Goal: Task Accomplishment & Management: Complete application form

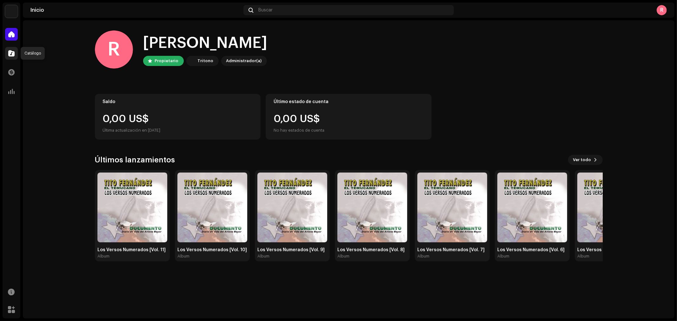
click at [10, 51] on span at bounding box center [11, 53] width 6 height 5
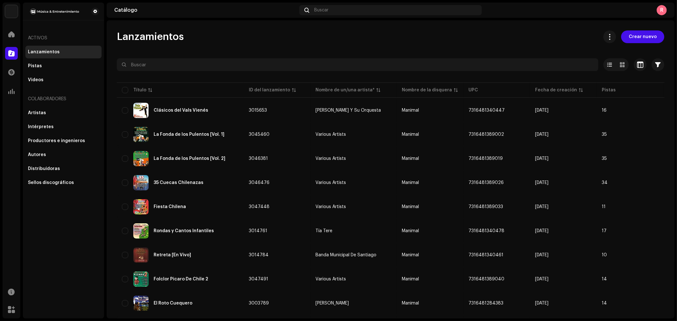
click at [630, 29] on div "Lanzamientos Crear nuevo Seleccionado 0 Opciones Filtros Estado de distribución…" at bounding box center [391, 169] width 568 height 298
click at [633, 37] on span "Crear nuevo" at bounding box center [643, 36] width 28 height 13
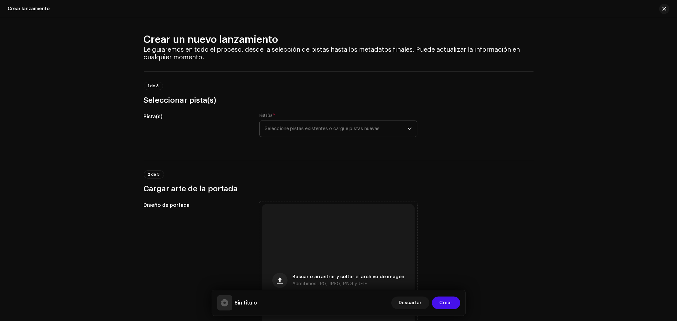
click at [410, 131] on div "dropdown trigger" at bounding box center [410, 129] width 4 height 16
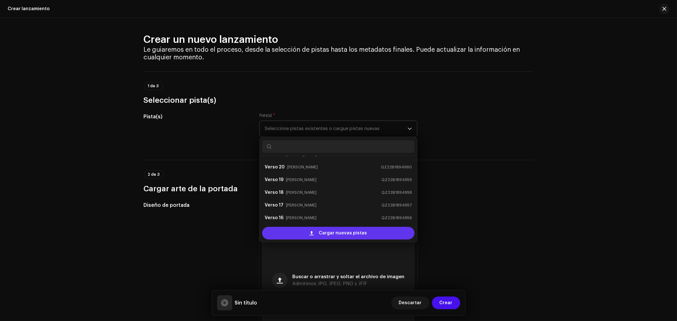
scroll to position [36, 0]
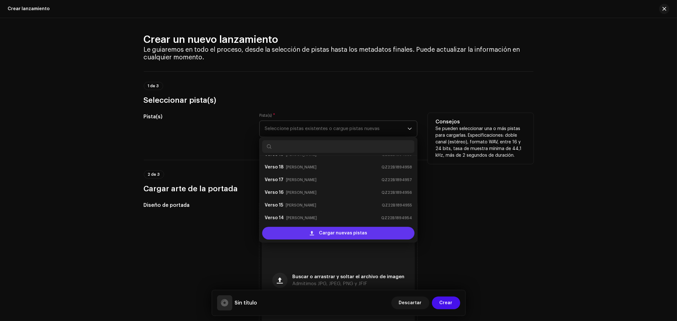
click at [357, 236] on span "Cargar nuevas pistas" at bounding box center [343, 233] width 48 height 13
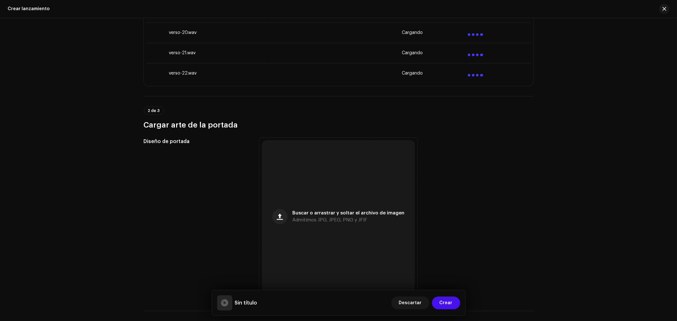
scroll to position [564, 0]
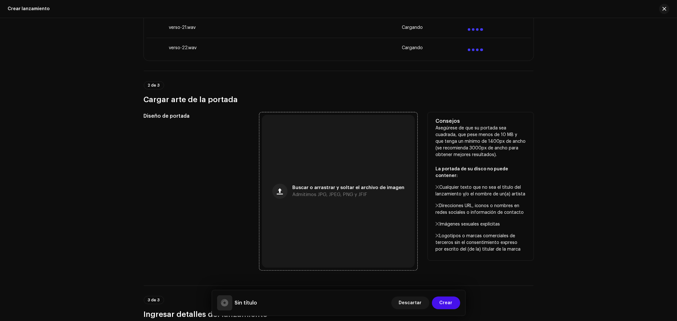
click at [322, 164] on div "Buscar o arrastrar y soltar el archivo de imagen Admitimos JPG, JPEG, PNG y JFIF" at bounding box center [338, 191] width 153 height 153
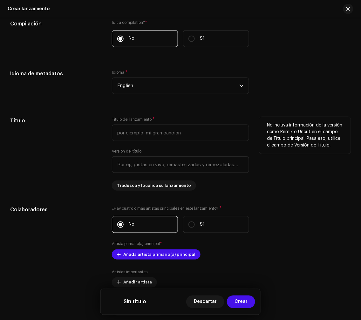
scroll to position [917, 0]
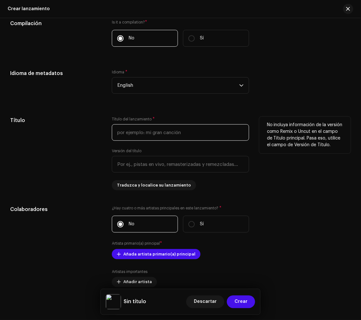
click at [184, 132] on input "text" at bounding box center [180, 132] width 137 height 17
paste input "Los Versos Numerados Volumen 12"
drag, startPoint x: 204, startPoint y: 133, endPoint x: 169, endPoint y: 138, distance: 35.9
click at [169, 138] on input "Los Versos Numerados Volumen 12" at bounding box center [180, 132] width 137 height 17
type input "Los Versos Numerados"
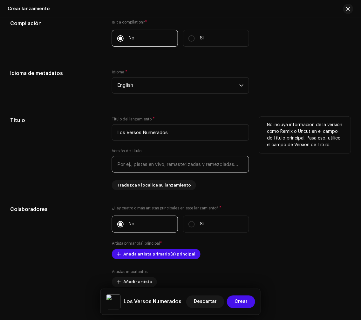
click at [194, 167] on input "text" at bounding box center [180, 164] width 137 height 17
type input "Vol. 12"
click at [74, 154] on div "Título" at bounding box center [55, 154] width 91 height 74
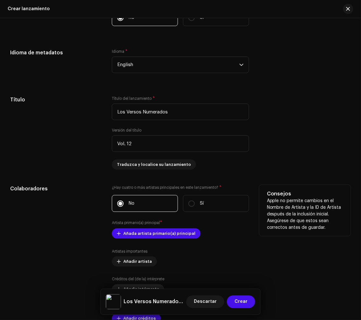
scroll to position [1023, 0]
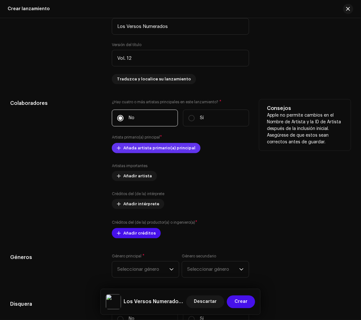
click at [157, 154] on span "Añada artista primario(a) principal" at bounding box center [159, 148] width 72 height 13
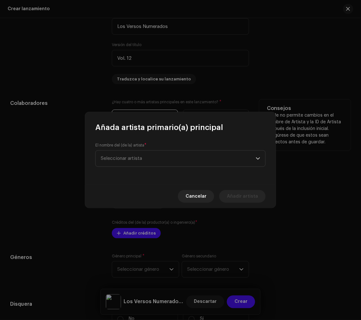
click at [157, 156] on span "Seleccionar artista" at bounding box center [178, 158] width 155 height 16
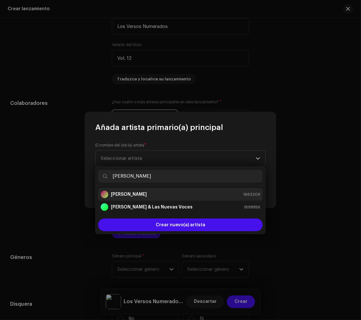
type input "[PERSON_NAME]"
click at [139, 194] on strong "[PERSON_NAME]" at bounding box center [129, 194] width 36 height 6
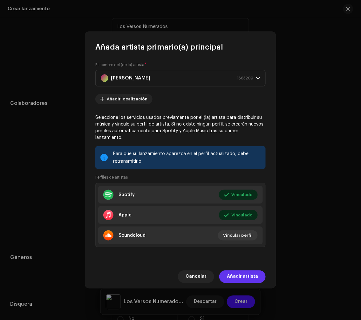
click at [237, 270] on span "Añadir artista" at bounding box center [242, 276] width 31 height 13
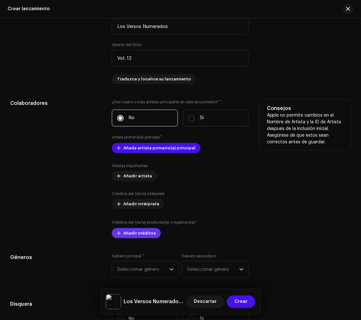
click at [138, 224] on small "Créditos del (de la) productor(a) o ingeniero(a)" at bounding box center [153, 222] width 83 height 4
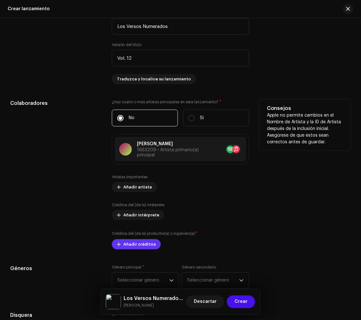
click at [142, 246] on span "Añadir créditos" at bounding box center [139, 244] width 32 height 13
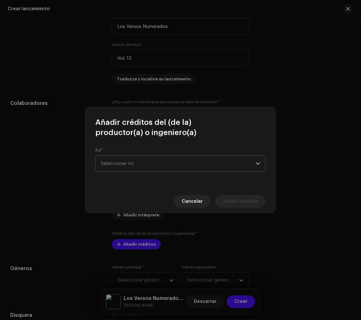
click at [183, 163] on span "Seleccionar rol" at bounding box center [178, 164] width 155 height 16
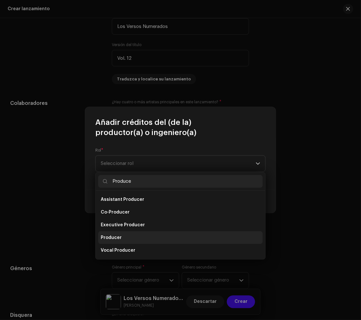
type input "Produce"
click at [121, 234] on li "Producer" at bounding box center [180, 237] width 164 height 13
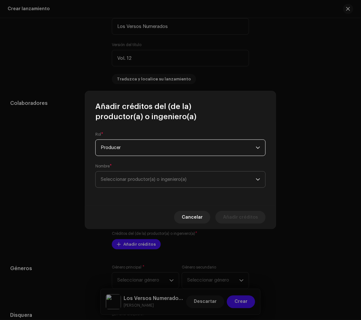
click at [225, 182] on span "Seleccionar productor(a) o ingeniero(a)" at bounding box center [178, 179] width 155 height 16
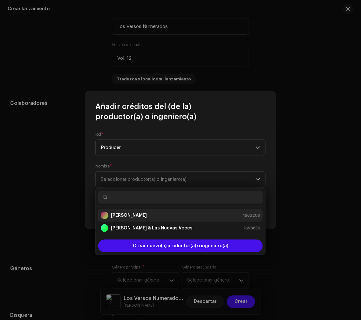
drag, startPoint x: 175, startPoint y: 216, endPoint x: 193, endPoint y: 212, distance: 17.9
click at [175, 216] on div "[PERSON_NAME] 1663209" at bounding box center [180, 215] width 159 height 8
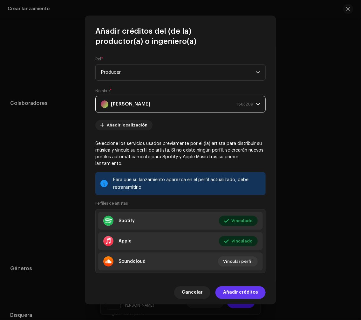
click at [235, 291] on span "Añadir créditos" at bounding box center [240, 292] width 35 height 13
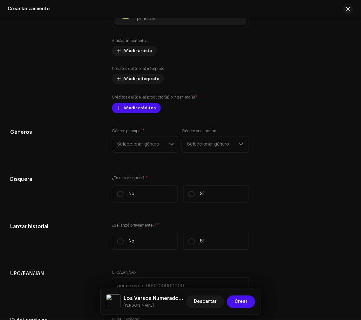
scroll to position [1164, 0]
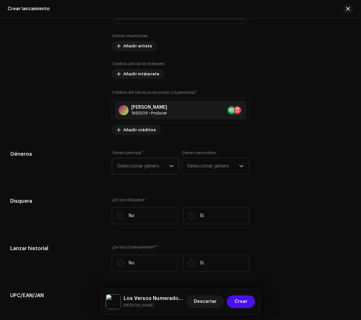
click at [145, 167] on span "Seleccionar género" at bounding box center [143, 166] width 52 height 16
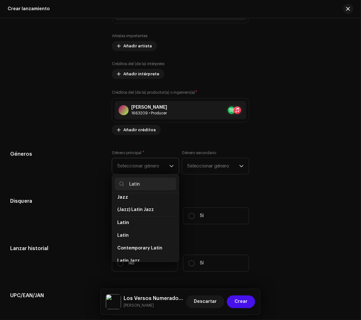
scroll to position [35, 0]
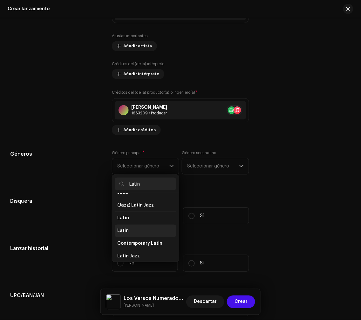
type input "Latin"
click at [131, 237] on li "Latin" at bounding box center [146, 230] width 62 height 13
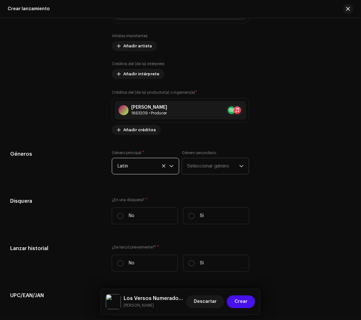
click at [223, 166] on span "Seleccionar género" at bounding box center [213, 166] width 52 height 16
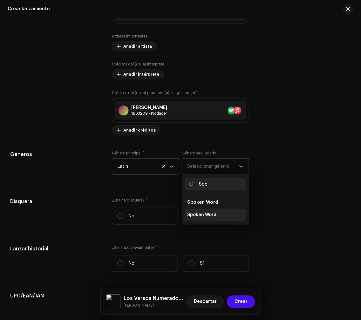
type input "Spo"
click at [238, 214] on li "Spoken Word" at bounding box center [215, 215] width 62 height 13
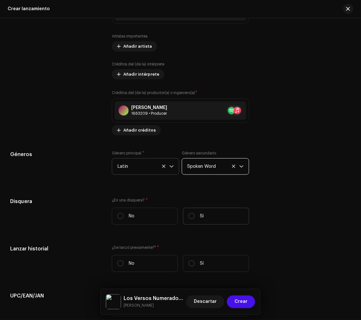
click at [212, 217] on label "Sí" at bounding box center [216, 216] width 66 height 17
click at [195, 217] on input "Sí" at bounding box center [191, 216] width 6 height 6
radio input "true"
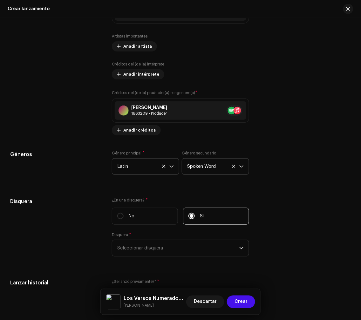
click at [168, 249] on span "Seleccionar disquera" at bounding box center [178, 248] width 122 height 16
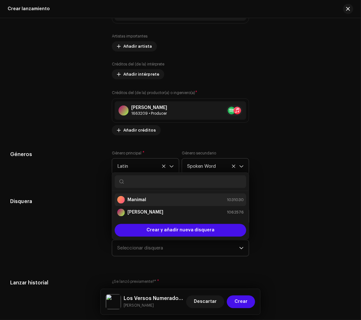
click at [180, 203] on div "Manimal 1031030" at bounding box center [180, 200] width 126 height 8
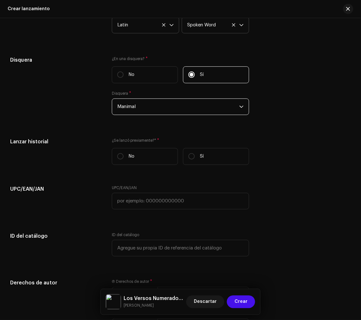
scroll to position [1395, 0]
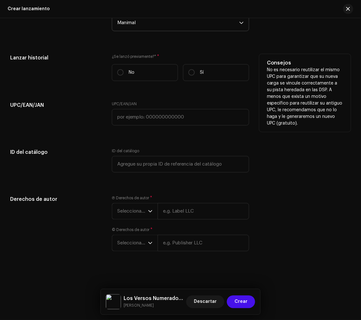
click at [217, 61] on div "¿Se lanzó previamente?* * No Sí" at bounding box center [180, 70] width 137 height 32
click at [211, 67] on label "Sí" at bounding box center [216, 72] width 66 height 17
click at [195, 69] on input "Sí" at bounding box center [191, 72] width 6 height 6
radio input "true"
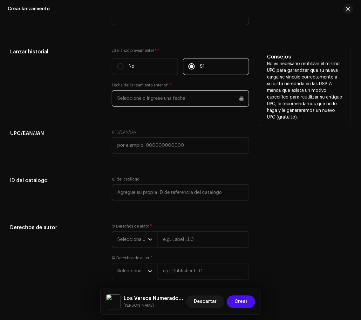
click at [238, 106] on input "text" at bounding box center [180, 98] width 137 height 17
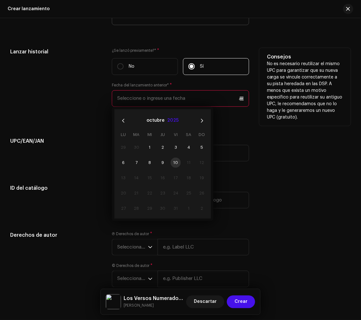
click at [173, 124] on button "2025" at bounding box center [172, 121] width 11 height 10
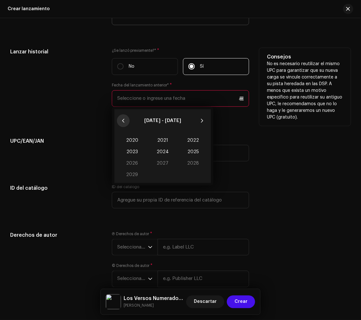
click at [124, 123] on icon "Previous Decade" at bounding box center [123, 120] width 4 height 4
click at [189, 167] on span "2018" at bounding box center [193, 162] width 30 height 11
click at [163, 144] on span "Feb" at bounding box center [162, 140] width 27 height 10
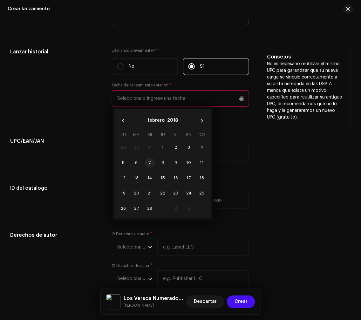
click at [148, 167] on span "7" at bounding box center [149, 162] width 10 height 10
type input "[DATE]"
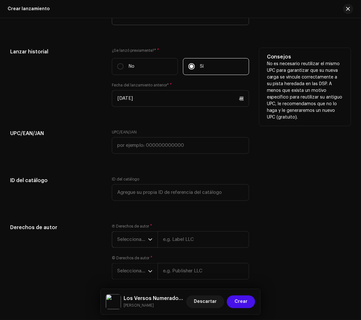
click at [135, 245] on span "Seleccionar año" at bounding box center [132, 239] width 31 height 16
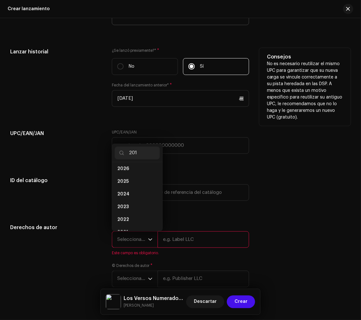
scroll to position [0, 0]
type input "2018"
click at [136, 173] on li "2018" at bounding box center [137, 170] width 45 height 13
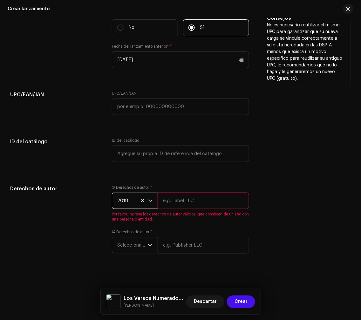
scroll to position [1443, 0]
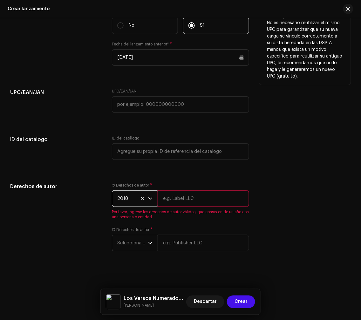
click at [137, 239] on span "Seleccionar año" at bounding box center [132, 243] width 31 height 16
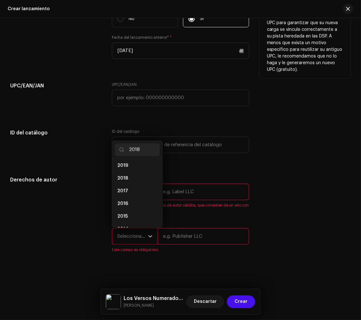
scroll to position [0, 0]
type input "2018"
click at [135, 174] on li "2018" at bounding box center [137, 167] width 45 height 13
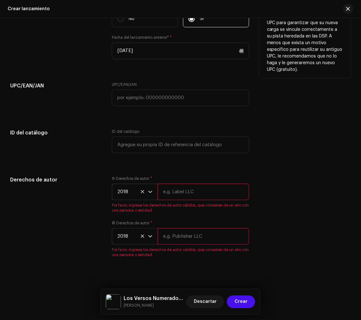
click at [190, 199] on input "text" at bounding box center [202, 191] width 91 height 17
type input "Manimal"
click at [178, 244] on div "© Derechos de autor * 2018 Por favor, ingrese los derechos de autor válidos, qu…" at bounding box center [180, 238] width 137 height 37
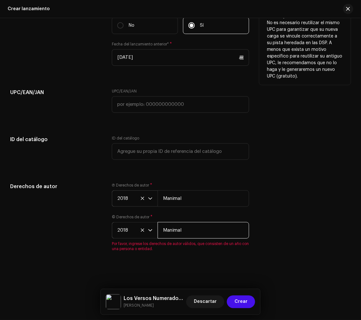
type input "Manimal"
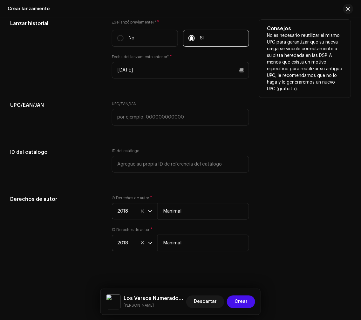
click at [294, 210] on div "Derechos de autor Ⓟ Derechos de autor * 2018 Manimal © Derechos de autor * 2018…" at bounding box center [180, 226] width 340 height 63
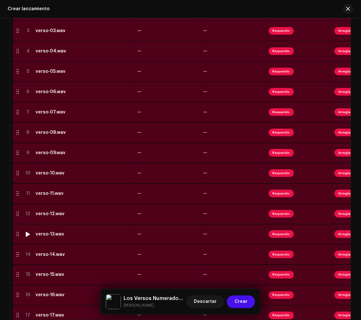
scroll to position [125, 0]
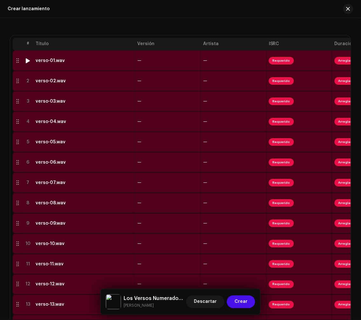
click at [107, 60] on div "verso-01.wav" at bounding box center [84, 60] width 97 height 5
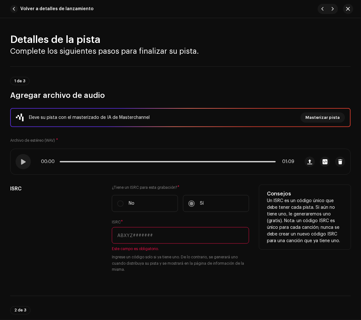
click at [196, 234] on input "text" at bounding box center [180, 235] width 137 height 17
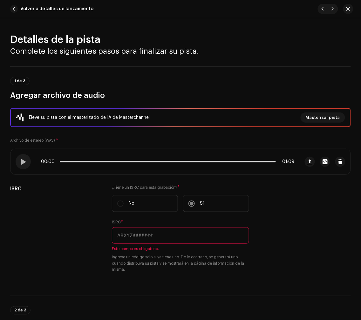
paste input "QZ22B1897761"
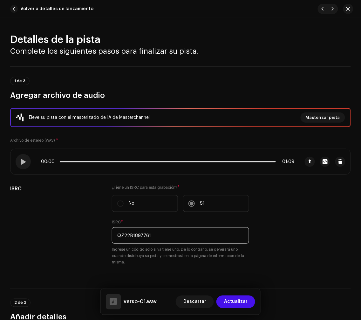
type input "QZ22B1897761"
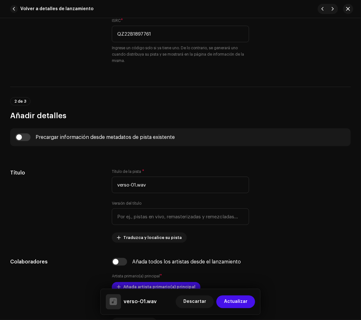
scroll to position [211, 0]
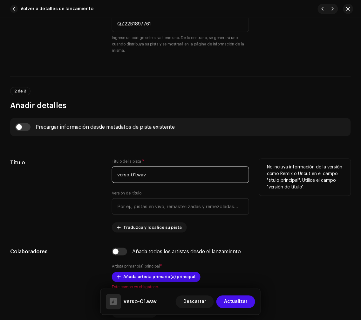
drag, startPoint x: 177, startPoint y: 177, endPoint x: 53, endPoint y: 192, distance: 124.4
click at [53, 192] on div "Título Título de la pista * verso-01.wav Versión del título Traduzca y localice…" at bounding box center [180, 196] width 340 height 74
paste input "Verso 01"
type input "Verso 01"
click at [61, 190] on div "Título" at bounding box center [55, 196] width 91 height 74
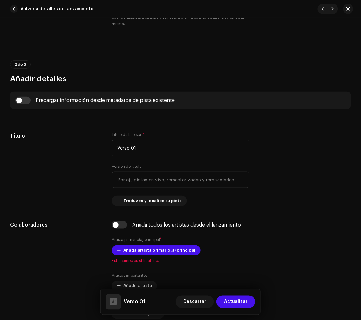
scroll to position [353, 0]
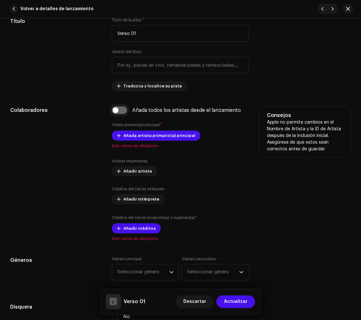
click at [121, 111] on input "checkbox" at bounding box center [119, 110] width 15 height 8
checkbox input "true"
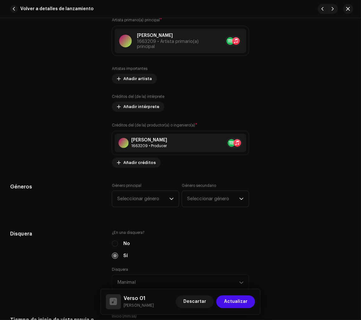
scroll to position [529, 0]
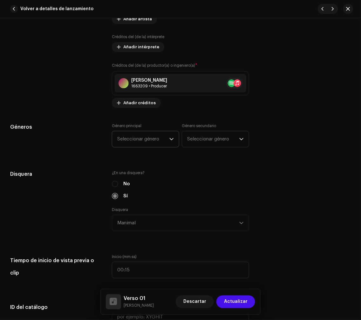
click at [165, 141] on span "Seleccionar género" at bounding box center [143, 139] width 52 height 16
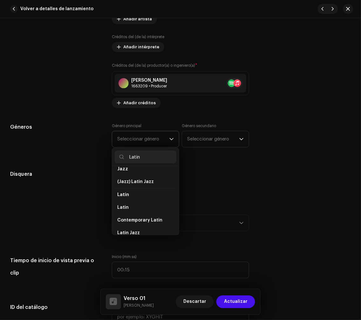
scroll to position [35, 0]
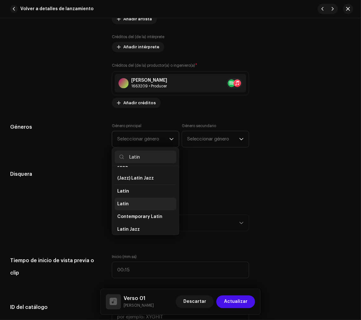
type input "Latin"
click at [136, 202] on li "Latin" at bounding box center [146, 203] width 62 height 13
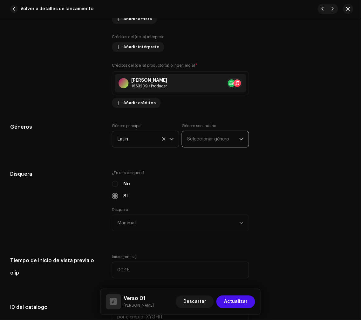
click at [224, 142] on span "Seleccionar género" at bounding box center [213, 139] width 52 height 16
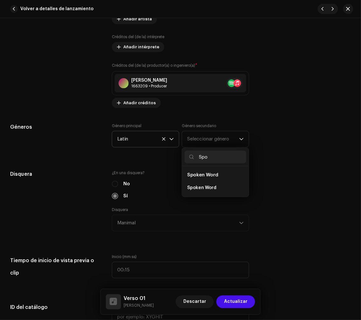
type input "Spo"
click at [226, 186] on li "Spoken Word" at bounding box center [215, 187] width 62 height 13
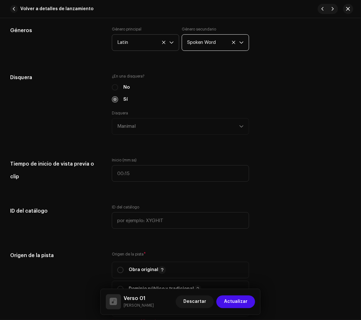
scroll to position [635, 0]
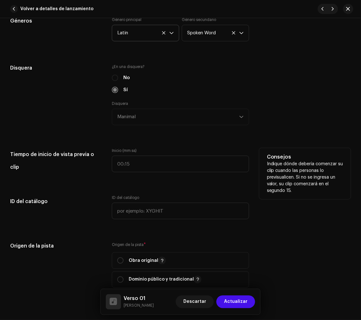
click at [290, 178] on p "Indique dónde debería comenzar su clip cuando las personas lo previsualicen. Si…" at bounding box center [305, 177] width 76 height 33
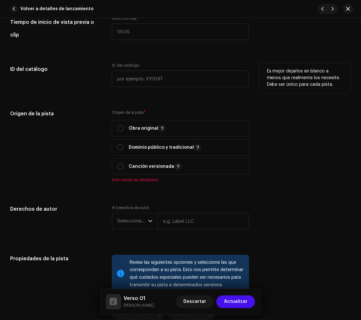
scroll to position [776, 0]
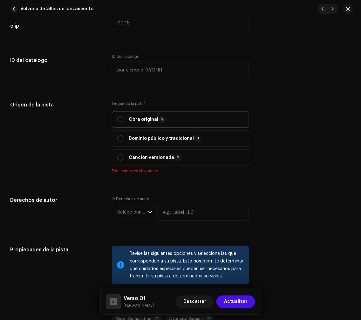
click at [138, 116] on span "Obra original" at bounding box center [180, 119] width 126 height 16
radio input "true"
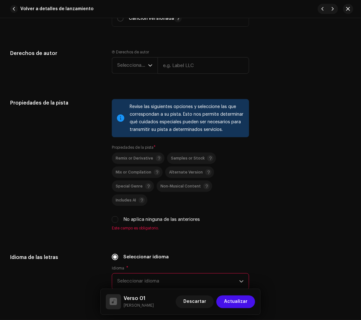
scroll to position [917, 0]
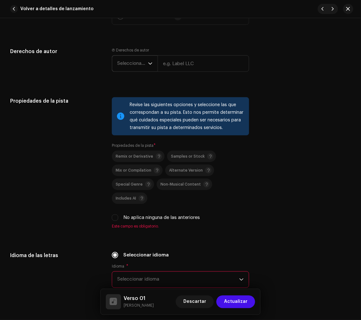
click at [140, 68] on span "Seleccionar año" at bounding box center [132, 64] width 31 height 16
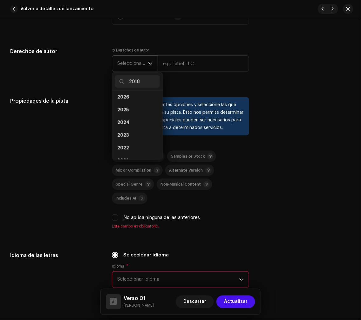
scroll to position [0, 0]
type input "2018"
click at [120, 100] on span "2018" at bounding box center [122, 99] width 11 height 6
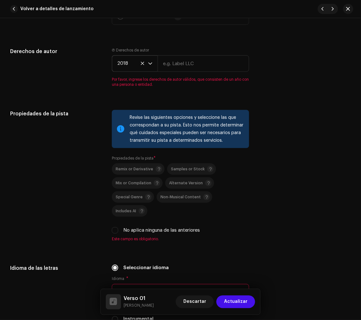
click at [177, 74] on re-m-copyright "2018" at bounding box center [180, 64] width 137 height 19
click at [194, 68] on input "text" at bounding box center [202, 63] width 91 height 17
type input ";"
type input "Manimal"
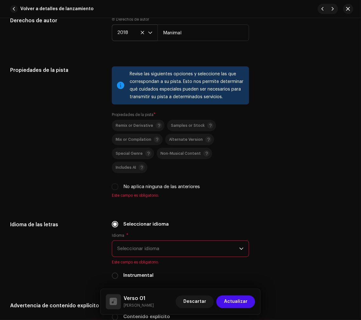
scroll to position [952, 0]
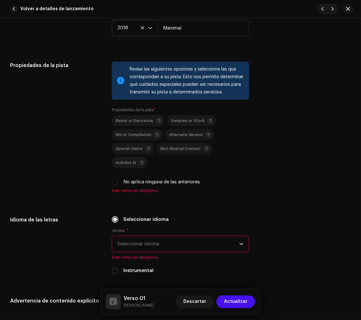
click at [176, 178] on label "No aplica ninguna de las anteriores" at bounding box center [161, 181] width 77 height 7
click at [118, 179] on input "No aplica ninguna de las anteriores" at bounding box center [115, 182] width 6 height 6
checkbox input "true"
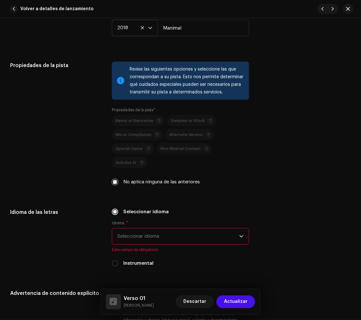
click at [167, 228] on span "Seleccionar idioma" at bounding box center [178, 236] width 122 height 16
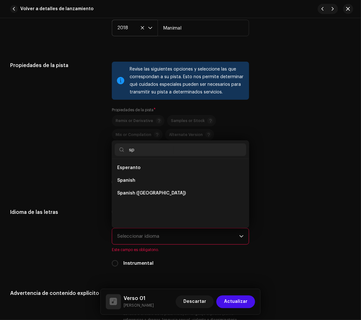
scroll to position [0, 0]
type input "spani"
click at [162, 177] on span "Spanish ([GEOGRAPHIC_DATA])" at bounding box center [151, 180] width 69 height 6
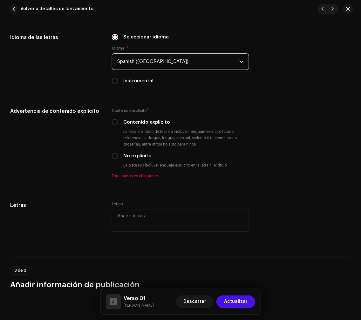
scroll to position [1129, 0]
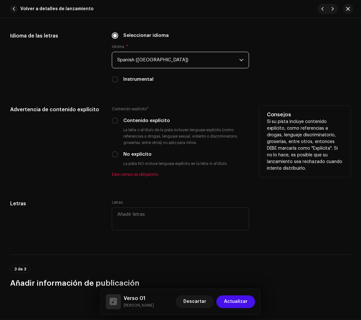
click at [134, 151] on label "No explícito" at bounding box center [137, 154] width 28 height 7
click at [118, 151] on input "No explícito" at bounding box center [115, 154] width 6 height 6
radio input "true"
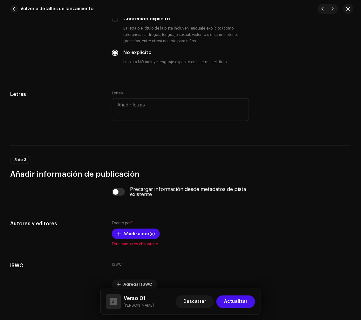
scroll to position [1250, 0]
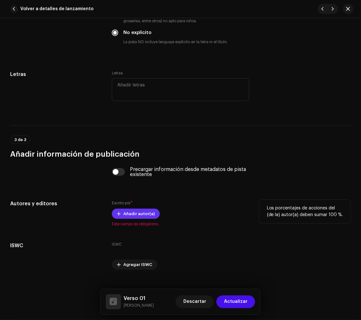
click at [126, 207] on span "Añadir autor(a)" at bounding box center [138, 213] width 31 height 13
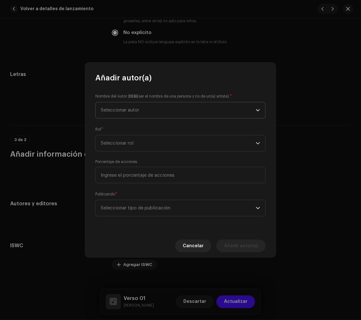
click at [154, 105] on span "Seleccionar autor" at bounding box center [178, 110] width 155 height 16
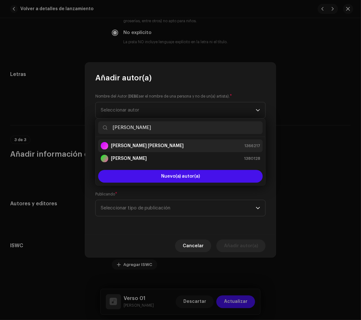
type input "[PERSON_NAME]"
click at [146, 141] on li "[PERSON_NAME] [PERSON_NAME] 1366217" at bounding box center [180, 145] width 164 height 13
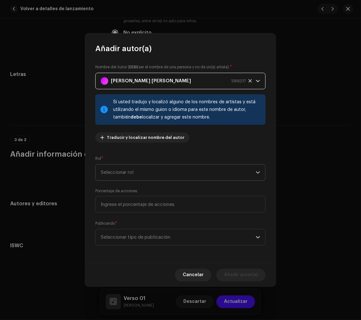
click at [195, 168] on span "Seleccionar rol" at bounding box center [178, 172] width 155 height 16
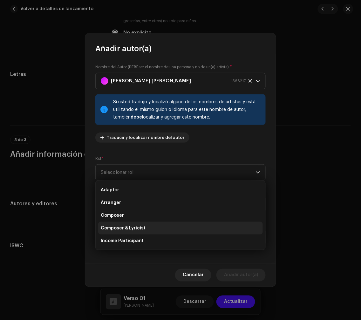
click at [142, 228] on span "Composer & Lyricist" at bounding box center [123, 228] width 45 height 6
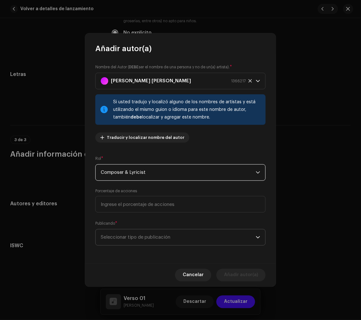
click at [171, 231] on span "Seleccionar tipo de publicación" at bounding box center [178, 237] width 155 height 16
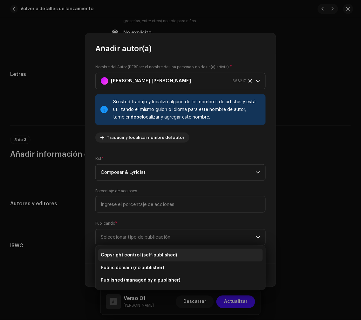
drag, startPoint x: 142, startPoint y: 254, endPoint x: 213, endPoint y: 274, distance: 74.1
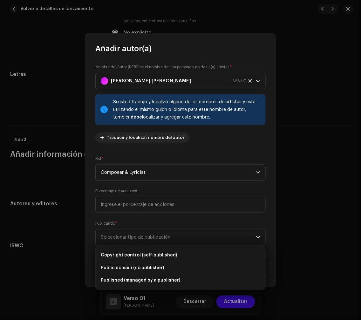
click at [142, 254] on span "Copyright control (self-published)" at bounding box center [139, 255] width 76 height 6
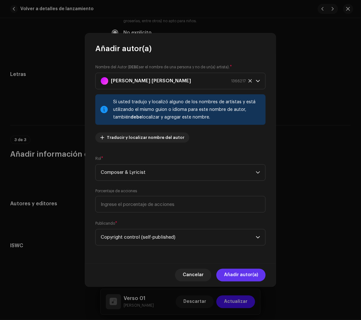
click at [252, 278] on span "Añadir autor(a)" at bounding box center [241, 275] width 34 height 13
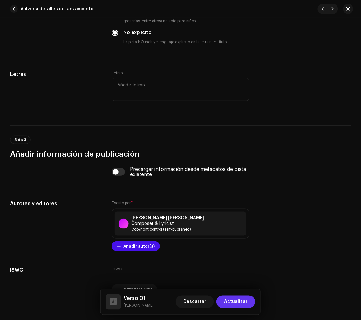
click at [245, 302] on span "Actualizar" at bounding box center [235, 301] width 23 height 13
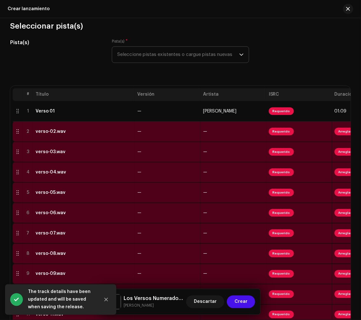
scroll to position [54, 0]
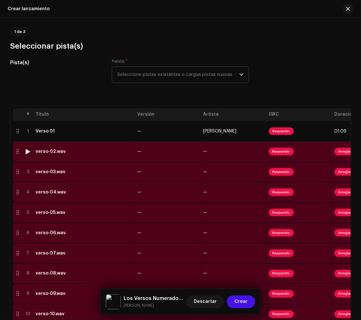
click at [79, 156] on td "verso-02.wav" at bounding box center [84, 151] width 102 height 20
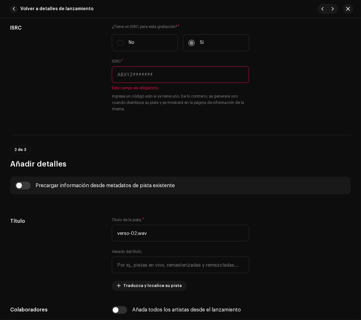
scroll to position [106, 0]
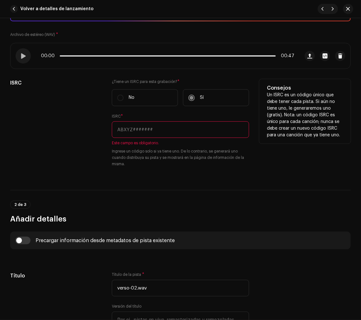
click at [156, 127] on input "text" at bounding box center [180, 129] width 137 height 17
paste input "QZ22B1897762"
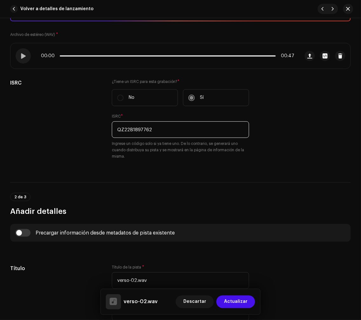
type input "QZ22B1897762"
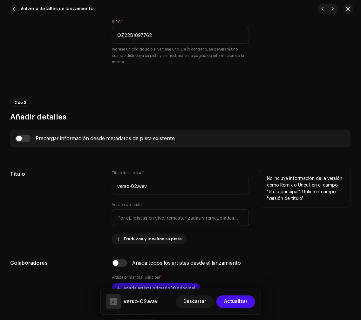
scroll to position [247, 0]
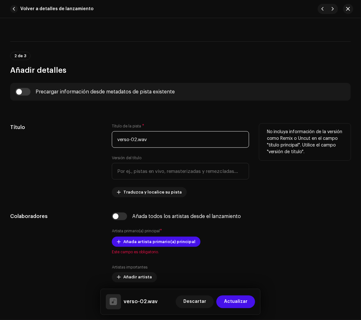
drag, startPoint x: 208, startPoint y: 142, endPoint x: 71, endPoint y: 154, distance: 137.4
click at [71, 154] on div "Título Título de la pista * verso-02.wav Versión del título Traduzca y localice…" at bounding box center [180, 160] width 340 height 74
paste input "Verso 02"
type input "Verso 02"
click at [71, 154] on div "Título" at bounding box center [55, 160] width 91 height 74
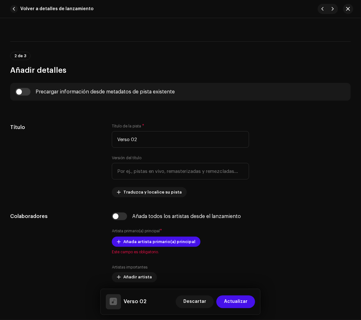
drag, startPoint x: 30, startPoint y: 91, endPoint x: 56, endPoint y: 99, distance: 27.0
click at [29, 91] on input "checkbox" at bounding box center [22, 92] width 15 height 8
checkbox input "true"
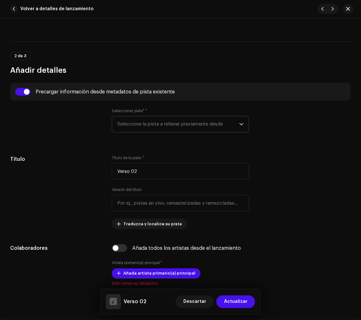
click at [148, 120] on span "Seleccione la pista a rellenar previamente desde" at bounding box center [178, 124] width 122 height 16
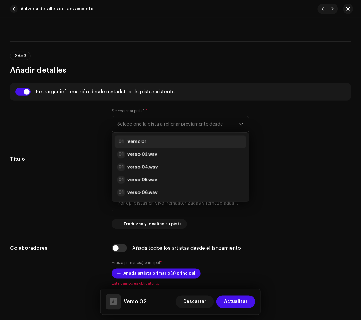
click at [148, 140] on div "01 Verso 01" at bounding box center [180, 142] width 126 height 8
radio input "true"
type input "Manimal"
checkbox input "true"
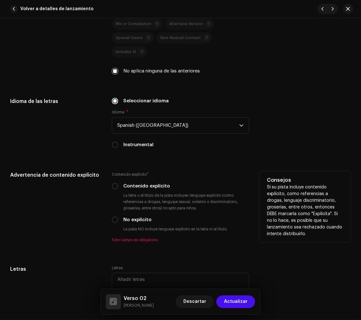
scroll to position [1093, 0]
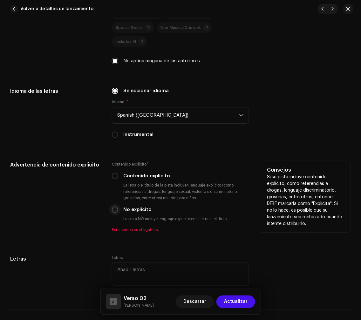
click at [117, 206] on input "No explícito" at bounding box center [115, 209] width 6 height 6
radio input "true"
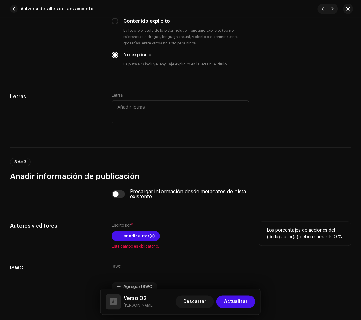
scroll to position [1270, 0]
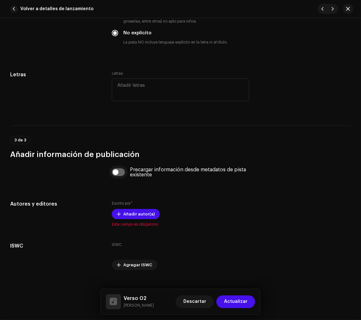
click at [122, 168] on input "checkbox" at bounding box center [118, 172] width 13 height 8
checkbox input "true"
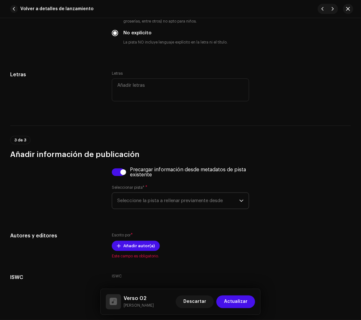
click at [162, 196] on span "Seleccione la pista a rellenar previamente desde" at bounding box center [178, 201] width 122 height 16
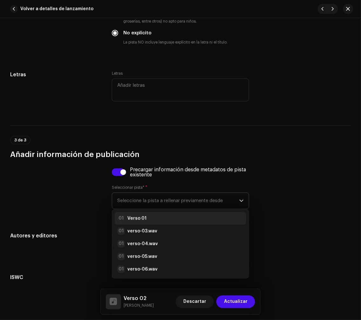
click at [150, 215] on div "01 Verso 01" at bounding box center [180, 219] width 126 height 8
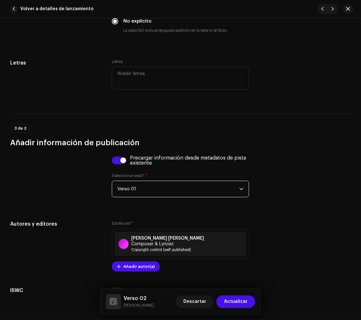
scroll to position [1332, 0]
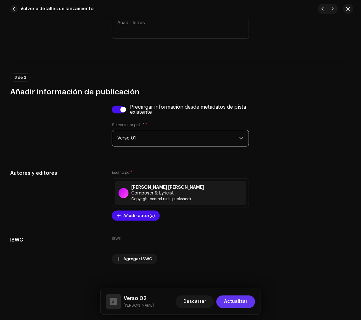
drag, startPoint x: 236, startPoint y: 299, endPoint x: 234, endPoint y: 296, distance: 3.6
click at [236, 298] on span "Actualizar" at bounding box center [235, 301] width 23 height 13
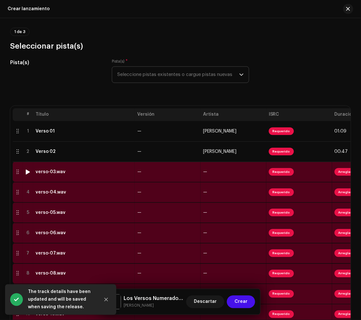
click at [51, 175] on td "verso-03.wav" at bounding box center [84, 172] width 102 height 20
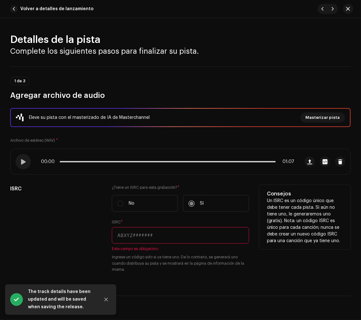
click at [131, 242] on input "text" at bounding box center [180, 235] width 137 height 17
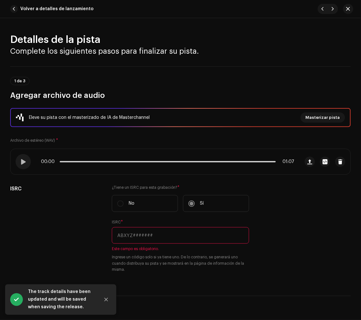
paste input "QZ22B1897763"
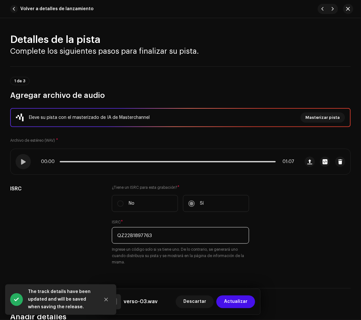
type input "QZ22B1897763"
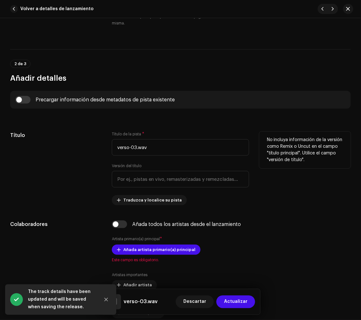
scroll to position [247, 0]
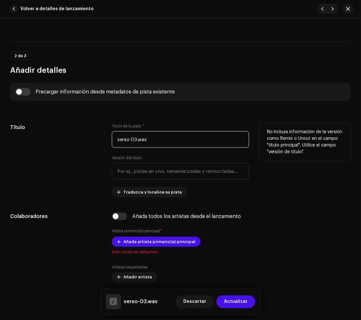
drag, startPoint x: 188, startPoint y: 142, endPoint x: 30, endPoint y: 161, distance: 158.6
click at [30, 161] on div "Título Título de la pista * verso-03.wav Versión del título Traduzca y localice…" at bounding box center [180, 160] width 340 height 74
paste input "Verso 03"
type input "Verso 03"
drag, startPoint x: 52, startPoint y: 159, endPoint x: 48, endPoint y: 126, distance: 33.4
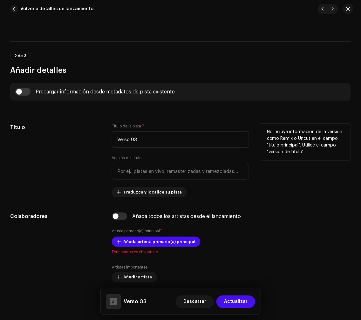
click at [53, 159] on div "Título" at bounding box center [55, 160] width 91 height 74
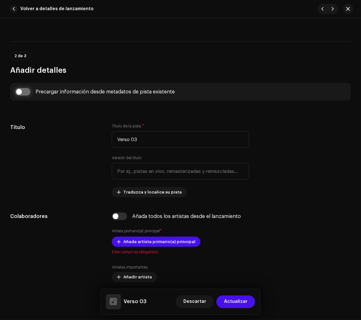
click at [27, 93] on input "checkbox" at bounding box center [22, 92] width 15 height 8
checkbox input "true"
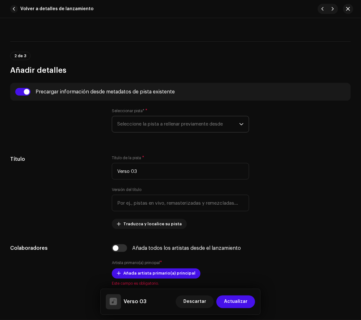
click at [210, 126] on span "Seleccione la pista a rellenar previamente desde" at bounding box center [178, 124] width 122 height 16
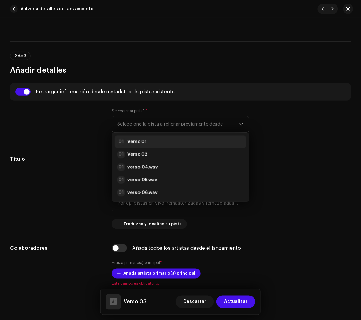
click at [182, 148] on li "01 Verso 01" at bounding box center [180, 142] width 131 height 13
radio input "true"
type input "Manimal"
checkbox input "true"
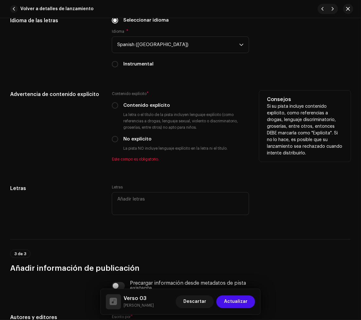
click at [145, 136] on label "No explícito" at bounding box center [137, 139] width 28 height 7
click at [118, 136] on input "No explícito" at bounding box center [115, 139] width 6 height 6
radio input "true"
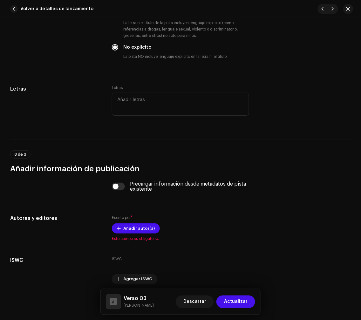
scroll to position [1270, 0]
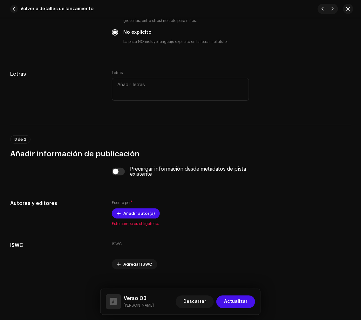
drag, startPoint x: 120, startPoint y: 164, endPoint x: 143, endPoint y: 173, distance: 24.6
click at [121, 168] on input "checkbox" at bounding box center [118, 172] width 13 height 8
checkbox input "true"
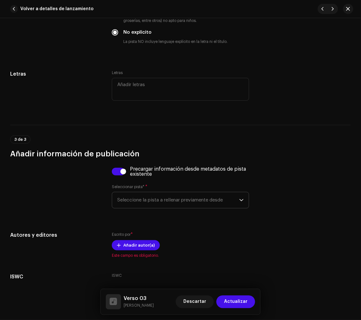
click at [191, 195] on span "Seleccione la pista a rellenar previamente desde" at bounding box center [178, 200] width 122 height 16
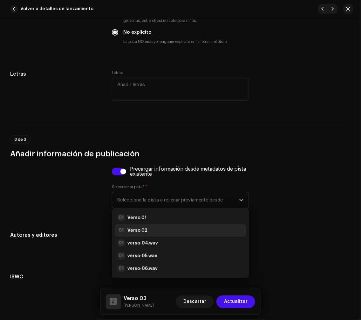
drag, startPoint x: 194, startPoint y: 206, endPoint x: 204, endPoint y: 212, distance: 12.1
click at [193, 214] on div "01 Verso 01" at bounding box center [180, 218] width 126 height 8
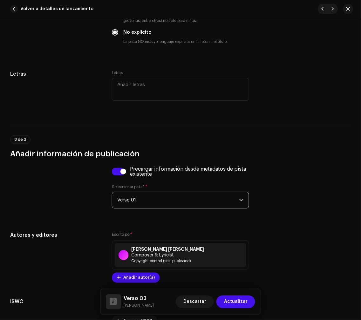
click at [245, 299] on span "Actualizar" at bounding box center [235, 301] width 23 height 13
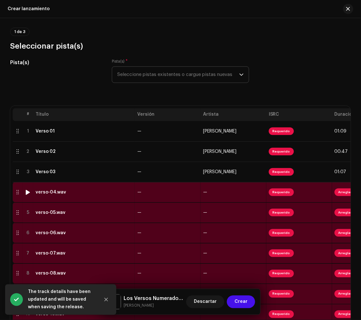
drag, startPoint x: 70, startPoint y: 195, endPoint x: 358, endPoint y: 163, distance: 289.6
click at [70, 195] on div "verso-04.wav" at bounding box center [84, 192] width 97 height 5
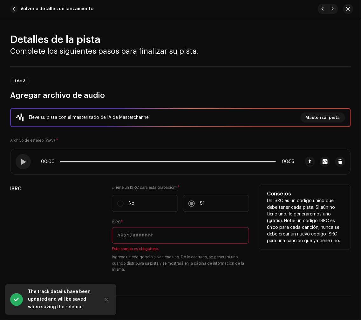
click at [205, 233] on input "text" at bounding box center [180, 235] width 137 height 17
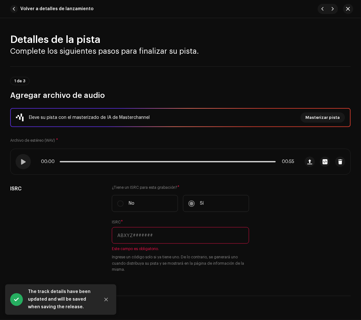
paste input "QZ22B1897764"
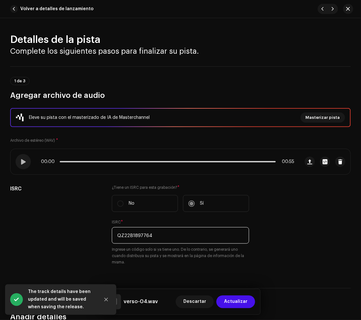
type input "QZ22B1897764"
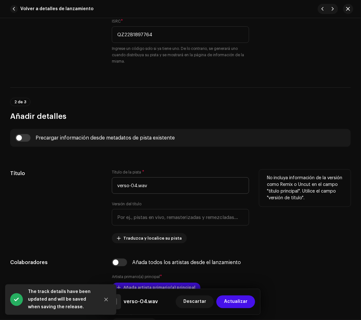
scroll to position [211, 0]
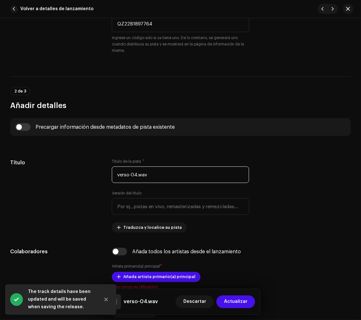
drag, startPoint x: 185, startPoint y: 173, endPoint x: 11, endPoint y: 166, distance: 174.7
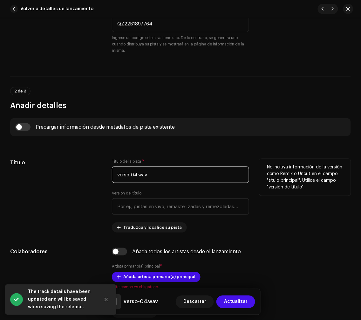
paste input "Verso 04"
type input "Verso 04"
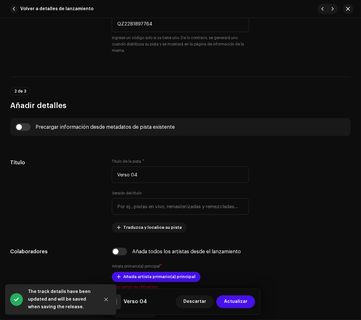
drag, startPoint x: 67, startPoint y: 174, endPoint x: 31, endPoint y: 140, distance: 49.6
click at [67, 173] on div "Título" at bounding box center [55, 196] width 91 height 74
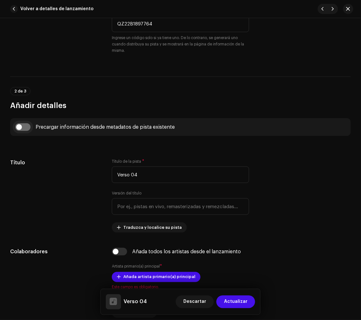
click at [26, 125] on input "checkbox" at bounding box center [22, 127] width 15 height 8
checkbox input "true"
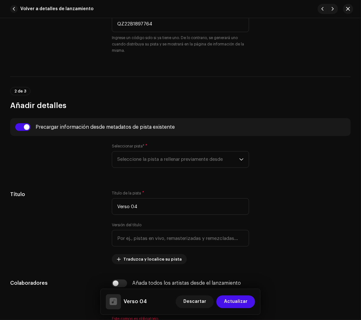
click at [227, 170] on div "Seleccionar pista* * Seleccione la pista a rellenar previamente desde" at bounding box center [180, 159] width 137 height 32
drag, startPoint x: 230, startPoint y: 157, endPoint x: 236, endPoint y: 159, distance: 6.5
click at [232, 157] on span "Seleccione la pista a rellenar previamente desde" at bounding box center [178, 159] width 122 height 16
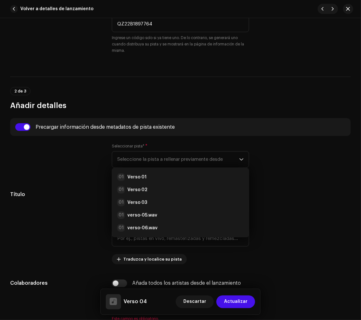
drag, startPoint x: 168, startPoint y: 179, endPoint x: 272, endPoint y: 158, distance: 106.2
click at [170, 179] on div "01 Verso 01" at bounding box center [180, 177] width 126 height 8
radio input "true"
type input "Manimal"
checkbox input "true"
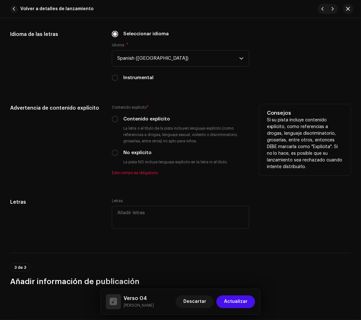
scroll to position [1164, 0]
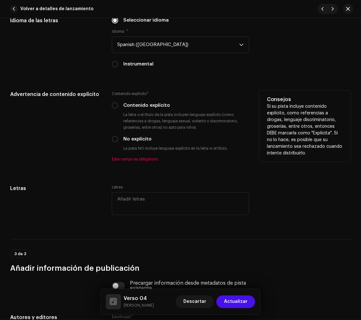
click at [135, 136] on label "No explícito" at bounding box center [137, 139] width 28 height 7
click at [118, 136] on input "No explícito" at bounding box center [115, 139] width 6 height 6
radio input "true"
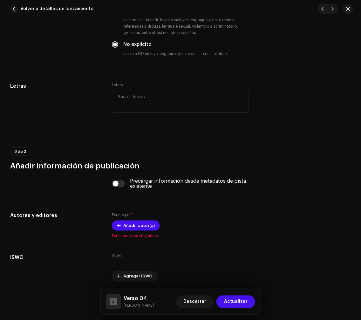
scroll to position [1270, 0]
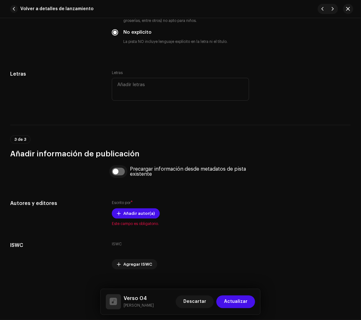
click at [121, 168] on input "checkbox" at bounding box center [118, 172] width 13 height 8
checkbox input "true"
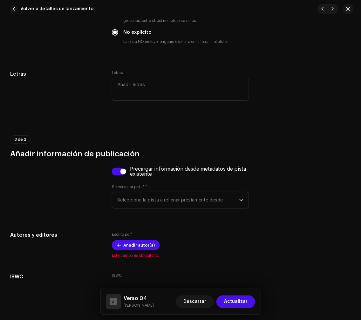
click at [186, 192] on span "Seleccione la pista a rellenar previamente desde" at bounding box center [178, 200] width 122 height 16
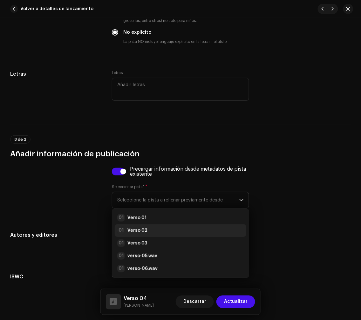
click at [150, 227] on div "01 Verso 02" at bounding box center [180, 231] width 126 height 8
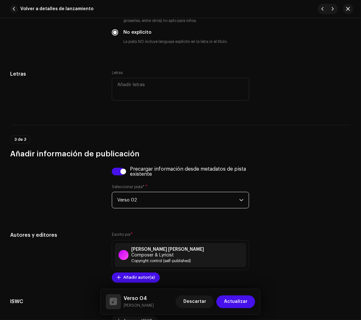
drag, startPoint x: 255, startPoint y: 307, endPoint x: 255, endPoint y: 303, distance: 3.8
click at [255, 306] on div "Verso 04 [PERSON_NAME] Descartar Actualizar" at bounding box center [180, 301] width 159 height 25
drag, startPoint x: 250, startPoint y: 300, endPoint x: 263, endPoint y: 276, distance: 26.9
click at [250, 299] on button "Actualizar" at bounding box center [235, 301] width 39 height 13
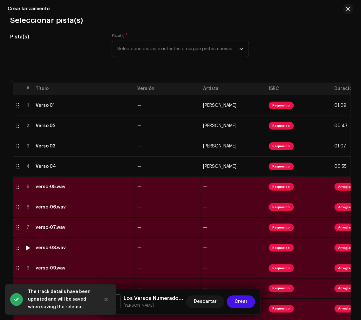
scroll to position [195, 0]
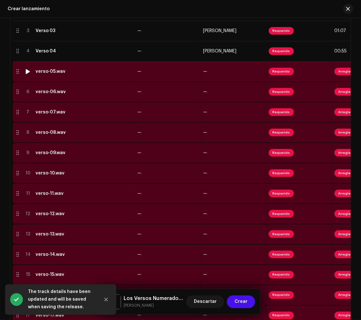
click at [102, 71] on div "verso-05.wav" at bounding box center [84, 71] width 97 height 5
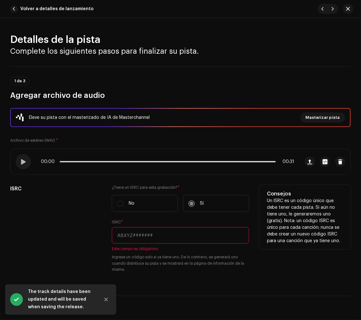
click at [215, 238] on input "text" at bounding box center [180, 235] width 137 height 17
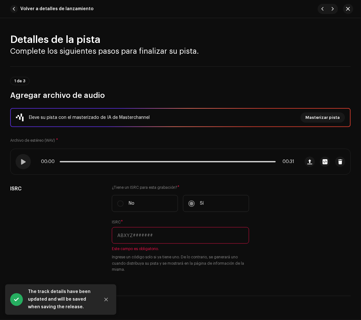
paste input "QZ22B1897765"
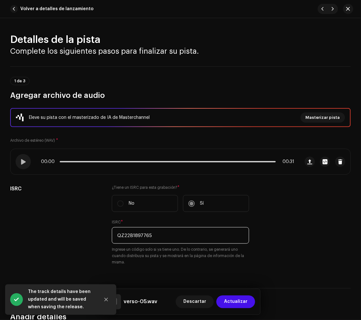
type input "QZ22B1897765"
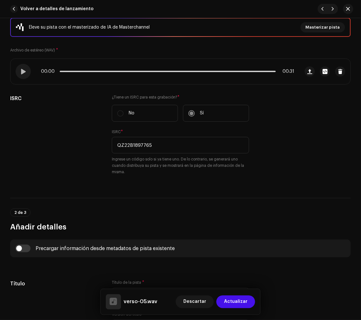
scroll to position [141, 0]
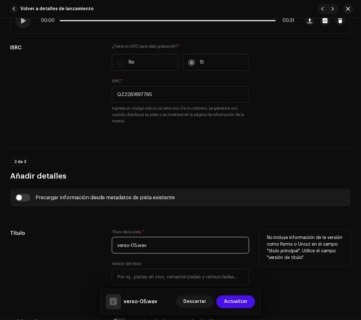
drag, startPoint x: 137, startPoint y: 252, endPoint x: 87, endPoint y: 262, distance: 50.7
click at [87, 261] on div "Título Título de la pista * verso-05.wav Versión del título Traduzca y localice…" at bounding box center [180, 266] width 340 height 74
paste input "Verso 05"
type input "Verso 05"
click at [66, 252] on div "Título" at bounding box center [55, 266] width 91 height 74
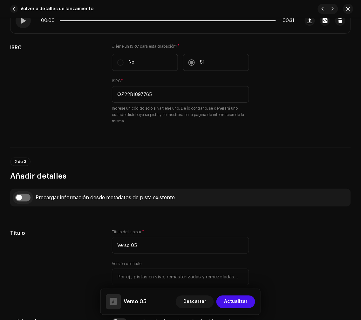
click at [21, 197] on input "checkbox" at bounding box center [22, 198] width 15 height 8
checkbox input "true"
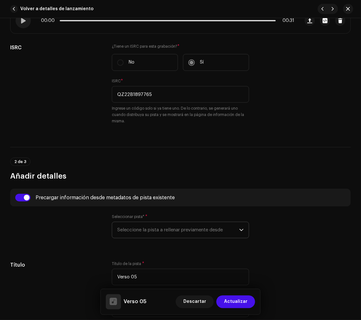
click at [143, 229] on span "Seleccione la pista a rellenar previamente desde" at bounding box center [178, 230] width 122 height 16
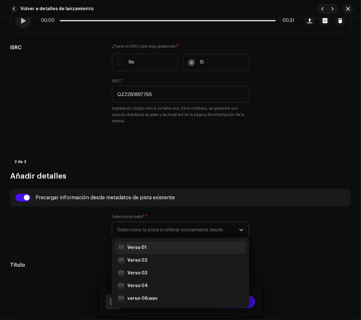
click at [136, 242] on li "01 Verso 01" at bounding box center [180, 247] width 131 height 13
radio input "true"
type input "Manimal"
checkbox input "true"
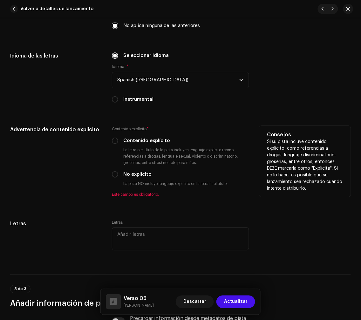
click at [135, 171] on label "No explícito" at bounding box center [137, 174] width 28 height 7
click at [118, 171] on input "No explícito" at bounding box center [115, 174] width 6 height 6
radio input "true"
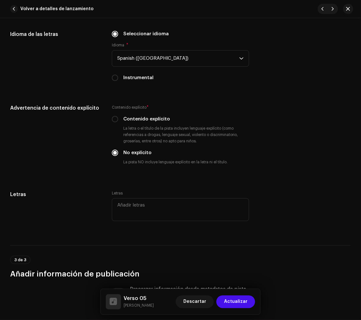
scroll to position [1234, 0]
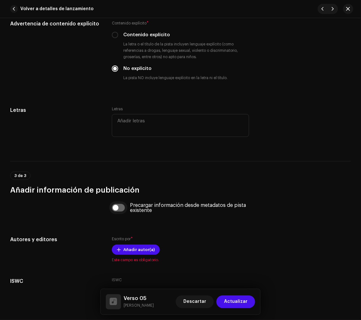
click at [122, 204] on input "checkbox" at bounding box center [118, 208] width 13 height 8
checkbox input "true"
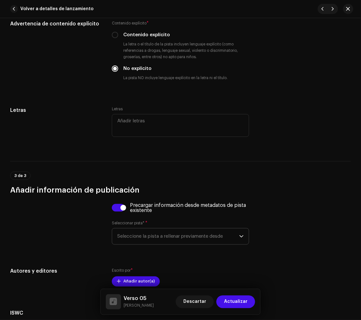
click at [176, 228] on span "Seleccione la pista a rellenar previamente desde" at bounding box center [178, 236] width 122 height 16
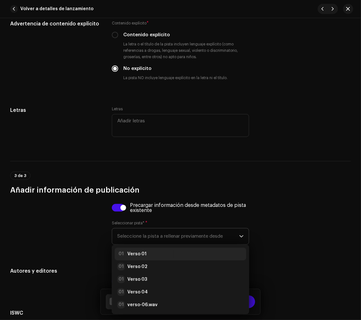
click at [150, 248] on li "01 Verso 01" at bounding box center [180, 254] width 131 height 13
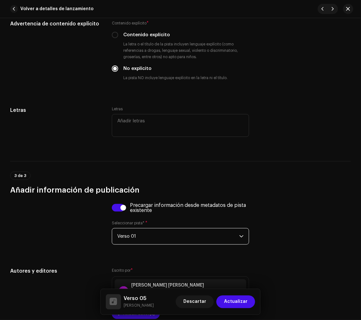
drag, startPoint x: 237, startPoint y: 303, endPoint x: 233, endPoint y: 293, distance: 11.0
click at [237, 303] on span "Actualizar" at bounding box center [235, 301] width 23 height 13
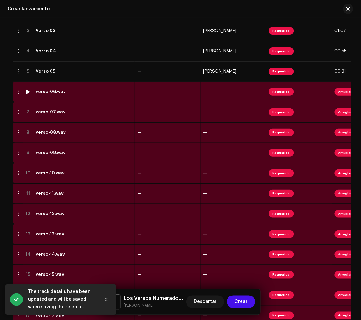
click at [94, 97] on td "verso-06.wav" at bounding box center [84, 92] width 102 height 20
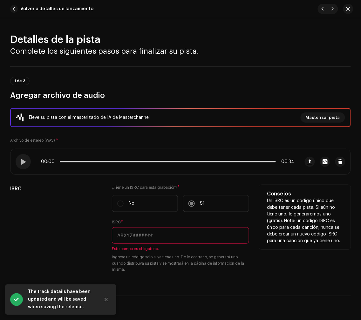
click at [218, 236] on input "text" at bounding box center [180, 235] width 137 height 17
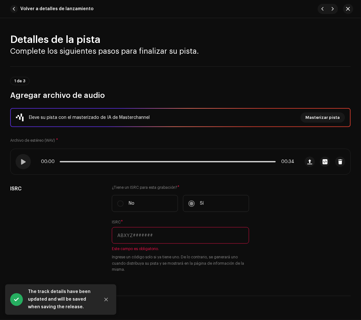
paste input "QZ22B1897766"
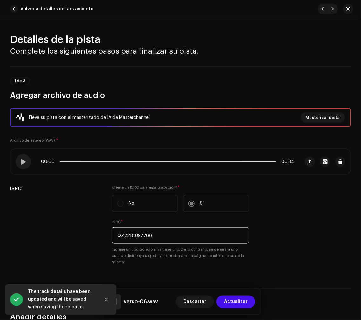
type input "QZ22B1897766"
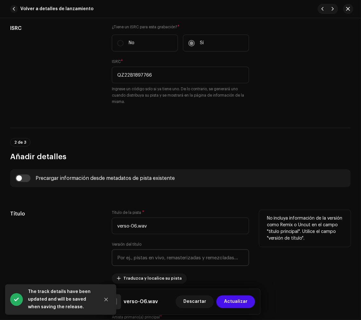
scroll to position [247, 0]
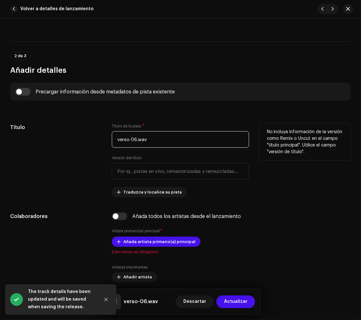
drag, startPoint x: 180, startPoint y: 138, endPoint x: 44, endPoint y: 137, distance: 135.9
click at [44, 137] on div "Título Título de la pista * verso-06.wav Versión del título Traduzca y localice…" at bounding box center [180, 160] width 340 height 74
paste input "Verso 06"
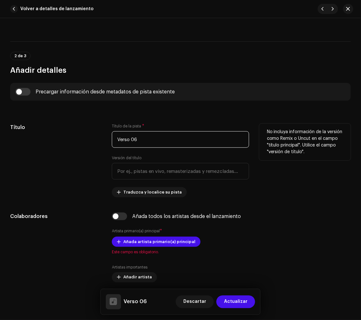
type input "Verso 06"
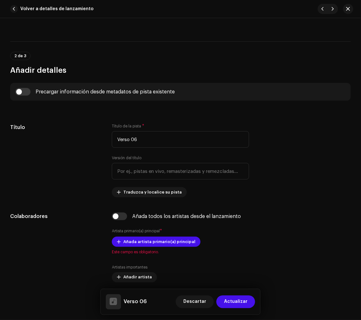
drag, startPoint x: 54, startPoint y: 137, endPoint x: 20, endPoint y: 102, distance: 49.2
click at [53, 136] on div "Título" at bounding box center [55, 160] width 91 height 74
drag, startPoint x: 20, startPoint y: 93, endPoint x: 103, endPoint y: 116, distance: 86.0
click at [21, 93] on input "checkbox" at bounding box center [22, 92] width 15 height 8
checkbox input "true"
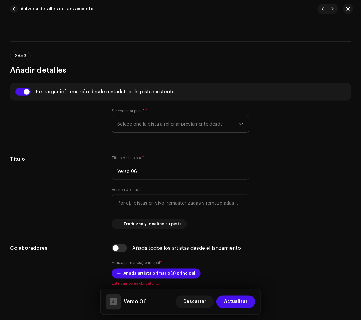
drag, startPoint x: 149, startPoint y: 116, endPoint x: 151, endPoint y: 120, distance: 4.3
click at [150, 117] on span "Seleccione la pista a rellenar previamente desde" at bounding box center [178, 124] width 122 height 16
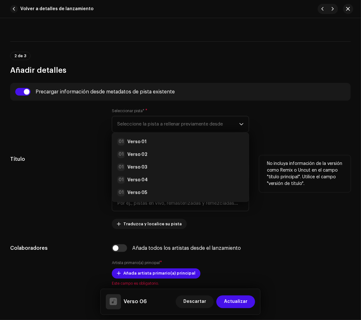
drag, startPoint x: 146, startPoint y: 141, endPoint x: 220, endPoint y: 163, distance: 77.2
click at [146, 141] on div "01 Verso 01" at bounding box center [180, 142] width 126 height 8
radio input "true"
type input "Manimal"
checkbox input "true"
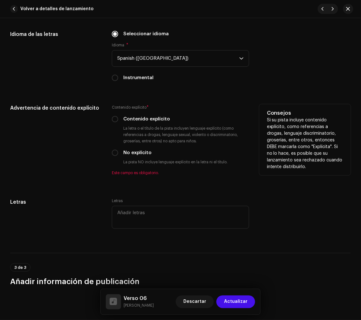
scroll to position [1164, 0]
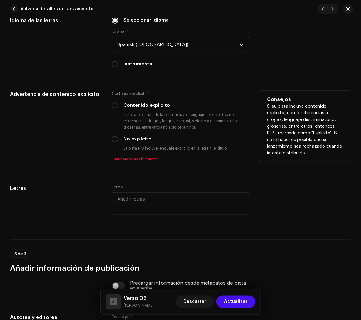
click at [133, 136] on label "No explícito" at bounding box center [137, 139] width 28 height 7
click at [118, 136] on input "No explícito" at bounding box center [115, 139] width 6 height 6
radio input "true"
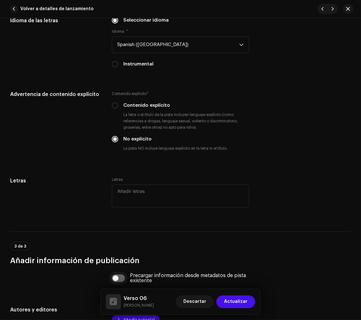
click at [118, 274] on input "checkbox" at bounding box center [118, 278] width 13 height 8
checkbox input "true"
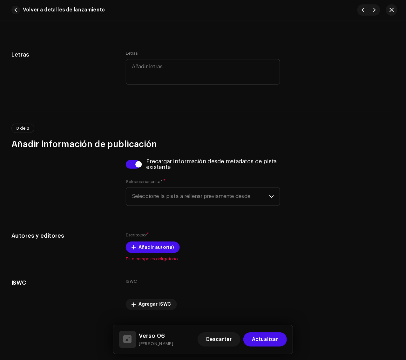
scroll to position [1303, 0]
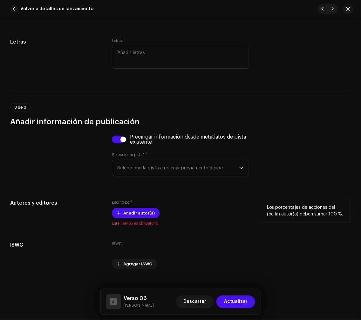
click at [139, 210] on div "Escrito por * Añadir autor(a) Este campo es obligatorio." at bounding box center [180, 212] width 137 height 27
click at [128, 160] on span "Seleccione la pista a rellenar previamente desde" at bounding box center [178, 168] width 122 height 16
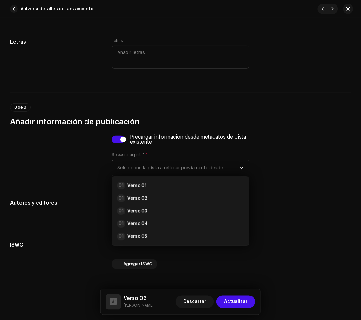
click at [148, 182] on div "01 Verso 01" at bounding box center [180, 186] width 126 height 8
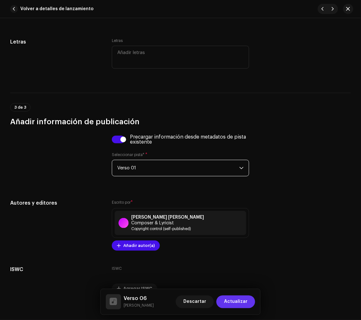
click at [234, 300] on span "Actualizar" at bounding box center [235, 301] width 23 height 13
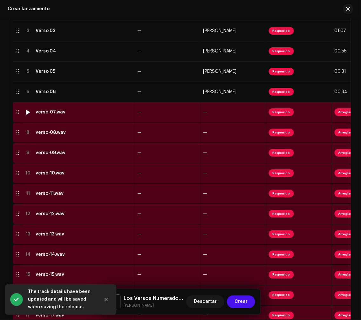
click at [77, 113] on div "verso-07.wav" at bounding box center [84, 112] width 97 height 5
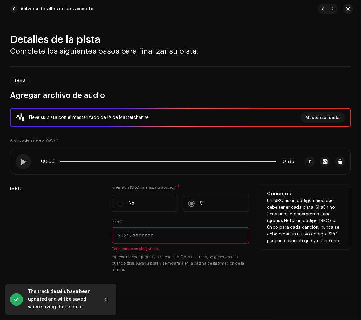
drag, startPoint x: 169, startPoint y: 232, endPoint x: 200, endPoint y: 226, distance: 32.4
click at [169, 232] on input "text" at bounding box center [180, 235] width 137 height 17
paste input "QZ22B1897767"
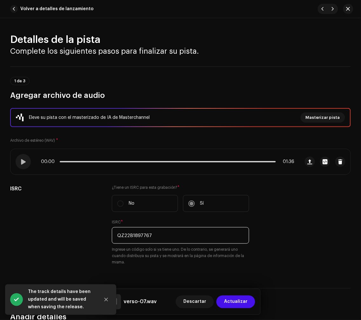
type input "QZ22B1897767"
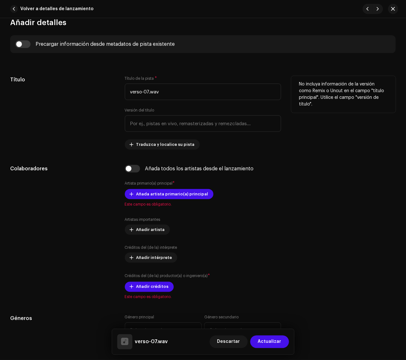
scroll to position [317, 0]
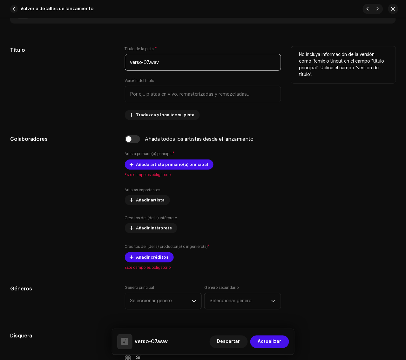
drag, startPoint x: 229, startPoint y: 63, endPoint x: 70, endPoint y: 56, distance: 158.3
click at [70, 56] on div "Título Título de la pista * verso-07.wav Versión del título Traduzca y localice…" at bounding box center [202, 83] width 385 height 74
paste input "Verso 07"
type input "Verso 07"
click at [86, 63] on div "Título" at bounding box center [62, 83] width 104 height 74
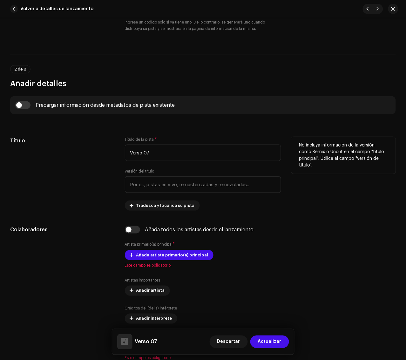
scroll to position [198, 0]
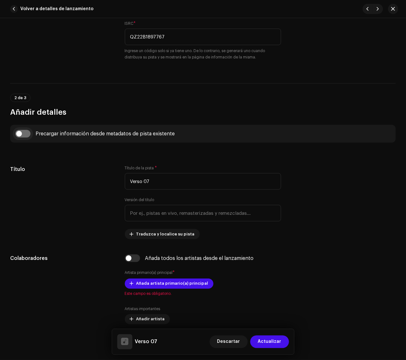
click at [26, 133] on input "checkbox" at bounding box center [22, 134] width 15 height 8
checkbox input "true"
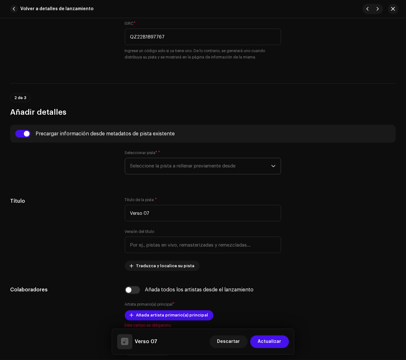
drag, startPoint x: 157, startPoint y: 163, endPoint x: 164, endPoint y: 166, distance: 6.7
click at [159, 164] on span "Seleccione la pista a rellenar previamente desde" at bounding box center [200, 166] width 141 height 16
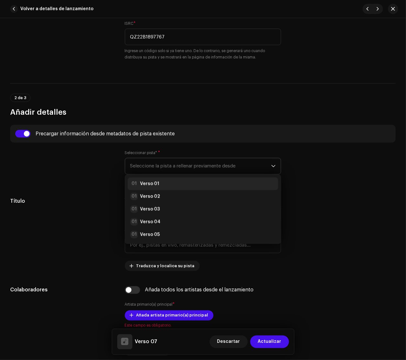
click at [184, 181] on div "01 Verso 01" at bounding box center [203, 184] width 146 height 8
radio input "true"
type input "Manimal"
checkbox input "true"
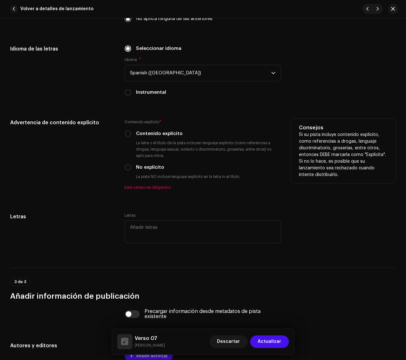
click at [157, 166] on label "No explícito" at bounding box center [150, 167] width 28 height 7
click at [131, 166] on input "No explícito" at bounding box center [128, 167] width 6 height 6
radio input "true"
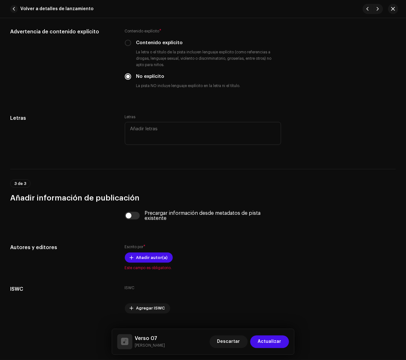
scroll to position [1217, 0]
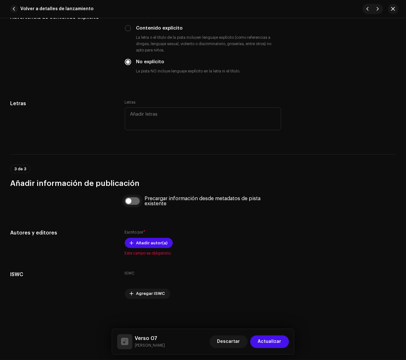
click at [136, 204] on input "checkbox" at bounding box center [132, 201] width 15 height 8
checkbox input "true"
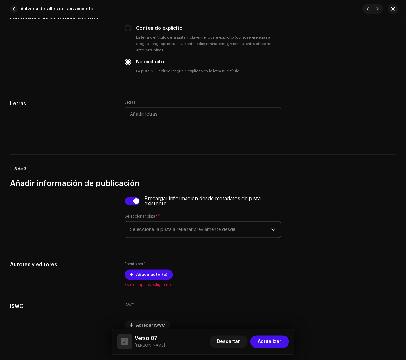
drag, startPoint x: 232, startPoint y: 235, endPoint x: 239, endPoint y: 237, distance: 7.0
click at [234, 235] on span "Seleccione la pista a rellenar previamente desde" at bounding box center [200, 230] width 141 height 16
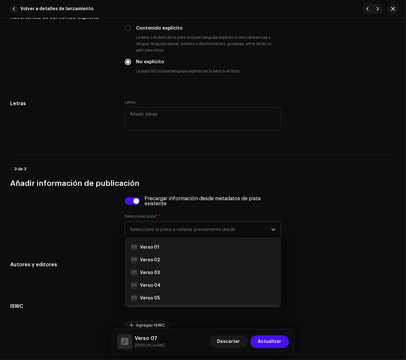
drag, startPoint x: 200, startPoint y: 248, endPoint x: 256, endPoint y: 292, distance: 71.8
click at [203, 249] on div "01 Verso 01" at bounding box center [203, 247] width 146 height 8
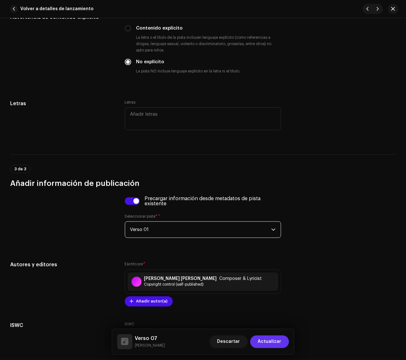
click at [266, 321] on span "Actualizar" at bounding box center [269, 341] width 23 height 13
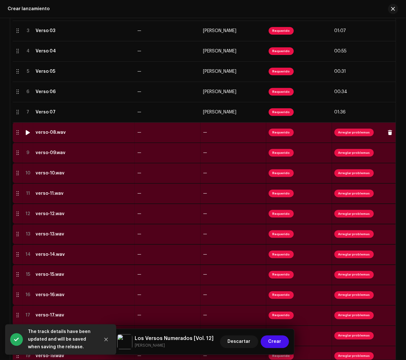
click at [110, 134] on div "verso-08.wav" at bounding box center [84, 132] width 97 height 5
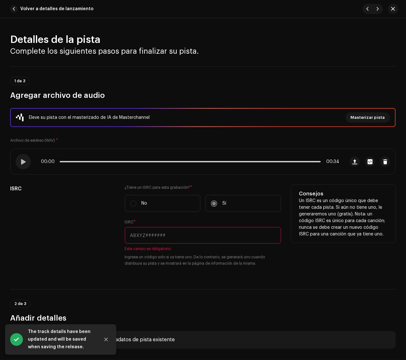
click at [248, 238] on input "text" at bounding box center [203, 235] width 157 height 17
paste input "QZ22B1897768"
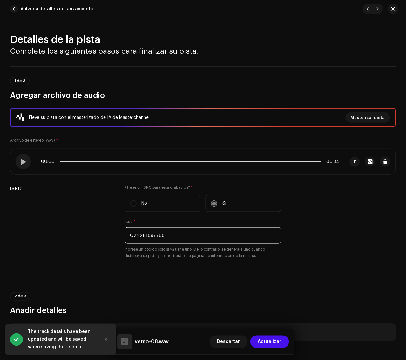
type input "QZ22B1897768"
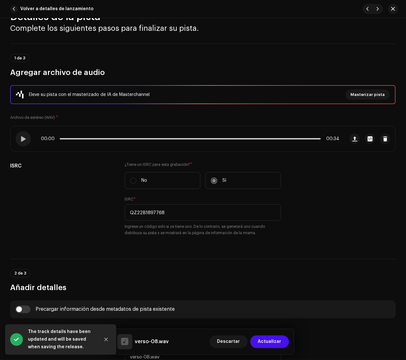
scroll to position [79, 0]
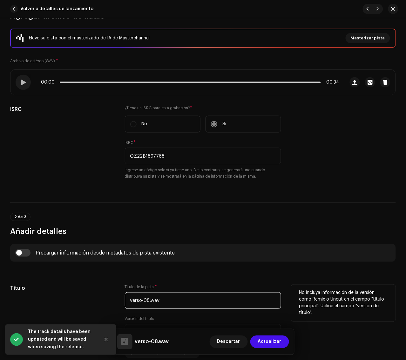
drag, startPoint x: 180, startPoint y: 294, endPoint x: 101, endPoint y: 297, distance: 79.1
click at [102, 297] on div "Título Título de la pista * verso-08.wav Versión del título Traduzca y localice…" at bounding box center [202, 321] width 385 height 74
paste input "Verso 08"
type input "Verso 08"
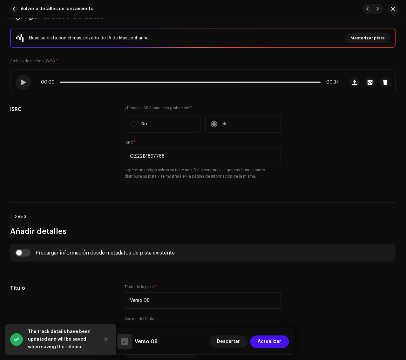
drag, startPoint x: 90, startPoint y: 291, endPoint x: 50, endPoint y: 270, distance: 46.1
click at [85, 289] on h5 "Título" at bounding box center [62, 288] width 104 height 8
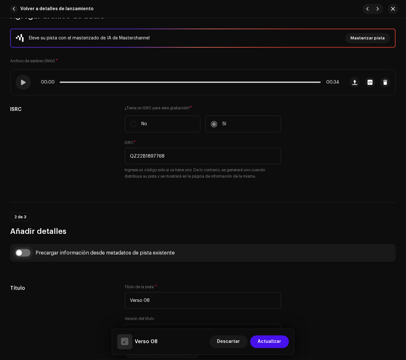
click at [25, 253] on input "checkbox" at bounding box center [22, 253] width 15 height 8
checkbox input "true"
drag, startPoint x: 166, startPoint y: 285, endPoint x: 169, endPoint y: 286, distance: 3.8
click at [169, 286] on span "Seleccione la pista a rellenar previamente desde" at bounding box center [200, 285] width 141 height 16
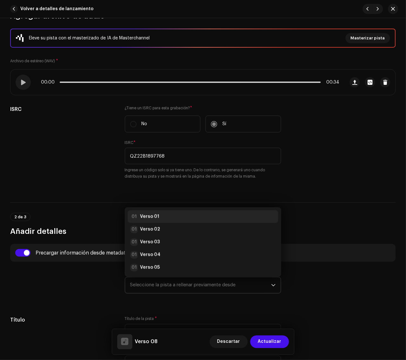
click at [202, 217] on div "01 Verso 01" at bounding box center [203, 217] width 146 height 8
radio input "true"
type input "Manimal"
checkbox input "true"
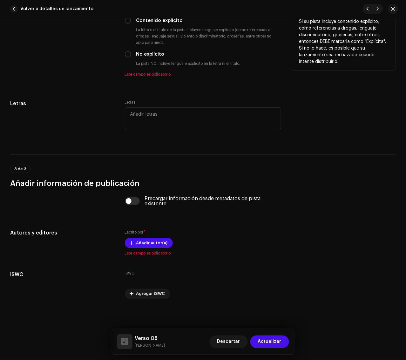
click at [153, 53] on label "No explícito" at bounding box center [150, 54] width 28 height 7
click at [131, 53] on input "No explícito" at bounding box center [128, 54] width 6 height 6
radio input "true"
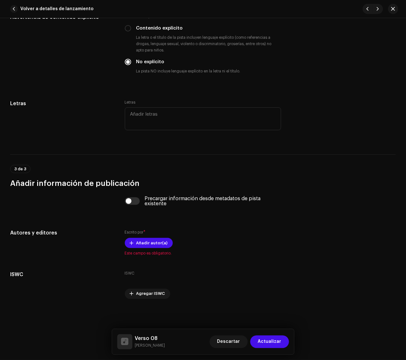
scroll to position [1217, 0]
drag, startPoint x: 130, startPoint y: 203, endPoint x: 149, endPoint y: 211, distance: 20.1
click at [130, 203] on input "checkbox" at bounding box center [132, 201] width 15 height 8
checkbox input "true"
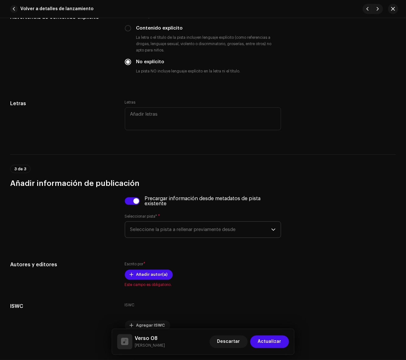
click at [167, 229] on span "Seleccione la pista a rellenar previamente desde" at bounding box center [200, 230] width 141 height 16
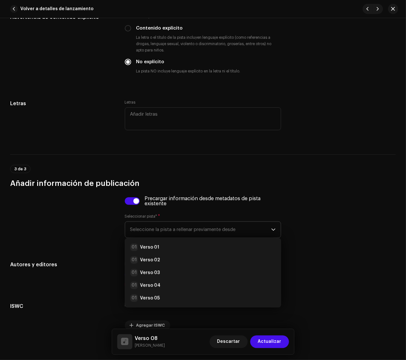
drag, startPoint x: 170, startPoint y: 237, endPoint x: 213, endPoint y: 270, distance: 53.5
click at [167, 251] on li "01 Verso 01" at bounding box center [203, 247] width 151 height 13
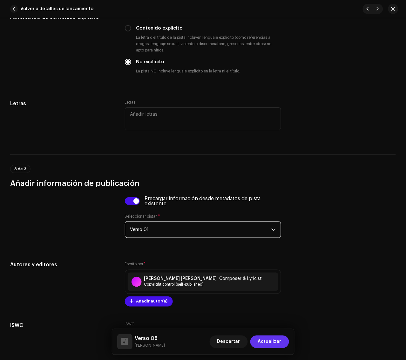
drag, startPoint x: 270, startPoint y: 342, endPoint x: 264, endPoint y: 321, distance: 21.9
click at [271, 321] on span "Actualizar" at bounding box center [269, 341] width 23 height 13
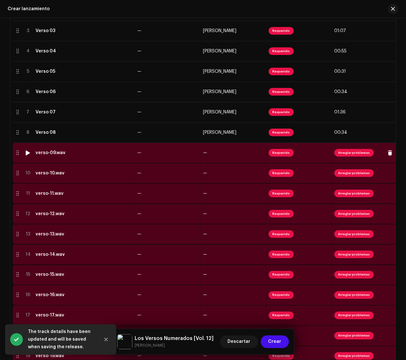
click at [177, 158] on td "—" at bounding box center [168, 153] width 66 height 20
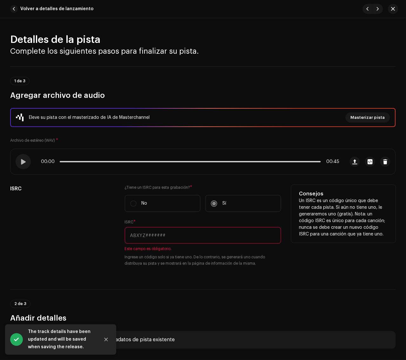
drag, startPoint x: 202, startPoint y: 233, endPoint x: 215, endPoint y: 233, distance: 13.0
click at [202, 233] on input "text" at bounding box center [203, 235] width 157 height 17
paste input "QZ22B1897769"
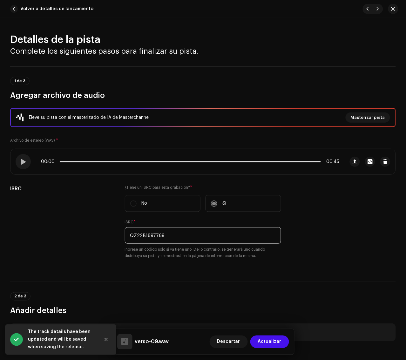
type input "QZ22B1897769"
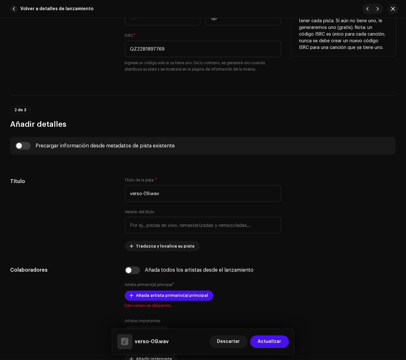
scroll to position [198, 0]
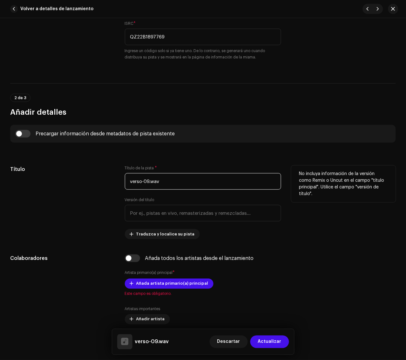
drag, startPoint x: 188, startPoint y: 185, endPoint x: 86, endPoint y: 192, distance: 102.5
click at [86, 192] on div "Título Título de la pista * verso-09.wav Versión del título Traduzca y localice…" at bounding box center [202, 202] width 385 height 74
paste input "Verso 09"
type input "Verso 09"
drag, startPoint x: 86, startPoint y: 192, endPoint x: 84, endPoint y: 187, distance: 5.7
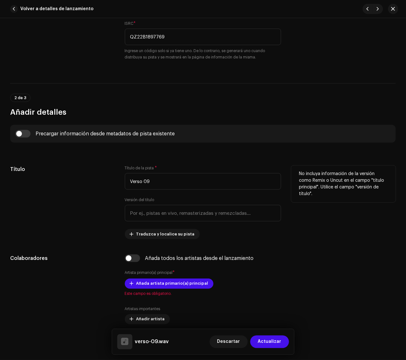
click at [86, 189] on div "Título" at bounding box center [62, 202] width 104 height 74
drag, startPoint x: 25, startPoint y: 135, endPoint x: 42, endPoint y: 136, distance: 17.5
click at [26, 134] on input "checkbox" at bounding box center [22, 134] width 15 height 8
checkbox input "true"
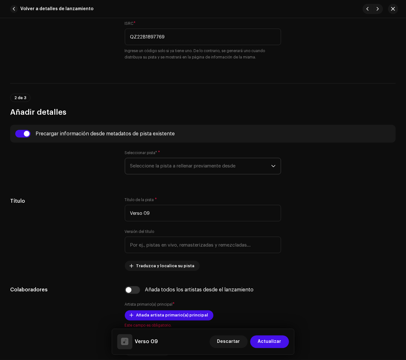
click at [188, 166] on span "Seleccione la pista a rellenar previamente desde" at bounding box center [200, 166] width 141 height 16
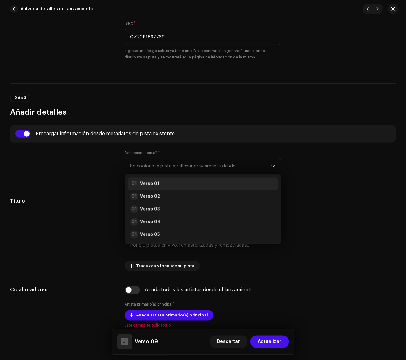
click at [167, 183] on div "01 Verso 01" at bounding box center [203, 184] width 146 height 8
radio input "true"
type input "Manimal"
checkbox input "true"
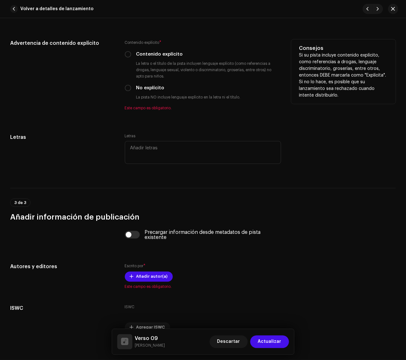
click at [150, 87] on label "No explícito" at bounding box center [150, 87] width 28 height 7
click at [131, 87] on input "No explícito" at bounding box center [128, 88] width 6 height 6
radio input "true"
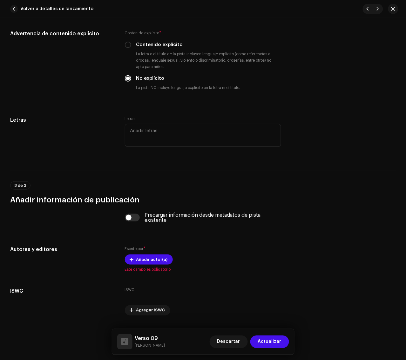
scroll to position [1217, 0]
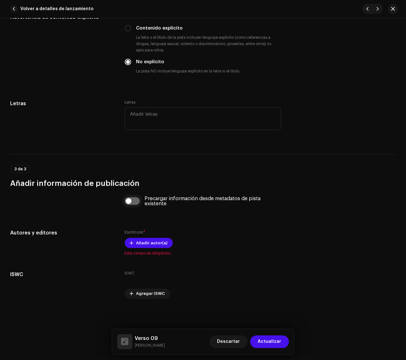
click at [132, 201] on input "checkbox" at bounding box center [132, 201] width 15 height 8
checkbox input "true"
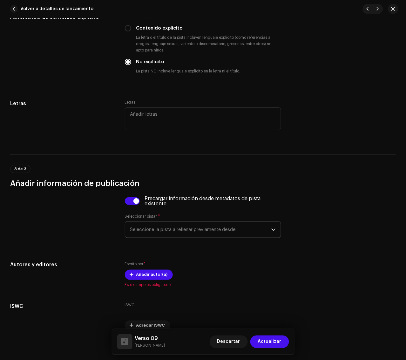
drag, startPoint x: 200, startPoint y: 230, endPoint x: 203, endPoint y: 234, distance: 5.2
click at [201, 230] on span "Seleccione la pista a rellenar previamente desde" at bounding box center [200, 230] width 141 height 16
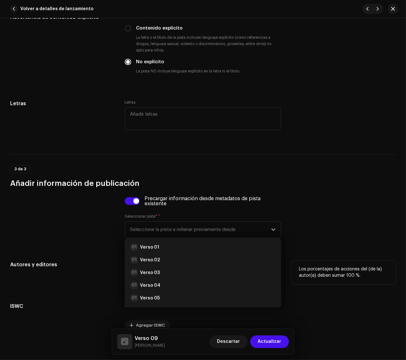
drag, startPoint x: 186, startPoint y: 245, endPoint x: 282, endPoint y: 290, distance: 105.4
click at [189, 245] on div "01 Verso 01" at bounding box center [203, 247] width 146 height 8
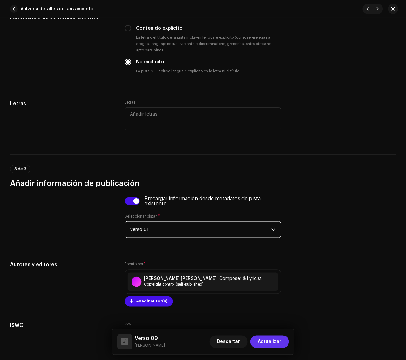
click at [269, 321] on span "Actualizar" at bounding box center [269, 341] width 23 height 13
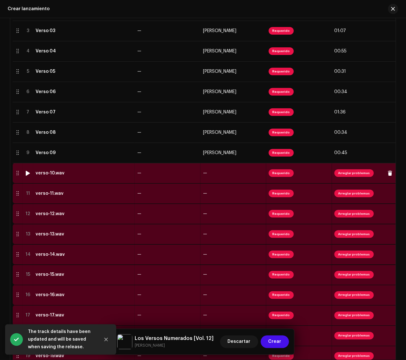
click at [119, 171] on div "verso-10.wav" at bounding box center [84, 172] width 97 height 5
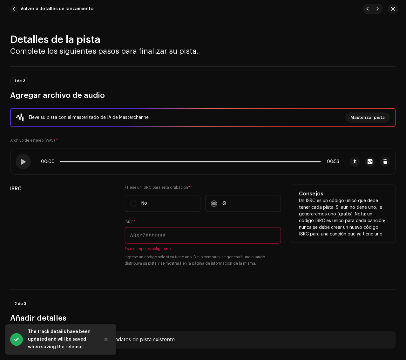
drag, startPoint x: 212, startPoint y: 234, endPoint x: 229, endPoint y: 232, distance: 17.5
click at [212, 234] on input "text" at bounding box center [203, 235] width 157 height 17
paste input "QZ22B1897770"
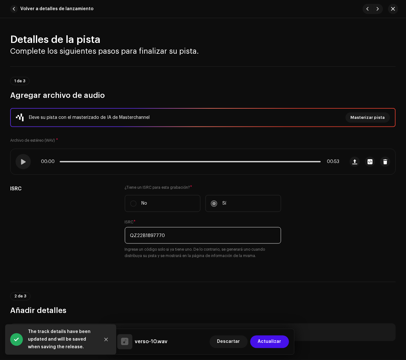
type input "QZ22B1897770"
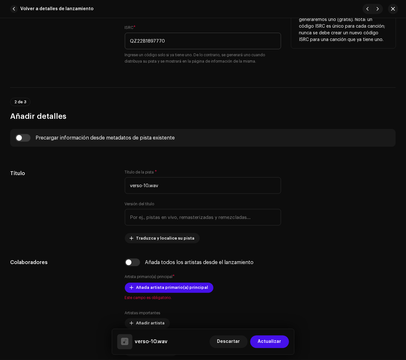
scroll to position [198, 0]
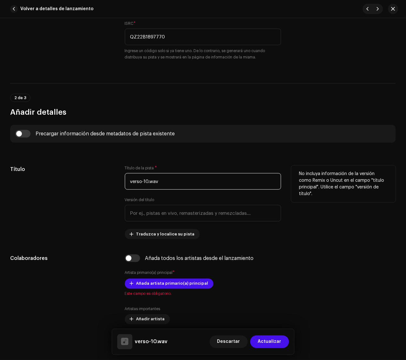
drag, startPoint x: 212, startPoint y: 183, endPoint x: 101, endPoint y: 189, distance: 111.3
click at [101, 189] on div "Título Título de la pista * verso-10.wav Versión del título Traduzca y localice…" at bounding box center [202, 202] width 385 height 74
paste input "Verso 10"
type input "Verso 10"
click at [101, 190] on div "Título" at bounding box center [62, 202] width 104 height 74
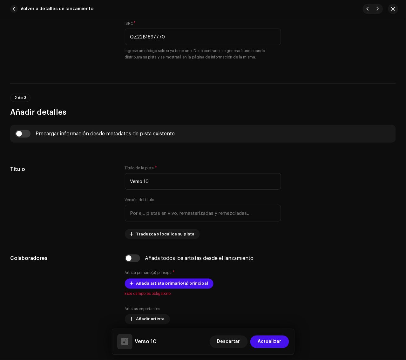
click at [30, 131] on div "Precargar información desde metadatos de pista existente" at bounding box center [202, 134] width 375 height 8
drag, startPoint x: 26, startPoint y: 135, endPoint x: 78, endPoint y: 151, distance: 54.4
click at [26, 135] on input "checkbox" at bounding box center [22, 134] width 15 height 8
checkbox input "true"
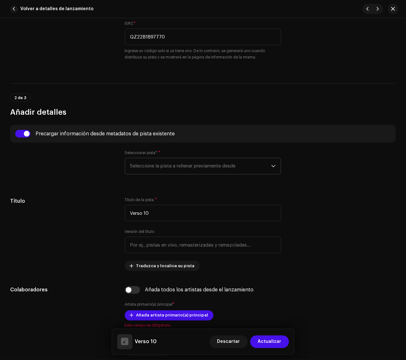
click at [192, 168] on span "Seleccione la pista a rellenar previamente desde" at bounding box center [200, 166] width 141 height 16
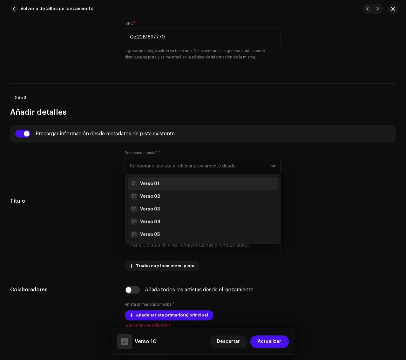
click at [172, 184] on div "01 Verso 01" at bounding box center [203, 184] width 146 height 8
radio input "true"
type input "Manimal"
checkbox input "true"
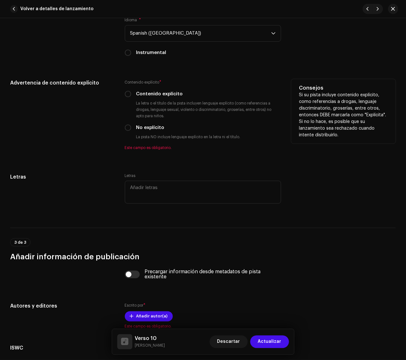
click at [146, 126] on label "No explícito" at bounding box center [150, 127] width 28 height 7
click at [131, 126] on input "No explícito" at bounding box center [128, 127] width 6 height 6
radio input "true"
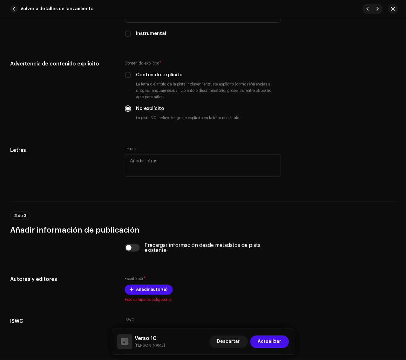
scroll to position [1217, 0]
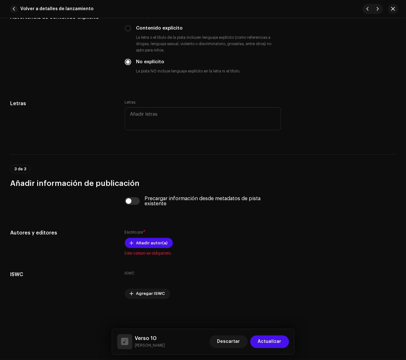
click at [137, 200] on input "checkbox" at bounding box center [132, 201] width 15 height 8
checkbox input "true"
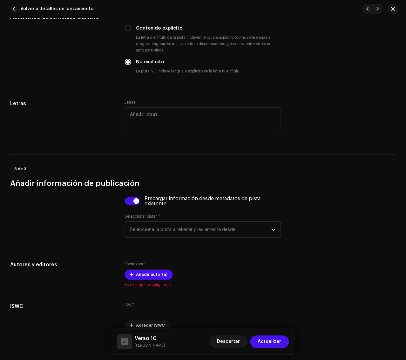
click at [184, 227] on span "Seleccione la pista a rellenar previamente desde" at bounding box center [200, 230] width 141 height 16
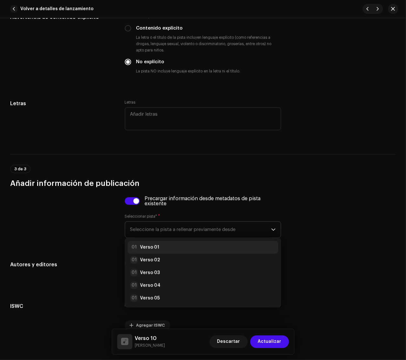
drag, startPoint x: 168, startPoint y: 244, endPoint x: 216, endPoint y: 270, distance: 54.5
click at [169, 244] on div "01 Verso 01" at bounding box center [203, 247] width 146 height 8
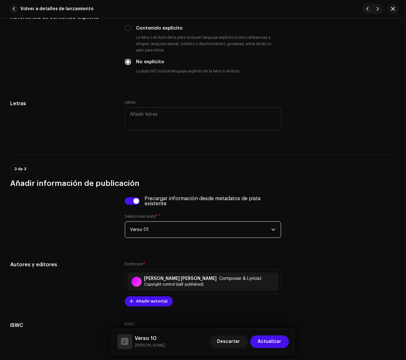
click at [272, 321] on div "Verso 10 [PERSON_NAME] Descartar Actualizar" at bounding box center [203, 341] width 182 height 25
click at [286, 321] on button "Actualizar" at bounding box center [269, 341] width 39 height 13
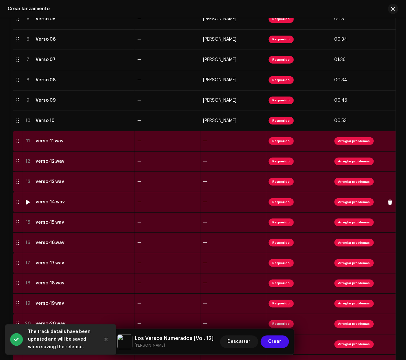
scroll to position [275, 0]
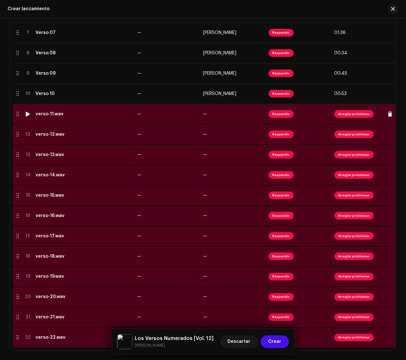
click at [131, 115] on div "verso-11.wav" at bounding box center [84, 113] width 97 height 5
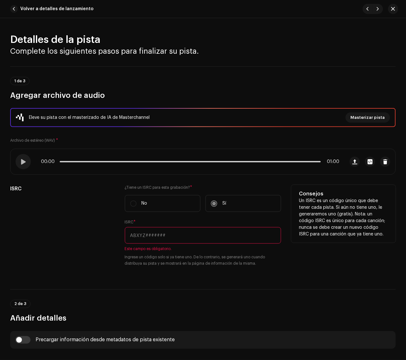
click at [223, 236] on input "text" at bounding box center [203, 235] width 157 height 17
paste input "QZ22B1897771"
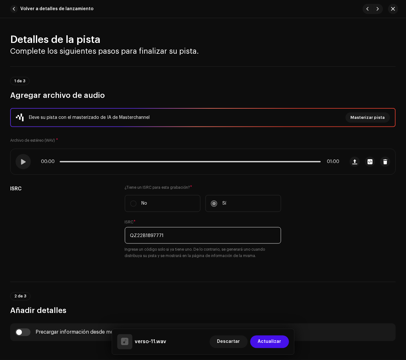
type input "QZ22B1897771"
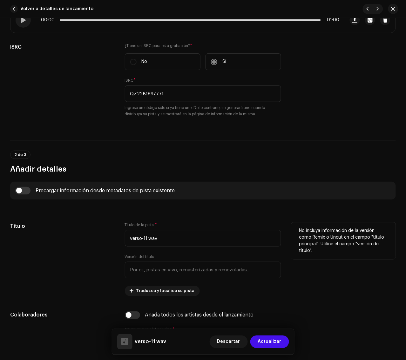
scroll to position [198, 0]
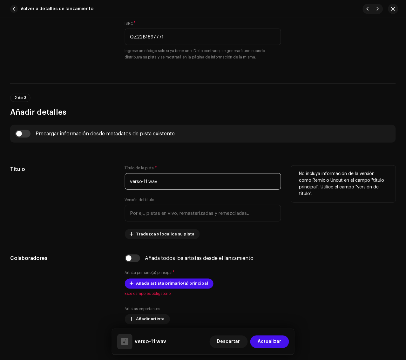
click at [51, 180] on div "Título Título de la pista * verso-11.wav Versión del título Traduzca y localice…" at bounding box center [202, 202] width 385 height 74
paste input "Verso 11"
type input "Verso 11"
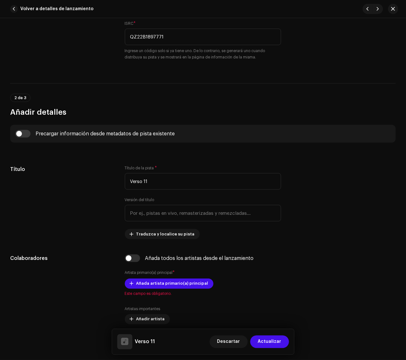
drag, startPoint x: 62, startPoint y: 172, endPoint x: 61, endPoint y: 163, distance: 9.0
click at [62, 167] on h5 "Título" at bounding box center [62, 169] width 104 height 8
drag, startPoint x: 24, startPoint y: 131, endPoint x: 37, endPoint y: 137, distance: 14.1
click at [26, 132] on input "checkbox" at bounding box center [22, 134] width 15 height 8
checkbox input "true"
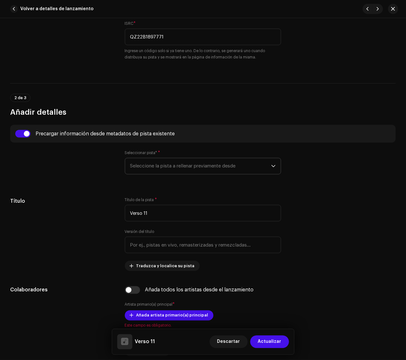
click at [158, 163] on span "Seleccione la pista a rellenar previamente desde" at bounding box center [200, 166] width 141 height 16
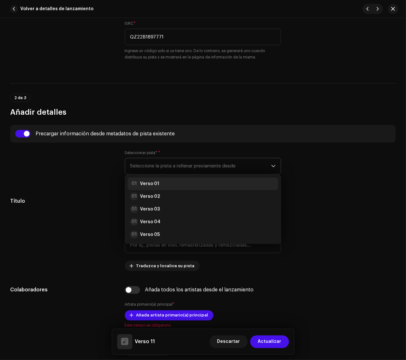
click at [188, 179] on li "01 Verso 01" at bounding box center [203, 183] width 151 height 13
radio input "true"
type input "Manimal"
checkbox input "true"
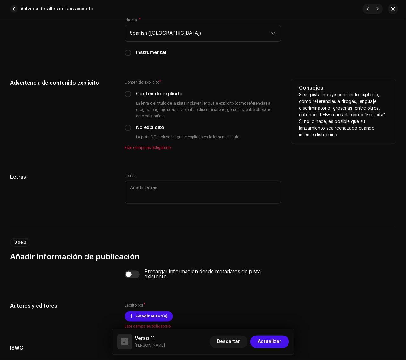
click at [153, 128] on label "No explícito" at bounding box center [150, 127] width 28 height 7
click at [131, 128] on input "No explícito" at bounding box center [128, 127] width 6 height 6
radio input "true"
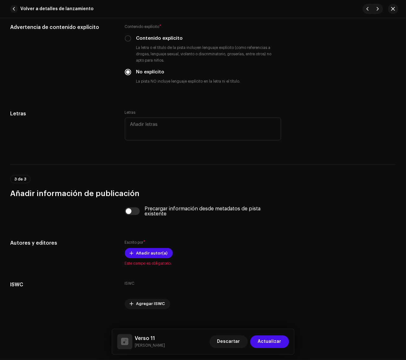
scroll to position [1217, 0]
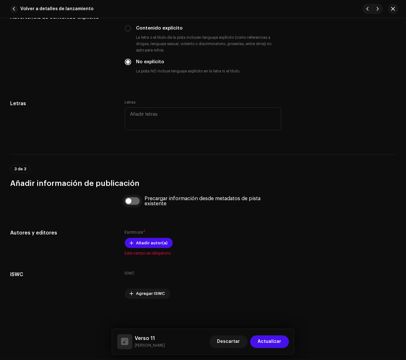
click at [133, 199] on input "checkbox" at bounding box center [132, 201] width 15 height 8
checkbox input "true"
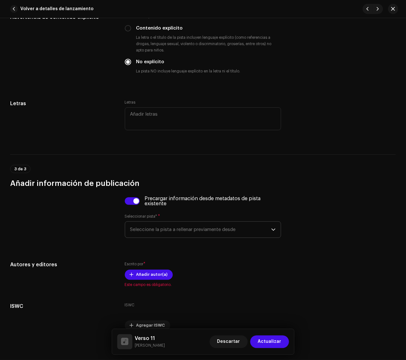
click at [182, 229] on span "Seleccione la pista a rellenar previamente desde" at bounding box center [200, 230] width 141 height 16
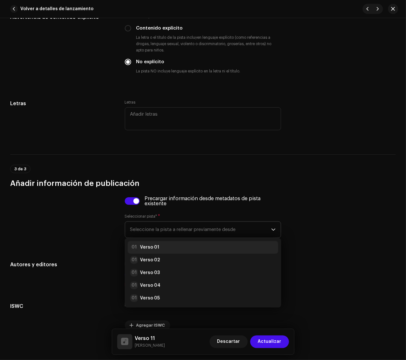
click at [197, 245] on div "01 Verso 01" at bounding box center [203, 247] width 146 height 8
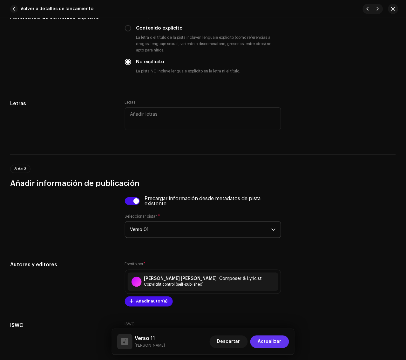
click at [270, 321] on span "Actualizar" at bounding box center [269, 341] width 23 height 13
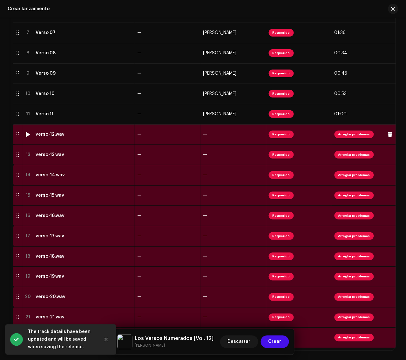
click at [133, 137] on td "verso-12.wav" at bounding box center [84, 134] width 102 height 20
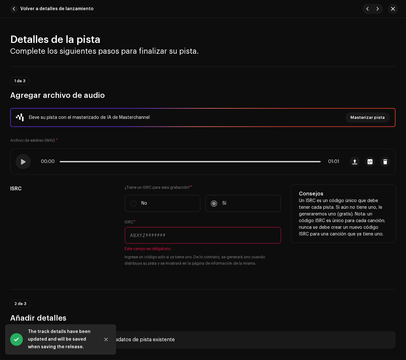
click at [251, 238] on input "text" at bounding box center [203, 235] width 157 height 17
paste input "QZ22B1897772"
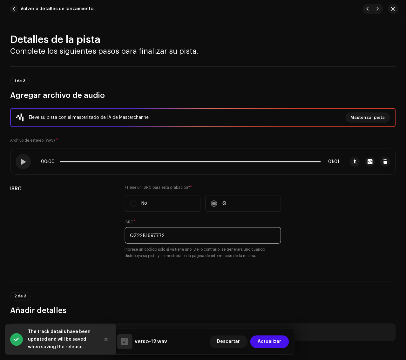
type input "QZ22B1897772"
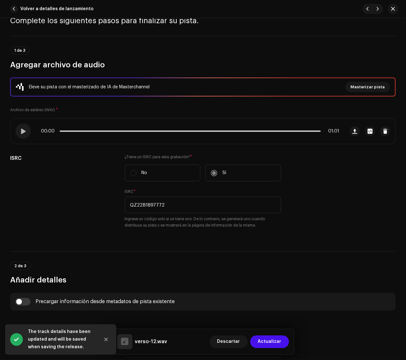
scroll to position [198, 0]
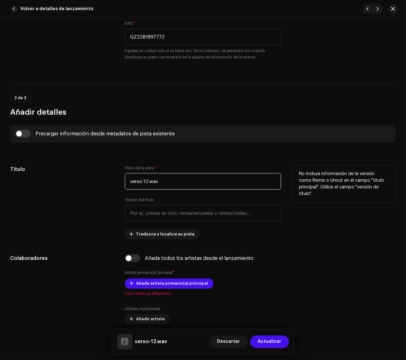
drag, startPoint x: 171, startPoint y: 180, endPoint x: 67, endPoint y: 181, distance: 104.1
click at [67, 181] on div "Título Título de la pista * verso-12.wav Versión del título Traduzca y localice…" at bounding box center [202, 202] width 385 height 74
paste input "Verso 12"
type input "Verso 12"
click at [68, 181] on div "Título" at bounding box center [62, 202] width 104 height 74
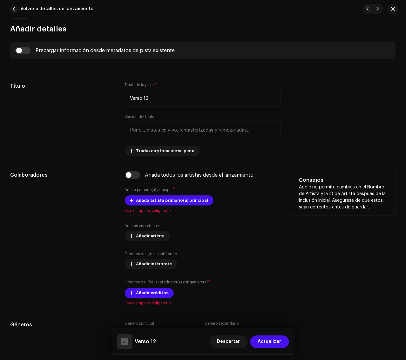
scroll to position [278, 0]
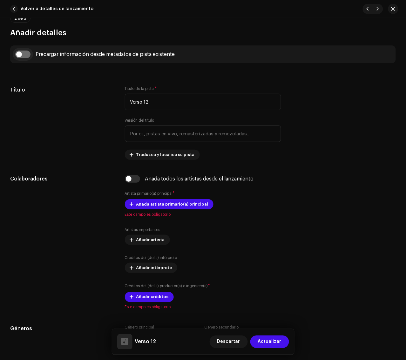
click at [27, 56] on input "checkbox" at bounding box center [22, 54] width 15 height 8
checkbox input "true"
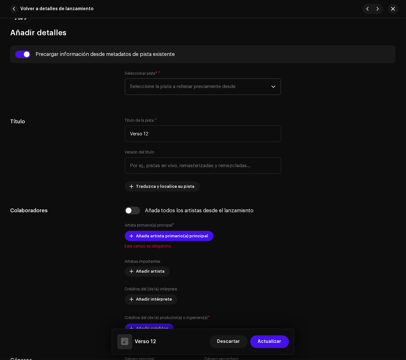
click at [179, 88] on span "Seleccione la pista a rellenar previamente desde" at bounding box center [200, 87] width 141 height 16
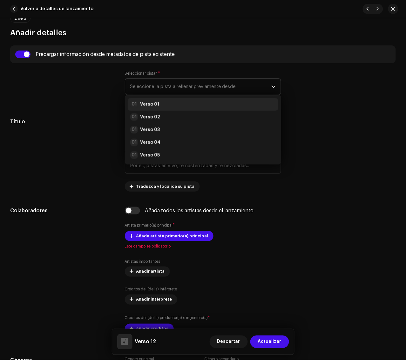
click at [183, 104] on div "01 Verso 01" at bounding box center [203, 105] width 146 height 8
radio input "true"
type input "Manimal"
checkbox input "true"
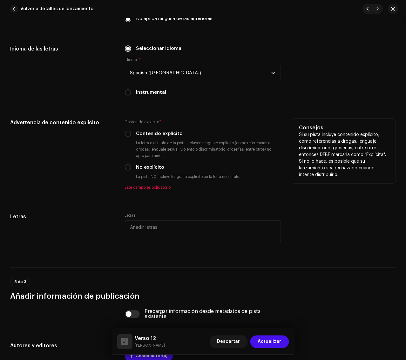
click at [153, 167] on label "No explícito" at bounding box center [150, 167] width 28 height 7
click at [131, 167] on input "No explícito" at bounding box center [128, 167] width 6 height 6
radio input "true"
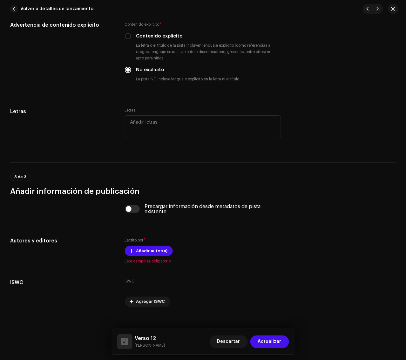
scroll to position [1217, 0]
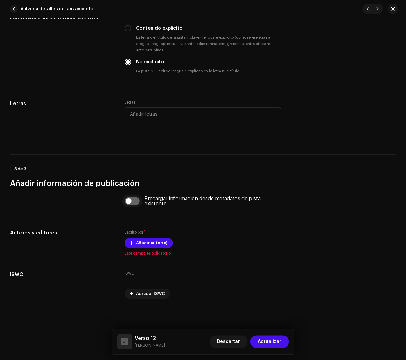
click at [135, 200] on input "checkbox" at bounding box center [132, 201] width 15 height 8
checkbox input "true"
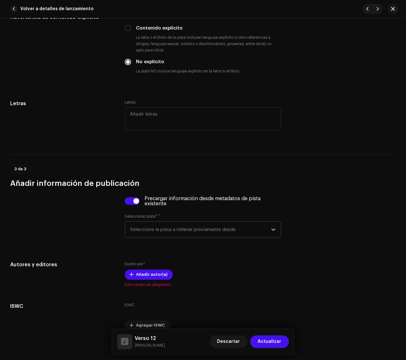
click at [182, 229] on span "Seleccione la pista a rellenar previamente desde" at bounding box center [200, 230] width 141 height 16
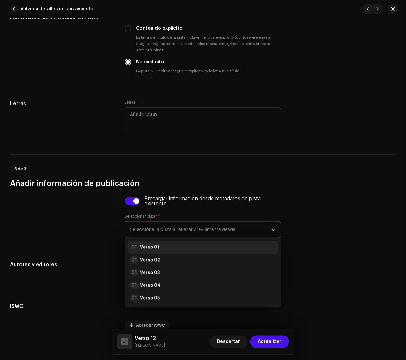
click at [171, 244] on div "01 Verso 01" at bounding box center [203, 247] width 146 height 8
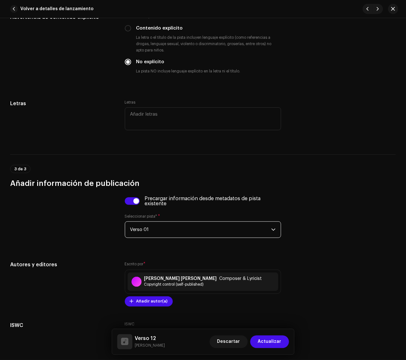
drag, startPoint x: 270, startPoint y: 340, endPoint x: 283, endPoint y: 260, distance: 81.3
click at [271, 321] on span "Actualizar" at bounding box center [269, 341] width 23 height 13
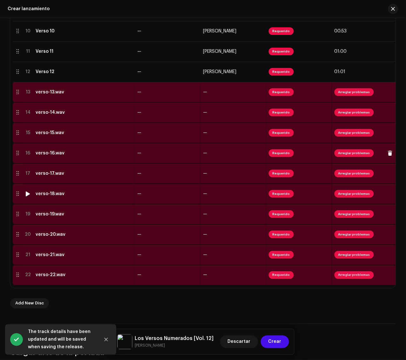
scroll to position [354, 0]
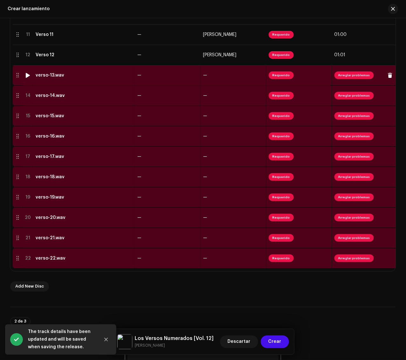
click at [93, 78] on div "verso-13.wav" at bounding box center [84, 75] width 97 height 5
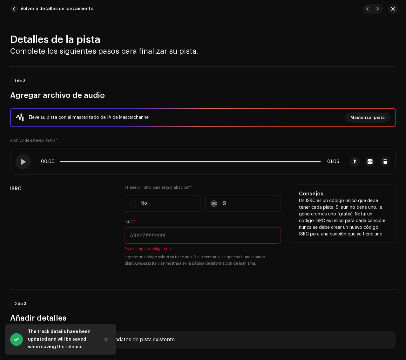
click at [256, 231] on input "text" at bounding box center [203, 235] width 157 height 17
paste input "QZ22B1897773"
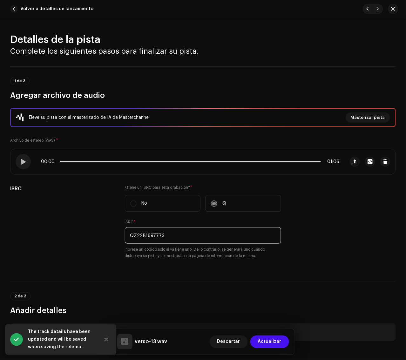
type input "QZ22B1897773"
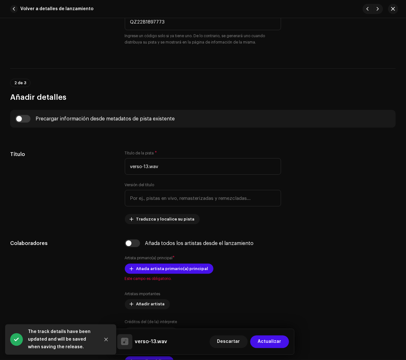
scroll to position [238, 0]
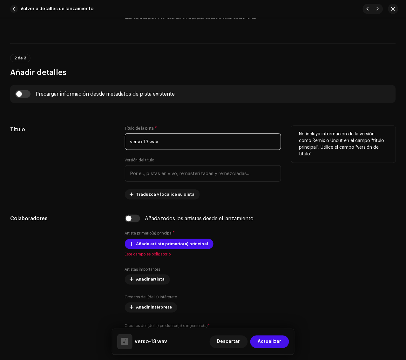
drag, startPoint x: 203, startPoint y: 140, endPoint x: 54, endPoint y: 141, distance: 148.6
click at [54, 141] on div "Título Título de la pista * verso-13.wav Versión del título Traduzca y localice…" at bounding box center [202, 163] width 385 height 74
paste input "Verso 13"
type input "Verso 13"
click at [54, 141] on div "Título" at bounding box center [62, 163] width 104 height 74
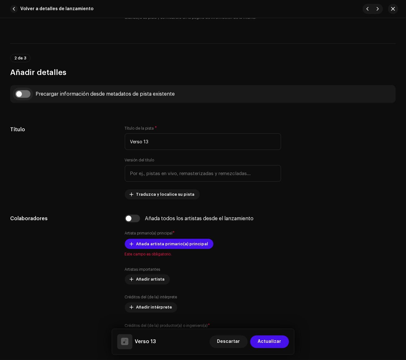
click at [20, 95] on input "checkbox" at bounding box center [22, 94] width 15 height 8
checkbox input "true"
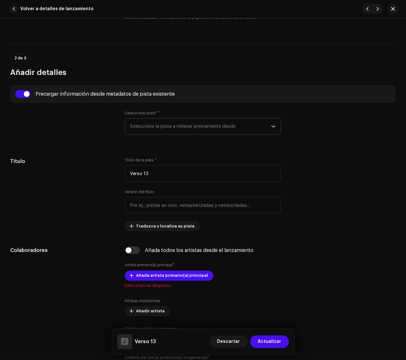
drag, startPoint x: 138, startPoint y: 118, endPoint x: 142, endPoint y: 118, distance: 3.2
click at [139, 118] on p-select "Seleccione la pista a rellenar previamente desde" at bounding box center [203, 126] width 157 height 17
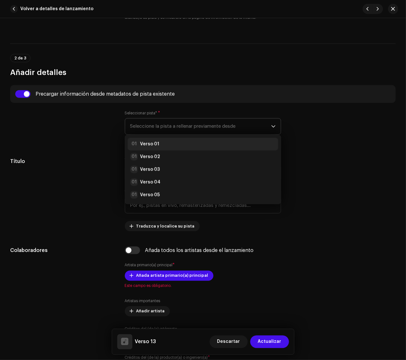
click at [155, 138] on li "01 Verso 01" at bounding box center [203, 144] width 151 height 13
radio input "true"
type input "Manimal"
checkbox input "true"
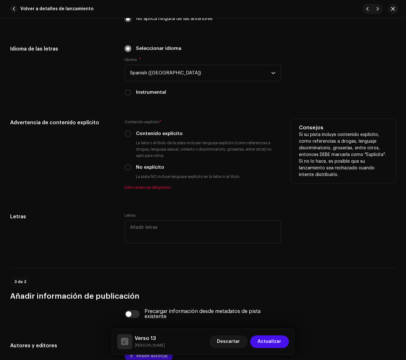
click at [152, 166] on label "No explícito" at bounding box center [150, 167] width 28 height 7
click at [131, 166] on input "No explícito" at bounding box center [128, 167] width 6 height 6
radio input "true"
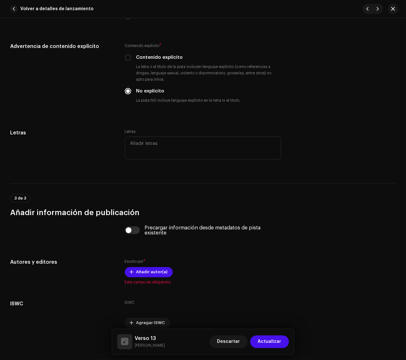
scroll to position [1217, 0]
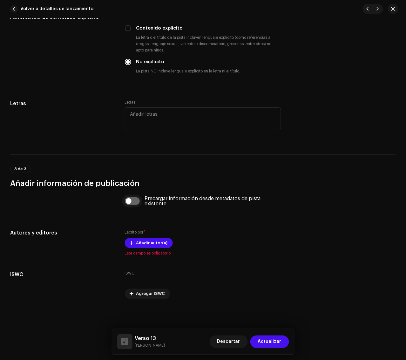
click at [136, 200] on input "checkbox" at bounding box center [132, 201] width 15 height 8
checkbox input "true"
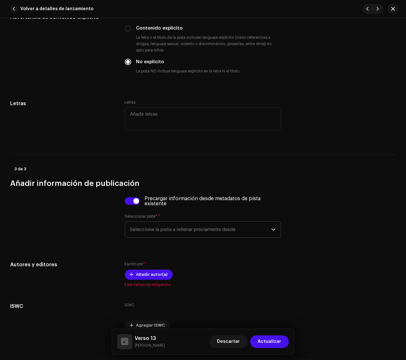
click at [178, 226] on span "Seleccione la pista a rellenar previamente desde" at bounding box center [200, 230] width 141 height 16
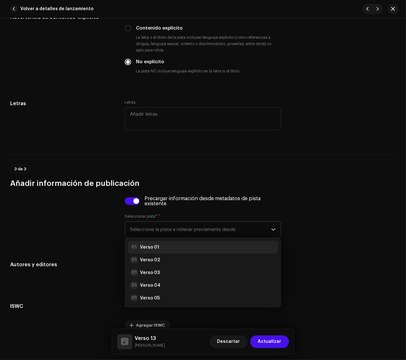
click at [183, 244] on div "01 Verso 01" at bounding box center [203, 247] width 146 height 8
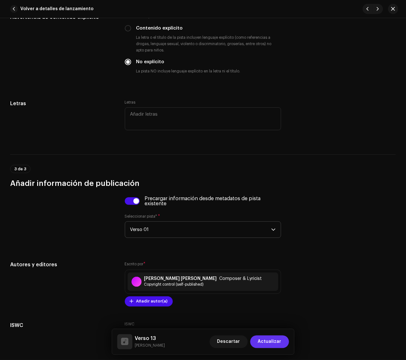
click at [270, 321] on span "Actualizar" at bounding box center [269, 341] width 23 height 13
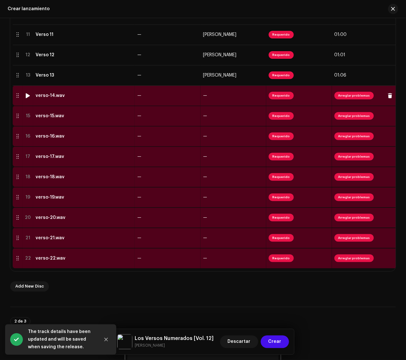
click at [99, 96] on div "verso-14.wav" at bounding box center [84, 95] width 97 height 5
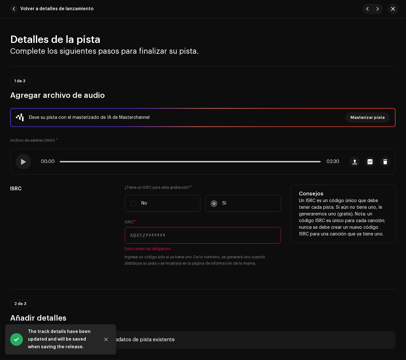
click at [245, 237] on input "text" at bounding box center [203, 235] width 157 height 17
paste input "QZ22B1897774"
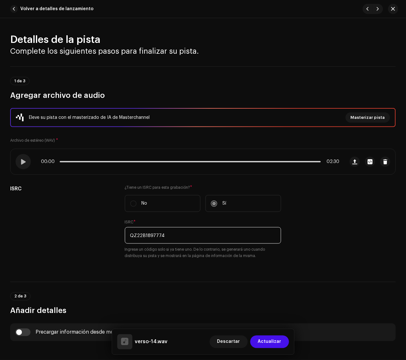
type input "QZ22B1897774"
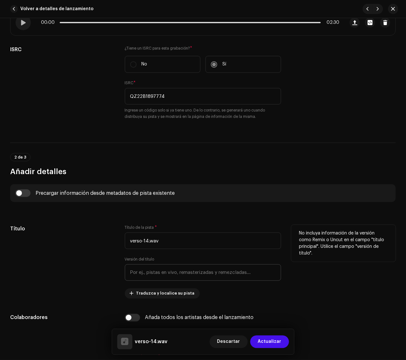
scroll to position [198, 0]
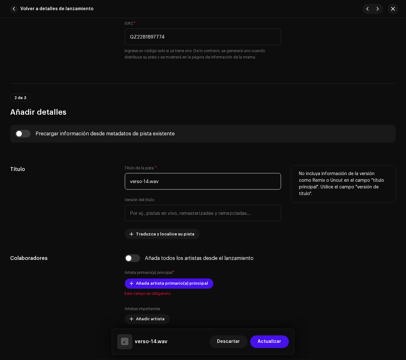
drag, startPoint x: 184, startPoint y: 182, endPoint x: 88, endPoint y: 180, distance: 95.9
click at [88, 180] on div "Título Título de la pista * verso-14.wav Versión del título Traduzca y localice…" at bounding box center [202, 202] width 385 height 74
paste input "Verso 14"
type input "Verso 14"
click at [102, 179] on div "Título" at bounding box center [62, 202] width 104 height 74
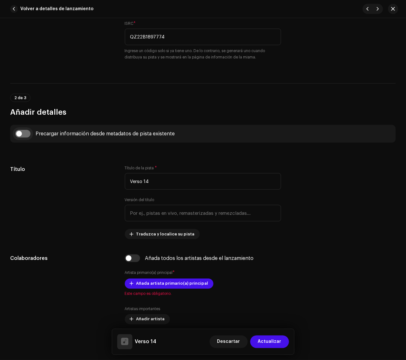
click at [25, 133] on input "checkbox" at bounding box center [22, 134] width 15 height 8
checkbox input "true"
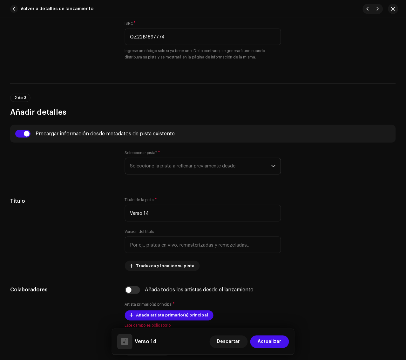
click at [173, 166] on span "Seleccione la pista a rellenar previamente desde" at bounding box center [200, 166] width 141 height 16
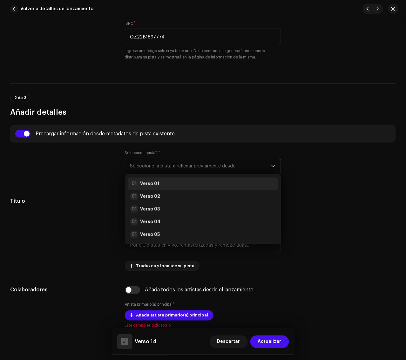
click at [180, 181] on div "01 Verso 01" at bounding box center [203, 184] width 146 height 8
radio input "true"
type input "Manimal"
checkbox input "true"
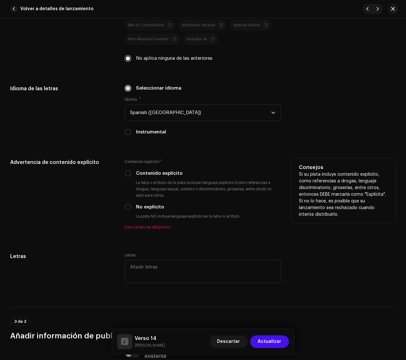
click at [151, 208] on label "No explícito" at bounding box center [150, 206] width 28 height 7
click at [131, 208] on input "No explícito" at bounding box center [128, 207] width 6 height 6
radio input "true"
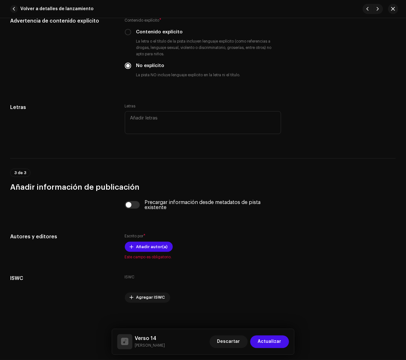
scroll to position [1217, 0]
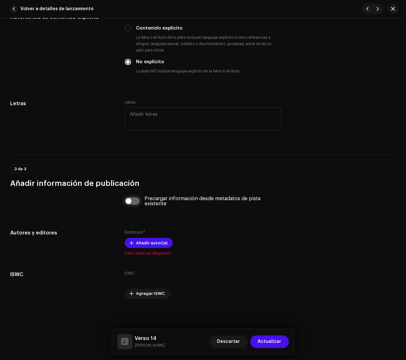
click at [132, 203] on input "checkbox" at bounding box center [132, 201] width 15 height 8
checkbox input "true"
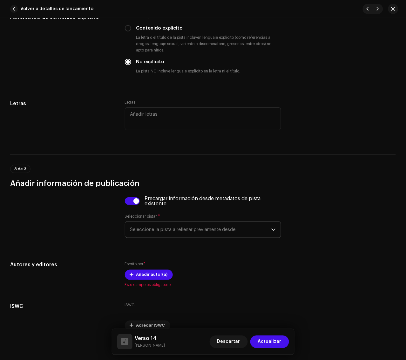
click at [166, 226] on span "Seleccione la pista a rellenar previamente desde" at bounding box center [200, 230] width 141 height 16
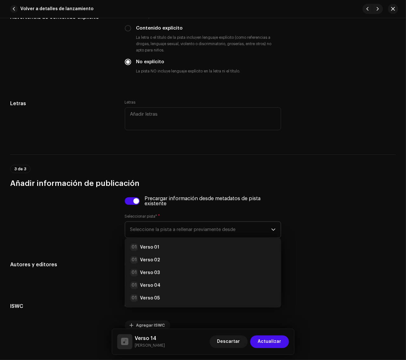
click at [166, 242] on li "01 Verso 01" at bounding box center [203, 247] width 151 height 13
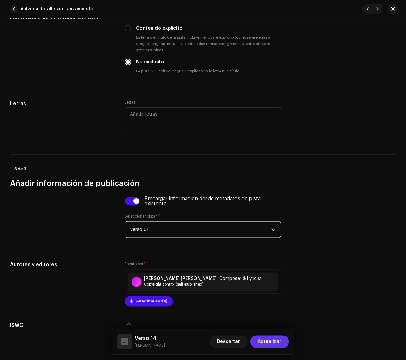
click at [269, 321] on span "Actualizar" at bounding box center [269, 341] width 23 height 13
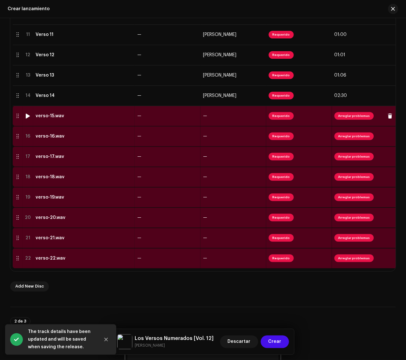
click at [112, 118] on td "verso-15.wav" at bounding box center [84, 116] width 102 height 20
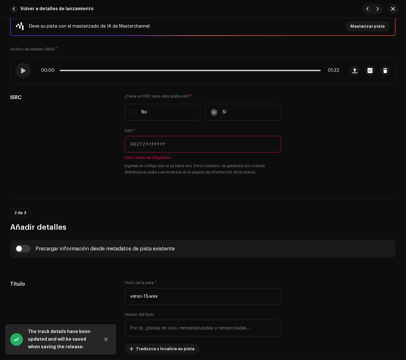
scroll to position [79, 0]
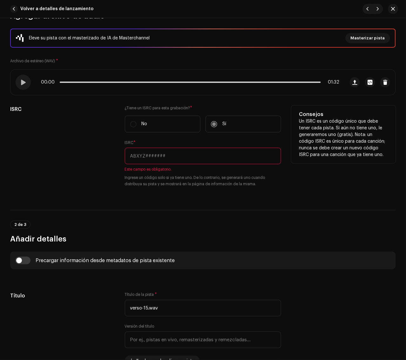
click at [238, 155] on input "text" at bounding box center [203, 156] width 157 height 17
paste input "QZ22B1897775"
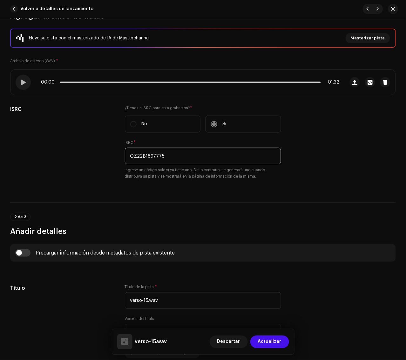
type input "QZ22B1897775"
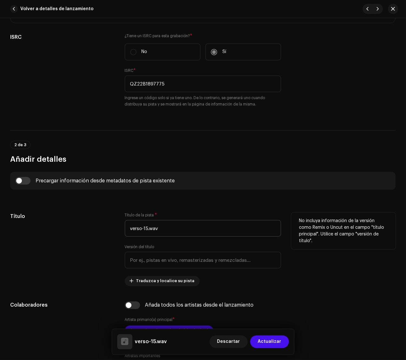
scroll to position [159, 0]
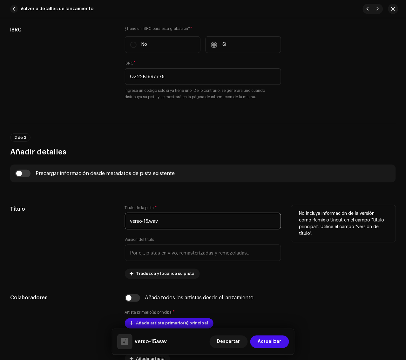
drag, startPoint x: 181, startPoint y: 230, endPoint x: 55, endPoint y: 229, distance: 126.4
click at [54, 229] on div "Título Título de la pista * verso-15.wav Versión del título Traduzca y localice…" at bounding box center [202, 242] width 385 height 74
paste input "Verso 15"
type input "Verso 15"
click at [71, 223] on div "Título" at bounding box center [62, 242] width 104 height 74
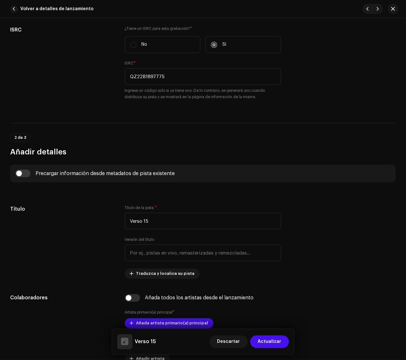
drag, startPoint x: 26, startPoint y: 175, endPoint x: 121, endPoint y: 197, distance: 97.9
click at [29, 175] on input "checkbox" at bounding box center [22, 174] width 15 height 8
checkbox input "true"
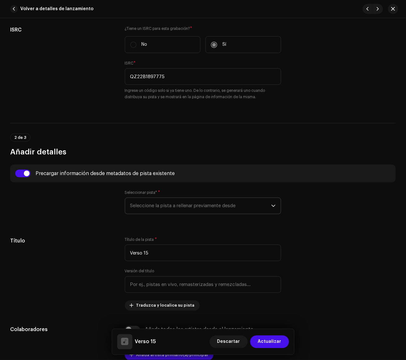
click at [157, 206] on span "Seleccione la pista a rellenar previamente desde" at bounding box center [200, 206] width 141 height 16
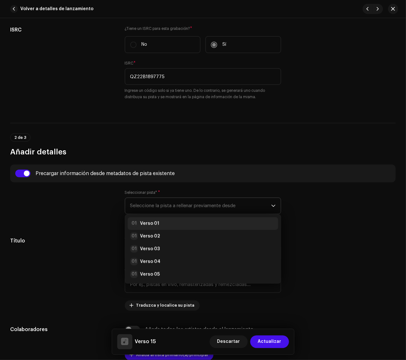
click at [167, 218] on li "01 Verso 01" at bounding box center [203, 223] width 151 height 13
radio input "true"
type input "Manimal"
checkbox input "true"
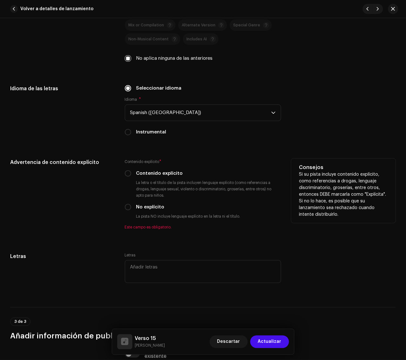
click at [150, 207] on label "No explícito" at bounding box center [150, 206] width 28 height 7
click at [131, 207] on input "No explícito" at bounding box center [128, 207] width 6 height 6
radio input "true"
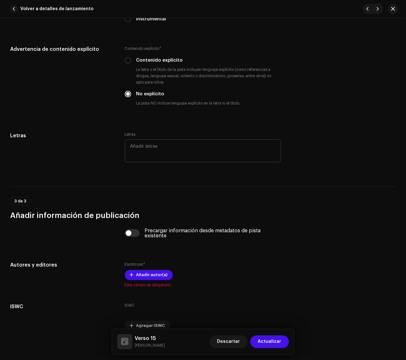
scroll to position [1217, 0]
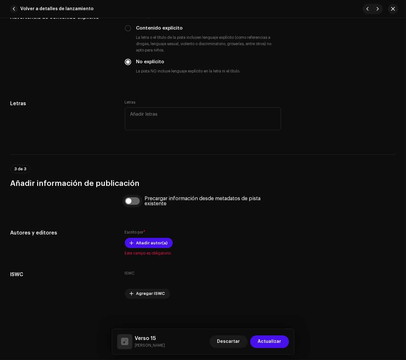
click at [136, 202] on input "checkbox" at bounding box center [132, 201] width 15 height 8
checkbox input "true"
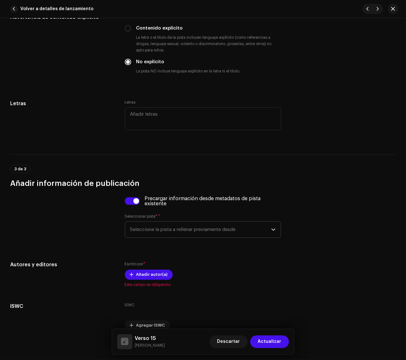
drag, startPoint x: 172, startPoint y: 224, endPoint x: 178, endPoint y: 237, distance: 14.8
click at [173, 226] on span "Seleccione la pista a rellenar previamente desde" at bounding box center [200, 230] width 141 height 16
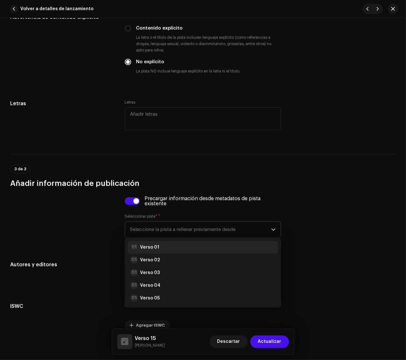
drag, startPoint x: 177, startPoint y: 240, endPoint x: 190, endPoint y: 251, distance: 16.6
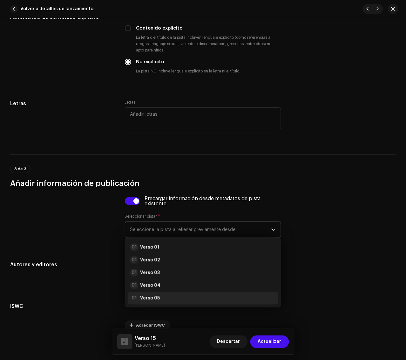
drag, startPoint x: 188, startPoint y: 249, endPoint x: 260, endPoint y: 283, distance: 80.0
click at [187, 249] on div "01 Verso 01" at bounding box center [203, 247] width 146 height 8
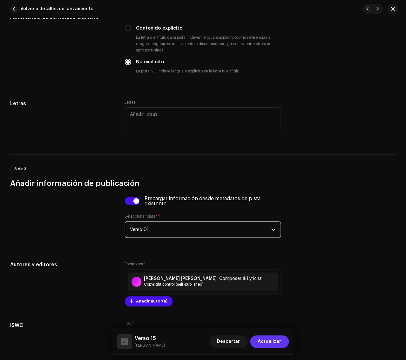
click at [272, 321] on span "Actualizar" at bounding box center [269, 341] width 23 height 13
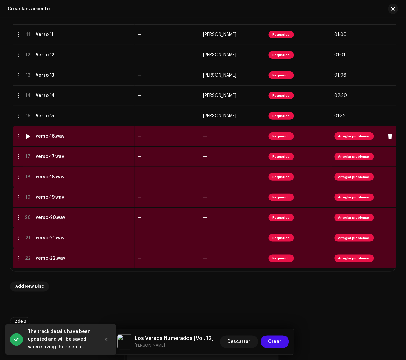
click at [110, 137] on div "verso-16.wav" at bounding box center [84, 136] width 97 height 5
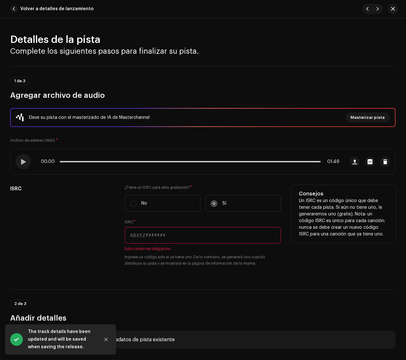
click at [224, 232] on input "text" at bounding box center [203, 235] width 157 height 17
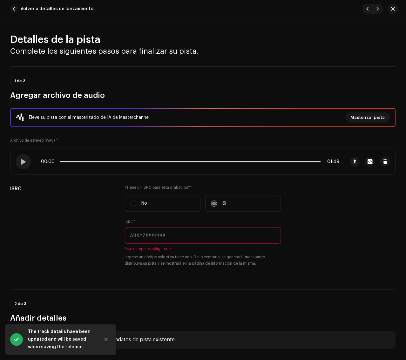
paste input "QZ22B1897776"
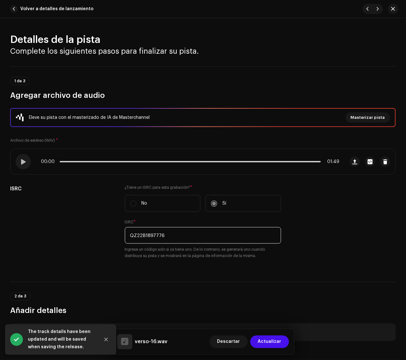
type input "QZ22B1897776"
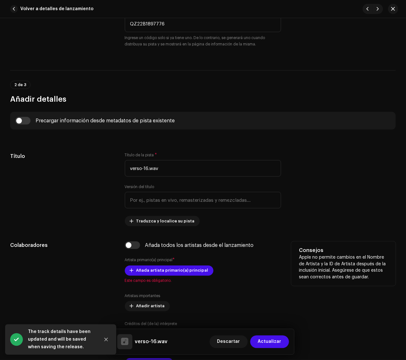
scroll to position [238, 0]
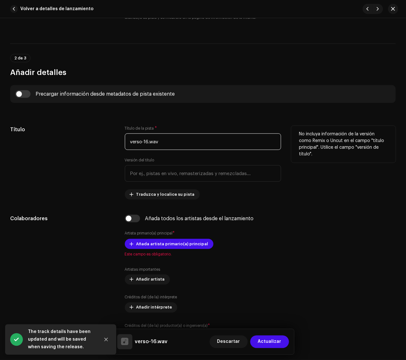
drag, startPoint x: 214, startPoint y: 145, endPoint x: 79, endPoint y: 141, distance: 135.6
click at [79, 141] on div "Título Título de la pista * verso-16.wav Versión del título Traduzca y localice…" at bounding box center [202, 163] width 385 height 74
paste input "Verso 16"
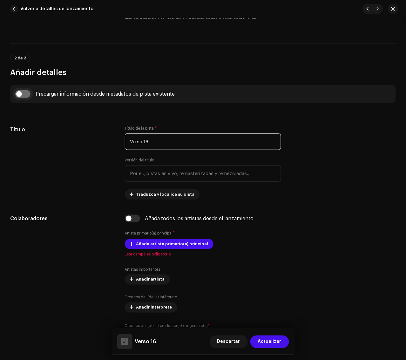
type input "Verso 16"
click at [25, 94] on input "checkbox" at bounding box center [22, 94] width 15 height 8
checkbox input "true"
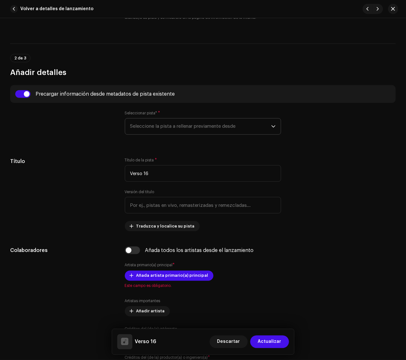
click at [151, 125] on span "Seleccione la pista a rellenar previamente desde" at bounding box center [200, 126] width 141 height 16
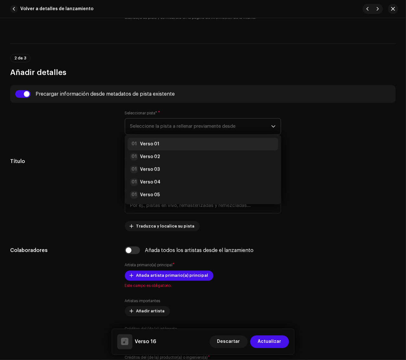
click at [179, 145] on div "01 Verso 01" at bounding box center [203, 144] width 146 height 8
radio input "true"
type input "Manimal"
checkbox input "true"
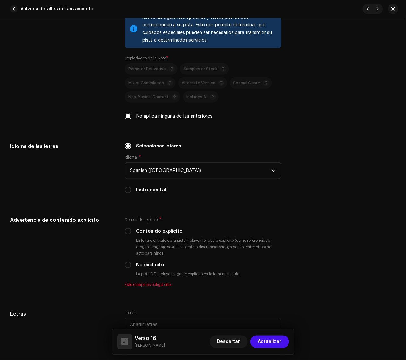
scroll to position [1032, 0]
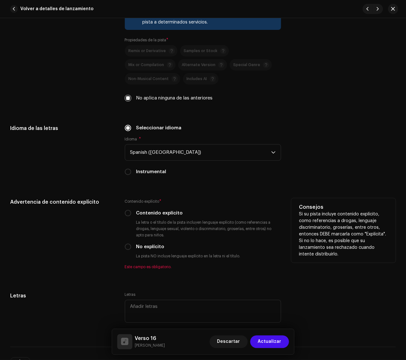
click at [149, 246] on label "No explícito" at bounding box center [150, 246] width 28 height 7
click at [131, 246] on input "No explícito" at bounding box center [128, 246] width 6 height 6
radio input "true"
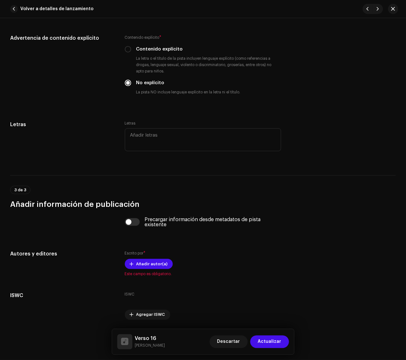
scroll to position [1217, 0]
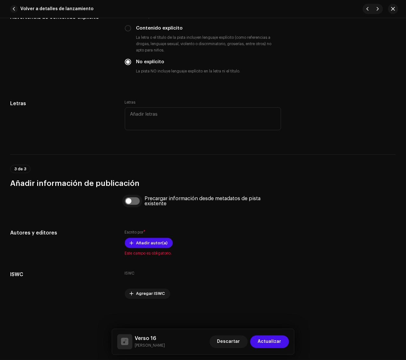
click at [135, 199] on input "checkbox" at bounding box center [132, 201] width 15 height 8
checkbox input "true"
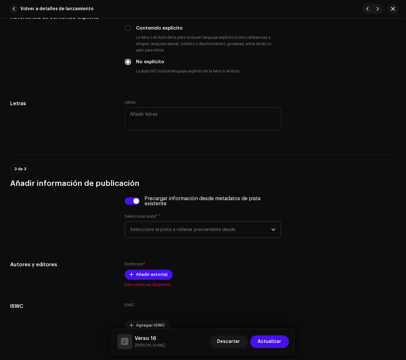
click at [183, 229] on span "Seleccione la pista a rellenar previamente desde" at bounding box center [200, 230] width 141 height 16
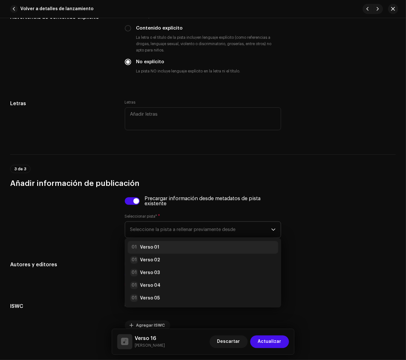
click at [182, 249] on div "01 Verso 01" at bounding box center [203, 247] width 146 height 8
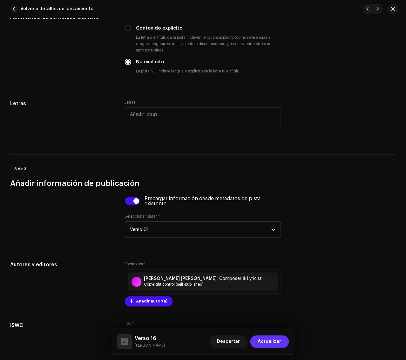
click at [268, 321] on span "Actualizar" at bounding box center [269, 341] width 23 height 13
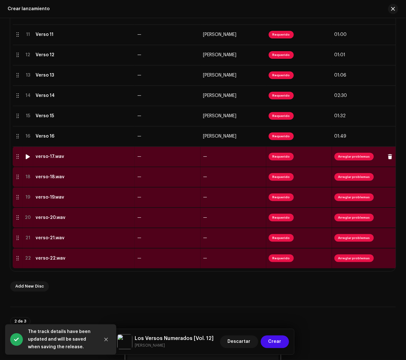
click at [94, 156] on div "verso-17.wav" at bounding box center [84, 156] width 97 height 5
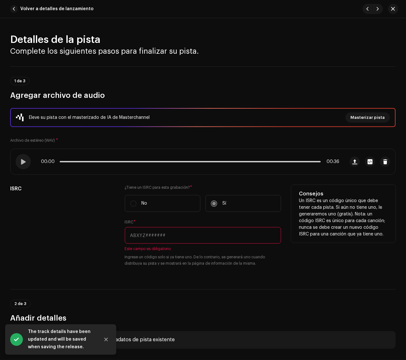
click at [234, 231] on input "text" at bounding box center [203, 235] width 157 height 17
paste input "QZ22B1897777"
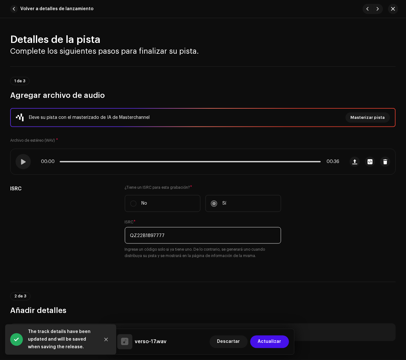
type input "QZ22B1897777"
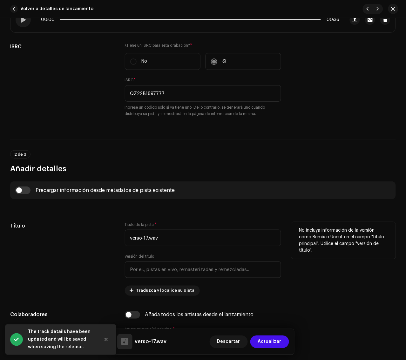
scroll to position [238, 0]
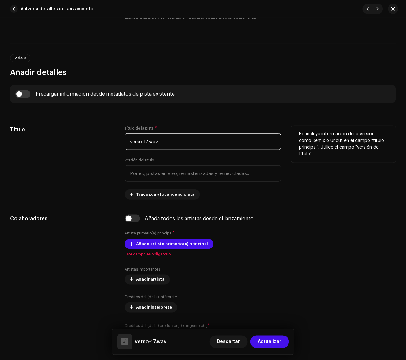
drag, startPoint x: 212, startPoint y: 142, endPoint x: 84, endPoint y: 142, distance: 127.9
click at [84, 142] on div "Título Título de la pista * verso-17.wav Versión del título Traduzca y localice…" at bounding box center [202, 163] width 385 height 74
paste input "Verso 17"
type input "Verso 17"
click at [85, 142] on div "Título" at bounding box center [62, 163] width 104 height 74
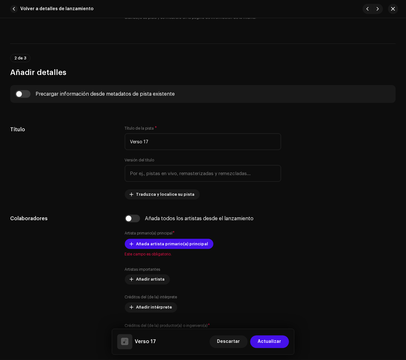
click at [23, 95] on input "checkbox" at bounding box center [22, 94] width 15 height 8
checkbox input "true"
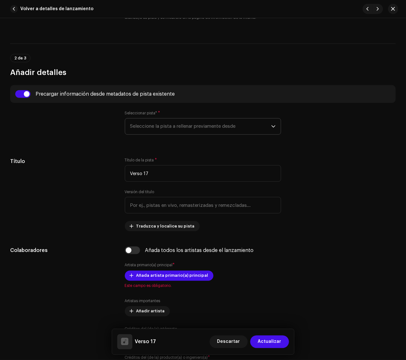
click at [187, 124] on span "Seleccione la pista a rellenar previamente desde" at bounding box center [200, 126] width 141 height 16
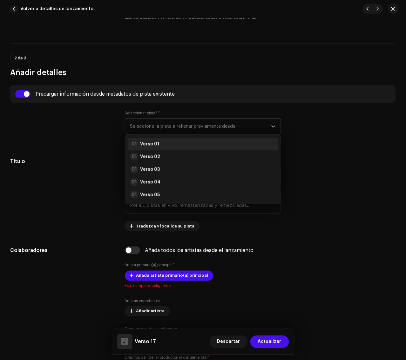
click at [159, 138] on li "01 Verso 01" at bounding box center [203, 144] width 151 height 13
radio input "true"
type input "Manimal"
checkbox input "true"
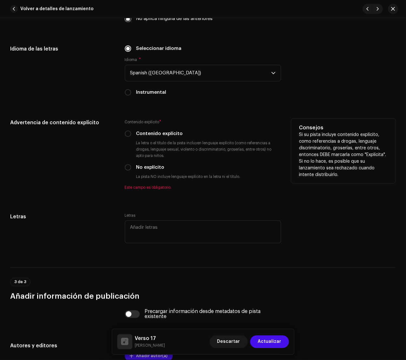
click at [144, 169] on label "No explícito" at bounding box center [150, 167] width 28 height 7
click at [131, 169] on input "No explícito" at bounding box center [128, 167] width 6 height 6
radio input "true"
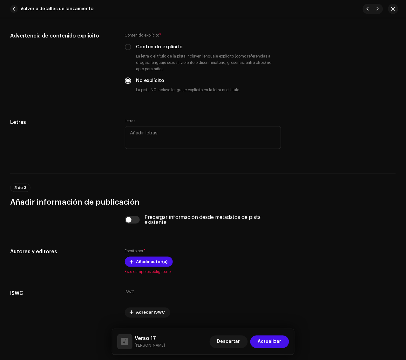
scroll to position [1217, 0]
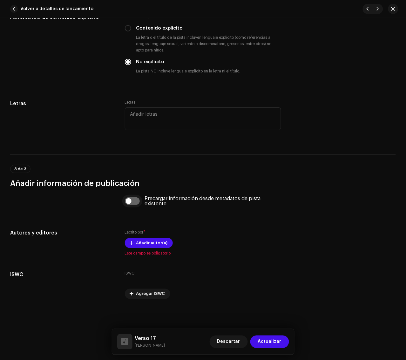
click at [137, 202] on input "checkbox" at bounding box center [132, 201] width 15 height 8
checkbox input "true"
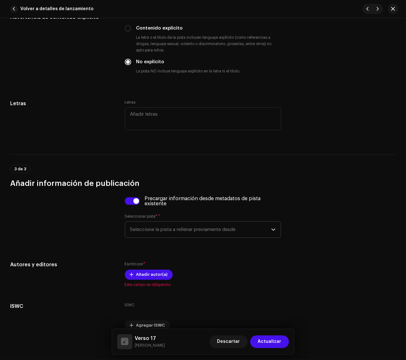
click at [167, 226] on span "Seleccione la pista a rellenar previamente desde" at bounding box center [200, 230] width 141 height 16
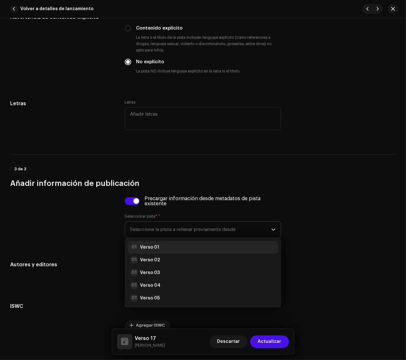
click at [162, 246] on div "01 Verso 01" at bounding box center [203, 247] width 146 height 8
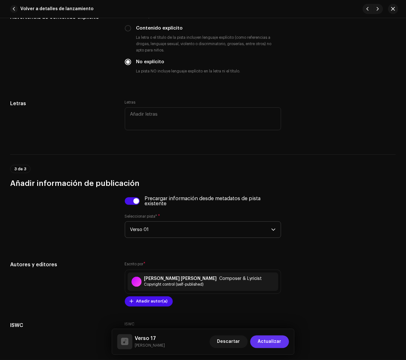
click at [265, 321] on span "Actualizar" at bounding box center [269, 341] width 23 height 13
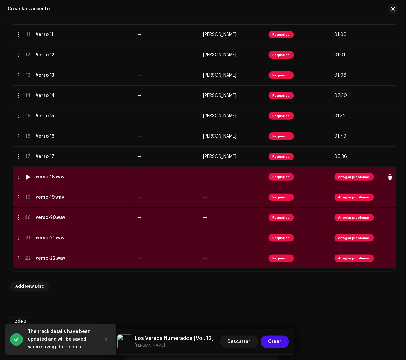
click at [67, 180] on td "verso-18.wav" at bounding box center [84, 177] width 102 height 20
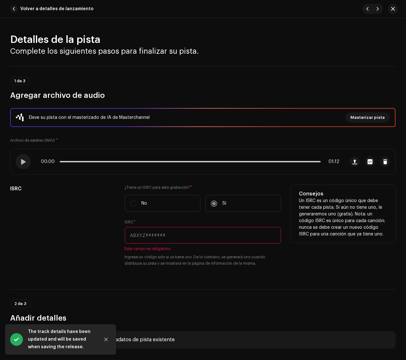
drag, startPoint x: 196, startPoint y: 232, endPoint x: 199, endPoint y: 230, distance: 3.8
click at [196, 232] on input "text" at bounding box center [203, 235] width 157 height 17
paste input "QZ22B1897778"
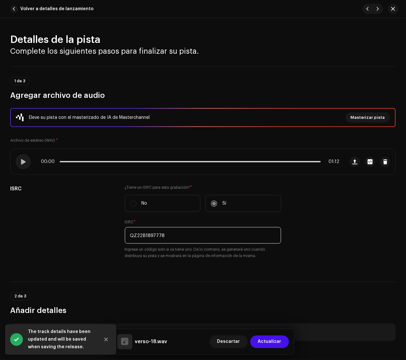
type input "QZ22B1897778"
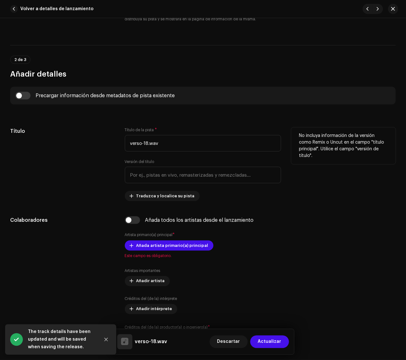
scroll to position [238, 0]
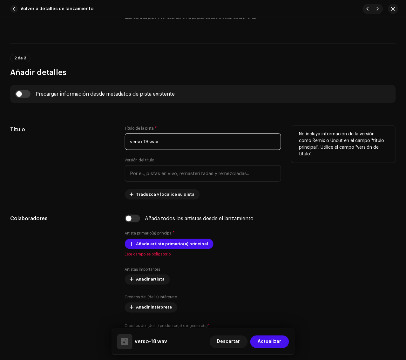
drag, startPoint x: 194, startPoint y: 143, endPoint x: 32, endPoint y: 127, distance: 163.0
click at [32, 127] on div "Título Título de la pista * verso-18.wav Versión del título Traduzca y localice…" at bounding box center [202, 163] width 385 height 74
paste input "Verso 18"
type input "Verso 18"
click at [90, 137] on div "Título" at bounding box center [62, 163] width 104 height 74
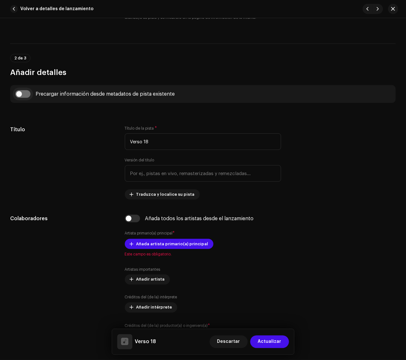
click at [27, 92] on input "checkbox" at bounding box center [22, 94] width 15 height 8
checkbox input "true"
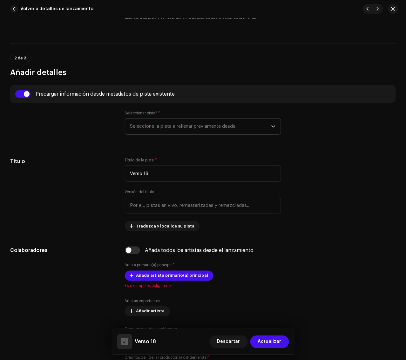
click at [165, 121] on span "Seleccione la pista a rellenar previamente desde" at bounding box center [200, 126] width 141 height 16
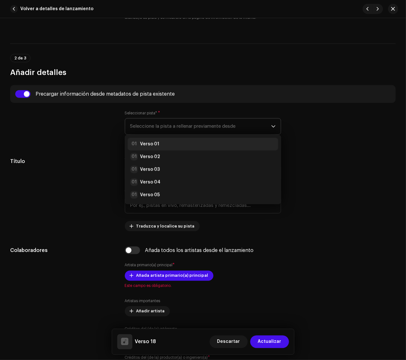
click at [170, 144] on div "01 Verso 01" at bounding box center [203, 144] width 146 height 8
radio input "true"
type input "Manimal"
checkbox input "true"
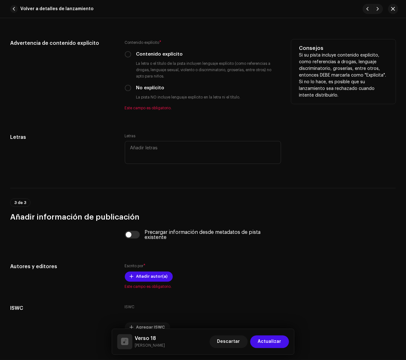
click at [143, 88] on label "No explícito" at bounding box center [150, 87] width 28 height 7
click at [131, 88] on input "No explícito" at bounding box center [128, 88] width 6 height 6
radio input "true"
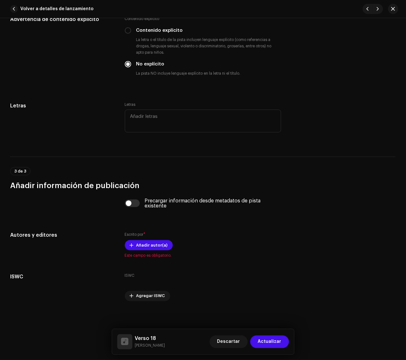
scroll to position [1217, 0]
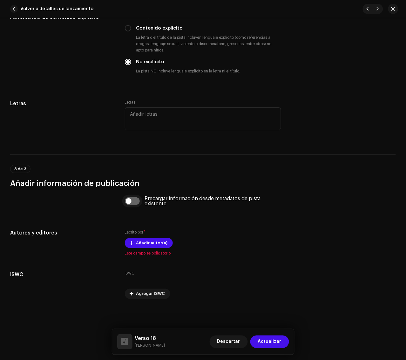
click at [136, 197] on input "checkbox" at bounding box center [132, 201] width 15 height 8
checkbox input "true"
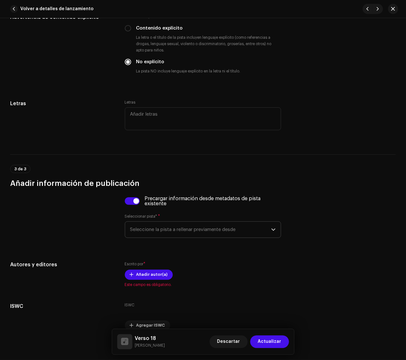
click at [183, 226] on span "Seleccione la pista a rellenar previamente desde" at bounding box center [200, 230] width 141 height 16
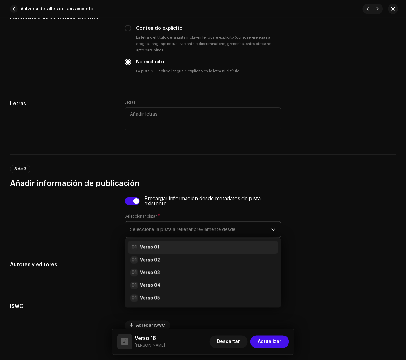
click at [175, 245] on div "01 Verso 01" at bounding box center [203, 247] width 146 height 8
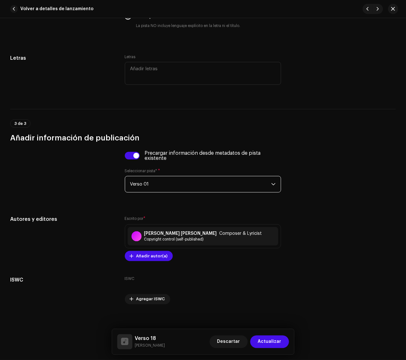
scroll to position [1273, 0]
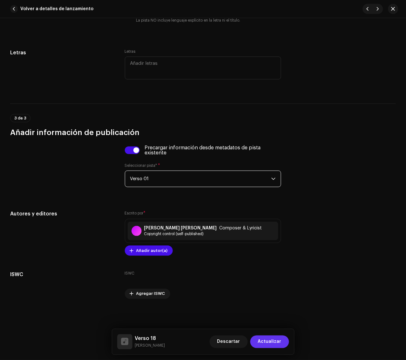
click at [276, 321] on span "Actualizar" at bounding box center [269, 341] width 23 height 13
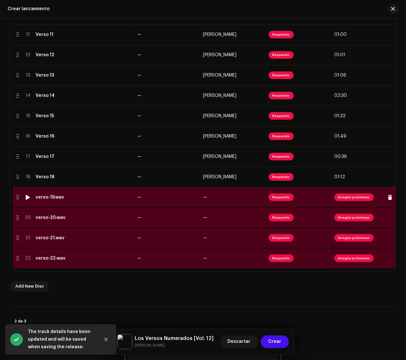
click at [80, 198] on div "verso-19.wav" at bounding box center [84, 197] width 97 height 5
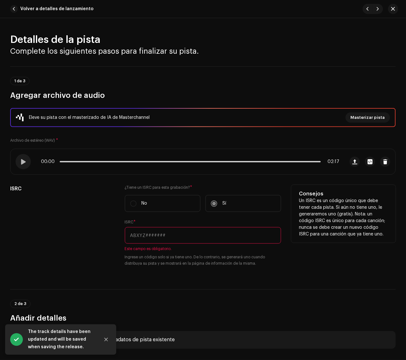
drag, startPoint x: 231, startPoint y: 232, endPoint x: 243, endPoint y: 232, distance: 11.8
click at [231, 231] on input "text" at bounding box center [203, 235] width 157 height 17
paste input "QZ22B1897779"
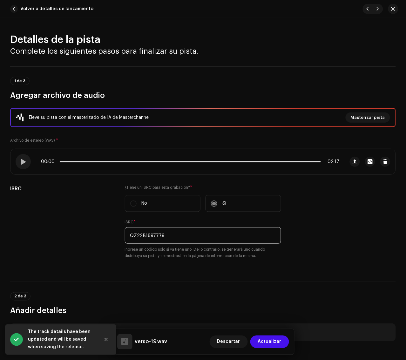
type input "QZ22B1897779"
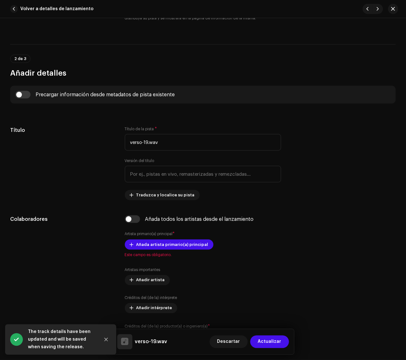
scroll to position [238, 0]
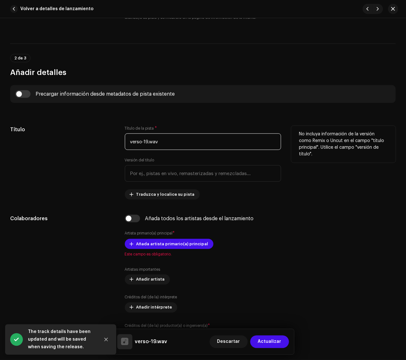
drag, startPoint x: 190, startPoint y: 137, endPoint x: 86, endPoint y: 137, distance: 103.5
click at [86, 137] on div "Título Título de la pista * verso-19.wav Versión del título Traduzca y localice…" at bounding box center [202, 163] width 385 height 74
paste input "Verso 19"
type input "Verso 19"
click at [101, 144] on div "Título" at bounding box center [62, 163] width 104 height 74
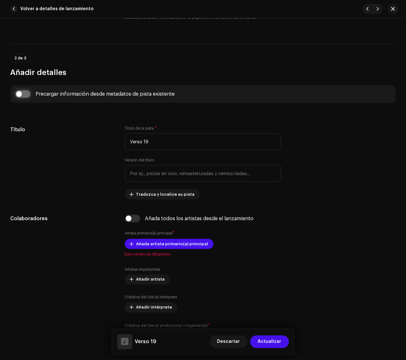
click at [25, 95] on input "checkbox" at bounding box center [22, 94] width 15 height 8
checkbox input "true"
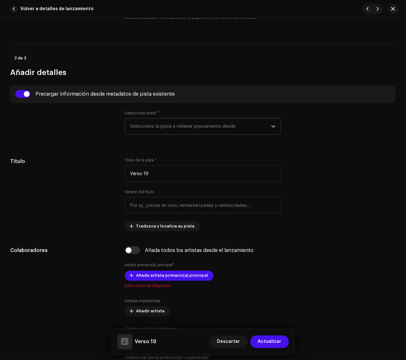
drag, startPoint x: 167, startPoint y: 126, endPoint x: 174, endPoint y: 133, distance: 10.1
click at [167, 126] on span "Seleccione la pista a rellenar previamente desde" at bounding box center [200, 126] width 141 height 16
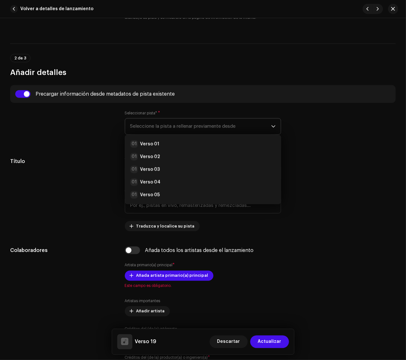
click at [182, 135] on ul "01 Verso 01 01 Verso 02 01 Verso 03 01 Verso 04 01 Verso 05 01 Verso 06 01 Vers…" at bounding box center [203, 271] width 156 height 272
click at [217, 143] on div "01 Verso 01" at bounding box center [203, 144] width 146 height 8
radio input "true"
type input "Manimal"
checkbox input "true"
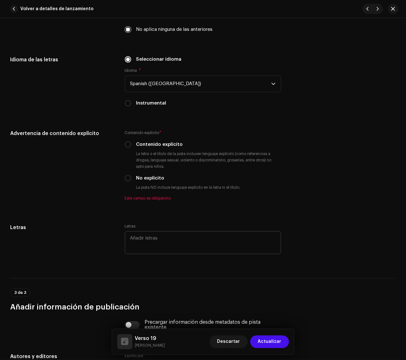
scroll to position [1190, 0]
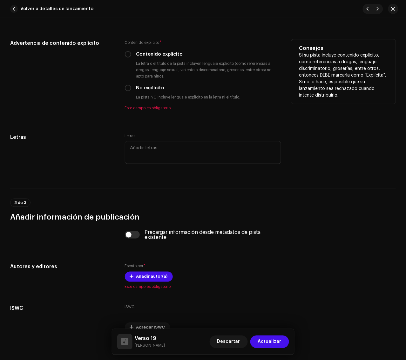
click at [149, 83] on div "Contenido explícito * Contenido explícito La letra o el título de la pista incl…" at bounding box center [203, 74] width 157 height 71
click at [149, 87] on label "No explícito" at bounding box center [150, 87] width 28 height 7
click at [131, 87] on input "No explícito" at bounding box center [128, 88] width 6 height 6
radio input "true"
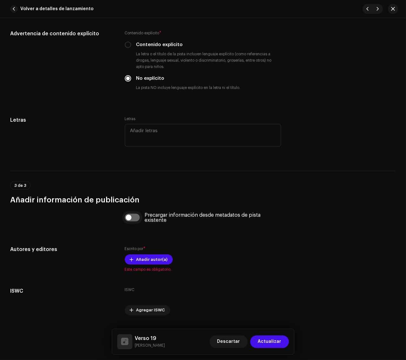
scroll to position [1217, 0]
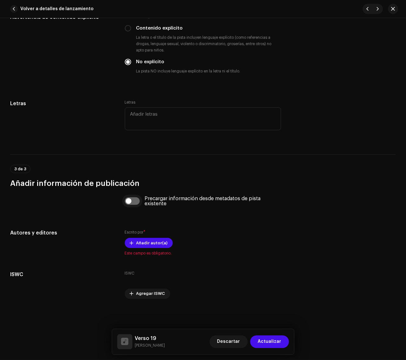
click at [133, 200] on input "checkbox" at bounding box center [132, 201] width 15 height 8
checkbox input "true"
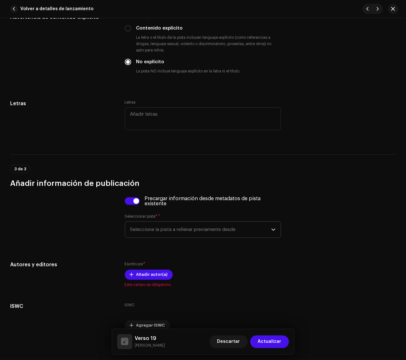
click at [178, 224] on span "Seleccione la pista a rellenar previamente desde" at bounding box center [200, 230] width 141 height 16
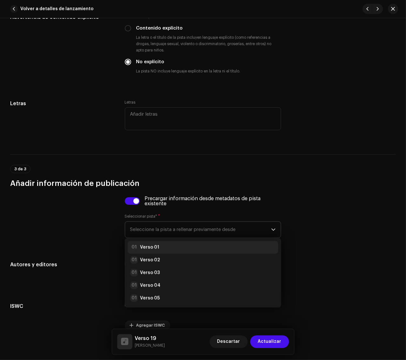
click at [169, 248] on div "01 Verso 01" at bounding box center [203, 247] width 146 height 8
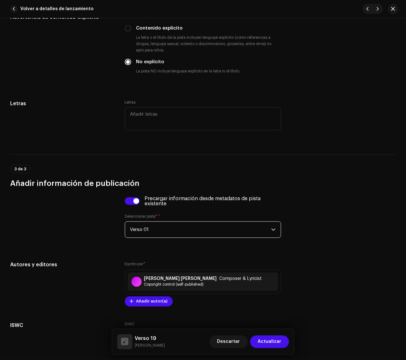
drag, startPoint x: 260, startPoint y: 338, endPoint x: 216, endPoint y: 280, distance: 73.1
click at [261, 321] on span "Actualizar" at bounding box center [269, 341] width 23 height 13
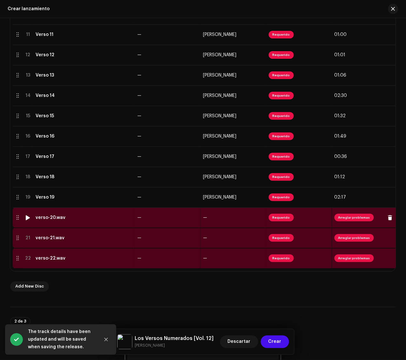
click at [177, 223] on td "—" at bounding box center [168, 217] width 66 height 20
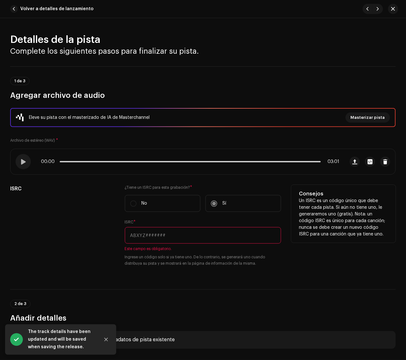
click at [160, 233] on input "text" at bounding box center [203, 235] width 157 height 17
paste input "QZ22B1897780"
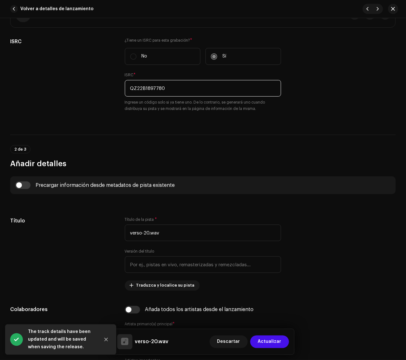
scroll to position [159, 0]
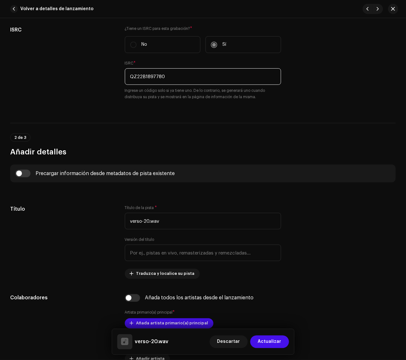
type input "QZ22B1897780"
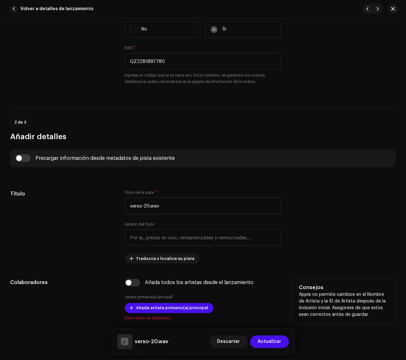
scroll to position [278, 0]
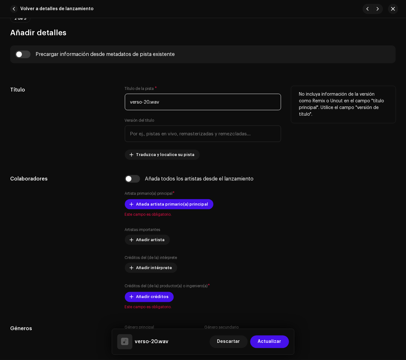
drag, startPoint x: 202, startPoint y: 99, endPoint x: 34, endPoint y: 91, distance: 168.4
click at [34, 91] on div "Título Título de la pista * verso-20.wav Versión del título Traduzca y localice…" at bounding box center [202, 123] width 385 height 74
paste input "Verso 20"
type input "Verso 20"
click at [73, 99] on div "Título" at bounding box center [62, 123] width 104 height 74
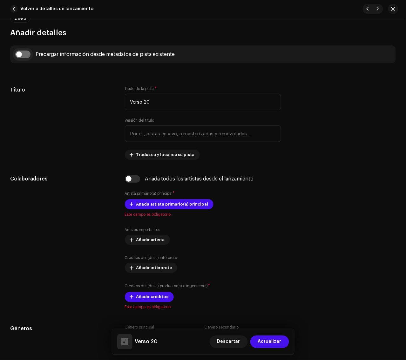
click at [29, 56] on input "checkbox" at bounding box center [22, 54] width 15 height 8
checkbox input "true"
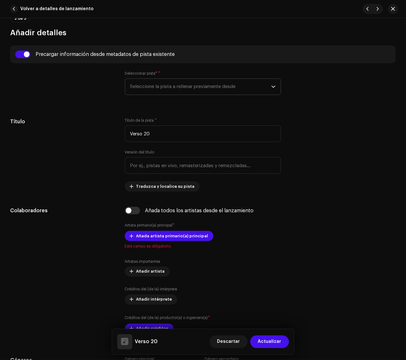
click at [169, 88] on span "Seleccione la pista a rellenar previamente desde" at bounding box center [200, 87] width 141 height 16
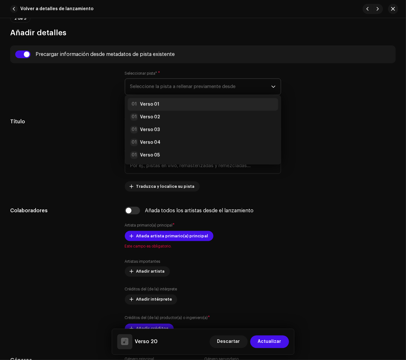
click at [149, 103] on strong "Verso 01" at bounding box center [149, 104] width 19 height 6
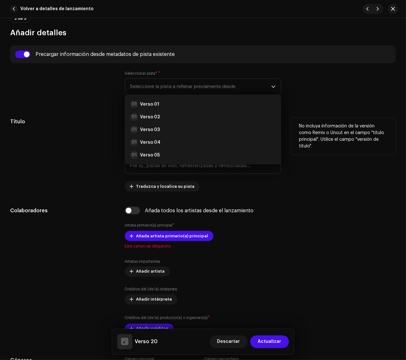
radio input "true"
type input "Manimal"
checkbox input "true"
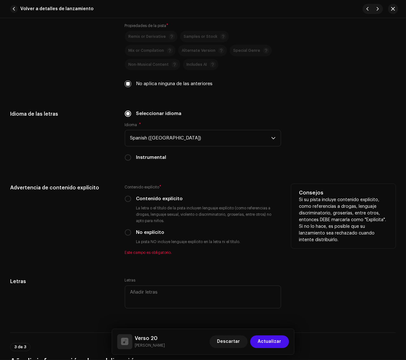
scroll to position [1071, 0]
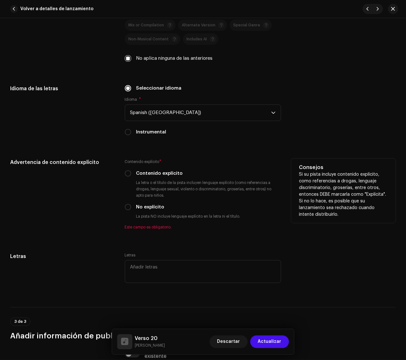
drag, startPoint x: 148, startPoint y: 207, endPoint x: 193, endPoint y: 215, distance: 45.8
click at [148, 207] on label "No explícito" at bounding box center [150, 206] width 28 height 7
click at [131, 207] on input "No explícito" at bounding box center [128, 207] width 6 height 6
radio input "true"
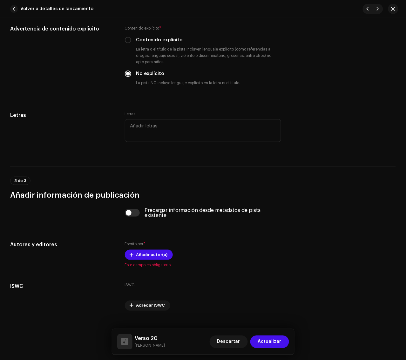
scroll to position [1217, 0]
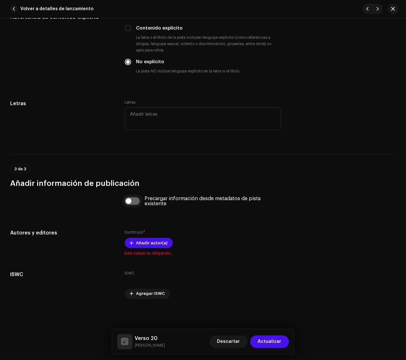
click at [137, 203] on input "checkbox" at bounding box center [132, 201] width 15 height 8
checkbox input "true"
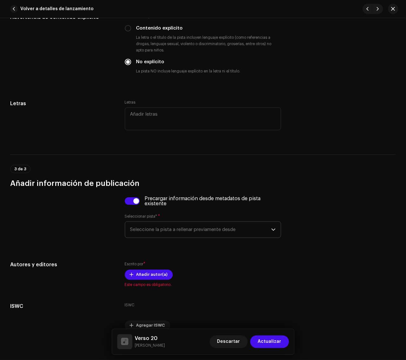
click at [187, 231] on span "Seleccione la pista a rellenar previamente desde" at bounding box center [200, 230] width 141 height 16
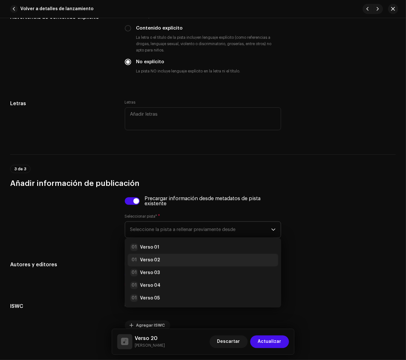
click at [204, 256] on li "01 Verso 02" at bounding box center [203, 260] width 151 height 13
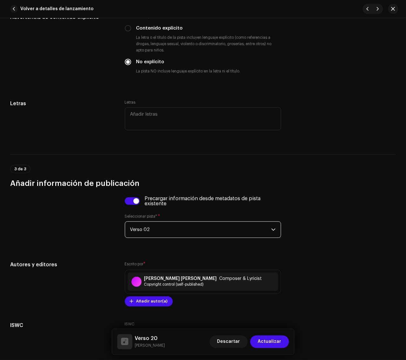
drag, startPoint x: 266, startPoint y: 339, endPoint x: 253, endPoint y: 329, distance: 16.5
click at [266, 321] on span "Actualizar" at bounding box center [269, 341] width 23 height 13
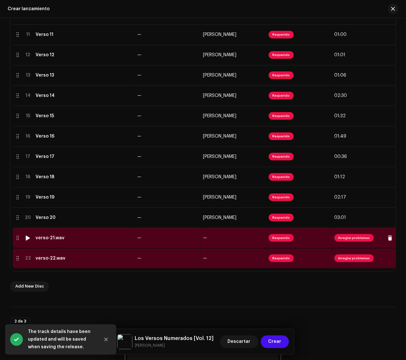
click at [88, 233] on td "verso-21.wav" at bounding box center [84, 238] width 102 height 20
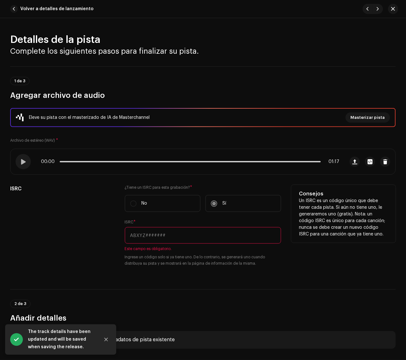
drag, startPoint x: 238, startPoint y: 232, endPoint x: 248, endPoint y: 231, distance: 9.5
click at [238, 232] on input "text" at bounding box center [203, 235] width 157 height 17
paste input "QZ22B1897781"
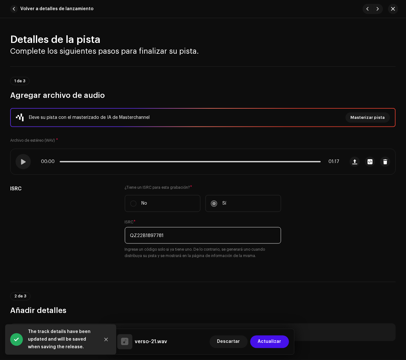
type input "QZ22B1897781"
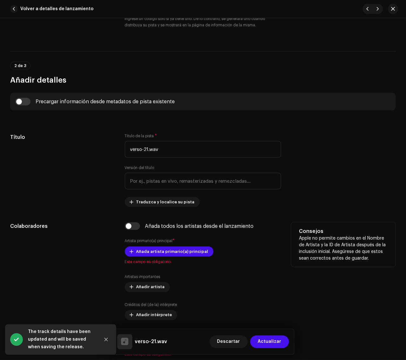
scroll to position [238, 0]
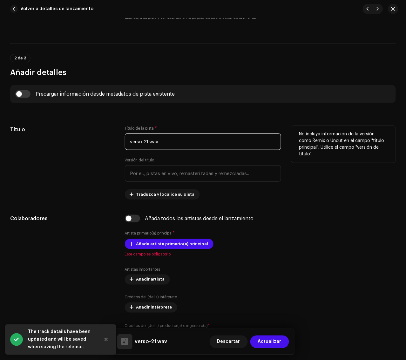
click at [201, 144] on input "verso-21.wav" at bounding box center [203, 141] width 157 height 17
click at [202, 143] on input "verso-21.wav" at bounding box center [203, 141] width 157 height 17
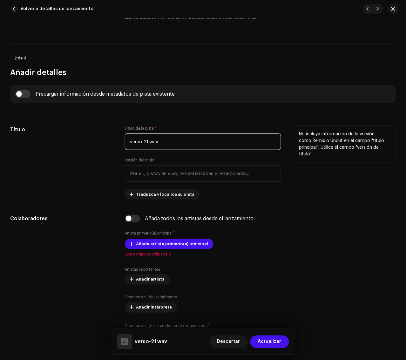
paste input "Verso 21"
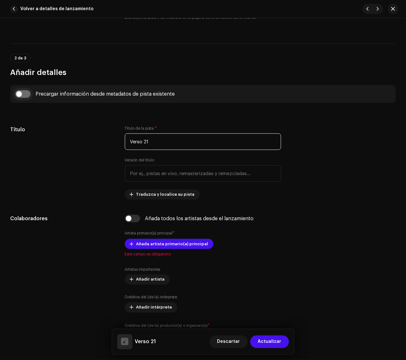
type input "Verso 21"
click at [26, 94] on input "checkbox" at bounding box center [22, 94] width 15 height 8
checkbox input "true"
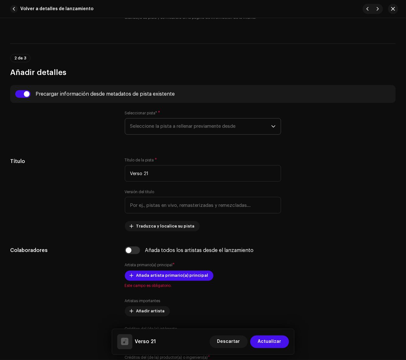
click at [192, 120] on span "Seleccione la pista a rellenar previamente desde" at bounding box center [200, 126] width 141 height 16
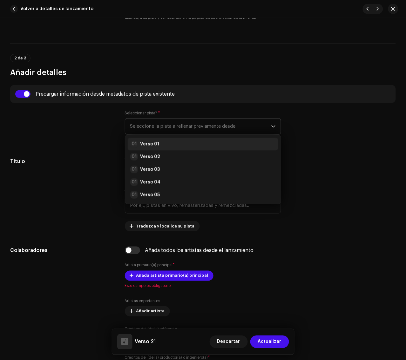
click at [194, 140] on div "01 Verso 01" at bounding box center [203, 144] width 146 height 8
radio input "true"
type input "Manimal"
checkbox input "true"
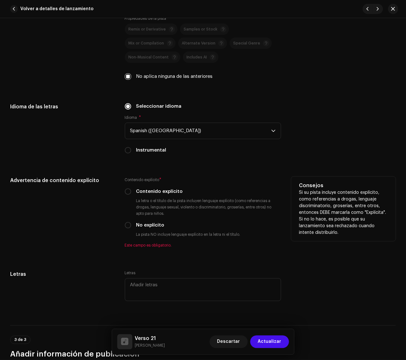
scroll to position [1071, 0]
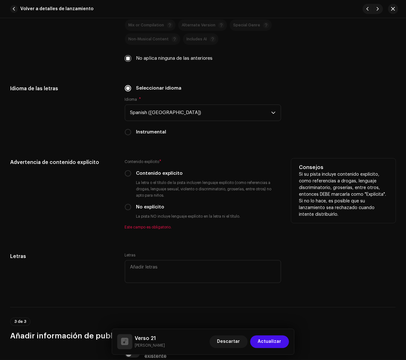
click at [150, 206] on label "No explícito" at bounding box center [150, 206] width 28 height 7
click at [131, 206] on input "No explícito" at bounding box center [128, 207] width 6 height 6
radio input "true"
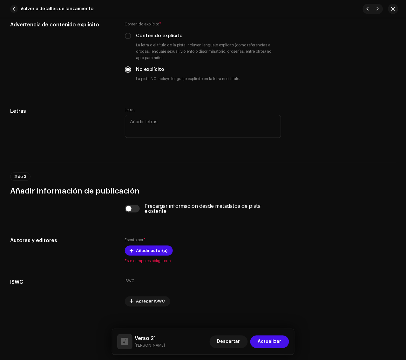
scroll to position [1217, 0]
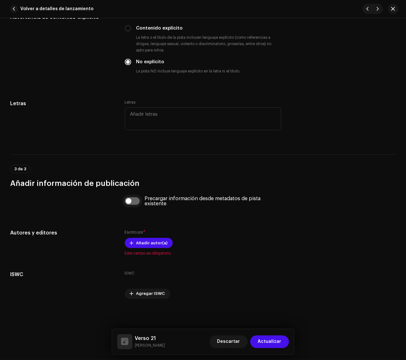
click at [132, 202] on input "checkbox" at bounding box center [132, 201] width 15 height 8
checkbox input "true"
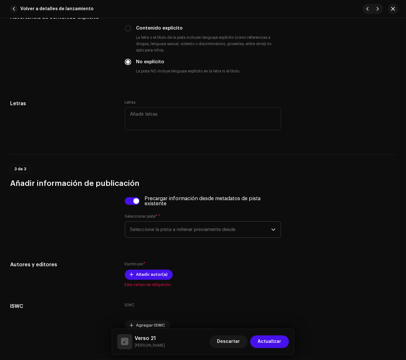
click at [175, 229] on span "Seleccione la pista a rellenar previamente desde" at bounding box center [200, 230] width 141 height 16
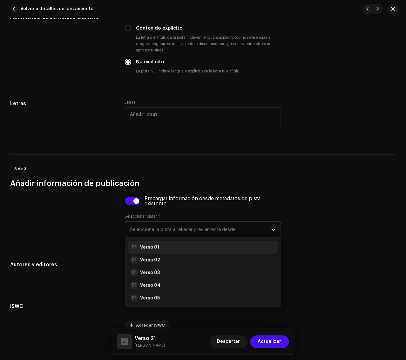
click at [172, 243] on li "01 Verso 01" at bounding box center [203, 247] width 151 height 13
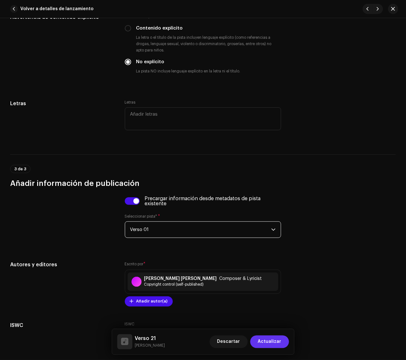
drag, startPoint x: 275, startPoint y: 340, endPoint x: 204, endPoint y: 270, distance: 99.4
click at [274, 321] on span "Actualizar" at bounding box center [269, 341] width 23 height 13
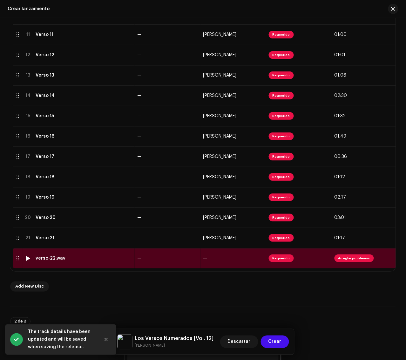
drag, startPoint x: 83, startPoint y: 262, endPoint x: 348, endPoint y: 267, distance: 265.1
click at [164, 257] on td "—" at bounding box center [168, 258] width 66 height 20
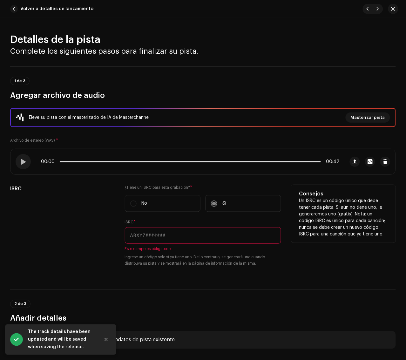
click at [207, 233] on input "text" at bounding box center [203, 235] width 157 height 17
paste input "QZ22B1897782"
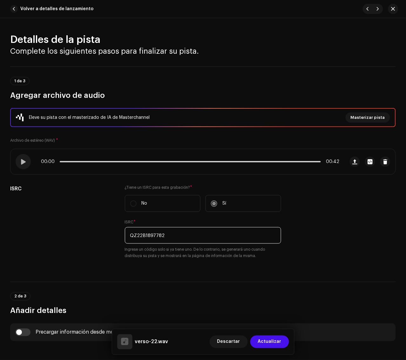
type input "QZ22B1897782"
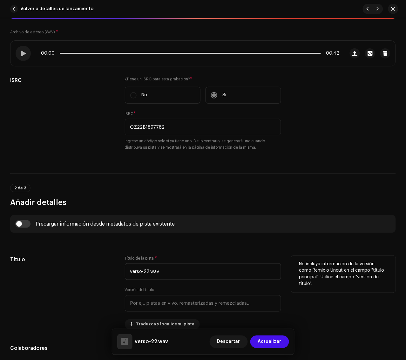
scroll to position [119, 0]
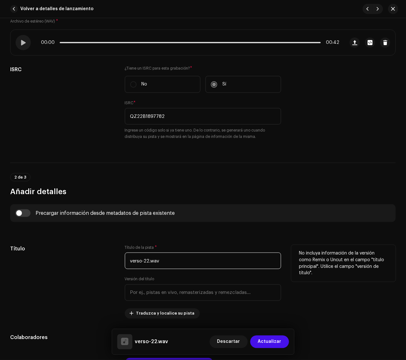
click at [89, 269] on div "Título Título de la pista * verso-22.wav Versión del título Traduzca y localice…" at bounding box center [202, 282] width 385 height 74
paste input "Verso 22"
type input "Verso 22"
drag, startPoint x: 85, startPoint y: 268, endPoint x: 85, endPoint y: 264, distance: 4.1
click at [85, 268] on div "Título" at bounding box center [62, 282] width 104 height 74
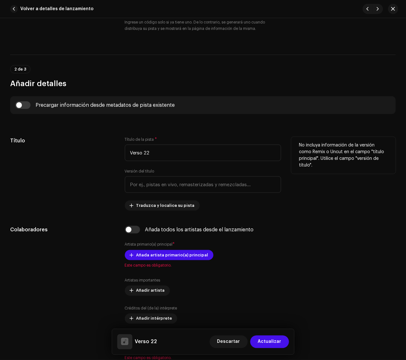
scroll to position [238, 0]
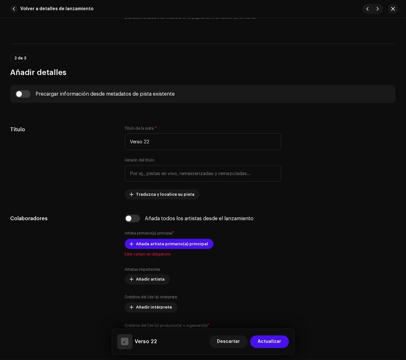
click at [23, 90] on div "Precargar información desde metadatos de pista existente" at bounding box center [202, 94] width 385 height 18
click at [24, 94] on input "checkbox" at bounding box center [22, 94] width 15 height 8
checkbox input "true"
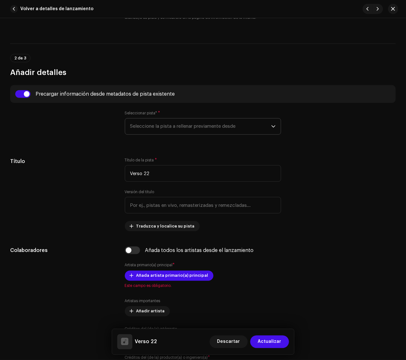
click at [163, 129] on span "Seleccione la pista a rellenar previamente desde" at bounding box center [200, 126] width 141 height 16
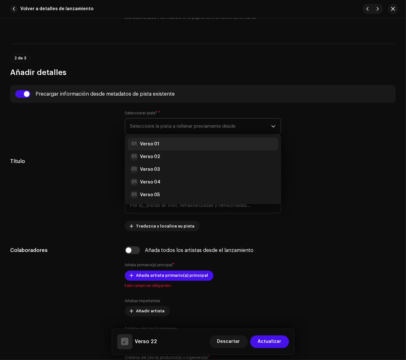
click at [169, 143] on div "01 Verso 01" at bounding box center [203, 144] width 146 height 8
radio input "true"
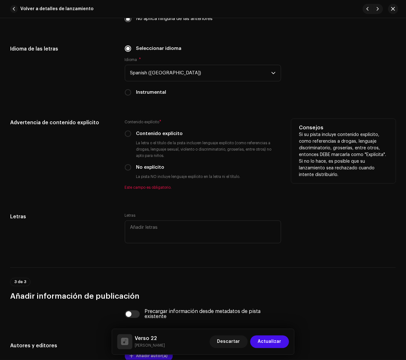
click at [157, 165] on label "No explícito" at bounding box center [150, 167] width 28 height 7
click at [131, 165] on input "No explícito" at bounding box center [128, 167] width 6 height 6
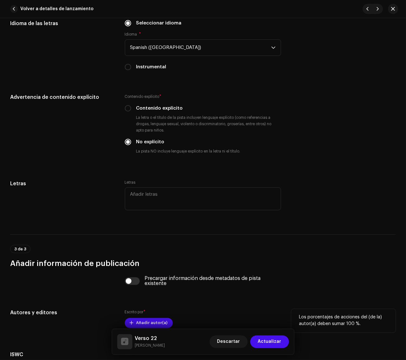
scroll to position [1217, 0]
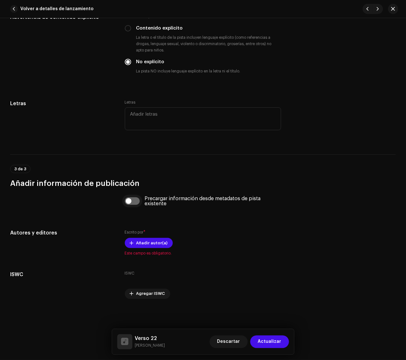
drag, startPoint x: 133, startPoint y: 200, endPoint x: 166, endPoint y: 212, distance: 34.4
click at [134, 200] on input "checkbox" at bounding box center [132, 201] width 15 height 8
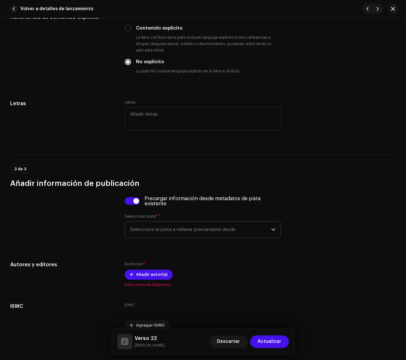
drag, startPoint x: 166, startPoint y: 212, endPoint x: 189, endPoint y: 234, distance: 32.3
click at [191, 226] on span "Seleccione la pista a rellenar previamente desde" at bounding box center [200, 230] width 141 height 16
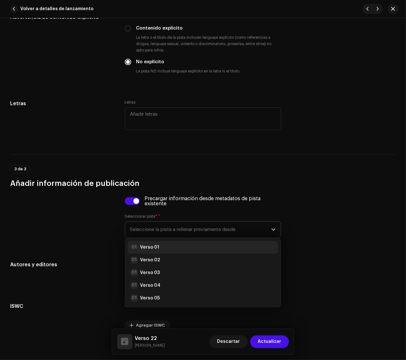
click at [172, 244] on div "01 Verso 01" at bounding box center [203, 247] width 146 height 8
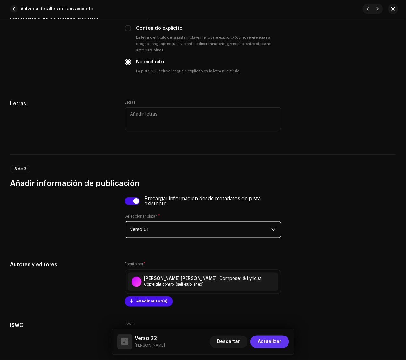
click at [262, 321] on span "Actualizar" at bounding box center [269, 341] width 23 height 13
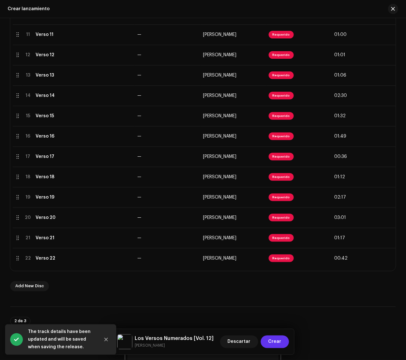
click at [280, 321] on span "Crear" at bounding box center [274, 341] width 13 height 13
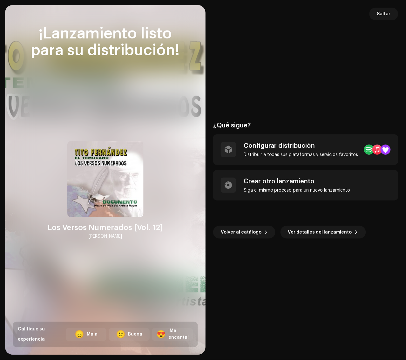
click at [388, 6] on div "Saltar ¿Qué sigue? Configurar distribución Distribuir a todas sus plataformas y…" at bounding box center [305, 180] width 200 height 350
drag, startPoint x: 386, startPoint y: 13, endPoint x: 383, endPoint y: 16, distance: 4.3
click at [386, 13] on span "Saltar" at bounding box center [384, 14] width 14 height 13
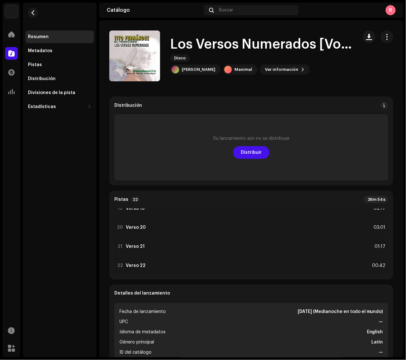
scroll to position [357, 0]
click at [384, 38] on span "button" at bounding box center [387, 36] width 6 height 5
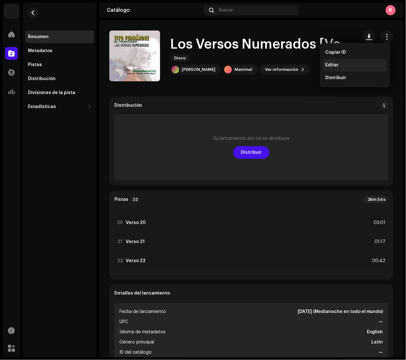
click at [358, 65] on div "Editar" at bounding box center [354, 65] width 59 height 5
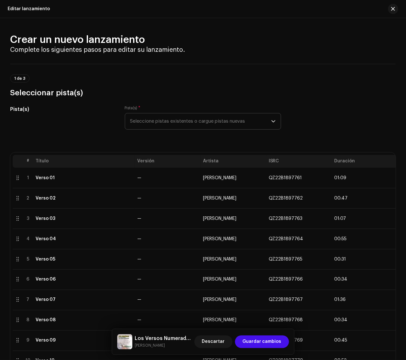
click at [249, 120] on span "Seleccione pistas existentes o cargue pistas nuevas" at bounding box center [200, 121] width 141 height 16
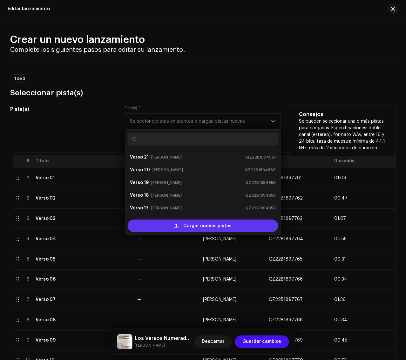
click at [194, 230] on span "Cargar nuevas pistas" at bounding box center [207, 225] width 48 height 13
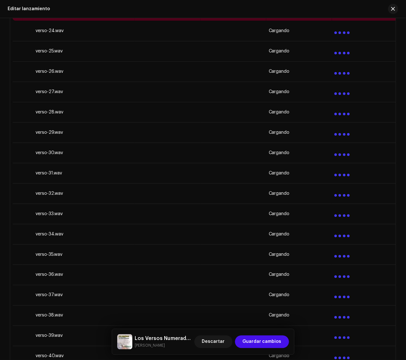
scroll to position [516, 0]
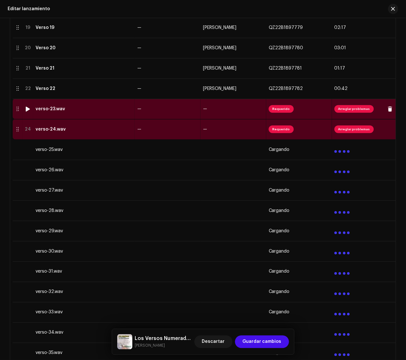
click at [101, 110] on div "verso-23.wav" at bounding box center [84, 108] width 97 height 5
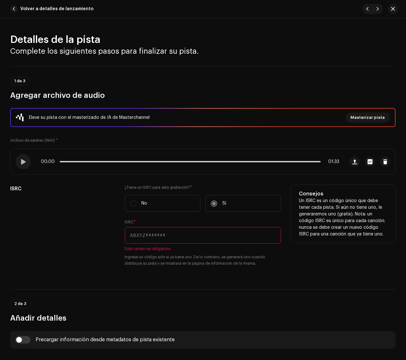
click at [174, 237] on input "text" at bounding box center [203, 235] width 157 height 17
paste input "QZ22B1897783"
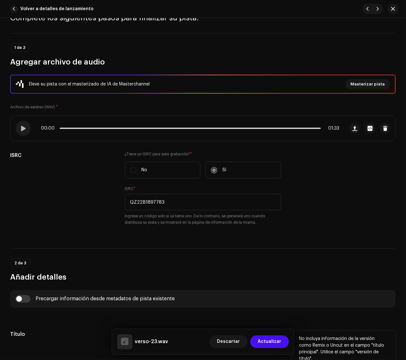
scroll to position [159, 0]
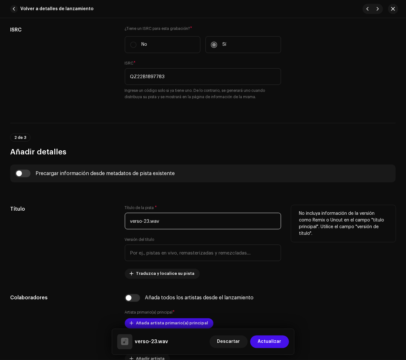
drag, startPoint x: 109, startPoint y: 218, endPoint x: 74, endPoint y: 218, distance: 34.6
click at [74, 218] on div "Título Título de la pista * verso-23.wav Versión del título Traduzca y localice…" at bounding box center [202, 242] width 385 height 74
paste input "Verso 23"
click at [76, 218] on div "Título" at bounding box center [62, 242] width 104 height 74
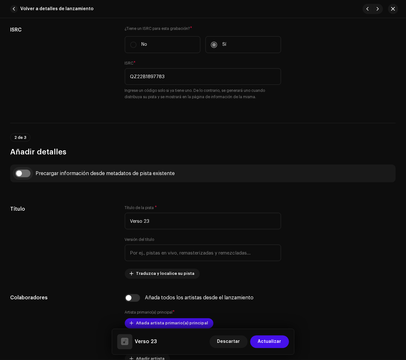
drag, startPoint x: 22, startPoint y: 175, endPoint x: 29, endPoint y: 174, distance: 6.4
click at [23, 175] on input "checkbox" at bounding box center [22, 174] width 15 height 8
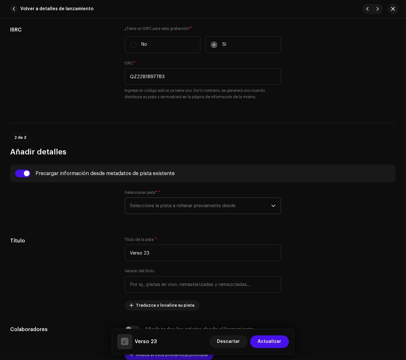
click at [172, 209] on span "Seleccione la pista a rellenar previamente desde" at bounding box center [200, 206] width 141 height 16
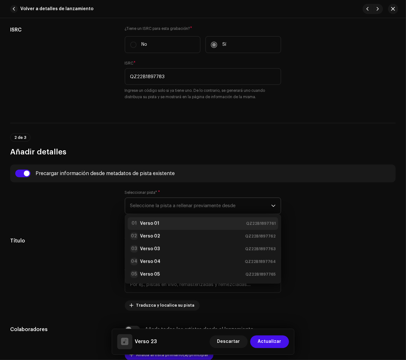
click at [171, 220] on div "01 Verso 01 QZ22B1897761" at bounding box center [203, 224] width 146 height 8
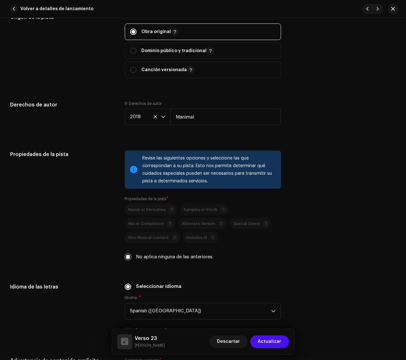
scroll to position [992, 0]
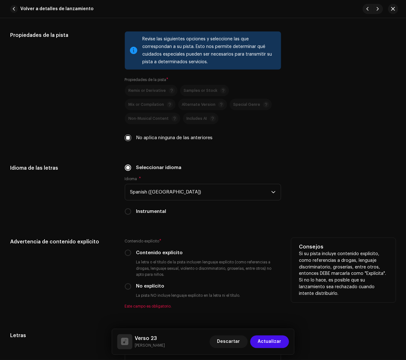
click at [147, 283] on label "No explícito" at bounding box center [150, 286] width 28 height 7
click at [131, 283] on input "No explícito" at bounding box center [128, 286] width 6 height 6
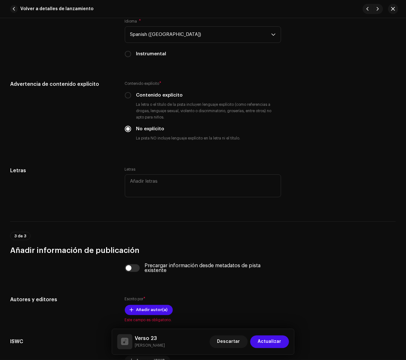
scroll to position [1217, 0]
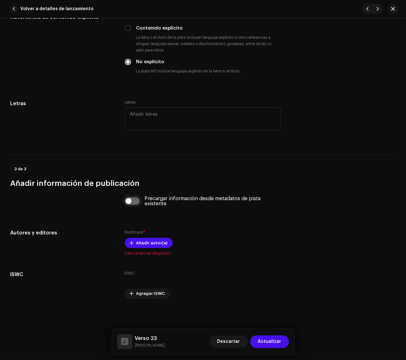
click at [130, 202] on input "checkbox" at bounding box center [132, 201] width 15 height 8
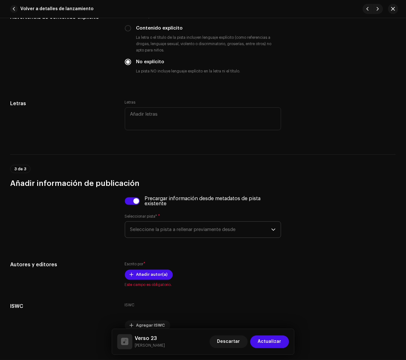
click at [171, 230] on span "Seleccione la pista a rellenar previamente desde" at bounding box center [200, 230] width 141 height 16
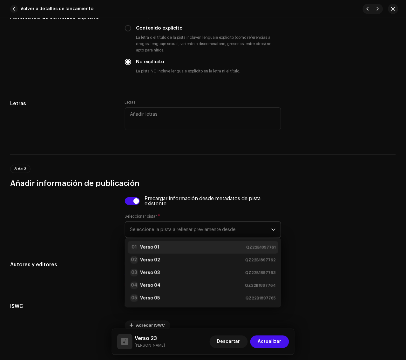
click at [173, 246] on div "01 Verso 01 QZ22B1897761" at bounding box center [203, 247] width 146 height 8
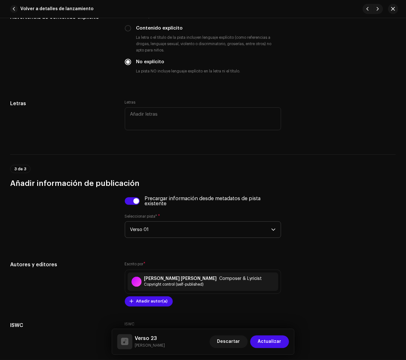
drag, startPoint x: 271, startPoint y: 340, endPoint x: 236, endPoint y: 290, distance: 60.6
click at [269, 321] on span "Actualizar" at bounding box center [269, 341] width 23 height 13
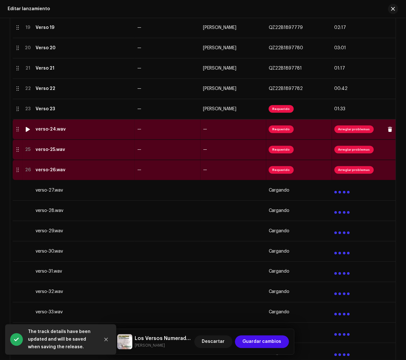
click at [86, 130] on div "verso-24.wav" at bounding box center [84, 129] width 97 height 5
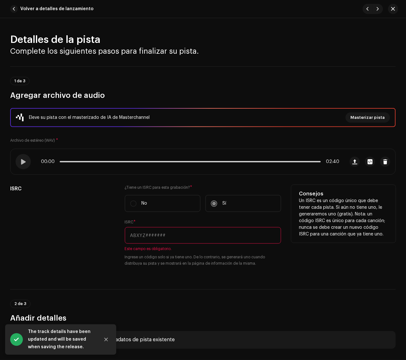
click at [171, 239] on input "text" at bounding box center [203, 235] width 157 height 17
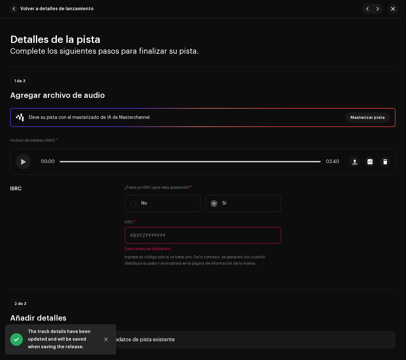
paste input "QZ22B1897784"
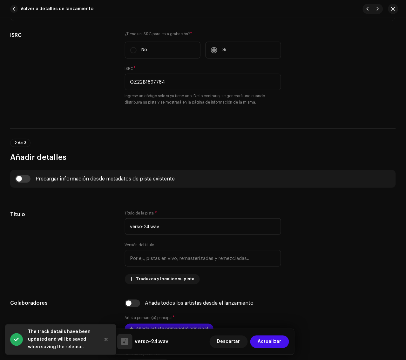
scroll to position [198, 0]
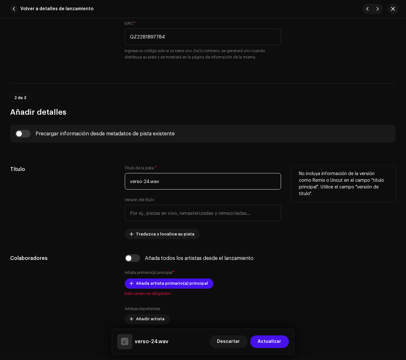
drag, startPoint x: 209, startPoint y: 185, endPoint x: 84, endPoint y: 179, distance: 124.6
click at [84, 179] on div "Título Título de la pista * verso-24.wav Versión del título Traduzca y localice…" at bounding box center [202, 202] width 385 height 74
paste input "Verso 24"
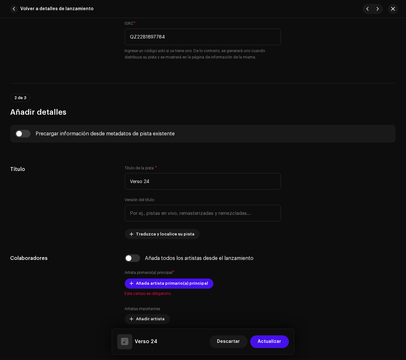
drag, startPoint x: 82, startPoint y: 182, endPoint x: 38, endPoint y: 152, distance: 52.1
click at [77, 180] on div "Título" at bounding box center [62, 202] width 104 height 74
click at [29, 134] on input "checkbox" at bounding box center [22, 134] width 15 height 8
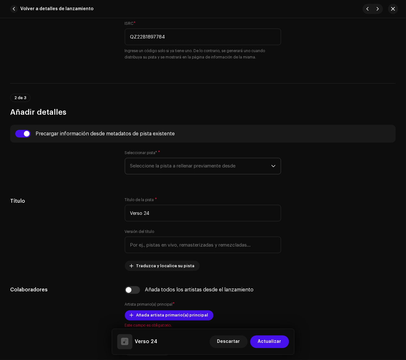
drag, startPoint x: 148, startPoint y: 166, endPoint x: 160, endPoint y: 168, distance: 12.9
click at [148, 166] on span "Seleccione la pista a rellenar previamente desde" at bounding box center [200, 166] width 141 height 16
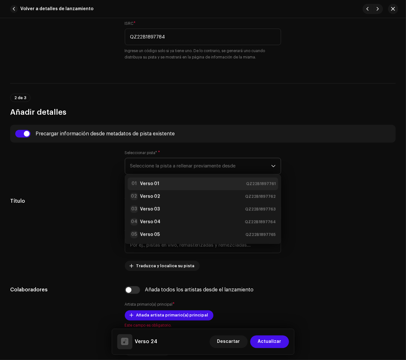
click at [181, 182] on div "01 Verso 01 QZ22B1897761" at bounding box center [203, 184] width 146 height 8
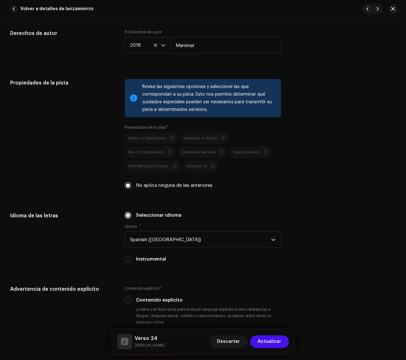
scroll to position [1032, 0]
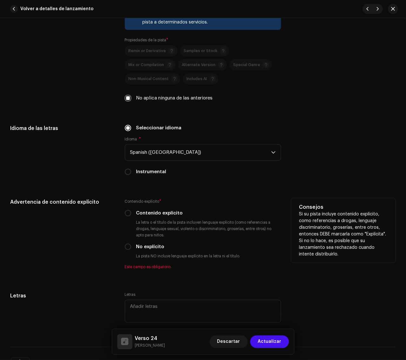
click at [144, 246] on label "No explícito" at bounding box center [150, 246] width 28 height 7
click at [131, 246] on input "No explícito" at bounding box center [128, 246] width 6 height 6
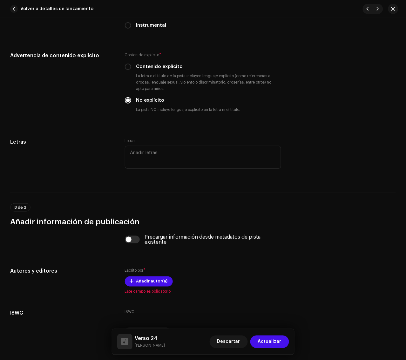
scroll to position [1217, 0]
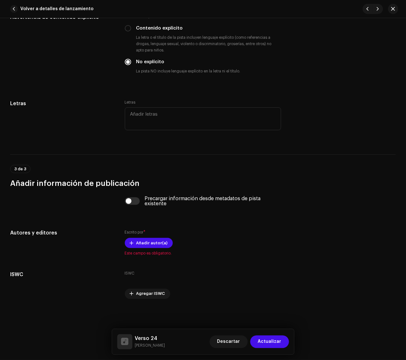
drag, startPoint x: 131, startPoint y: 198, endPoint x: 153, endPoint y: 213, distance: 26.9
click at [135, 199] on input "checkbox" at bounding box center [132, 201] width 15 height 8
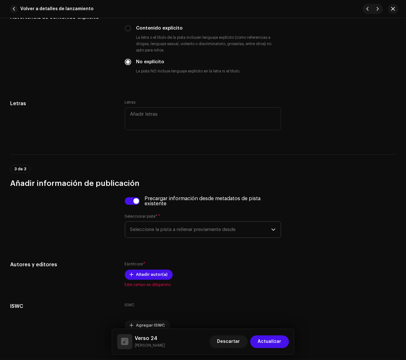
click at [161, 226] on span "Seleccione la pista a rellenar previamente desde" at bounding box center [200, 230] width 141 height 16
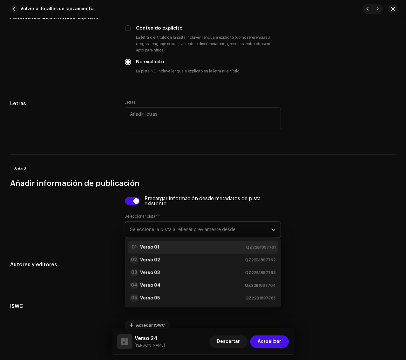
click at [164, 251] on div "01 Verso 01 QZ22B1897761" at bounding box center [203, 247] width 146 height 8
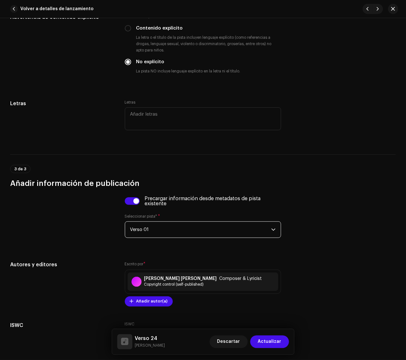
drag, startPoint x: 272, startPoint y: 338, endPoint x: 253, endPoint y: 309, distance: 34.7
click at [272, 321] on span "Actualizar" at bounding box center [269, 341] width 23 height 13
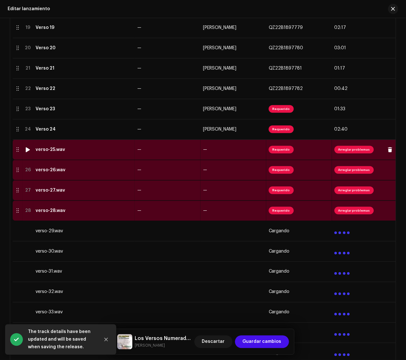
click at [67, 151] on div "verso-25.wav" at bounding box center [84, 149] width 97 height 5
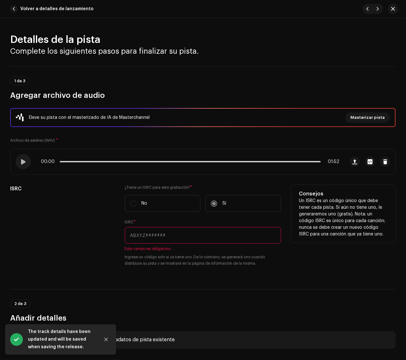
click at [193, 236] on input "text" at bounding box center [203, 235] width 157 height 17
paste input "QZ22B1897785"
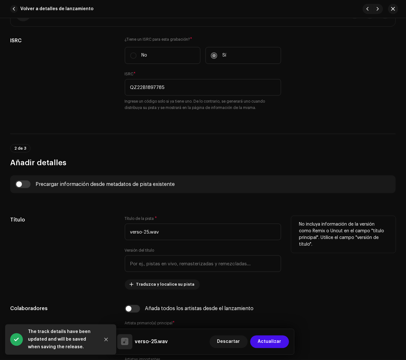
scroll to position [198, 0]
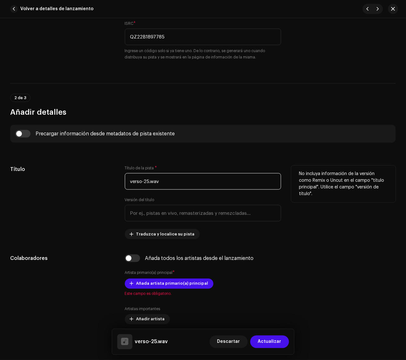
click at [23, 171] on div "Título Título de la pista * verso-25.wav Versión del título Traduzca y localice…" at bounding box center [202, 202] width 385 height 74
paste input "Verso 25"
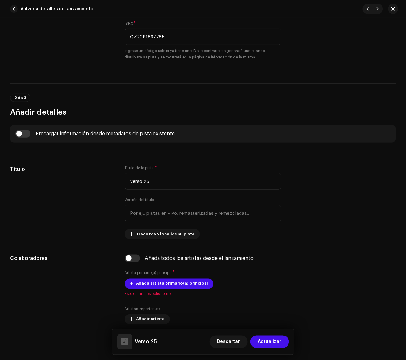
drag, startPoint x: 94, startPoint y: 189, endPoint x: 55, endPoint y: 164, distance: 46.8
click at [90, 188] on div "Título" at bounding box center [62, 202] width 104 height 74
click at [26, 134] on input "checkbox" at bounding box center [22, 134] width 15 height 8
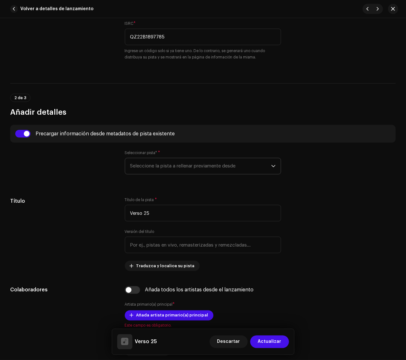
click at [155, 170] on span "Seleccione la pista a rellenar previamente desde" at bounding box center [200, 166] width 141 height 16
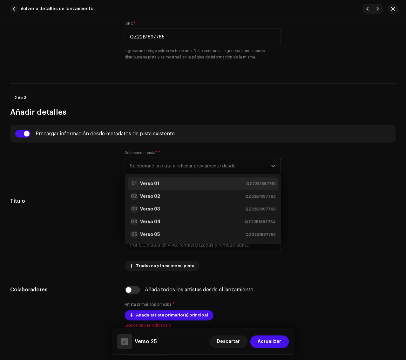
click at [167, 186] on div "01 Verso 01 QZ22B1897761" at bounding box center [203, 184] width 146 height 8
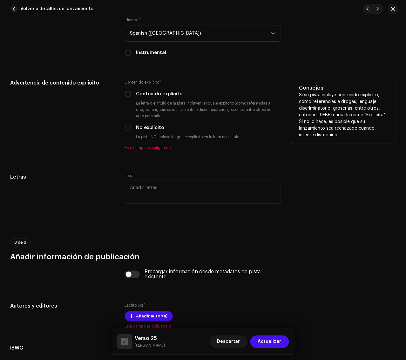
click at [150, 126] on label "No explícito" at bounding box center [150, 127] width 28 height 7
click at [131, 126] on input "No explícito" at bounding box center [128, 127] width 6 height 6
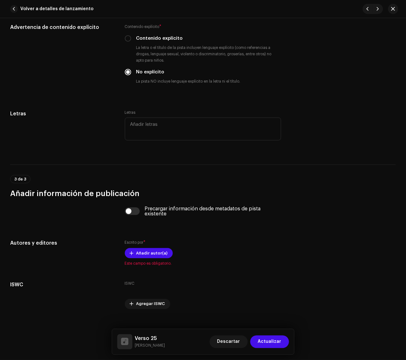
scroll to position [1217, 0]
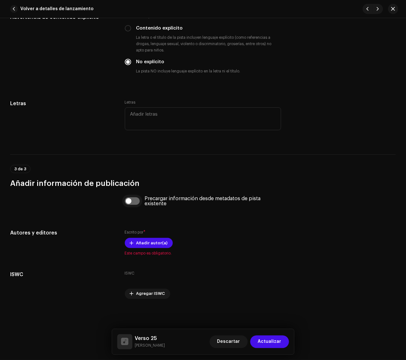
click at [135, 200] on input "checkbox" at bounding box center [132, 201] width 15 height 8
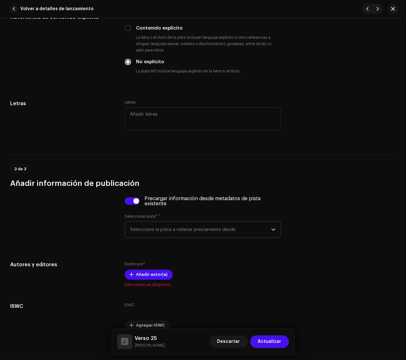
click at [177, 232] on span "Seleccione la pista a rellenar previamente desde" at bounding box center [200, 230] width 141 height 16
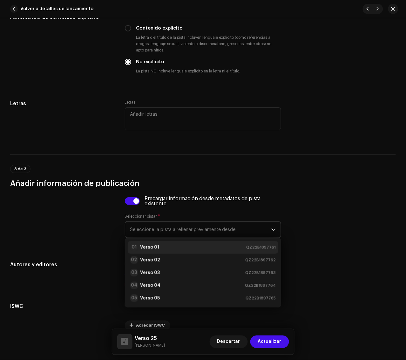
click at [175, 244] on div "01 Verso 01 QZ22B1897761" at bounding box center [203, 247] width 146 height 8
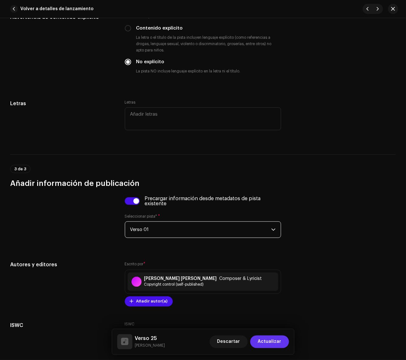
drag, startPoint x: 276, startPoint y: 342, endPoint x: 179, endPoint y: 226, distance: 151.2
click at [276, 321] on span "Actualizar" at bounding box center [269, 341] width 23 height 13
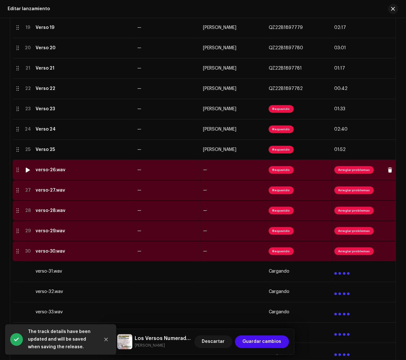
click at [76, 173] on td "verso-26.wav" at bounding box center [84, 170] width 102 height 20
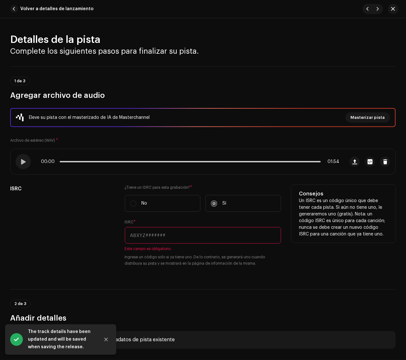
click at [246, 234] on input "text" at bounding box center [203, 235] width 157 height 17
paste input "QZ22B1897786"
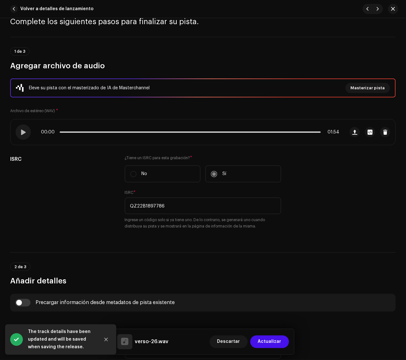
scroll to position [119, 0]
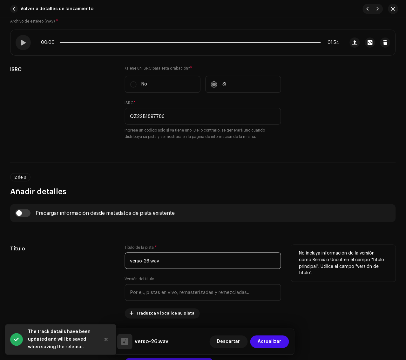
drag, startPoint x: 199, startPoint y: 262, endPoint x: 88, endPoint y: 280, distance: 112.5
click at [88, 280] on div "Título Título de la pista * verso-26.wav Versión del título Traduzca y localice…" at bounding box center [202, 282] width 385 height 74
paste input "Verso 26"
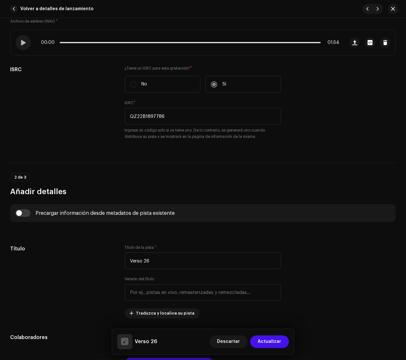
drag, startPoint x: 86, startPoint y: 279, endPoint x: 66, endPoint y: 238, distance: 45.1
click at [86, 277] on div "Título" at bounding box center [62, 282] width 104 height 74
drag, startPoint x: 26, startPoint y: 216, endPoint x: 52, endPoint y: 217, distance: 25.8
click at [27, 215] on input "checkbox" at bounding box center [22, 213] width 15 height 8
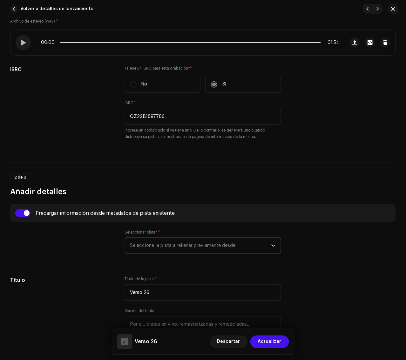
click at [164, 249] on span "Seleccione la pista a rellenar previamente desde" at bounding box center [200, 245] width 141 height 16
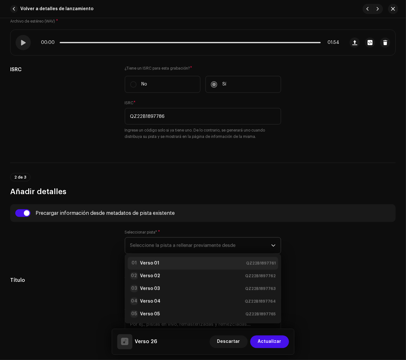
click at [156, 263] on strong "Verso 01" at bounding box center [149, 263] width 19 height 6
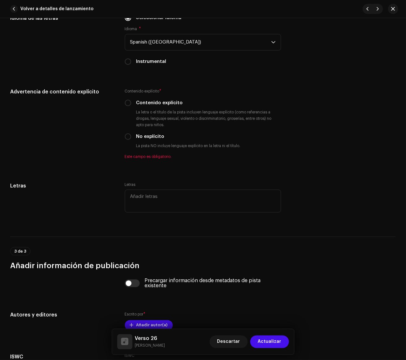
scroll to position [1151, 0]
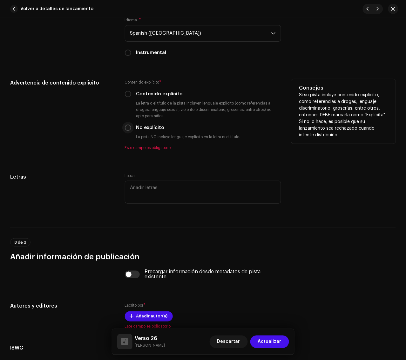
click at [128, 126] on input "No explícito" at bounding box center [128, 127] width 6 height 6
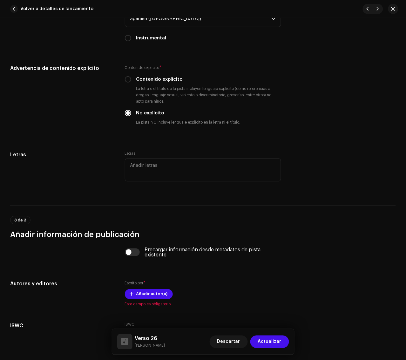
scroll to position [1217, 0]
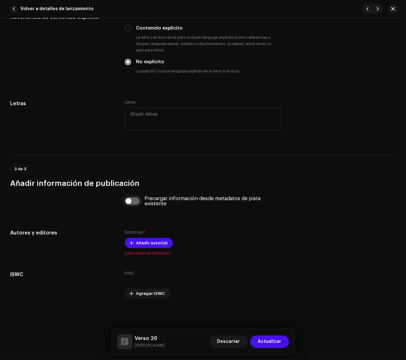
click at [134, 201] on input "checkbox" at bounding box center [132, 201] width 15 height 8
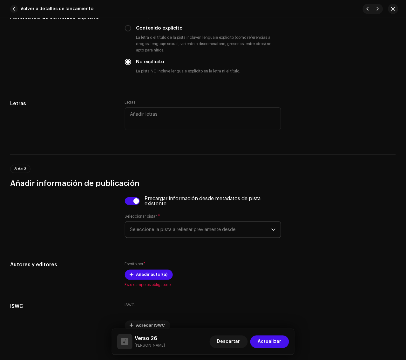
click at [183, 230] on span "Seleccione la pista a rellenar previamente desde" at bounding box center [200, 230] width 141 height 16
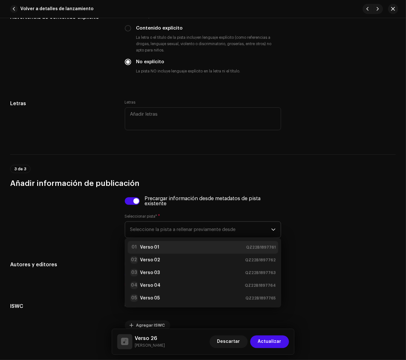
click at [169, 251] on li "01 Verso 01 QZ22B1897761" at bounding box center [203, 247] width 151 height 13
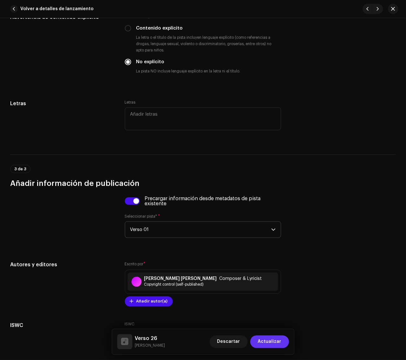
click at [269, 321] on span "Actualizar" at bounding box center [269, 341] width 23 height 13
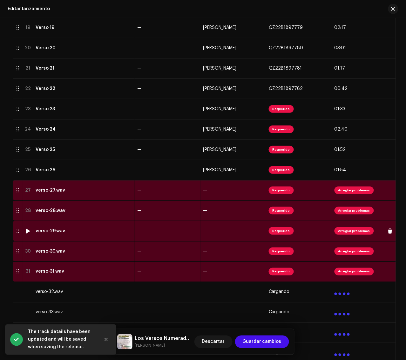
scroll to position [595, 0]
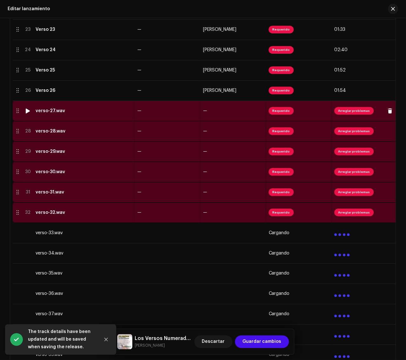
click at [92, 110] on div "verso-27.wav" at bounding box center [84, 110] width 97 height 5
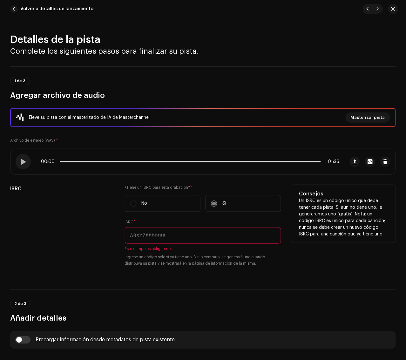
click at [223, 235] on input "text" at bounding box center [203, 235] width 157 height 17
paste input "QZ22B1897787"
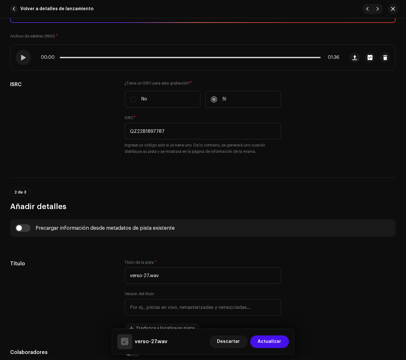
scroll to position [119, 0]
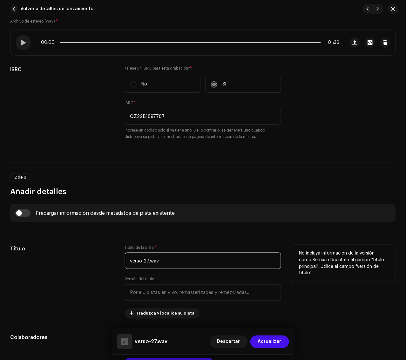
drag, startPoint x: 197, startPoint y: 261, endPoint x: 98, endPoint y: 265, distance: 99.1
click at [100, 265] on div "Título Título de la pista * verso-27.wav Versión del título Traduzca y localice…" at bounding box center [202, 282] width 385 height 74
paste input "Verso 27"
drag, startPoint x: 98, startPoint y: 265, endPoint x: 63, endPoint y: 237, distance: 45.8
click at [98, 265] on div "Título" at bounding box center [62, 282] width 104 height 74
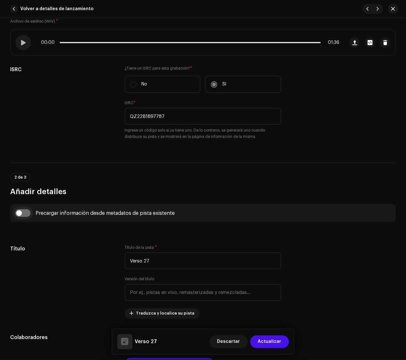
click at [27, 210] on input "checkbox" at bounding box center [22, 213] width 15 height 8
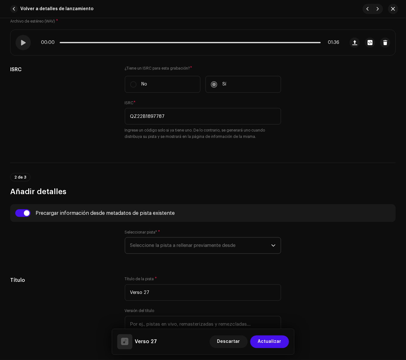
click at [149, 244] on span "Seleccione la pista a rellenar previamente desde" at bounding box center [200, 245] width 141 height 16
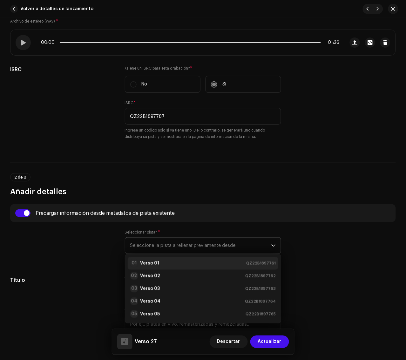
click at [148, 260] on strong "Verso 01" at bounding box center [149, 263] width 19 height 6
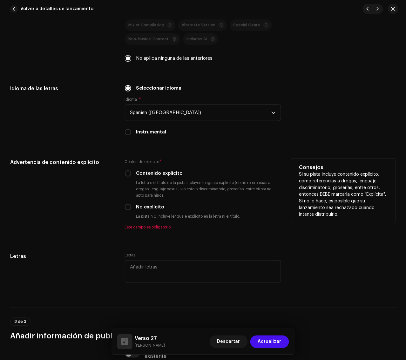
click at [147, 206] on label "No explícito" at bounding box center [150, 206] width 28 height 7
click at [131, 206] on input "No explícito" at bounding box center [128, 207] width 6 height 6
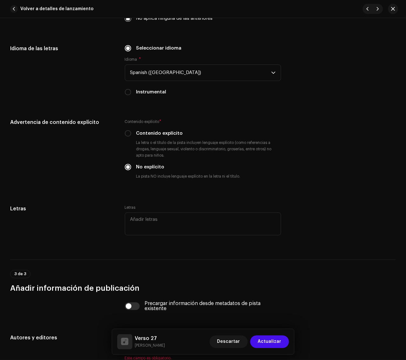
scroll to position [1217, 0]
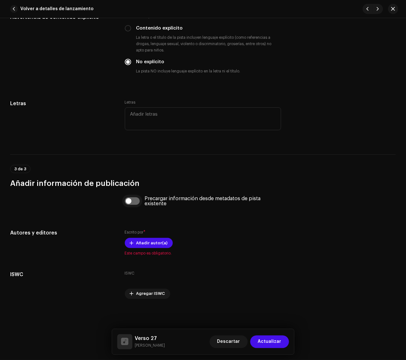
click at [131, 201] on input "checkbox" at bounding box center [132, 201] width 15 height 8
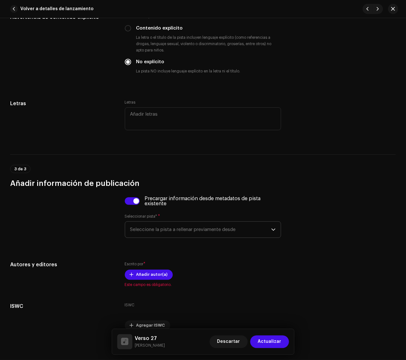
click at [157, 229] on span "Seleccione la pista a rellenar previamente desde" at bounding box center [200, 230] width 141 height 16
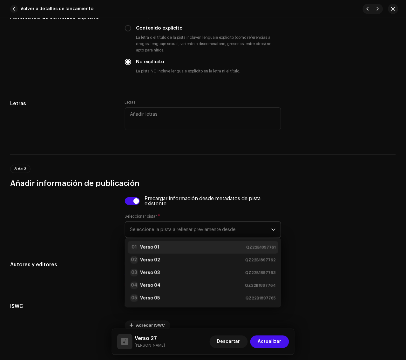
click at [156, 249] on strong "Verso 01" at bounding box center [149, 247] width 19 height 6
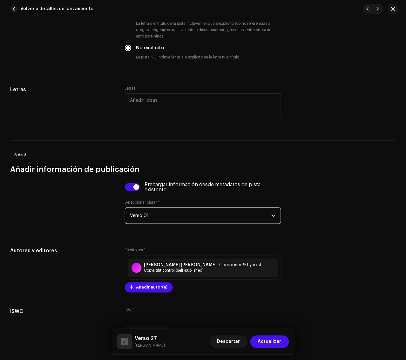
scroll to position [1273, 0]
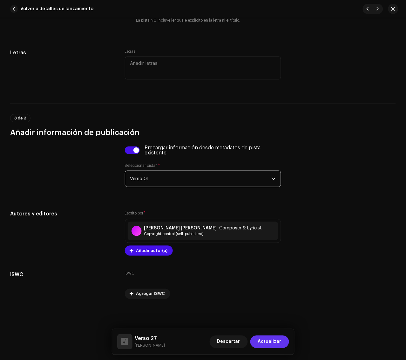
click at [267, 321] on span "Actualizar" at bounding box center [269, 341] width 23 height 13
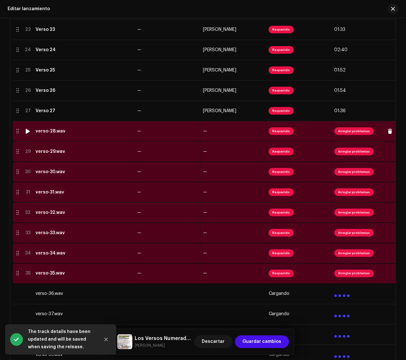
click at [87, 133] on div "verso-28.wav" at bounding box center [84, 131] width 97 height 5
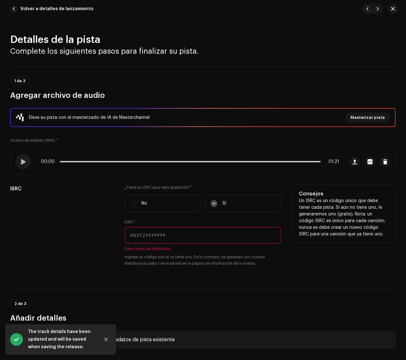
click at [233, 233] on input "text" at bounding box center [203, 235] width 157 height 17
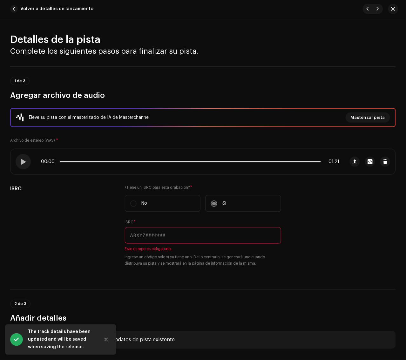
paste input "QZ22B1897788"
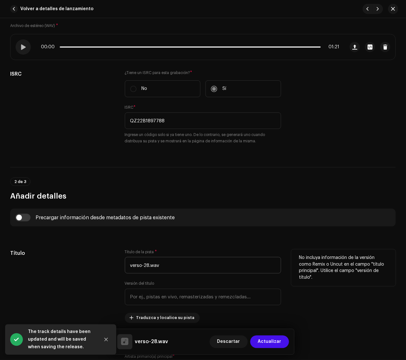
scroll to position [159, 0]
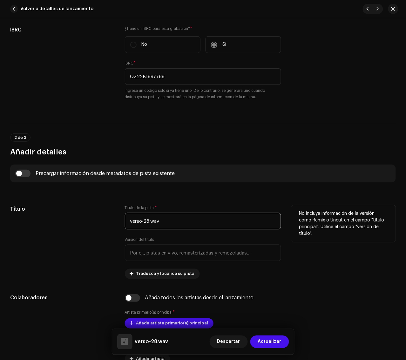
drag, startPoint x: 214, startPoint y: 218, endPoint x: 84, endPoint y: 220, distance: 129.2
click at [84, 220] on div "Título Título de la pista * verso-28.wav Versión del título Traduzca y localice…" at bounding box center [202, 242] width 385 height 74
paste input "Verso 28"
click at [84, 220] on div "Título" at bounding box center [62, 242] width 104 height 74
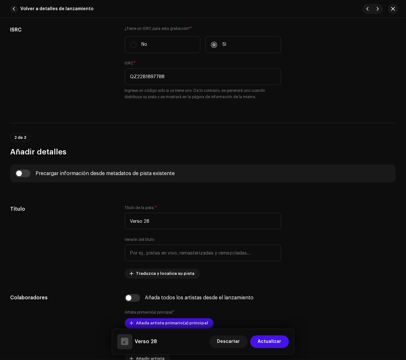
drag, startPoint x: 23, startPoint y: 173, endPoint x: 95, endPoint y: 199, distance: 77.1
click at [23, 173] on input "checkbox" at bounding box center [22, 174] width 15 height 8
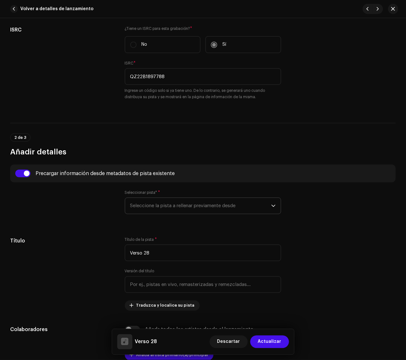
click at [157, 208] on span "Seleccione la pista a rellenar previamente desde" at bounding box center [200, 206] width 141 height 16
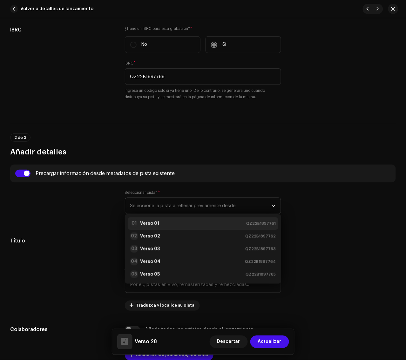
click at [162, 222] on div "01 Verso 01 QZ22B1897761" at bounding box center [203, 224] width 146 height 8
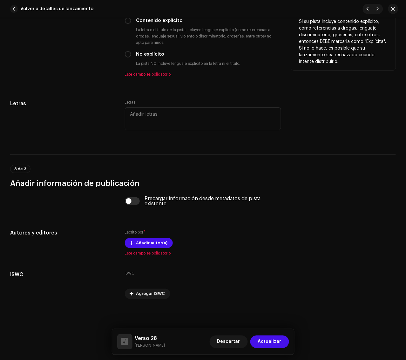
click at [141, 52] on label "No explícito" at bounding box center [150, 54] width 28 height 7
click at [131, 52] on input "No explícito" at bounding box center [128, 54] width 6 height 6
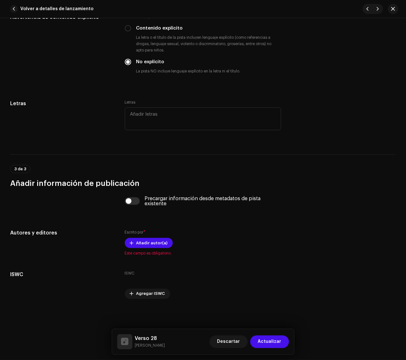
scroll to position [1217, 0]
click at [143, 241] on span "Añadir autor(a)" at bounding box center [151, 243] width 31 height 13
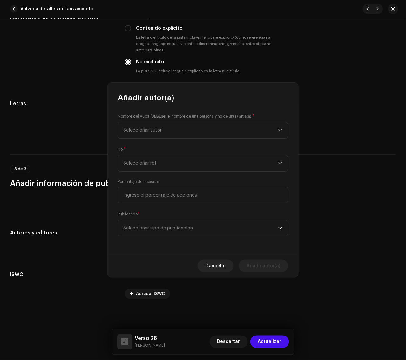
click at [345, 180] on div "Añadir autor(a) Nombre del Autor ( DEBE ser el nombre de una persona y no de un…" at bounding box center [203, 180] width 406 height 360
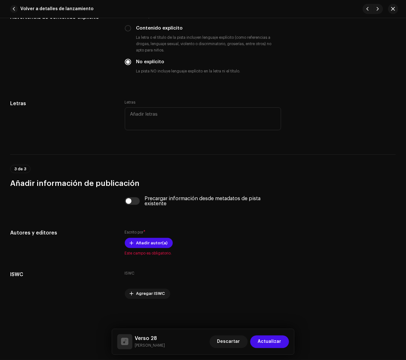
drag, startPoint x: 132, startPoint y: 199, endPoint x: 151, endPoint y: 205, distance: 19.9
click at [133, 199] on input "checkbox" at bounding box center [132, 201] width 15 height 8
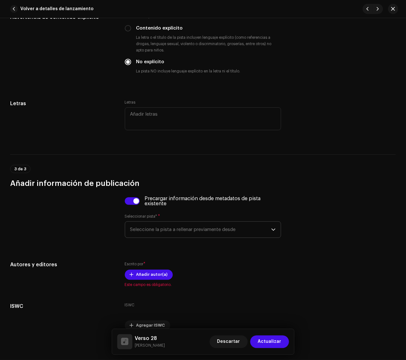
click at [186, 234] on span "Seleccione la pista a rellenar previamente desde" at bounding box center [200, 230] width 141 height 16
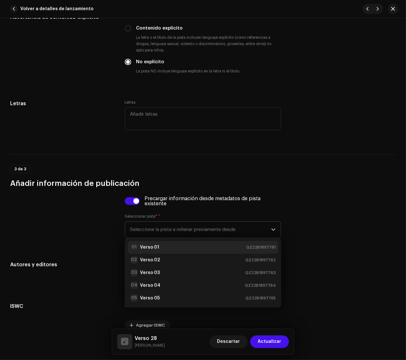
drag, startPoint x: 186, startPoint y: 248, endPoint x: 194, endPoint y: 249, distance: 8.0
click at [186, 248] on div "01 Verso 01 QZ22B1897761" at bounding box center [203, 247] width 146 height 8
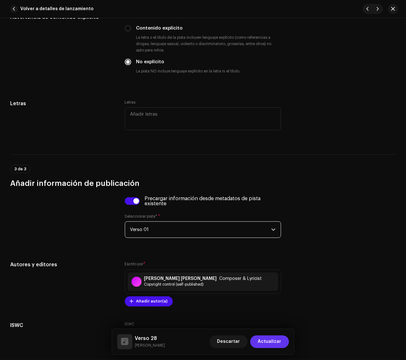
click at [275, 321] on span "Actualizar" at bounding box center [269, 341] width 23 height 13
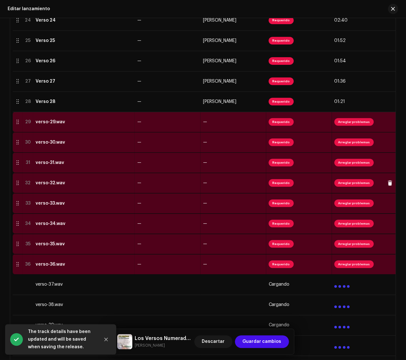
scroll to position [675, 0]
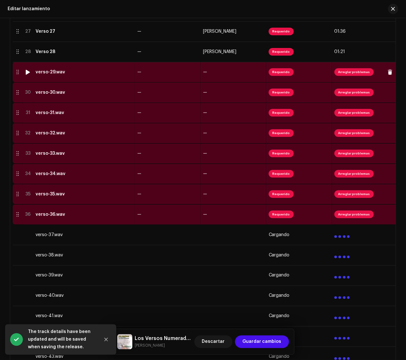
click at [97, 71] on div "verso-29.wav" at bounding box center [84, 72] width 97 height 5
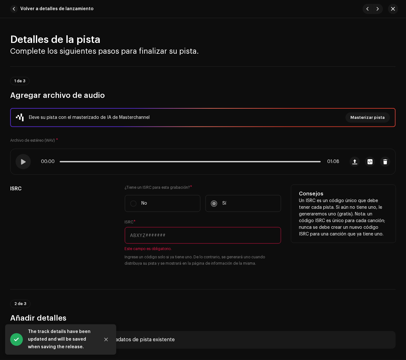
click at [244, 240] on input "text" at bounding box center [203, 235] width 157 height 17
paste input "QZ22B1897789"
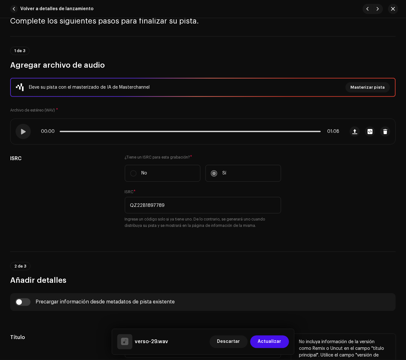
scroll to position [159, 0]
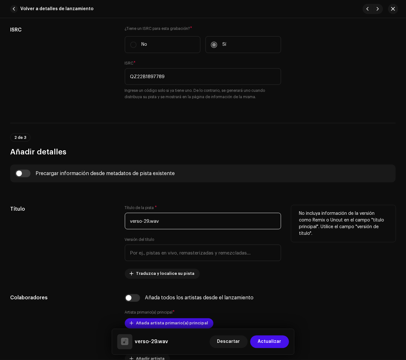
drag, startPoint x: 224, startPoint y: 222, endPoint x: 88, endPoint y: 217, distance: 136.0
click at [88, 217] on div "Título Título de la pista * verso-29.wav Versión del título Traduzca y localice…" at bounding box center [202, 242] width 385 height 74
paste input "Verso 29"
click at [88, 217] on div "Título" at bounding box center [62, 242] width 104 height 74
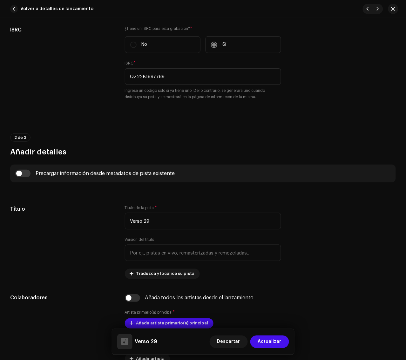
drag, startPoint x: 27, startPoint y: 173, endPoint x: 123, endPoint y: 189, distance: 96.6
click at [29, 172] on input "checkbox" at bounding box center [22, 174] width 15 height 8
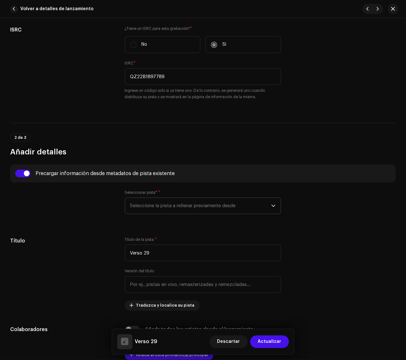
click at [180, 202] on span "Seleccione la pista a rellenar previamente desde" at bounding box center [200, 206] width 141 height 16
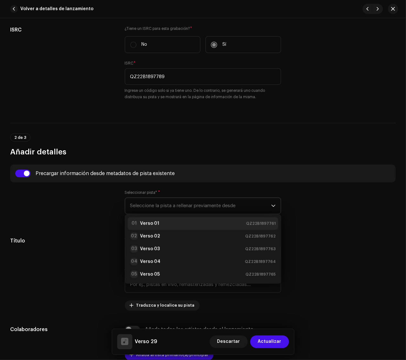
click at [178, 218] on li "01 Verso 01 QZ22B1897761" at bounding box center [203, 223] width 151 height 13
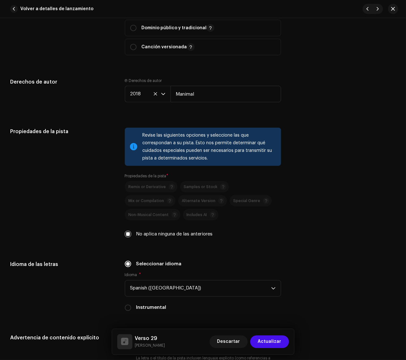
scroll to position [992, 0]
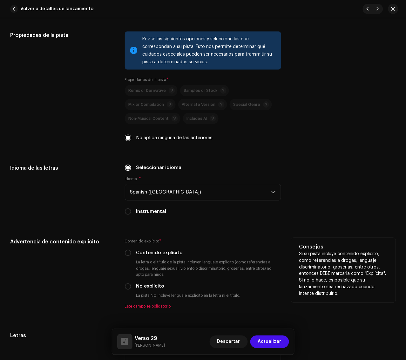
click at [148, 288] on label "No explícito" at bounding box center [150, 286] width 28 height 7
click at [131, 288] on input "No explícito" at bounding box center [128, 286] width 6 height 6
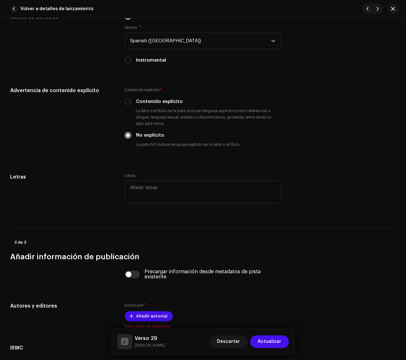
scroll to position [1151, 0]
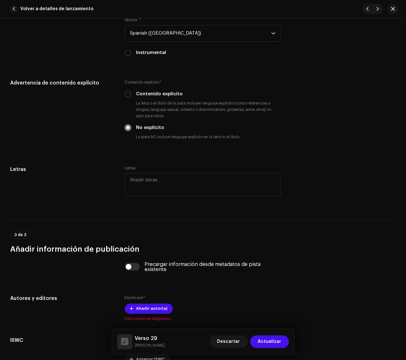
drag, startPoint x: 135, startPoint y: 269, endPoint x: 161, endPoint y: 277, distance: 27.1
click at [137, 269] on input "checkbox" at bounding box center [132, 267] width 15 height 8
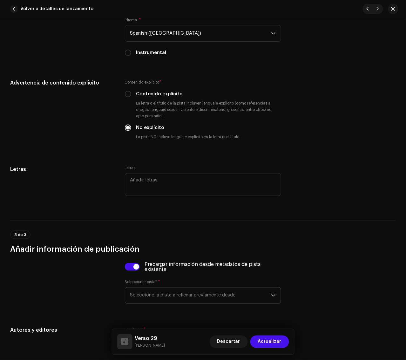
click at [191, 297] on span "Seleccione la pista a rellenar previamente desde" at bounding box center [200, 295] width 141 height 16
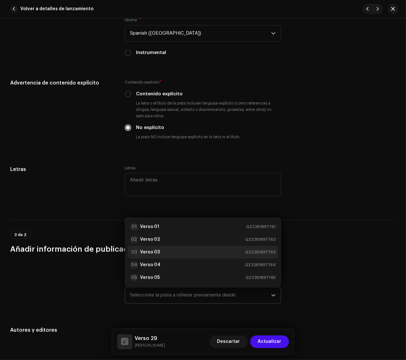
scroll to position [10, 0]
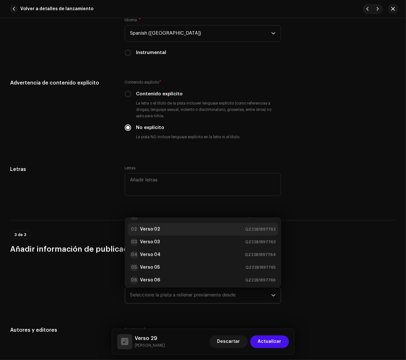
click at [190, 229] on div "02 Verso 02 QZ22B1897762" at bounding box center [203, 229] width 146 height 8
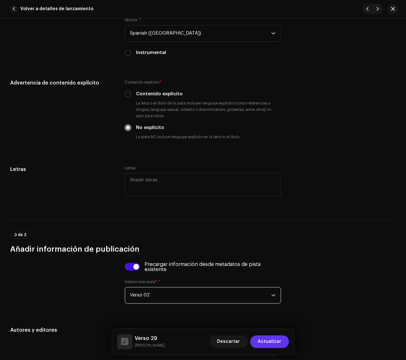
click at [277, 321] on span "Actualizar" at bounding box center [269, 341] width 23 height 13
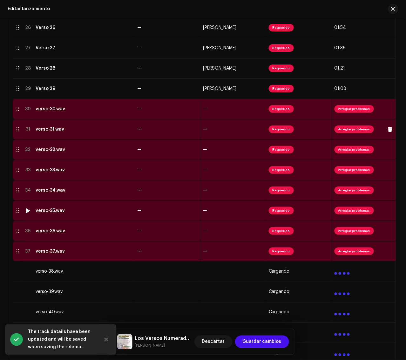
scroll to position [595, 0]
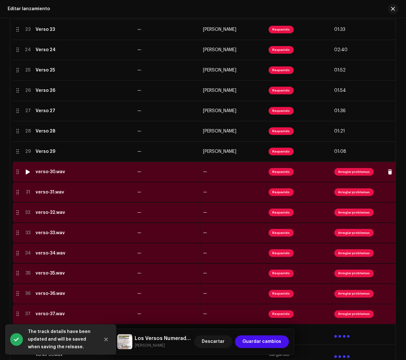
click at [96, 173] on div "verso-30.wav" at bounding box center [84, 171] width 97 height 5
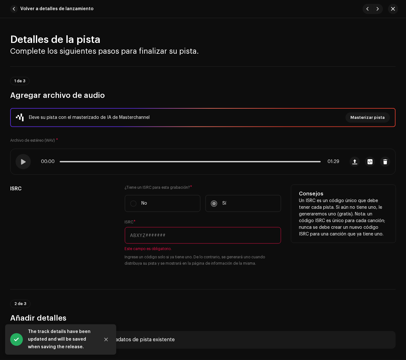
click at [257, 242] on input "text" at bounding box center [203, 235] width 157 height 17
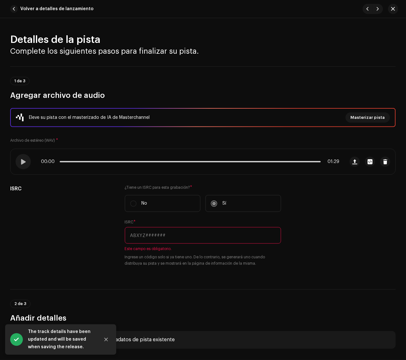
paste input "QZ22B1897790"
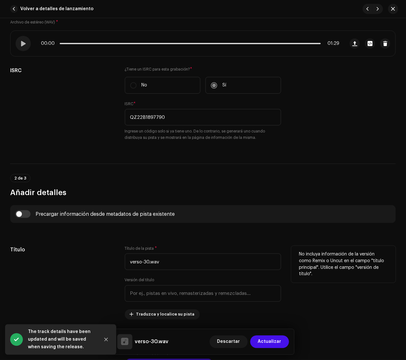
scroll to position [159, 0]
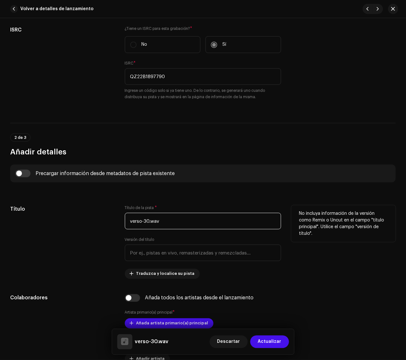
drag, startPoint x: 214, startPoint y: 218, endPoint x: 63, endPoint y: 217, distance: 150.2
click at [63, 217] on div "Título Título de la pista * verso-30.wav Versión del título Traduzca y localice…" at bounding box center [202, 242] width 385 height 74
paste input "Verso 30"
click at [69, 217] on div "Título" at bounding box center [62, 242] width 104 height 74
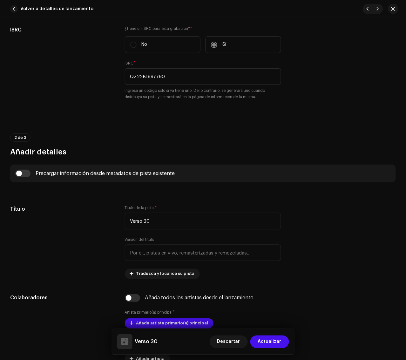
drag, startPoint x: 21, startPoint y: 174, endPoint x: 68, endPoint y: 188, distance: 49.2
click at [22, 174] on input "checkbox" at bounding box center [22, 174] width 15 height 8
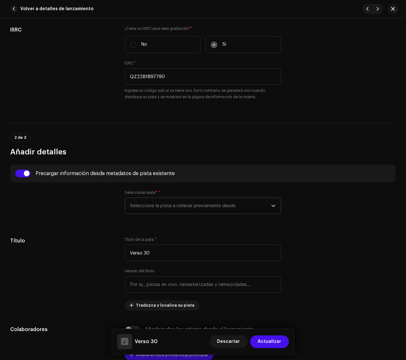
click at [143, 200] on span "Seleccione la pista a rellenar previamente desde" at bounding box center [200, 206] width 141 height 16
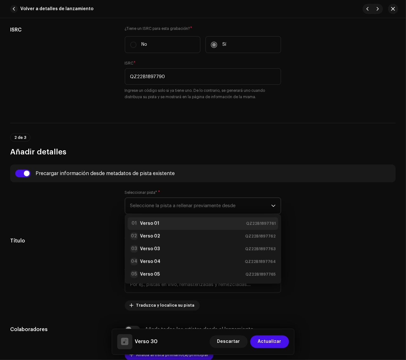
click at [163, 220] on div "01 Verso 01 QZ22B1897761" at bounding box center [203, 224] width 146 height 8
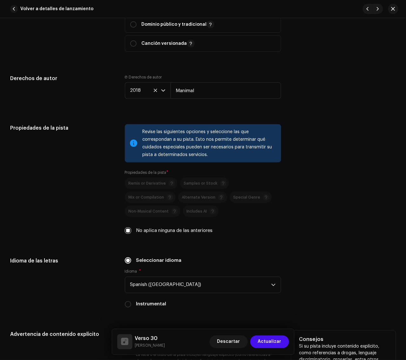
scroll to position [1032, 0]
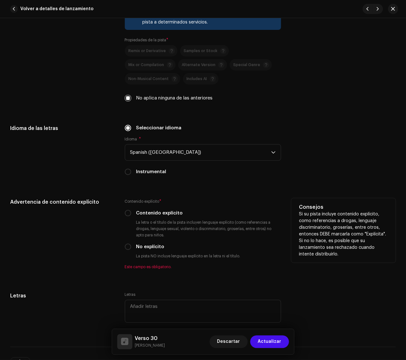
click at [137, 244] on label "No explícito" at bounding box center [150, 246] width 28 height 7
click at [131, 244] on input "No explícito" at bounding box center [128, 246] width 6 height 6
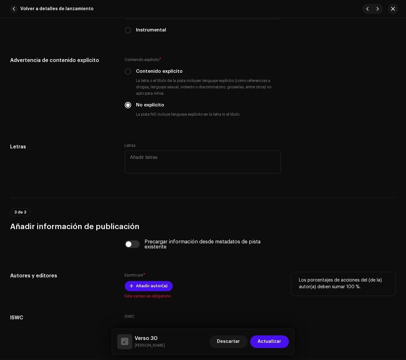
scroll to position [1190, 0]
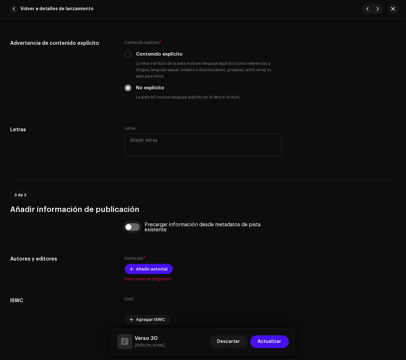
click at [132, 230] on input "checkbox" at bounding box center [132, 227] width 15 height 8
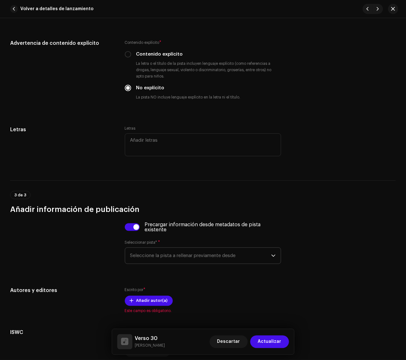
click at [170, 251] on span "Seleccione la pista a rellenar previamente desde" at bounding box center [200, 256] width 141 height 16
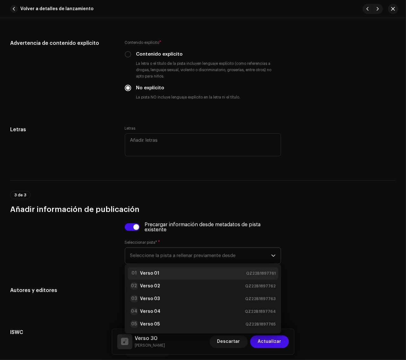
click at [168, 269] on li "01 Verso 01 QZ22B1897761" at bounding box center [203, 273] width 151 height 13
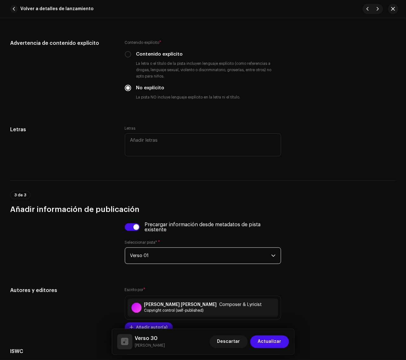
click at [269, 321] on span "Actualizar" at bounding box center [269, 341] width 23 height 13
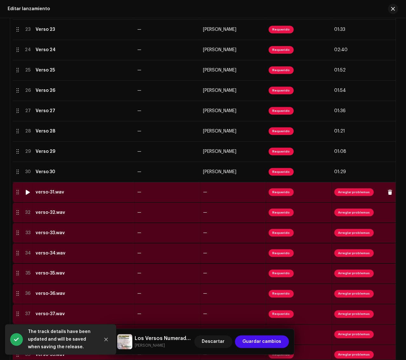
click at [102, 193] on div "verso-31.wav" at bounding box center [84, 192] width 97 height 5
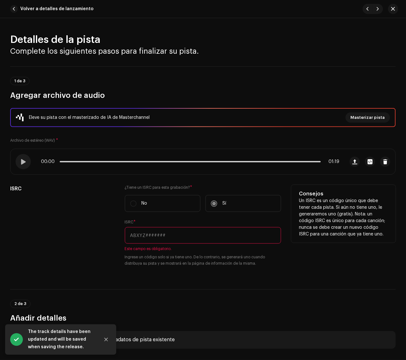
drag, startPoint x: 233, startPoint y: 237, endPoint x: 252, endPoint y: 237, distance: 19.0
click at [233, 237] on input "text" at bounding box center [203, 235] width 157 height 17
paste input "QZ22B1897791"
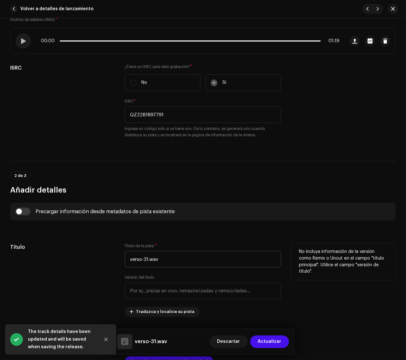
scroll to position [159, 0]
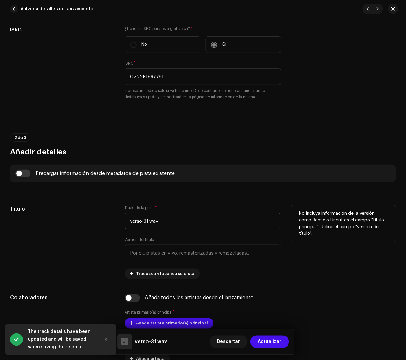
drag, startPoint x: 180, startPoint y: 222, endPoint x: 68, endPoint y: 217, distance: 112.5
click at [68, 217] on div "Título Título de la pista * verso-31.wav Versión del título Traduzca y localice…" at bounding box center [202, 242] width 385 height 74
paste input "Verso 31"
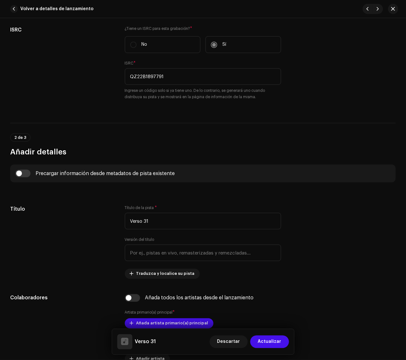
drag, startPoint x: 68, startPoint y: 217, endPoint x: 48, endPoint y: 195, distance: 30.1
click at [68, 215] on div "Título" at bounding box center [62, 242] width 104 height 74
click at [28, 175] on input "checkbox" at bounding box center [22, 174] width 15 height 8
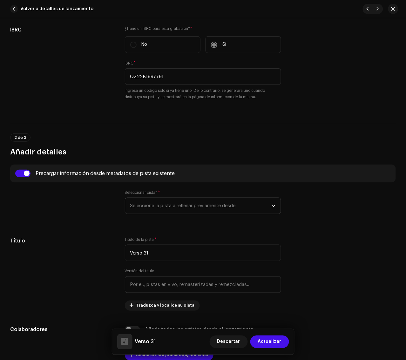
click at [164, 198] on span "Seleccione la pista a rellenar previamente desde" at bounding box center [200, 206] width 141 height 16
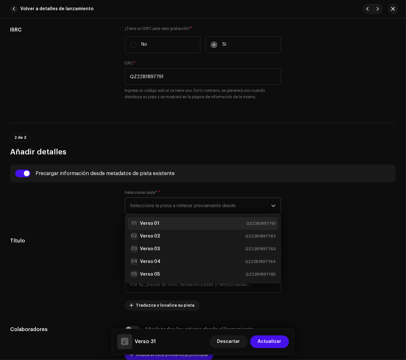
drag, startPoint x: 179, startPoint y: 217, endPoint x: 187, endPoint y: 228, distance: 13.3
click at [179, 217] on li "01 Verso 01 QZ22B1897761" at bounding box center [203, 223] width 151 height 13
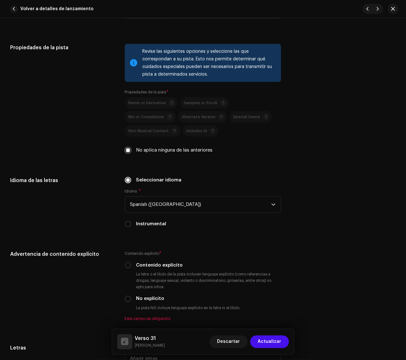
scroll to position [992, 0]
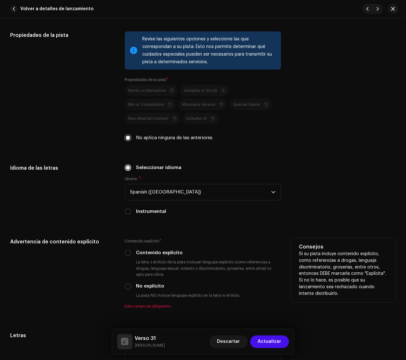
click at [138, 283] on label "No explícito" at bounding box center [150, 286] width 28 height 7
click at [131, 283] on input "No explícito" at bounding box center [128, 286] width 6 height 6
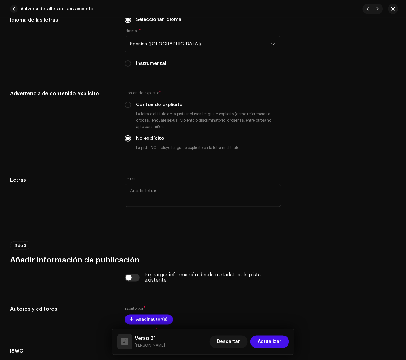
scroll to position [1151, 0]
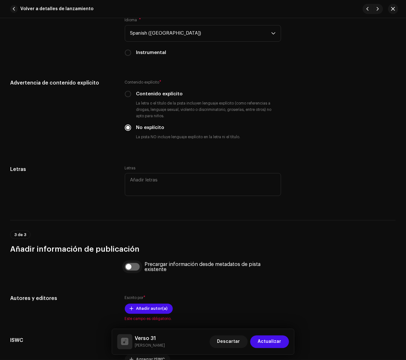
click at [134, 267] on input "checkbox" at bounding box center [132, 267] width 15 height 8
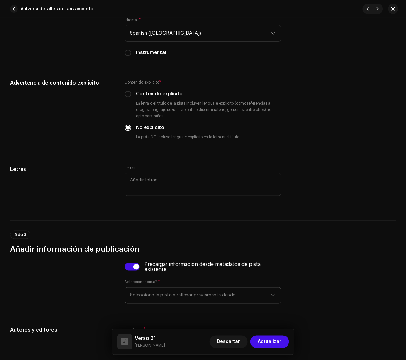
click at [196, 290] on span "Seleccione la pista a rellenar previamente desde" at bounding box center [200, 295] width 141 height 16
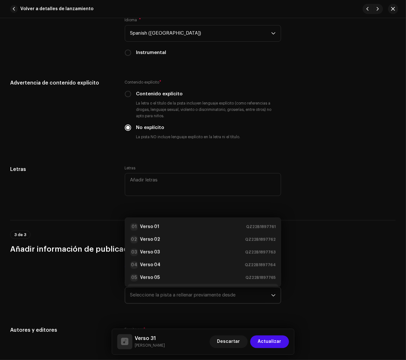
scroll to position [48, 0]
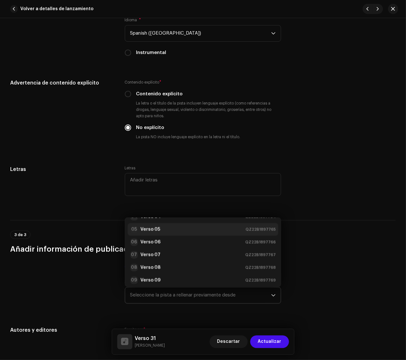
click at [180, 225] on li "05 Verso 05 QZ22B1897765" at bounding box center [203, 229] width 151 height 13
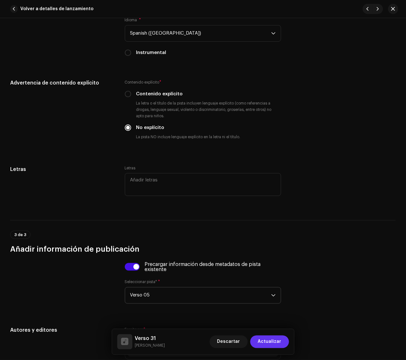
click at [272, 321] on span "Actualizar" at bounding box center [269, 341] width 23 height 13
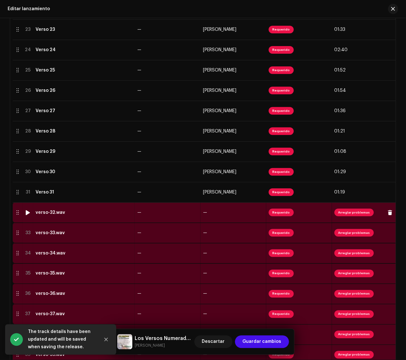
click at [97, 213] on div "verso-32.wav" at bounding box center [84, 212] width 97 height 5
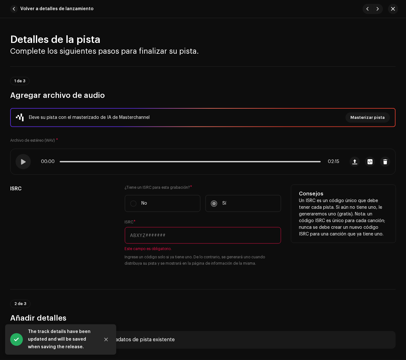
click at [258, 234] on input "text" at bounding box center [203, 235] width 157 height 17
paste input "QZ22B1897792"
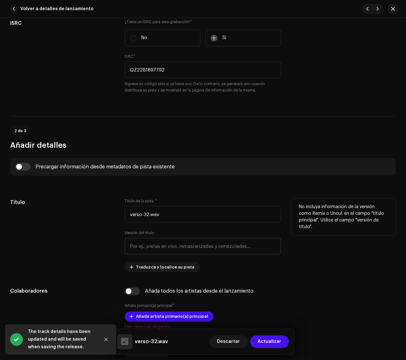
scroll to position [198, 0]
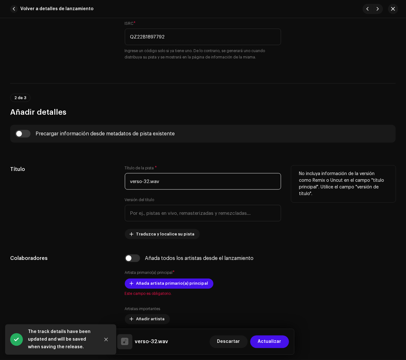
drag, startPoint x: 205, startPoint y: 178, endPoint x: 117, endPoint y: 182, distance: 87.7
click at [117, 182] on div "Título Título de la pista * verso-32.wav Versión del título Traduzca y localice…" at bounding box center [202, 202] width 385 height 74
paste input "Verso 32"
drag, startPoint x: 91, startPoint y: 182, endPoint x: 85, endPoint y: 177, distance: 8.3
click at [89, 180] on div "Título" at bounding box center [62, 202] width 104 height 74
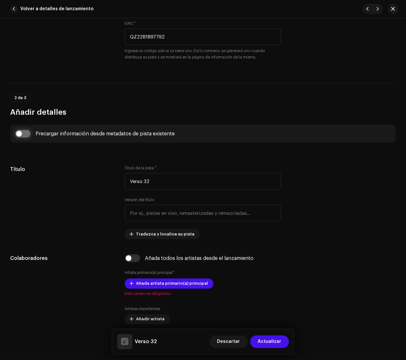
click at [26, 134] on input "checkbox" at bounding box center [22, 134] width 15 height 8
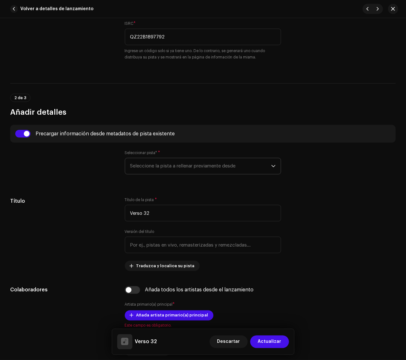
drag, startPoint x: 158, startPoint y: 170, endPoint x: 178, endPoint y: 170, distance: 20.6
click at [169, 169] on span "Seleccione la pista a rellenar previamente desde" at bounding box center [200, 166] width 141 height 16
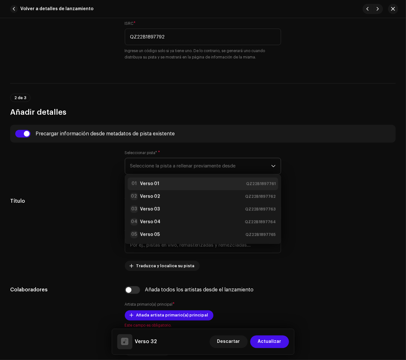
click at [203, 182] on div "01 Verso 01 QZ22B1897761" at bounding box center [203, 184] width 146 height 8
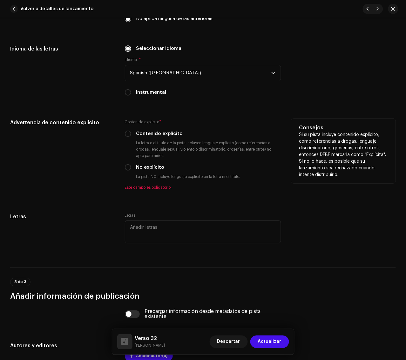
click at [148, 166] on label "No explícito" at bounding box center [150, 167] width 28 height 7
click at [131, 166] on input "No explícito" at bounding box center [128, 167] width 6 height 6
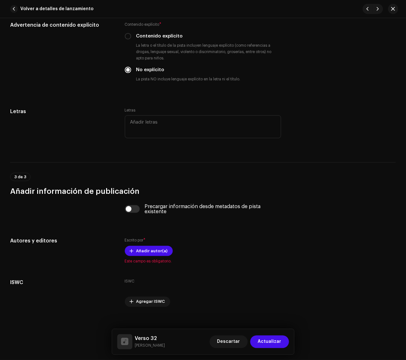
scroll to position [1217, 0]
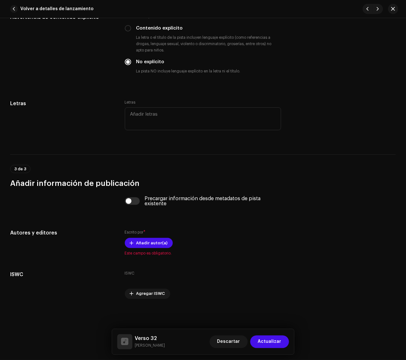
click at [134, 197] on div "Precargar información desde metadatos de pista existente" at bounding box center [203, 201] width 157 height 10
click at [132, 201] on input "checkbox" at bounding box center [132, 201] width 15 height 8
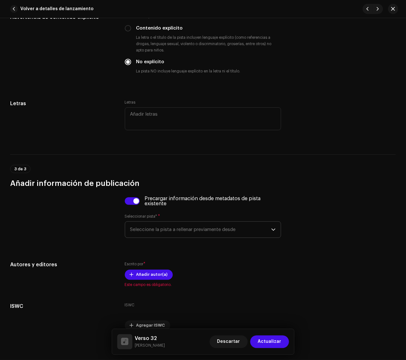
click at [179, 230] on span "Seleccione la pista a rellenar previamente desde" at bounding box center [200, 230] width 141 height 16
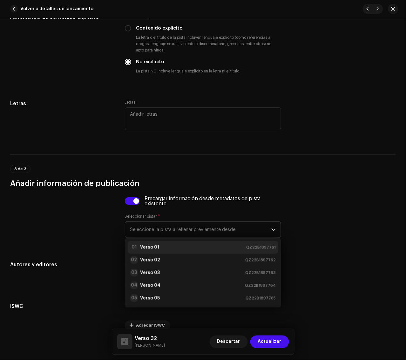
click at [180, 248] on div "01 Verso 01 QZ22B1897761" at bounding box center [203, 247] width 146 height 8
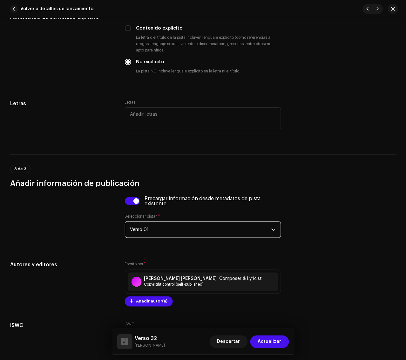
click at [272, 321] on span "Actualizar" at bounding box center [269, 341] width 23 height 13
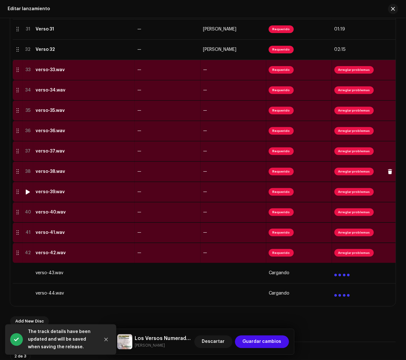
scroll to position [754, 0]
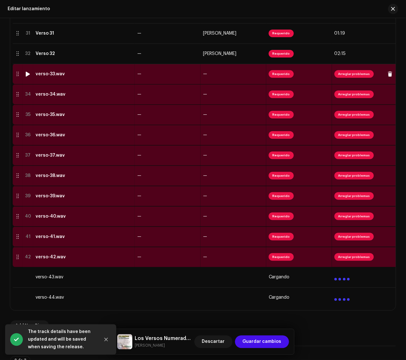
click at [94, 70] on td "verso-33.wav" at bounding box center [84, 74] width 102 height 20
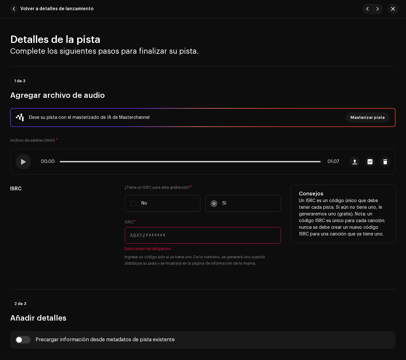
click at [150, 230] on input "text" at bounding box center [203, 235] width 157 height 17
paste input "QZ22B1897793"
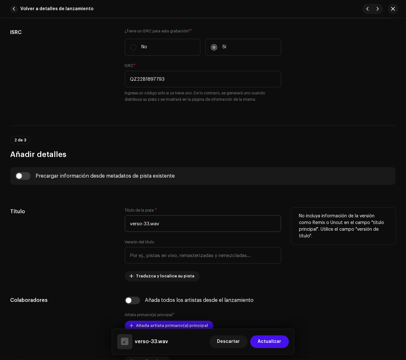
scroll to position [159, 0]
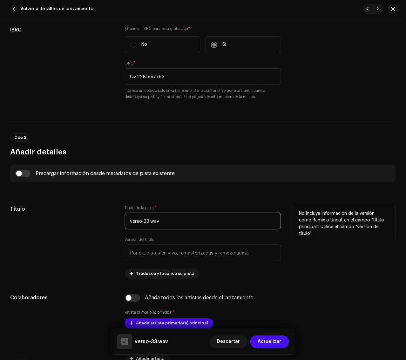
drag, startPoint x: 181, startPoint y: 225, endPoint x: 96, endPoint y: 218, distance: 86.0
click at [96, 218] on div "Título Título de la pista * verso-33.wav Versión del título Traduzca y localice…" at bounding box center [202, 242] width 385 height 74
paste input "Verso 33"
click at [89, 220] on div "Título" at bounding box center [62, 242] width 104 height 74
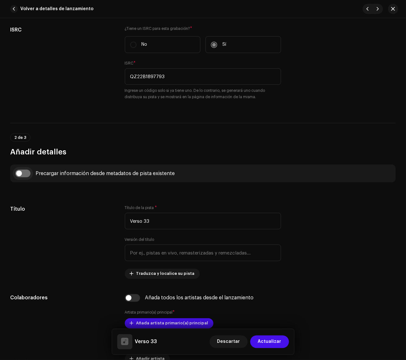
click at [26, 171] on input "checkbox" at bounding box center [22, 174] width 15 height 8
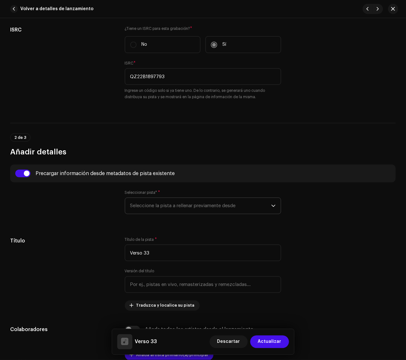
click at [198, 204] on span "Seleccione la pista a rellenar previamente desde" at bounding box center [200, 206] width 141 height 16
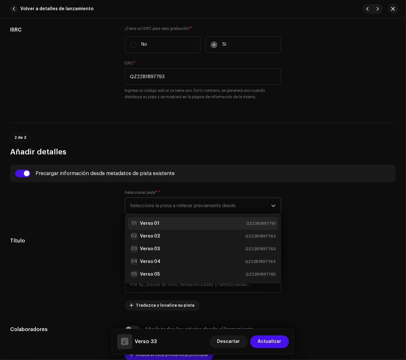
click at [176, 221] on div "01 Verso 01 QZ22B1897761" at bounding box center [203, 224] width 146 height 8
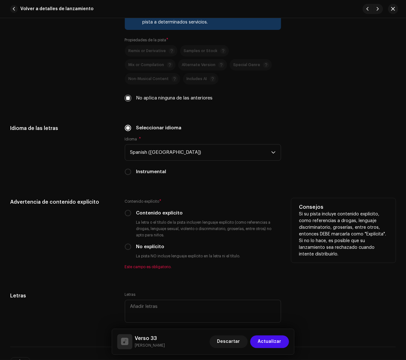
click at [153, 245] on label "No explícito" at bounding box center [150, 246] width 28 height 7
click at [131, 245] on input "No explícito" at bounding box center [128, 246] width 6 height 6
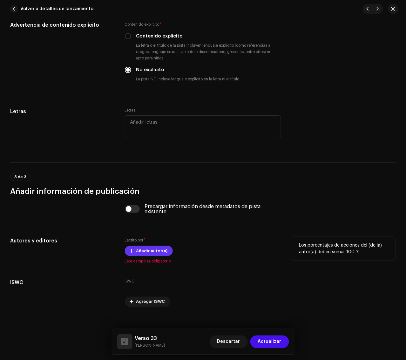
scroll to position [1217, 0]
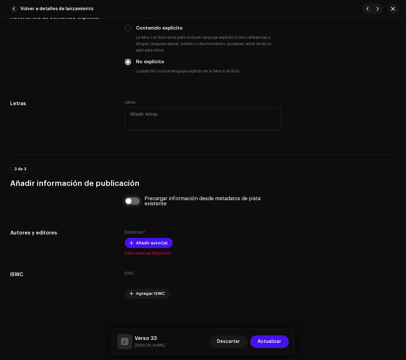
click at [133, 204] on input "checkbox" at bounding box center [132, 201] width 15 height 8
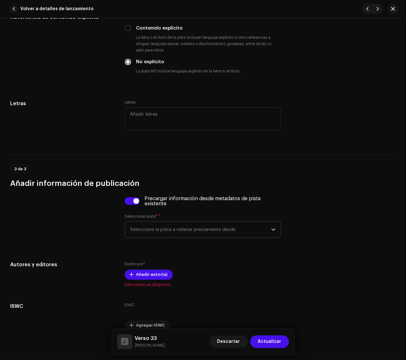
click at [186, 230] on span "Seleccione la pista a rellenar previamente desde" at bounding box center [200, 230] width 141 height 16
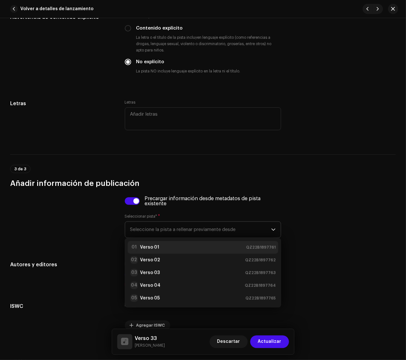
click at [182, 247] on div "01 Verso 01 QZ22B1897761" at bounding box center [203, 247] width 146 height 8
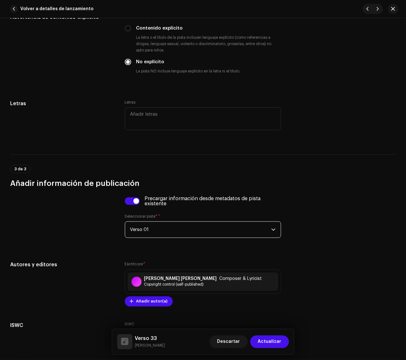
drag, startPoint x: 270, startPoint y: 340, endPoint x: 242, endPoint y: 299, distance: 49.6
click at [270, 321] on span "Actualizar" at bounding box center [269, 341] width 23 height 13
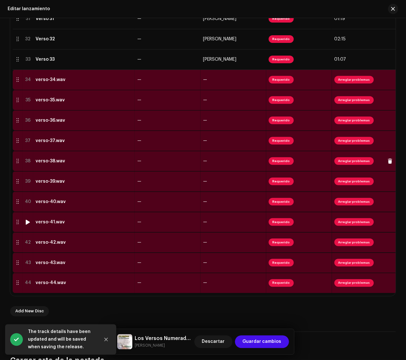
scroll to position [754, 0]
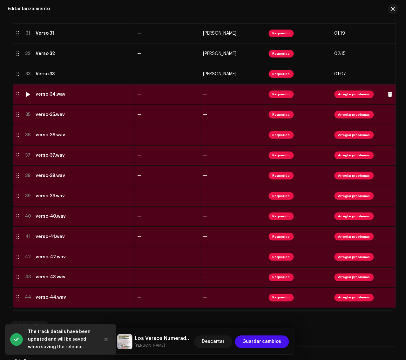
click at [106, 94] on div "verso-34.wav" at bounding box center [84, 94] width 97 height 5
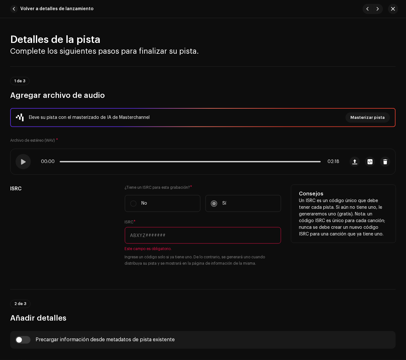
click at [229, 235] on input "text" at bounding box center [203, 235] width 157 height 17
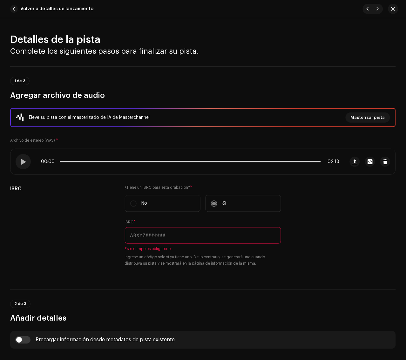
paste input "QZ22B1897794"
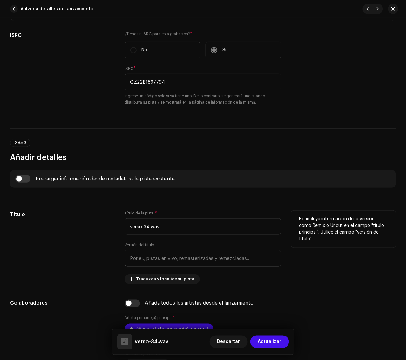
scroll to position [198, 0]
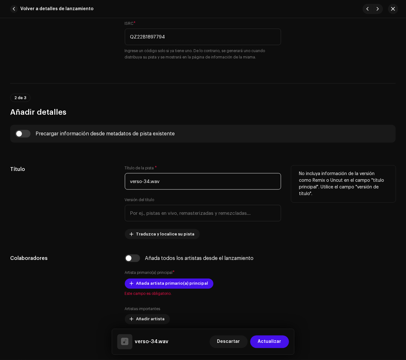
drag, startPoint x: 234, startPoint y: 182, endPoint x: 73, endPoint y: 172, distance: 161.3
click at [73, 172] on div "Título Título de la pista * verso-34.wav Versión del título Traduzca y localice…" at bounding box center [202, 202] width 385 height 74
paste input "Verso 34"
drag, startPoint x: 73, startPoint y: 172, endPoint x: 64, endPoint y: 167, distance: 10.4
click at [73, 172] on h5 "Título" at bounding box center [62, 169] width 104 height 8
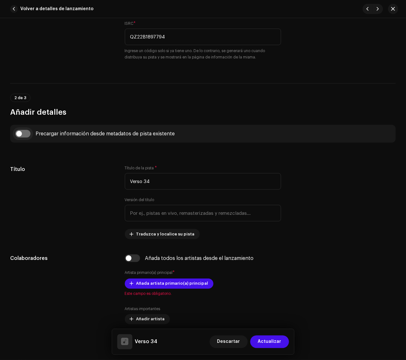
click at [24, 131] on input "checkbox" at bounding box center [22, 134] width 15 height 8
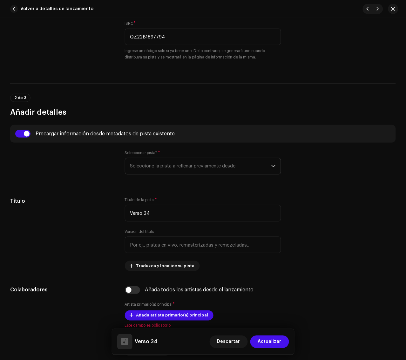
drag, startPoint x: 151, startPoint y: 161, endPoint x: 155, endPoint y: 170, distance: 9.3
click at [151, 161] on span "Seleccione la pista a rellenar previamente desde" at bounding box center [200, 166] width 141 height 16
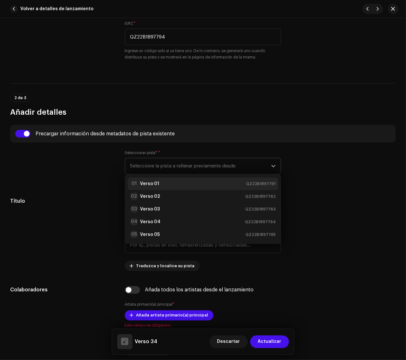
click at [153, 182] on strong "Verso 01" at bounding box center [149, 184] width 19 height 6
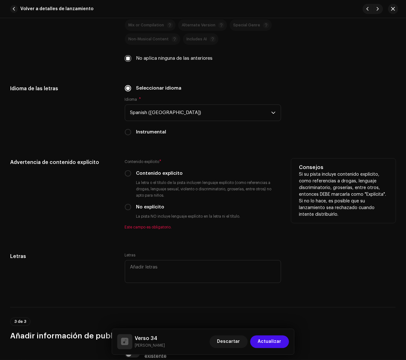
click at [144, 205] on label "No explícito" at bounding box center [150, 206] width 28 height 7
click at [131, 205] on input "No explícito" at bounding box center [128, 207] width 6 height 6
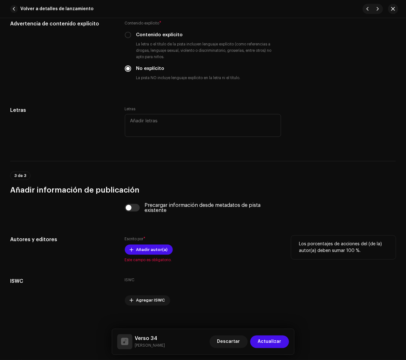
scroll to position [1217, 0]
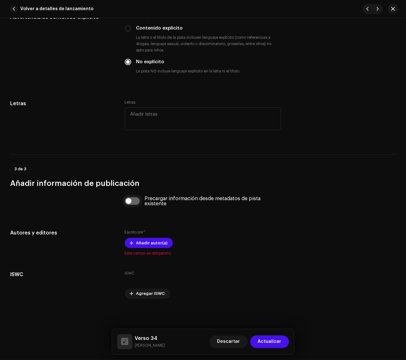
click at [135, 203] on input "checkbox" at bounding box center [132, 201] width 15 height 8
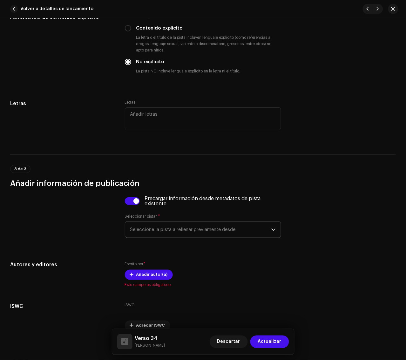
click at [164, 226] on span "Seleccione la pista a rellenar previamente desde" at bounding box center [200, 230] width 141 height 16
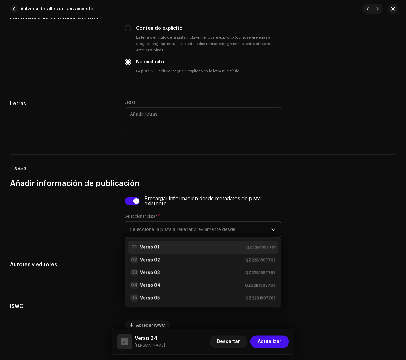
click at [170, 248] on div "01 Verso 01 QZ22B1897761" at bounding box center [203, 247] width 146 height 8
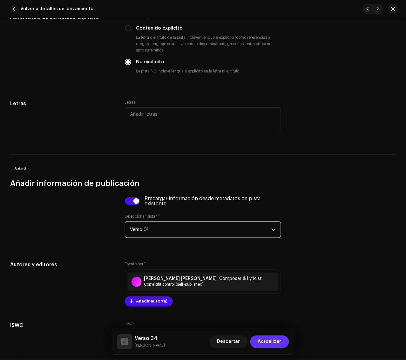
click at [278, 321] on span "Actualizar" at bounding box center [269, 341] width 23 height 13
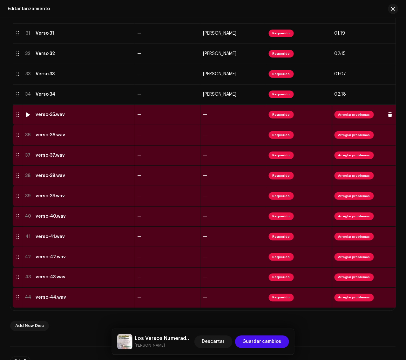
click at [100, 111] on td "verso-35.wav" at bounding box center [84, 114] width 102 height 20
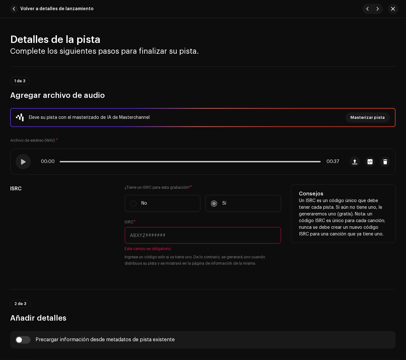
click at [163, 233] on input "text" at bounding box center [203, 235] width 157 height 17
paste input "QZ22B1897795"
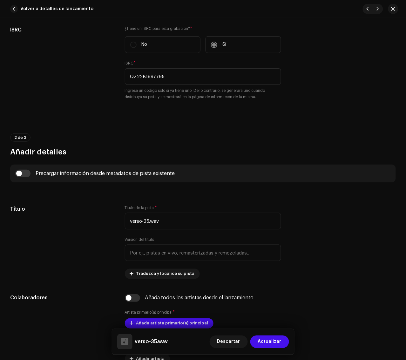
scroll to position [278, 0]
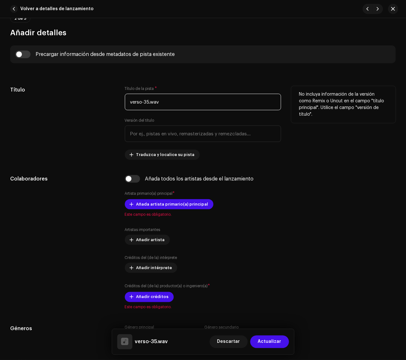
drag, startPoint x: 223, startPoint y: 101, endPoint x: 43, endPoint y: 98, distance: 180.0
click at [43, 98] on div "Título Título de la pista * verso-35.wav Versión del título Traduzca y localice…" at bounding box center [202, 123] width 385 height 74
paste input "Verso 35"
click at [54, 96] on div "Título" at bounding box center [62, 123] width 104 height 74
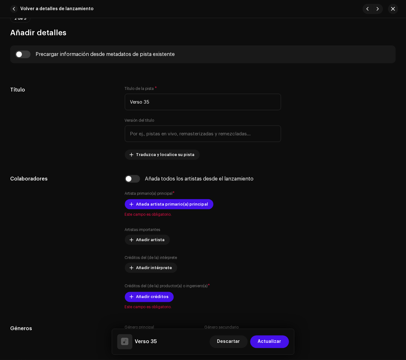
drag, startPoint x: 24, startPoint y: 54, endPoint x: 67, endPoint y: 68, distance: 44.4
click at [28, 54] on input "checkbox" at bounding box center [22, 54] width 15 height 8
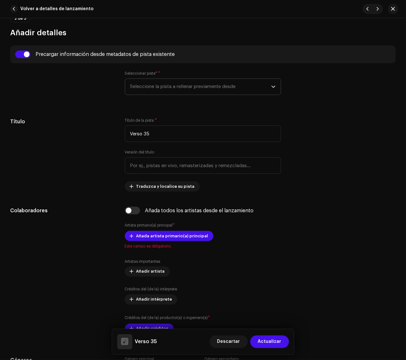
click at [151, 86] on span "Seleccione la pista a rellenar previamente desde" at bounding box center [200, 87] width 141 height 16
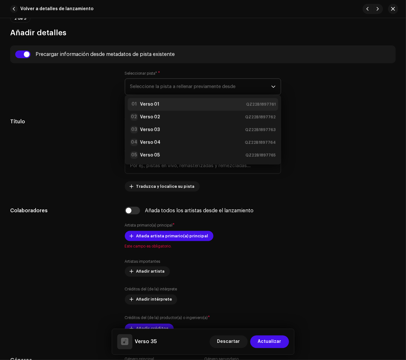
click at [159, 102] on div "01 Verso 01 QZ22B1897761" at bounding box center [203, 105] width 146 height 8
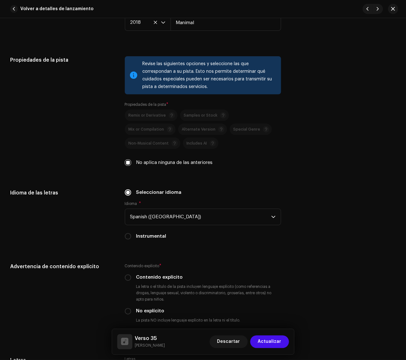
scroll to position [1111, 0]
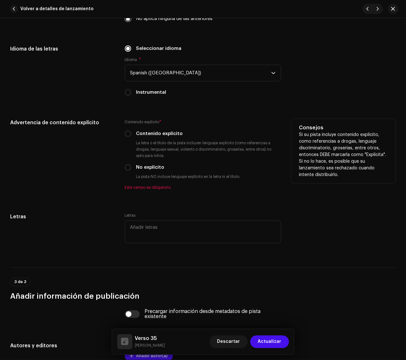
click at [154, 164] on label "No explícito" at bounding box center [150, 167] width 28 height 7
click at [131, 164] on input "No explícito" at bounding box center [128, 167] width 6 height 6
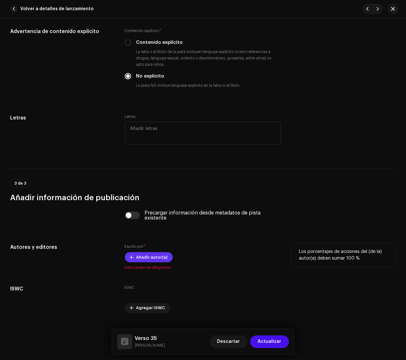
scroll to position [1217, 0]
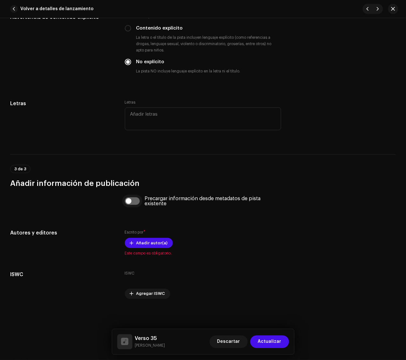
click at [138, 201] on input "checkbox" at bounding box center [132, 201] width 15 height 8
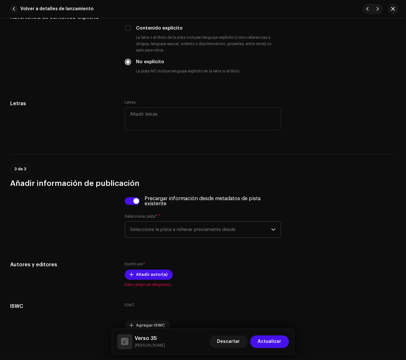
click at [198, 229] on span "Seleccione la pista a rellenar previamente desde" at bounding box center [200, 230] width 141 height 16
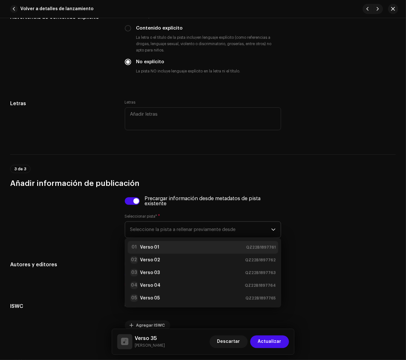
click at [178, 248] on div "01 Verso 01 QZ22B1897761" at bounding box center [203, 247] width 146 height 8
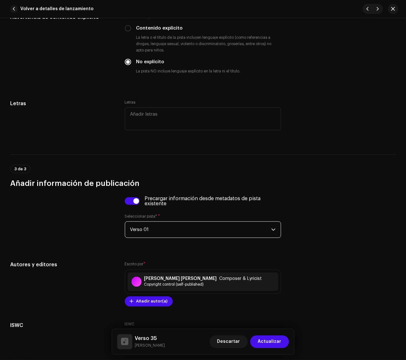
drag, startPoint x: 268, startPoint y: 341, endPoint x: 248, endPoint y: 310, distance: 37.5
click at [268, 321] on span "Actualizar" at bounding box center [269, 341] width 23 height 13
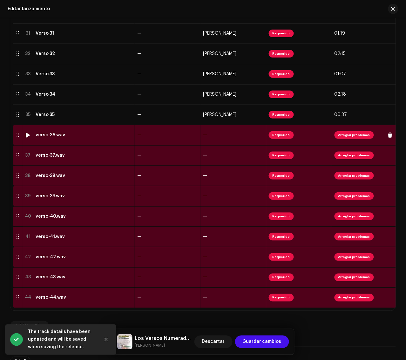
click at [112, 138] on td "verso-36.wav" at bounding box center [84, 135] width 102 height 20
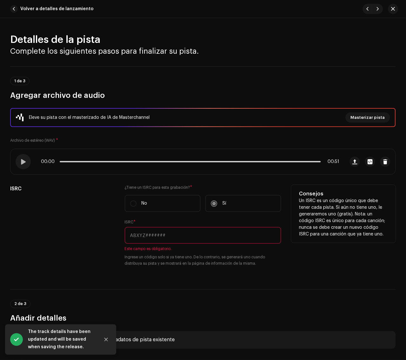
click at [189, 232] on input "text" at bounding box center [203, 235] width 157 height 17
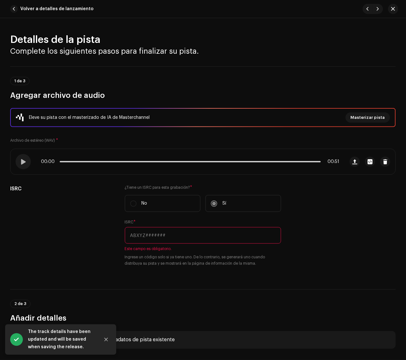
paste input "QZ22B1897796"
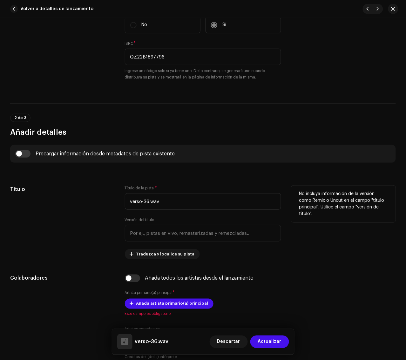
scroll to position [198, 0]
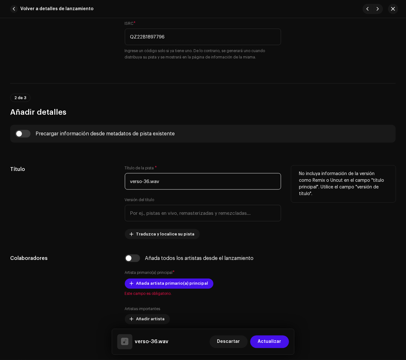
drag, startPoint x: 186, startPoint y: 183, endPoint x: 96, endPoint y: 177, distance: 90.4
click at [96, 177] on div "Título Título de la pista * verso-36.wav Versión del título Traduzca y localice…" at bounding box center [202, 202] width 385 height 74
paste input "Verso 36"
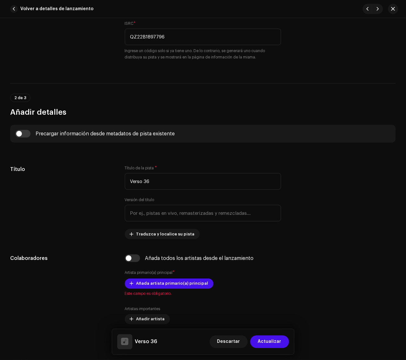
drag, startPoint x: 89, startPoint y: 176, endPoint x: 59, endPoint y: 154, distance: 37.3
click at [89, 176] on div "Título" at bounding box center [62, 202] width 104 height 74
drag, startPoint x: 27, startPoint y: 134, endPoint x: 50, endPoint y: 139, distance: 23.4
click at [29, 134] on input "checkbox" at bounding box center [22, 134] width 15 height 8
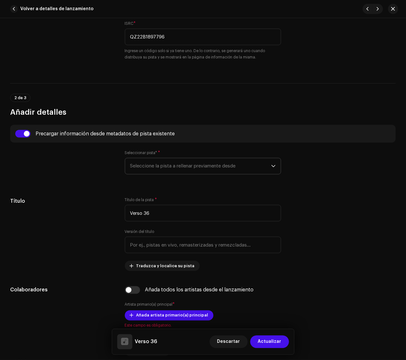
drag, startPoint x: 176, startPoint y: 163, endPoint x: 194, endPoint y: 174, distance: 20.7
click at [177, 163] on span "Seleccione la pista a rellenar previamente desde" at bounding box center [200, 166] width 141 height 16
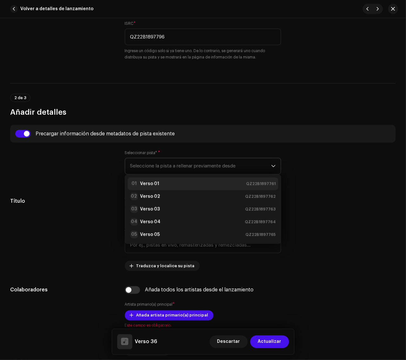
click at [188, 184] on div "01 Verso 01 QZ22B1897761" at bounding box center [203, 184] width 146 height 8
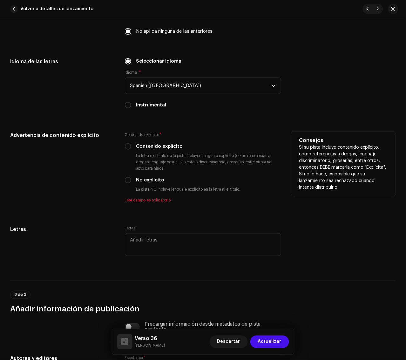
scroll to position [1111, 0]
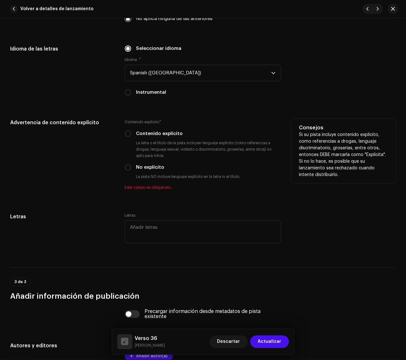
click at [148, 169] on label "No explícito" at bounding box center [150, 167] width 28 height 7
click at [131, 169] on input "No explícito" at bounding box center [128, 167] width 6 height 6
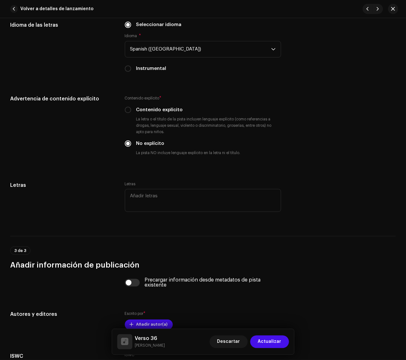
scroll to position [1217, 0]
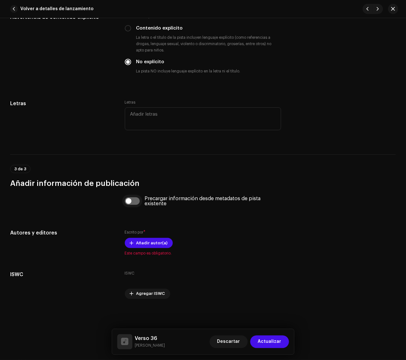
click at [138, 202] on input "checkbox" at bounding box center [132, 201] width 15 height 8
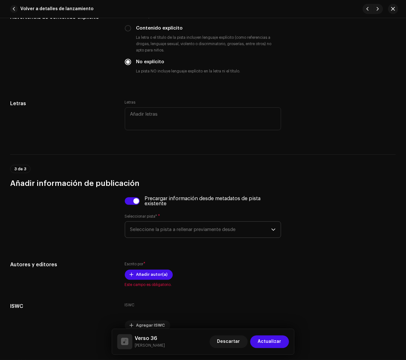
click at [172, 225] on span "Seleccione la pista a rellenar previamente desde" at bounding box center [200, 230] width 141 height 16
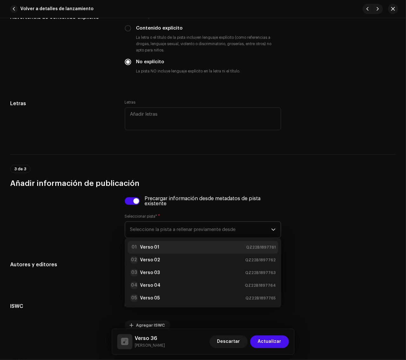
click at [169, 245] on div "01 Verso 01 QZ22B1897761" at bounding box center [203, 247] width 146 height 8
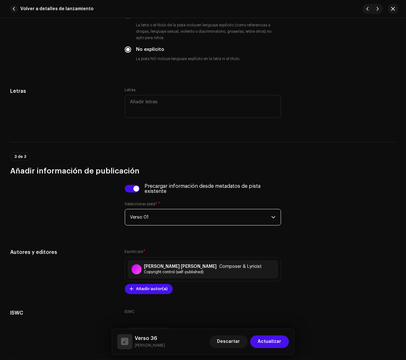
scroll to position [1273, 0]
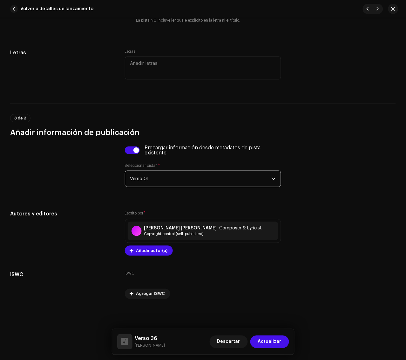
click at [277, 321] on span "Actualizar" at bounding box center [269, 341] width 23 height 13
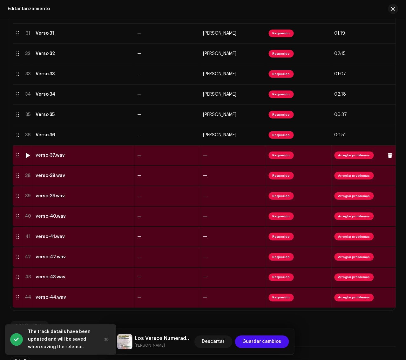
click at [113, 154] on div "verso-37.wav" at bounding box center [84, 155] width 97 height 5
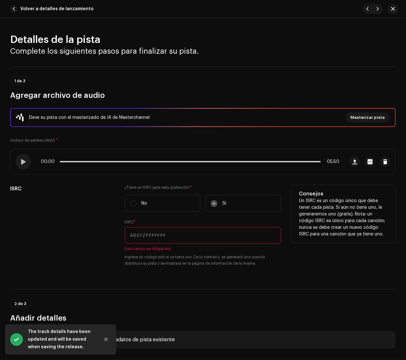
click at [230, 238] on input "text" at bounding box center [203, 235] width 157 height 17
paste input "QZ22B1897797"
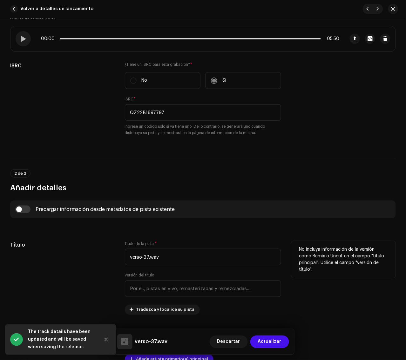
scroll to position [159, 0]
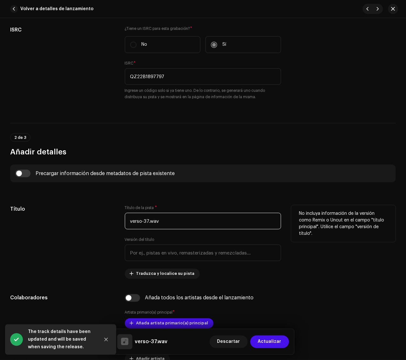
drag, startPoint x: 174, startPoint y: 223, endPoint x: 88, endPoint y: 223, distance: 85.7
click at [87, 223] on div "Título Título de la pista * verso-37.wav Versión del título Traduzca y localice…" at bounding box center [202, 242] width 385 height 74
paste input "Verso 37"
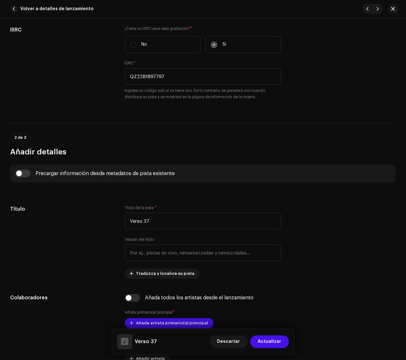
drag, startPoint x: 113, startPoint y: 231, endPoint x: 51, endPoint y: 191, distance: 73.6
click at [112, 232] on div "Título" at bounding box center [62, 242] width 104 height 74
click at [27, 172] on input "checkbox" at bounding box center [22, 174] width 15 height 8
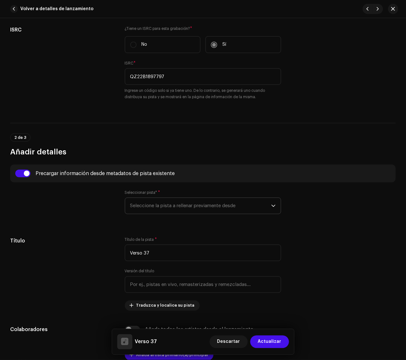
click at [178, 209] on span "Seleccione la pista a rellenar previamente desde" at bounding box center [200, 206] width 141 height 16
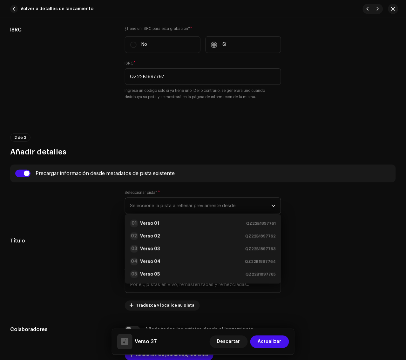
click at [172, 217] on li "01 Verso 01 QZ22B1897761" at bounding box center [203, 223] width 151 height 13
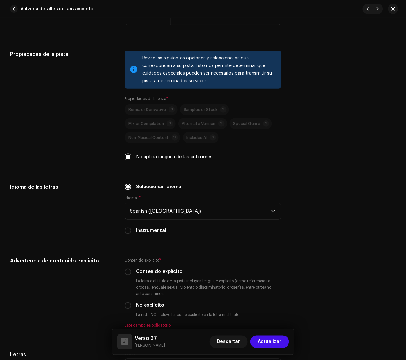
scroll to position [992, 0]
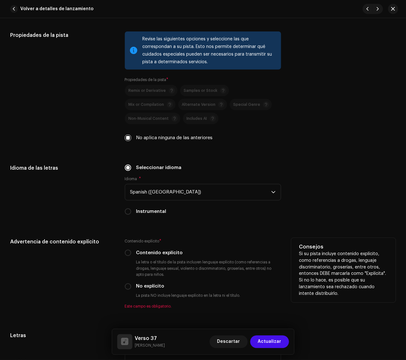
click at [152, 285] on label "No explícito" at bounding box center [150, 286] width 28 height 7
click at [131, 285] on input "No explícito" at bounding box center [128, 286] width 6 height 6
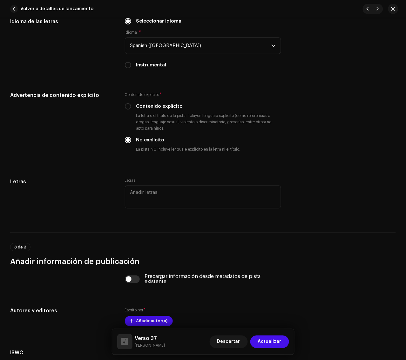
scroll to position [1190, 0]
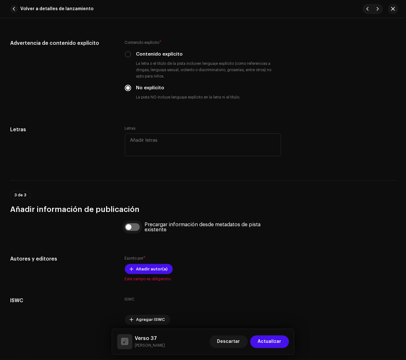
click at [132, 228] on input "checkbox" at bounding box center [132, 227] width 15 height 8
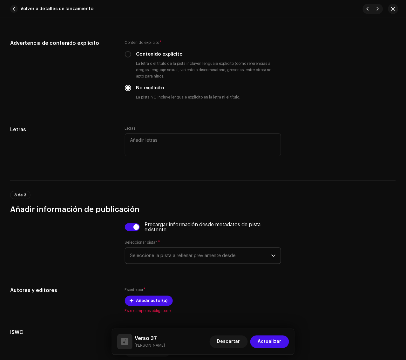
click at [174, 259] on span "Seleccione la pista a rellenar previamente desde" at bounding box center [200, 256] width 141 height 16
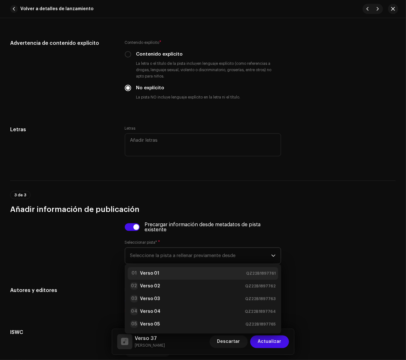
click at [170, 267] on li "01 Verso 01 QZ22B1897761" at bounding box center [203, 273] width 151 height 13
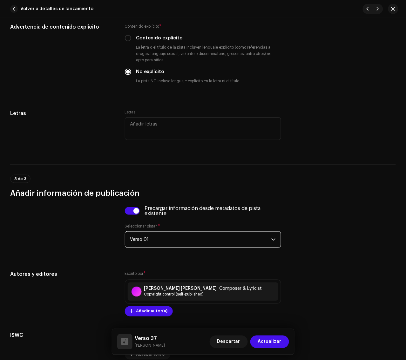
scroll to position [1273, 0]
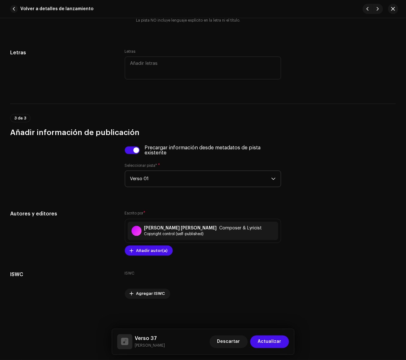
drag, startPoint x: 270, startPoint y: 338, endPoint x: 211, endPoint y: 310, distance: 65.5
click at [270, 321] on span "Actualizar" at bounding box center [269, 341] width 23 height 13
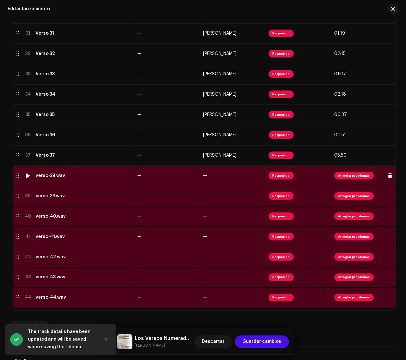
click at [99, 177] on div "verso-38.wav" at bounding box center [84, 175] width 97 height 5
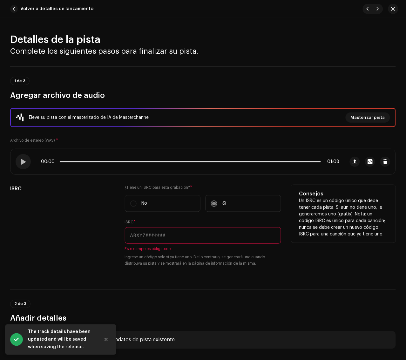
click at [237, 232] on input "text" at bounding box center [203, 235] width 157 height 17
paste input "QZ22B1897798"
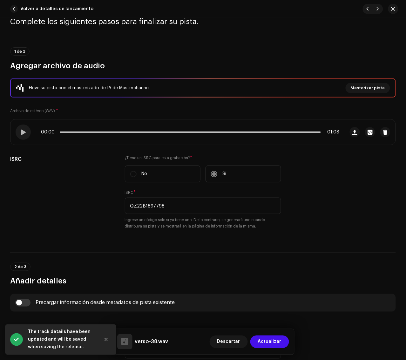
scroll to position [119, 0]
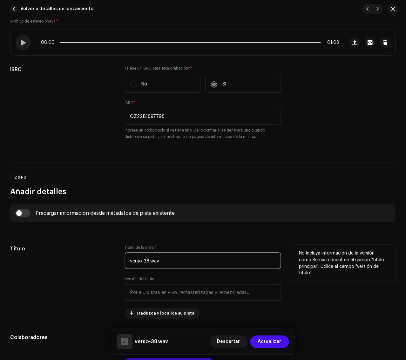
drag, startPoint x: 195, startPoint y: 262, endPoint x: 97, endPoint y: 256, distance: 97.4
click at [97, 255] on div "Título Título de la pista * verso-38.wav Versión del título Traduzca y localice…" at bounding box center [202, 282] width 385 height 74
paste input "Verso 38"
drag, startPoint x: 96, startPoint y: 262, endPoint x: 53, endPoint y: 237, distance: 48.8
click at [95, 262] on div "Título" at bounding box center [62, 282] width 104 height 74
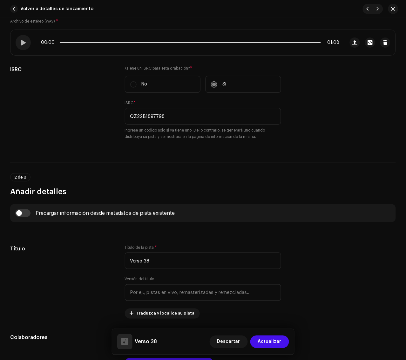
drag, startPoint x: 25, startPoint y: 212, endPoint x: 102, endPoint y: 237, distance: 81.2
click at [26, 212] on input "checkbox" at bounding box center [22, 213] width 15 height 8
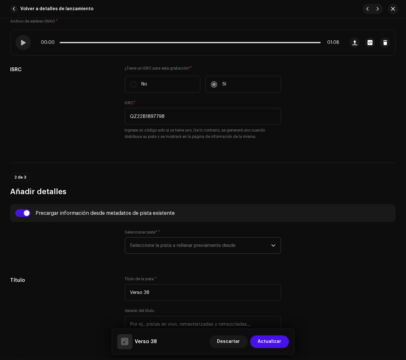
click at [143, 239] on span "Seleccione la pista a rellenar previamente desde" at bounding box center [200, 245] width 141 height 16
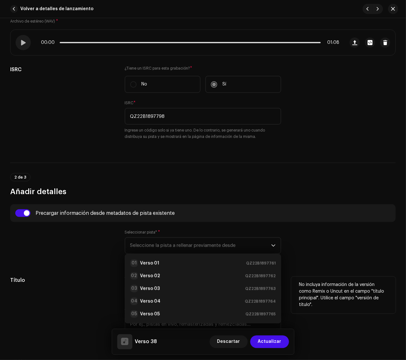
drag, startPoint x: 149, startPoint y: 259, endPoint x: 329, endPoint y: 289, distance: 182.5
click at [150, 259] on li "01 Verso 01 QZ22B1897761" at bounding box center [203, 263] width 151 height 13
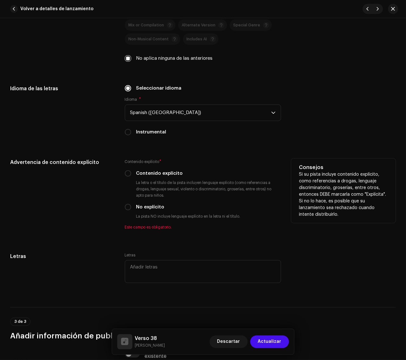
click at [143, 204] on label "No explícito" at bounding box center [150, 206] width 28 height 7
click at [131, 204] on input "No explícito" at bounding box center [128, 207] width 6 height 6
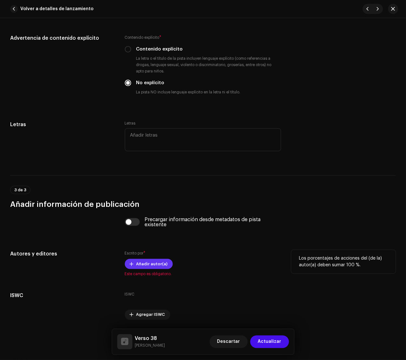
scroll to position [1217, 0]
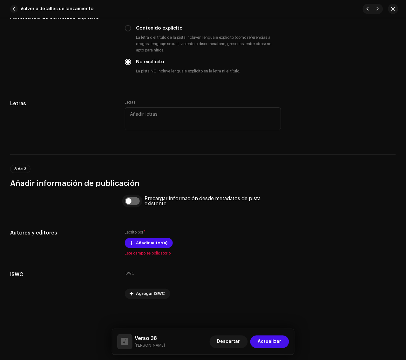
click at [135, 201] on input "checkbox" at bounding box center [132, 201] width 15 height 8
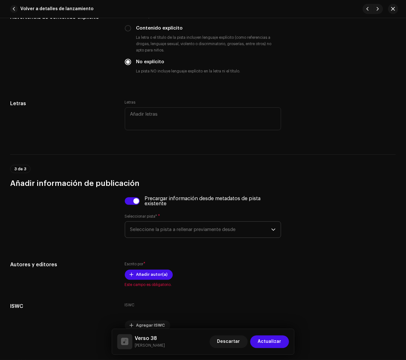
click at [218, 236] on span "Seleccione la pista a rellenar previamente desde" at bounding box center [200, 230] width 141 height 16
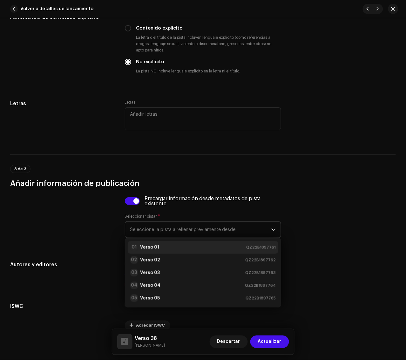
click at [183, 246] on div "01 Verso 01 QZ22B1897761" at bounding box center [203, 247] width 146 height 8
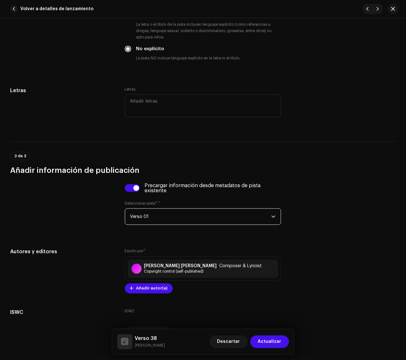
scroll to position [1273, 0]
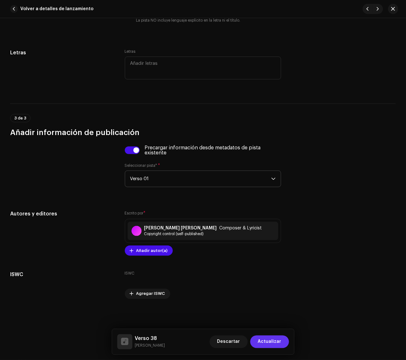
click at [273, 321] on span "Actualizar" at bounding box center [269, 341] width 23 height 13
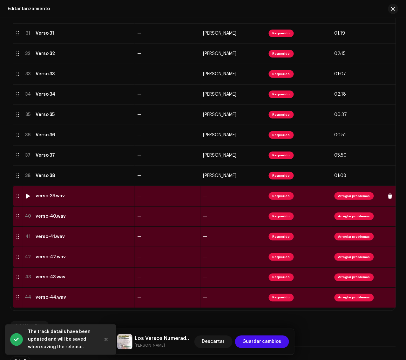
click at [113, 194] on div "verso-39.wav" at bounding box center [84, 195] width 97 height 5
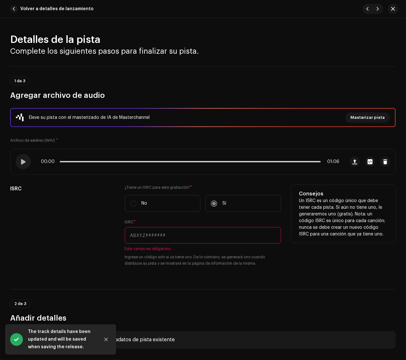
click at [244, 234] on input "text" at bounding box center [203, 235] width 157 height 17
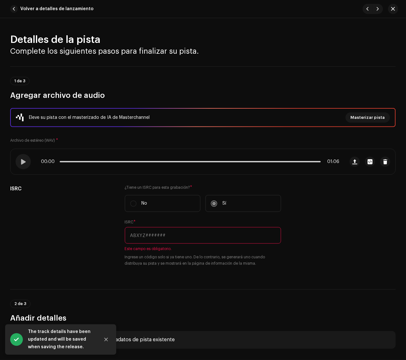
paste input "QZ22B1897799"
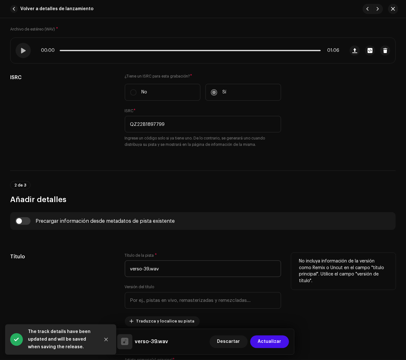
scroll to position [119, 0]
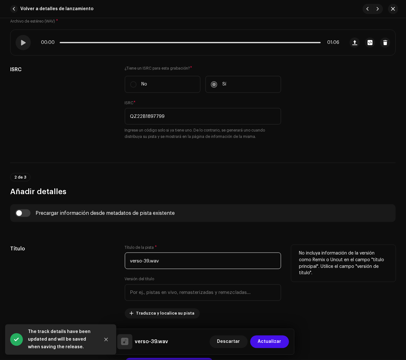
drag, startPoint x: 202, startPoint y: 263, endPoint x: 91, endPoint y: 257, distance: 110.9
click at [91, 257] on div "Título Título de la pista * verso-39.wav Versión del título Traduzca y localice…" at bounding box center [202, 282] width 385 height 74
paste input "Verso 39"
drag, startPoint x: 89, startPoint y: 258, endPoint x: 77, endPoint y: 250, distance: 14.4
click at [89, 257] on div "Título" at bounding box center [62, 282] width 104 height 74
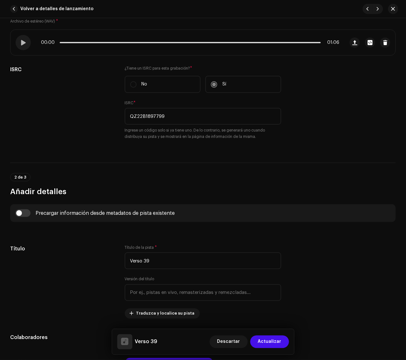
drag, startPoint x: 23, startPoint y: 210, endPoint x: 68, endPoint y: 225, distance: 47.2
click at [25, 210] on input "checkbox" at bounding box center [22, 213] width 15 height 8
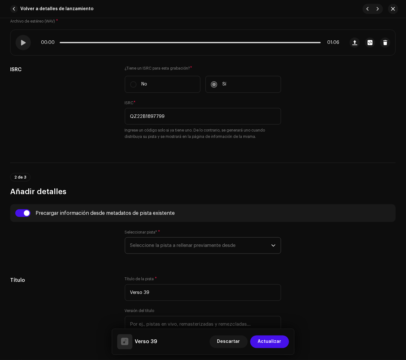
drag, startPoint x: 207, startPoint y: 246, endPoint x: 221, endPoint y: 252, distance: 15.1
click at [210, 246] on span "Seleccione la pista a rellenar previamente desde" at bounding box center [200, 245] width 141 height 16
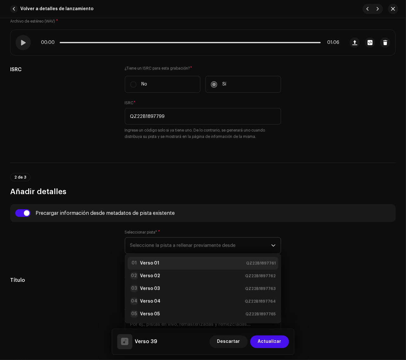
click at [196, 263] on div "01 Verso 01 QZ22B1897761" at bounding box center [203, 263] width 146 height 8
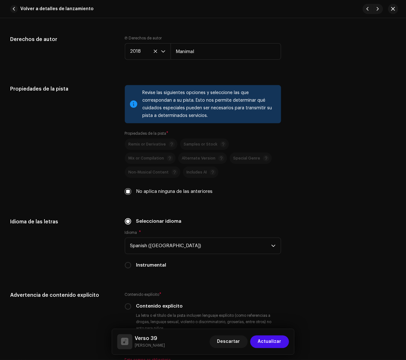
scroll to position [1032, 0]
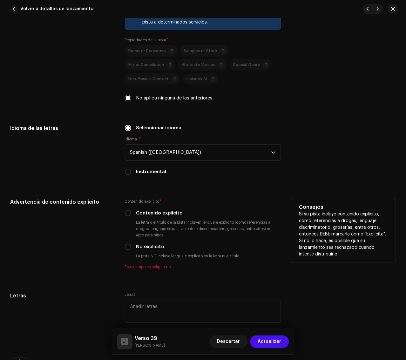
click at [155, 248] on label "No explícito" at bounding box center [150, 246] width 28 height 7
click at [131, 248] on input "No explícito" at bounding box center [128, 246] width 6 height 6
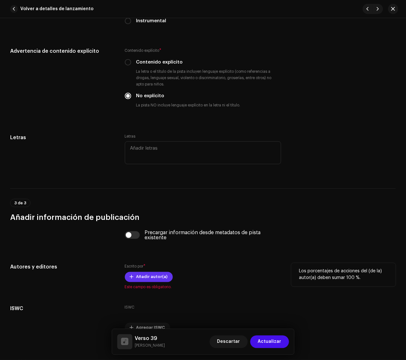
scroll to position [1217, 0]
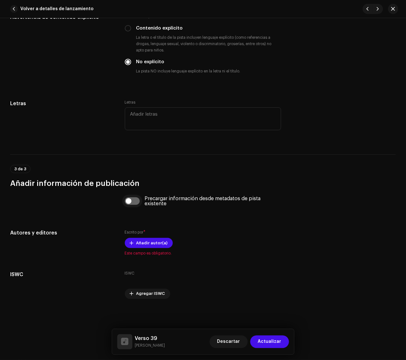
click at [135, 202] on input "checkbox" at bounding box center [132, 201] width 15 height 8
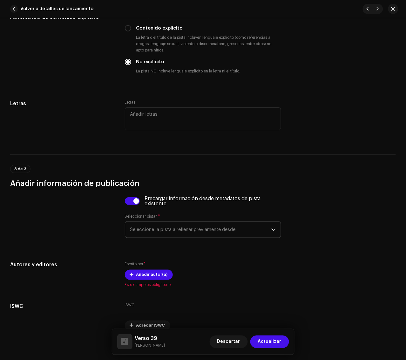
click at [187, 228] on span "Seleccione la pista a rellenar previamente desde" at bounding box center [200, 230] width 141 height 16
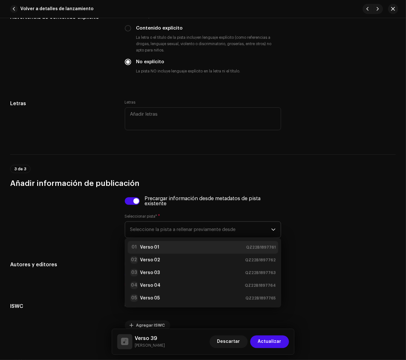
click at [172, 245] on div "01 Verso 01 QZ22B1897761" at bounding box center [203, 247] width 146 height 8
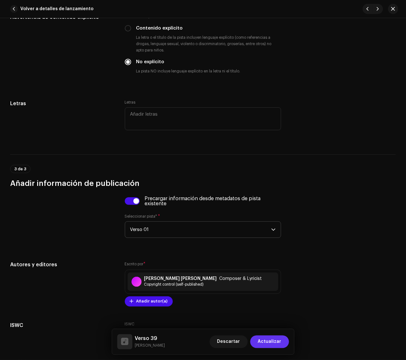
click at [267, 321] on span "Actualizar" at bounding box center [269, 341] width 23 height 13
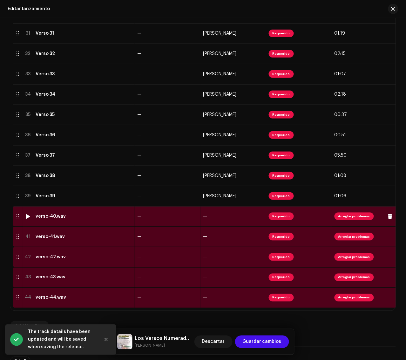
click at [91, 215] on div "verso-40.wav" at bounding box center [84, 216] width 97 height 5
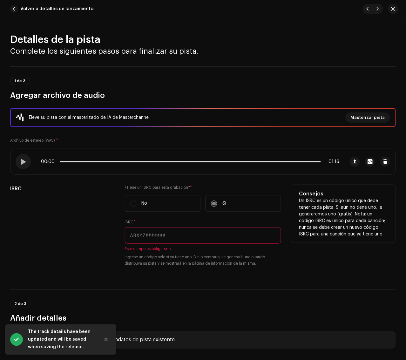
click at [261, 240] on input "text" at bounding box center [203, 235] width 157 height 17
paste input "QZ22B1897800"
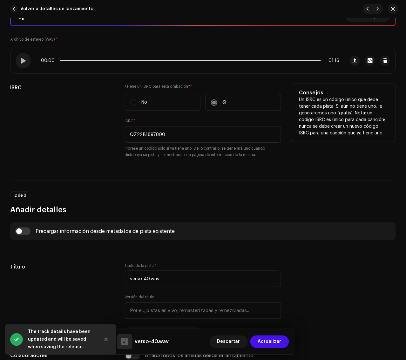
scroll to position [119, 0]
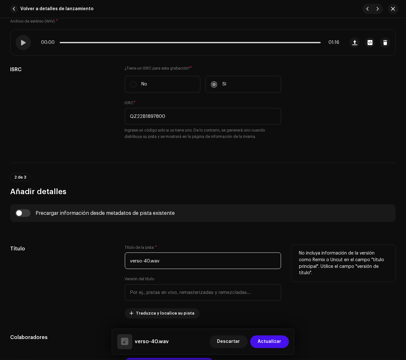
drag, startPoint x: 177, startPoint y: 264, endPoint x: 91, endPoint y: 264, distance: 86.4
click at [92, 266] on div "Título Título de la pista * verso-40.wav Versión del título Traduzca y localice…" at bounding box center [202, 282] width 385 height 74
paste input "Verso 40"
click at [81, 259] on div "Título" at bounding box center [62, 282] width 104 height 74
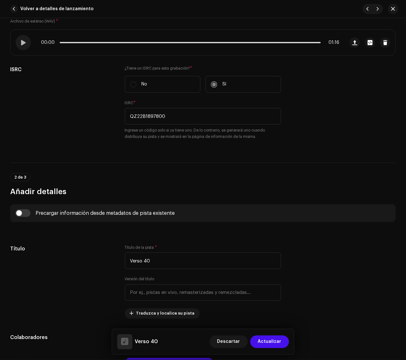
drag, startPoint x: 22, startPoint y: 211, endPoint x: 80, endPoint y: 226, distance: 59.9
click at [25, 211] on input "checkbox" at bounding box center [22, 213] width 15 height 8
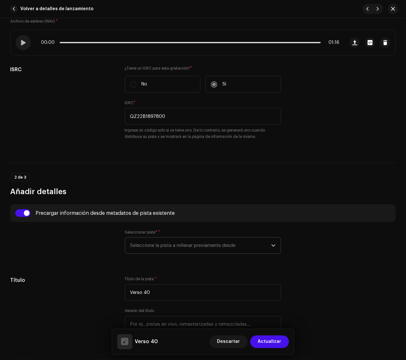
click at [155, 242] on span "Seleccione la pista a rellenar previamente desde" at bounding box center [200, 245] width 141 height 16
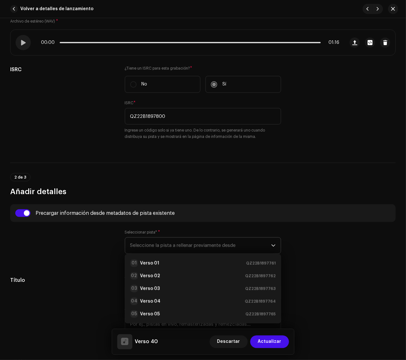
click at [226, 264] on div "01 Verso 01 QZ22B1897761" at bounding box center [203, 263] width 146 height 8
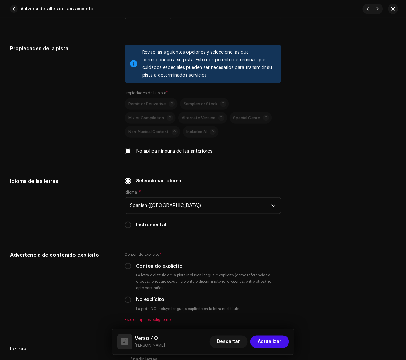
scroll to position [992, 0]
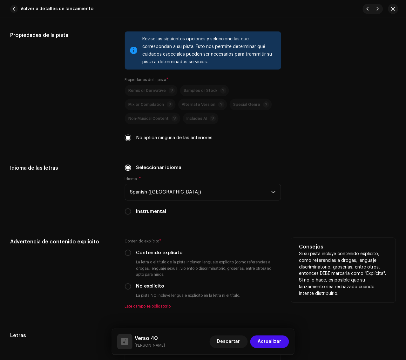
click at [139, 288] on label "No explícito" at bounding box center [150, 286] width 28 height 7
click at [131, 288] on input "No explícito" at bounding box center [128, 286] width 6 height 6
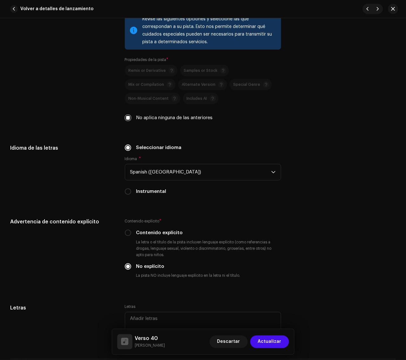
scroll to position [1151, 0]
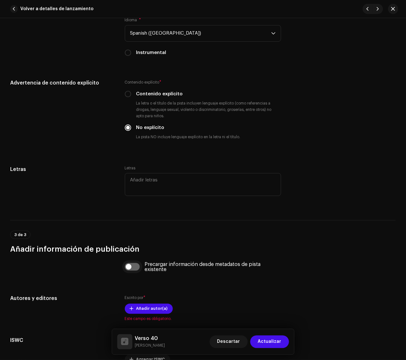
click at [137, 266] on input "checkbox" at bounding box center [132, 267] width 15 height 8
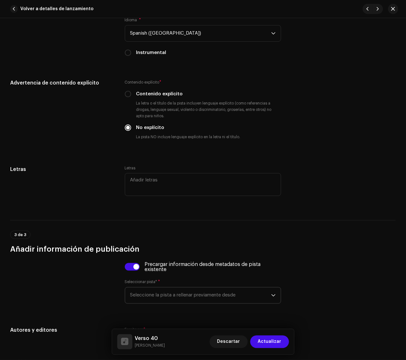
click at [187, 296] on span "Seleccione la pista a rellenar previamente desde" at bounding box center [200, 295] width 141 height 16
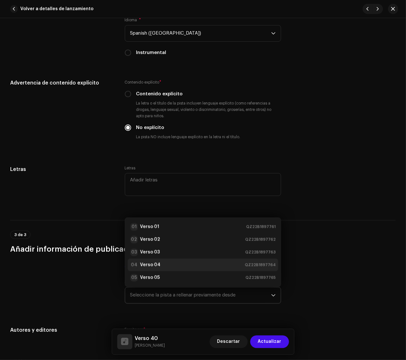
scroll to position [10, 0]
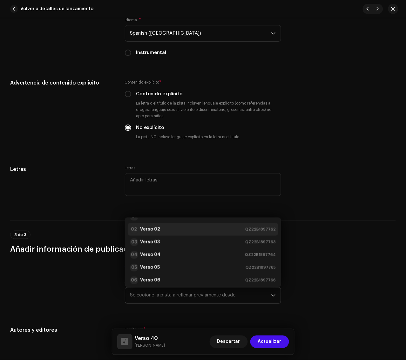
click at [184, 228] on div "02 Verso 02 QZ22B1897762" at bounding box center [203, 229] width 146 height 8
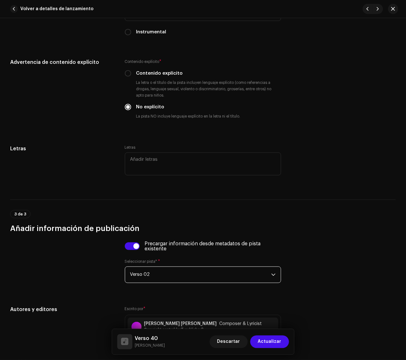
scroll to position [1270, 0]
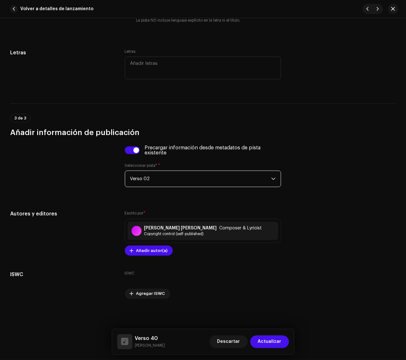
click at [270, 321] on span "Actualizar" at bounding box center [269, 341] width 23 height 13
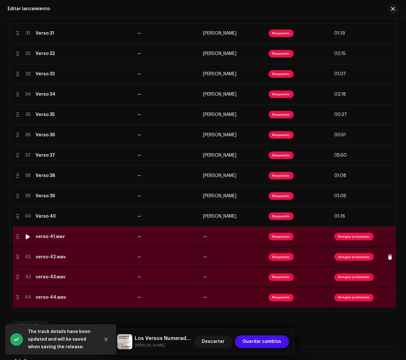
drag, startPoint x: 120, startPoint y: 237, endPoint x: 300, endPoint y: 260, distance: 182.2
click at [148, 231] on td "—" at bounding box center [168, 236] width 66 height 20
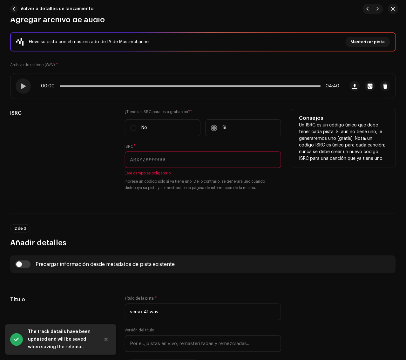
scroll to position [79, 0]
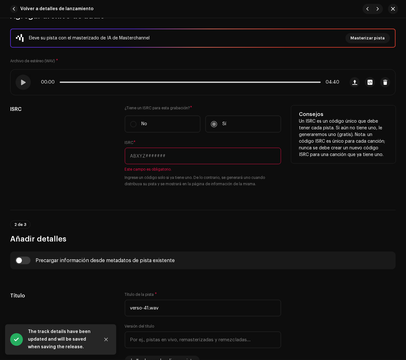
click at [194, 159] on input "text" at bounding box center [203, 156] width 157 height 17
paste input "QZ22B1897801"
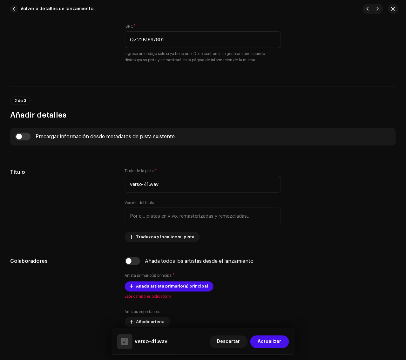
scroll to position [238, 0]
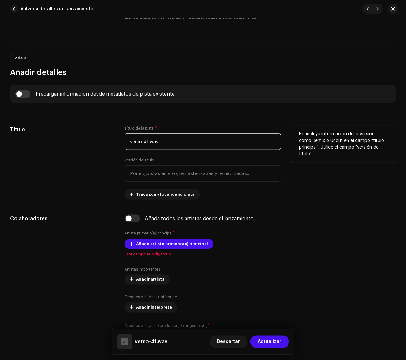
drag, startPoint x: 151, startPoint y: 144, endPoint x: 71, endPoint y: 150, distance: 80.9
click at [71, 150] on div "Título Título de la pista * verso-41.wav Versión del título Traduzca y localice…" at bounding box center [202, 163] width 385 height 74
paste input "Verso 41"
click at [71, 150] on div "Título" at bounding box center [62, 163] width 104 height 74
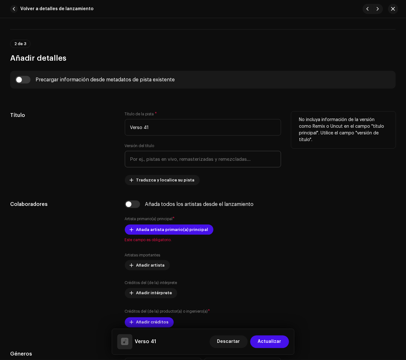
scroll to position [278, 0]
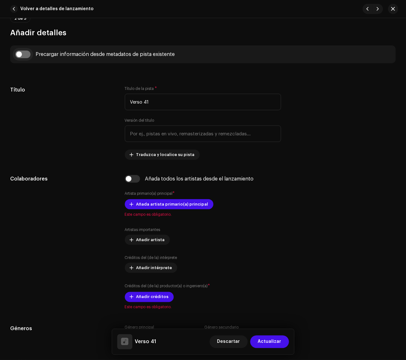
click at [26, 51] on input "checkbox" at bounding box center [22, 54] width 15 height 8
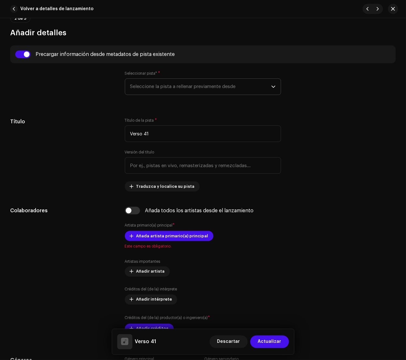
click at [154, 81] on span "Seleccione la pista a rellenar previamente desde" at bounding box center [200, 87] width 141 height 16
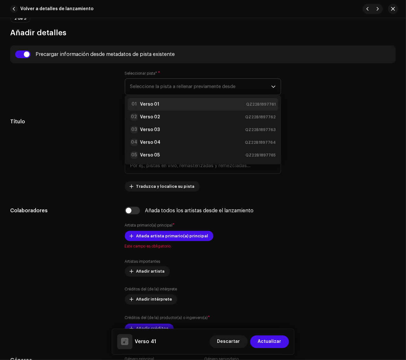
click at [159, 99] on li "01 Verso 01 QZ22B1897761" at bounding box center [203, 104] width 151 height 13
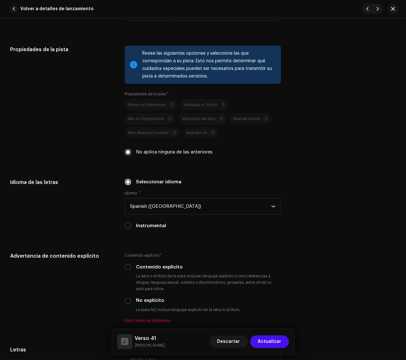
scroll to position [1111, 0]
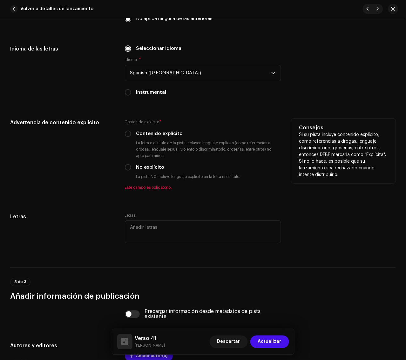
click at [151, 166] on label "No explícito" at bounding box center [150, 167] width 28 height 7
click at [131, 166] on input "No explícito" at bounding box center [128, 167] width 6 height 6
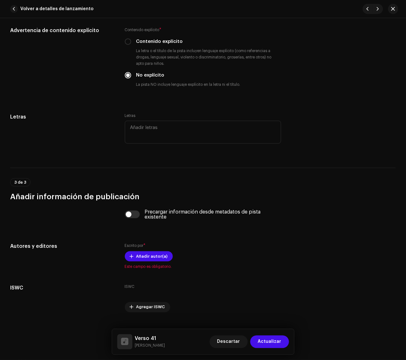
scroll to position [1217, 0]
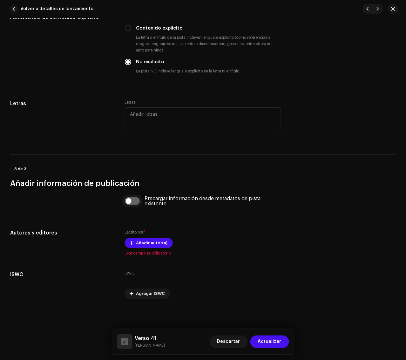
click at [138, 201] on input "checkbox" at bounding box center [132, 201] width 15 height 8
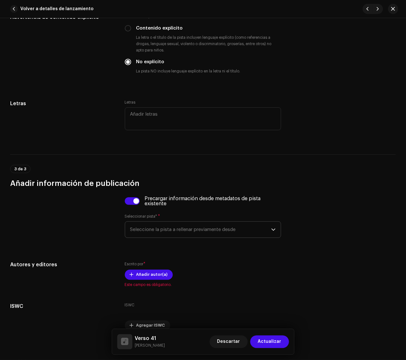
click at [195, 231] on span "Seleccione la pista a rellenar previamente desde" at bounding box center [200, 230] width 141 height 16
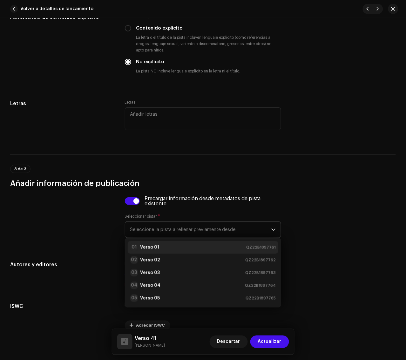
drag, startPoint x: 180, startPoint y: 245, endPoint x: 190, endPoint y: 251, distance: 11.7
click at [180, 245] on div "01 Verso 01 QZ22B1897761" at bounding box center [203, 247] width 146 height 8
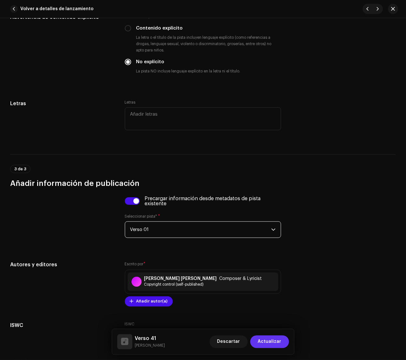
click at [271, 321] on span "Actualizar" at bounding box center [269, 341] width 23 height 13
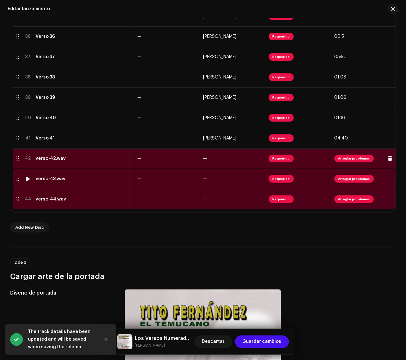
scroll to position [794, 0]
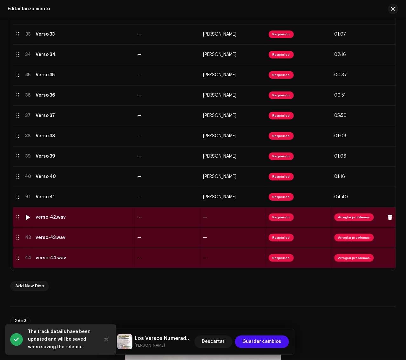
click at [118, 220] on td "verso-42.wav" at bounding box center [84, 217] width 102 height 20
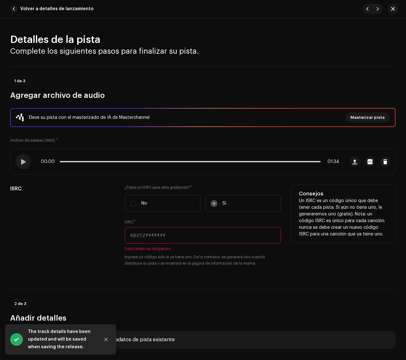
drag, startPoint x: 246, startPoint y: 236, endPoint x: 251, endPoint y: 235, distance: 4.8
click at [246, 236] on input "text" at bounding box center [203, 235] width 157 height 17
paste input "QZ22B1897802"
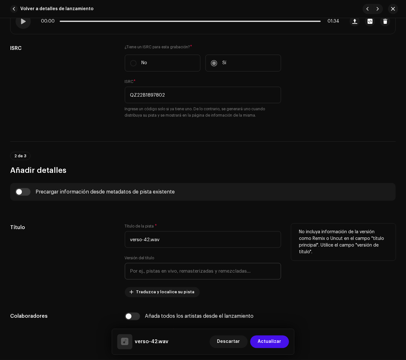
scroll to position [159, 0]
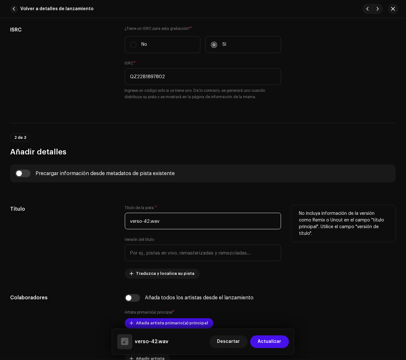
drag, startPoint x: 213, startPoint y: 217, endPoint x: 71, endPoint y: 228, distance: 142.9
click at [71, 228] on div "Título Título de la pista * verso-42.wav Versión del título Traduzca y localice…" at bounding box center [202, 242] width 385 height 74
paste input "Verso 42"
drag, startPoint x: 72, startPoint y: 226, endPoint x: 68, endPoint y: 210, distance: 16.8
click at [73, 225] on div "Título" at bounding box center [62, 242] width 104 height 74
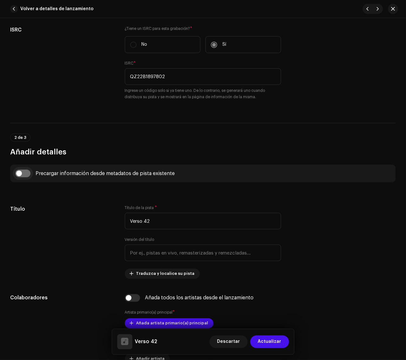
click at [27, 173] on input "checkbox" at bounding box center [22, 174] width 15 height 8
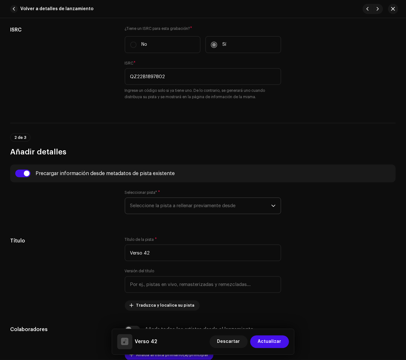
click at [199, 202] on span "Seleccione la pista a rellenar previamente desde" at bounding box center [200, 206] width 141 height 16
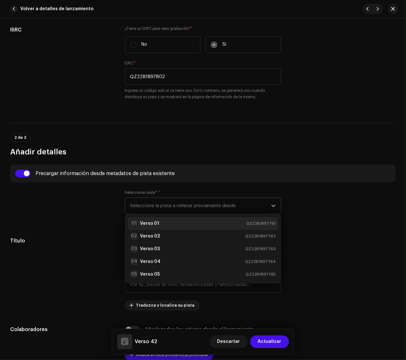
click at [186, 222] on div "01 Verso 01 QZ22B1897761" at bounding box center [203, 224] width 146 height 8
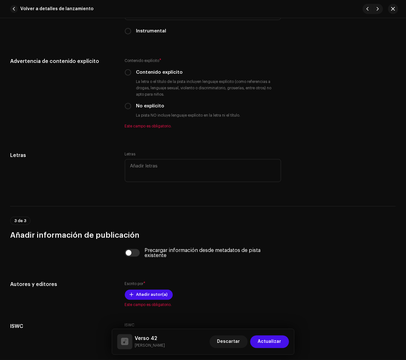
scroll to position [1190, 0]
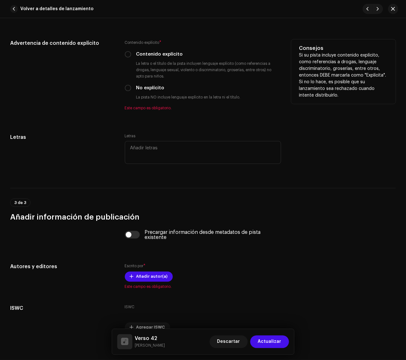
click at [153, 87] on label "No explícito" at bounding box center [150, 87] width 28 height 7
click at [131, 87] on input "No explícito" at bounding box center [128, 88] width 6 height 6
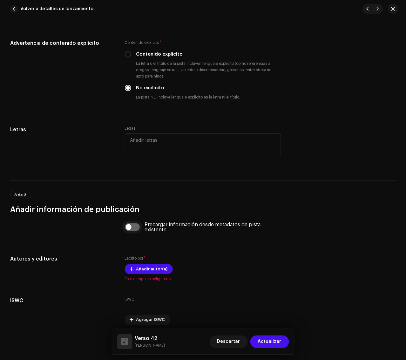
click at [135, 226] on input "checkbox" at bounding box center [132, 227] width 15 height 8
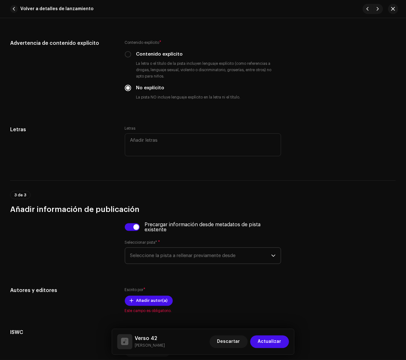
click at [169, 252] on span "Seleccione la pista a rellenar previamente desde" at bounding box center [200, 256] width 141 height 16
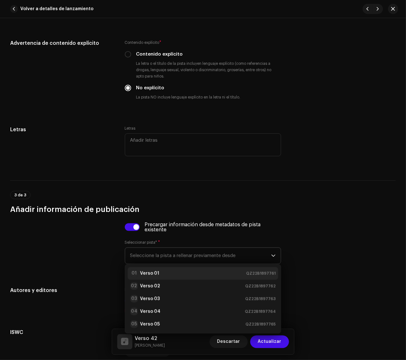
click at [175, 268] on li "01 Verso 01 QZ22B1897761" at bounding box center [203, 273] width 151 height 13
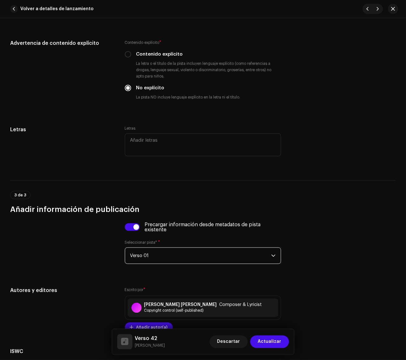
drag, startPoint x: 265, startPoint y: 337, endPoint x: 259, endPoint y: 331, distance: 8.5
click at [265, 321] on span "Actualizar" at bounding box center [269, 341] width 23 height 13
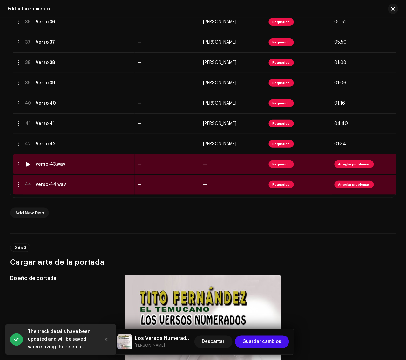
scroll to position [873, 0]
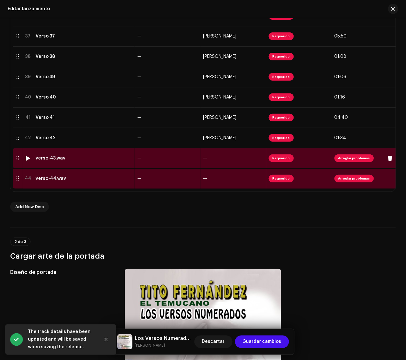
click at [113, 162] on td "verso-43.wav" at bounding box center [84, 158] width 102 height 20
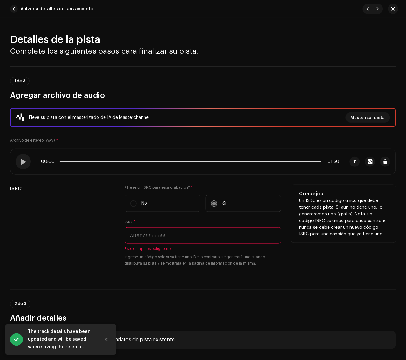
click at [229, 235] on input "text" at bounding box center [203, 235] width 157 height 17
paste input "QZ22B1897803"
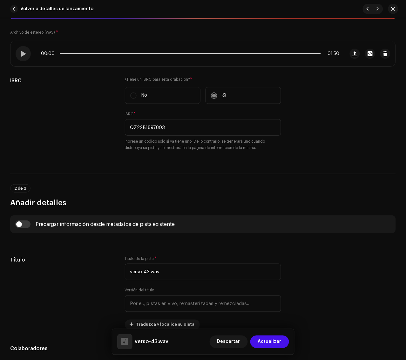
scroll to position [119, 0]
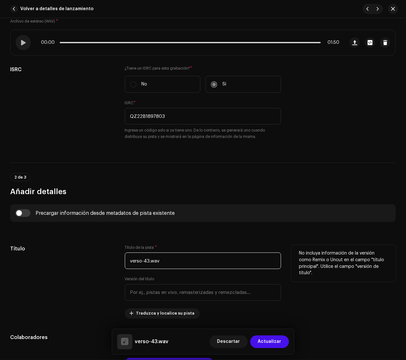
drag, startPoint x: 171, startPoint y: 268, endPoint x: 93, endPoint y: 268, distance: 78.4
click at [93, 268] on div "Título Título de la pista * verso-43.wav Versión del título Traduzca y localice…" at bounding box center [202, 282] width 385 height 74
paste input "Verso 43"
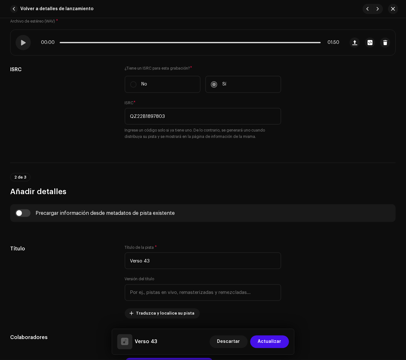
drag, startPoint x: 90, startPoint y: 265, endPoint x: 43, endPoint y: 221, distance: 64.9
click at [90, 265] on div "Título" at bounding box center [62, 282] width 104 height 74
click at [26, 213] on input "checkbox" at bounding box center [22, 213] width 15 height 8
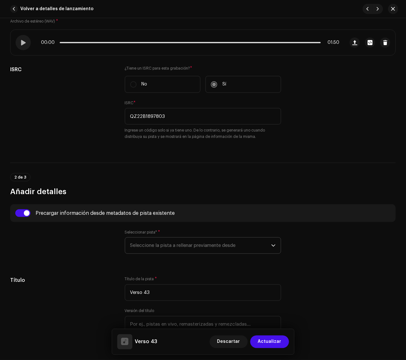
click at [152, 241] on span "Seleccione la pista a rellenar previamente desde" at bounding box center [200, 245] width 141 height 16
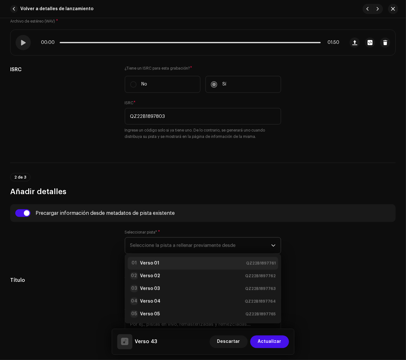
click at [175, 261] on div "01 Verso 01 QZ22B1897761" at bounding box center [203, 263] width 146 height 8
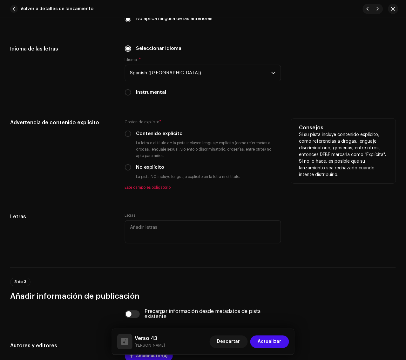
click at [146, 168] on label "No explícito" at bounding box center [150, 167] width 28 height 7
click at [131, 168] on input "No explícito" at bounding box center [128, 167] width 6 height 6
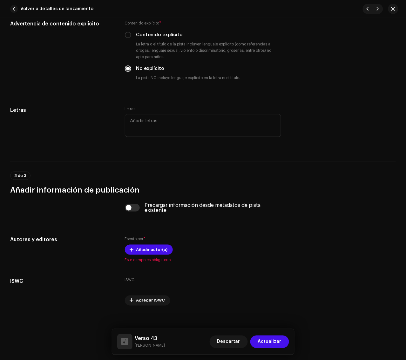
scroll to position [1217, 0]
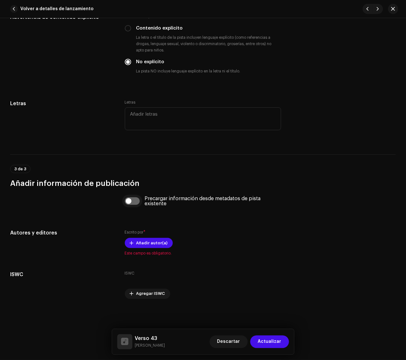
click at [129, 199] on input "checkbox" at bounding box center [132, 201] width 15 height 8
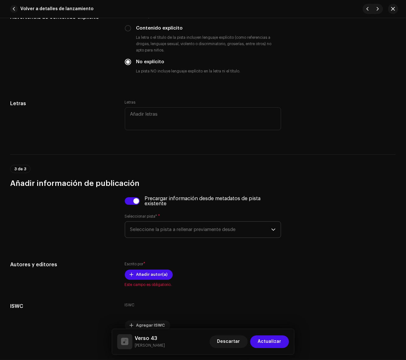
click at [192, 230] on span "Seleccione la pista a rellenar previamente desde" at bounding box center [200, 230] width 141 height 16
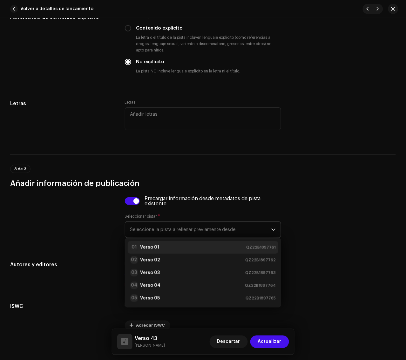
click at [184, 245] on div "01 Verso 01 QZ22B1897761" at bounding box center [203, 247] width 146 height 8
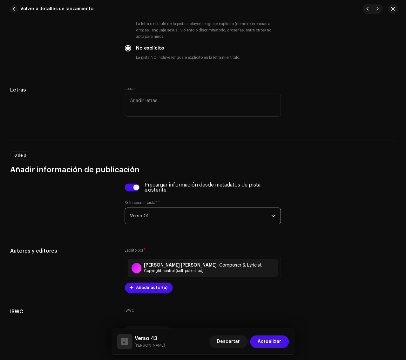
scroll to position [1273, 0]
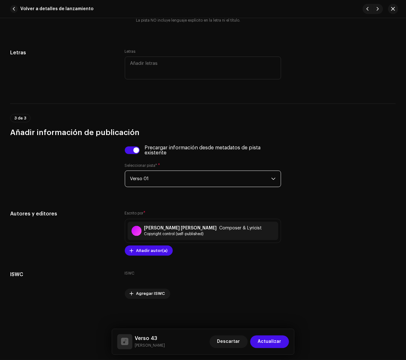
click at [270, 321] on span "Actualizar" at bounding box center [269, 341] width 23 height 13
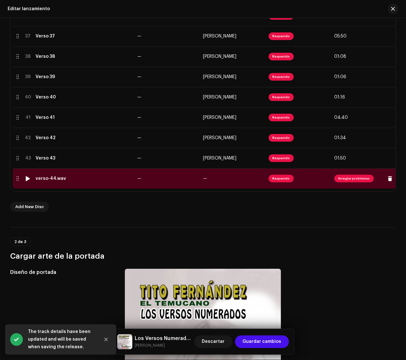
click at [107, 178] on div "verso-44.wav" at bounding box center [84, 178] width 97 height 5
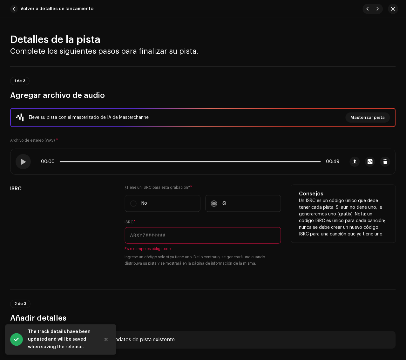
click at [260, 239] on input "text" at bounding box center [203, 235] width 157 height 17
paste input "QZ22B1897804"
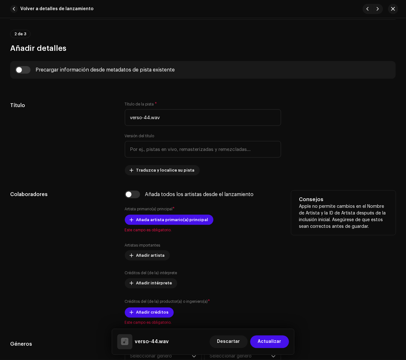
scroll to position [238, 0]
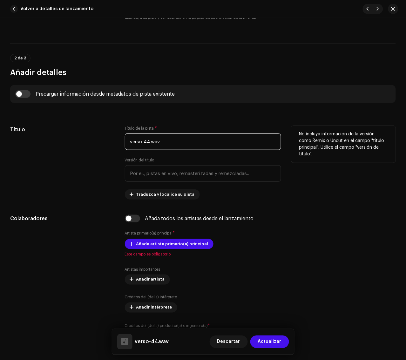
drag, startPoint x: 215, startPoint y: 142, endPoint x: 87, endPoint y: 151, distance: 128.3
click at [87, 151] on div "Título Título de la pista * verso-44.wav Versión del título Traduzca y localice…" at bounding box center [202, 163] width 385 height 74
paste input "Verso 44"
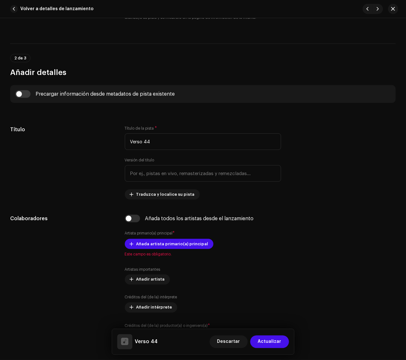
drag, startPoint x: 87, startPoint y: 151, endPoint x: 47, endPoint y: 103, distance: 62.6
click at [87, 150] on div "Título" at bounding box center [62, 163] width 104 height 74
click at [29, 94] on input "checkbox" at bounding box center [22, 94] width 15 height 8
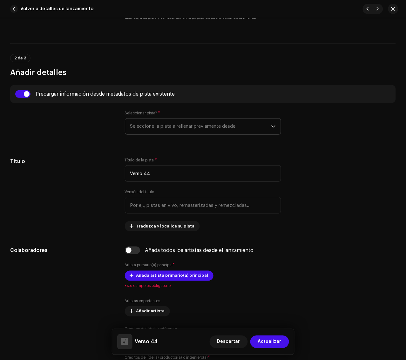
click at [186, 130] on span "Seleccione la pista a rellenar previamente desde" at bounding box center [200, 126] width 141 height 16
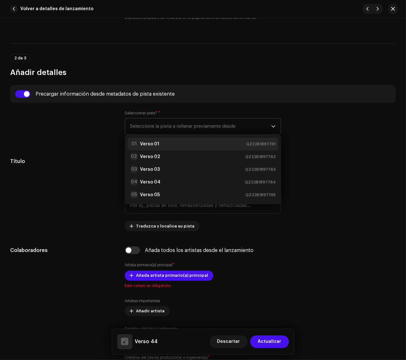
click at [178, 143] on div "01 Verso 01 QZ22B1897761" at bounding box center [203, 144] width 146 height 8
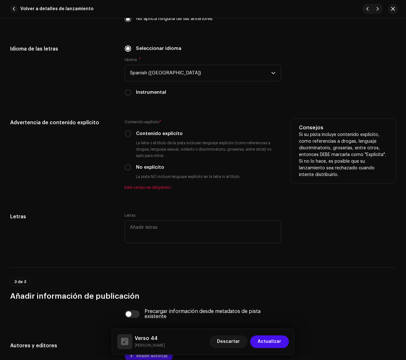
click at [147, 166] on label "No explícito" at bounding box center [150, 167] width 28 height 7
click at [131, 166] on input "No explícito" at bounding box center [128, 167] width 6 height 6
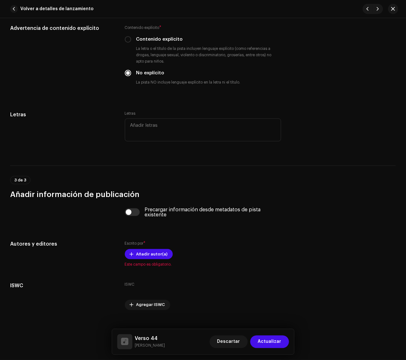
scroll to position [1217, 0]
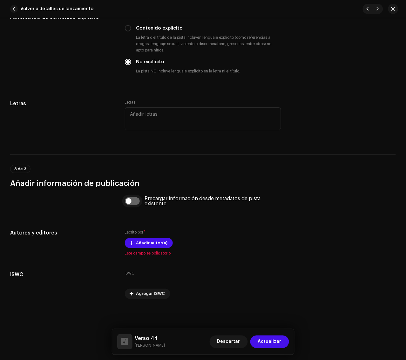
click at [134, 202] on input "checkbox" at bounding box center [132, 201] width 15 height 8
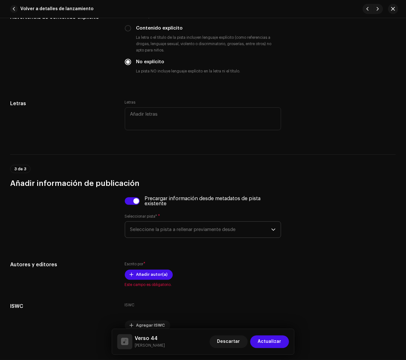
click at [192, 227] on span "Seleccione la pista a rellenar previamente desde" at bounding box center [200, 230] width 141 height 16
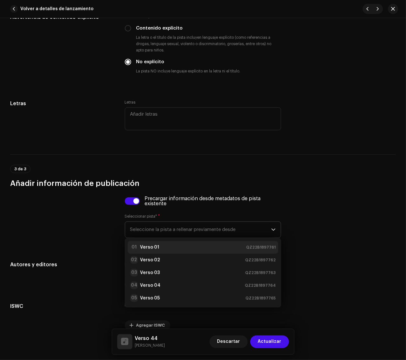
click at [170, 245] on div "01 Verso 01 QZ22B1897761" at bounding box center [203, 247] width 146 height 8
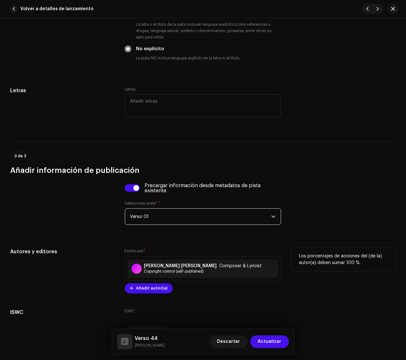
scroll to position [1273, 0]
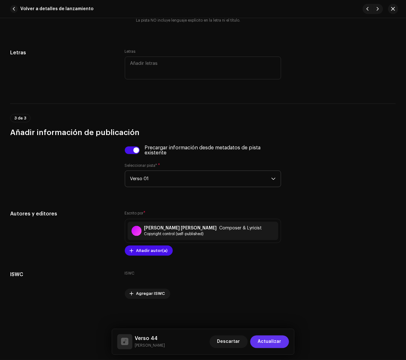
click at [272, 321] on span "Actualizar" at bounding box center [269, 341] width 23 height 13
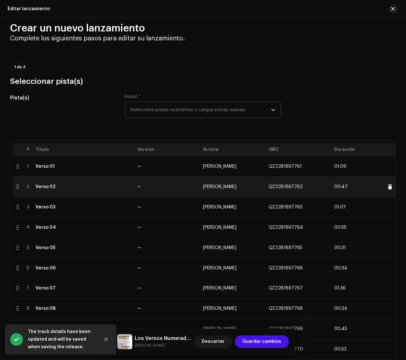
scroll to position [0, 0]
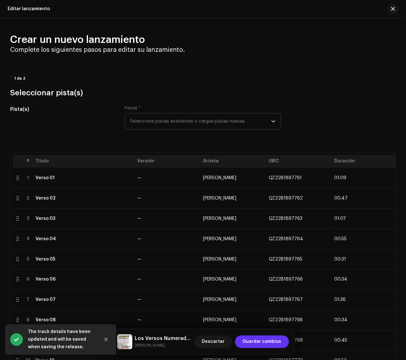
click at [266, 321] on span "Guardar cambios" at bounding box center [262, 341] width 39 height 13
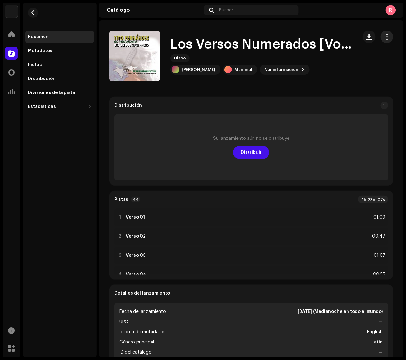
click at [384, 39] on span "button" at bounding box center [387, 36] width 6 height 5
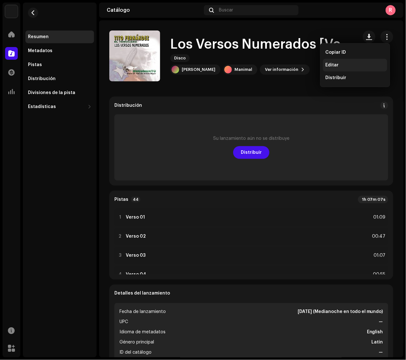
click at [349, 67] on div "Editar" at bounding box center [354, 65] width 59 height 5
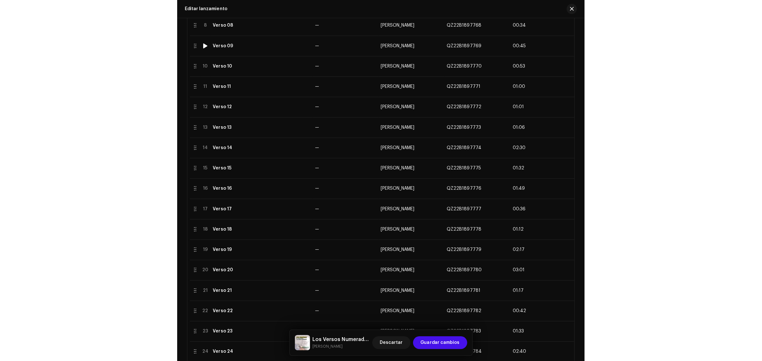
scroll to position [278, 0]
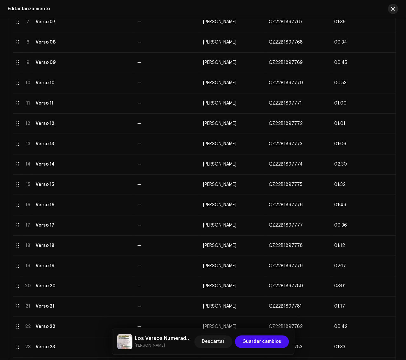
click at [391, 10] on span "button" at bounding box center [393, 8] width 4 height 5
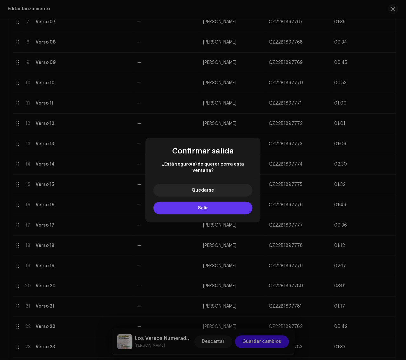
click at [184, 203] on button "Salir" at bounding box center [202, 208] width 99 height 13
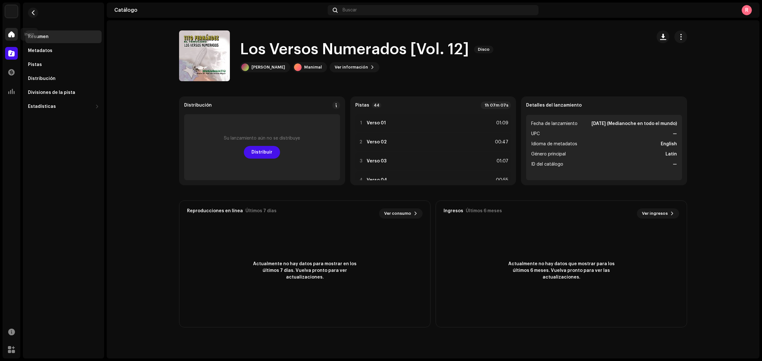
click at [10, 30] on div at bounding box center [11, 34] width 13 height 13
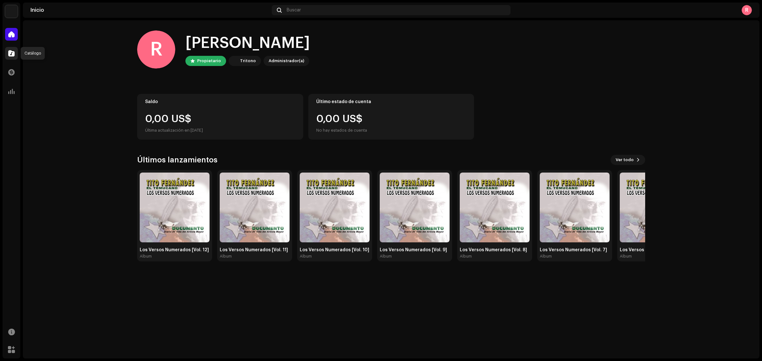
click at [7, 53] on div at bounding box center [11, 53] width 13 height 13
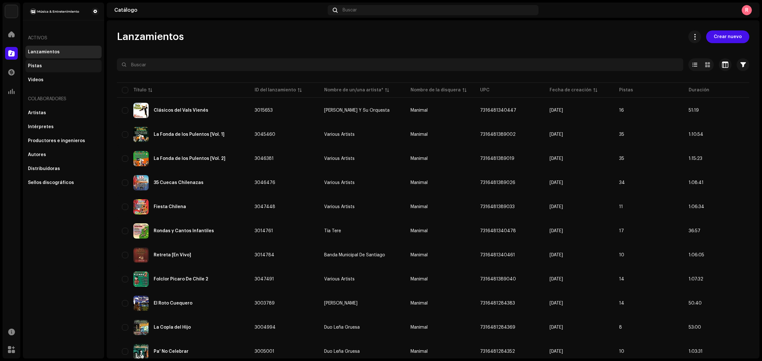
click at [41, 63] on div "Pistas" at bounding box center [63, 66] width 76 height 13
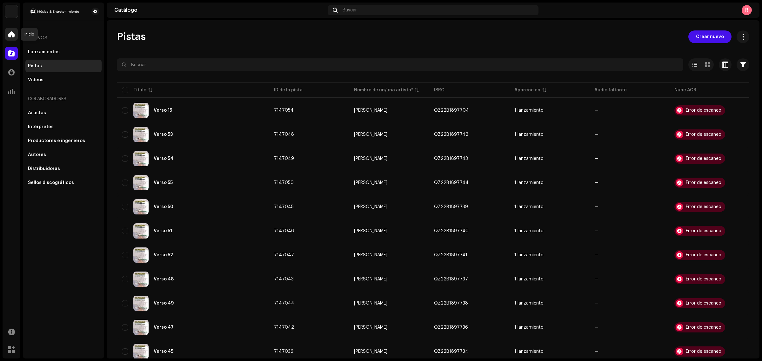
click at [10, 32] on span at bounding box center [11, 34] width 6 height 5
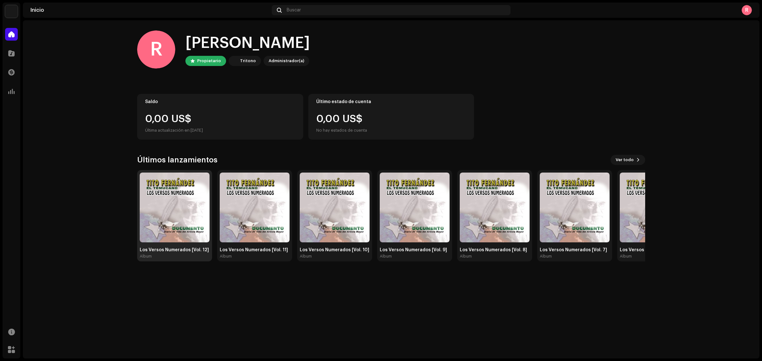
click at [173, 225] on img at bounding box center [175, 208] width 70 height 70
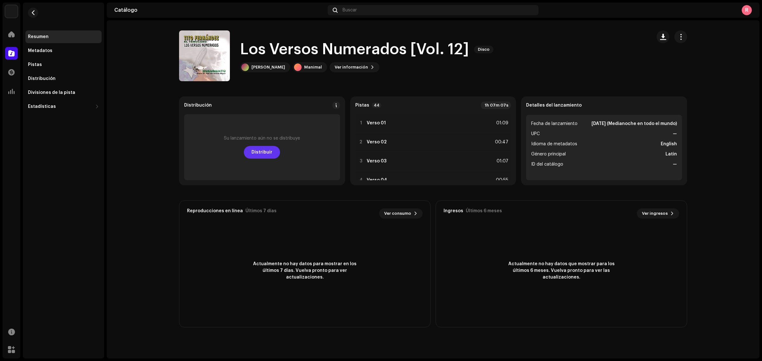
click at [262, 150] on span "Distribuir" at bounding box center [261, 152] width 21 height 13
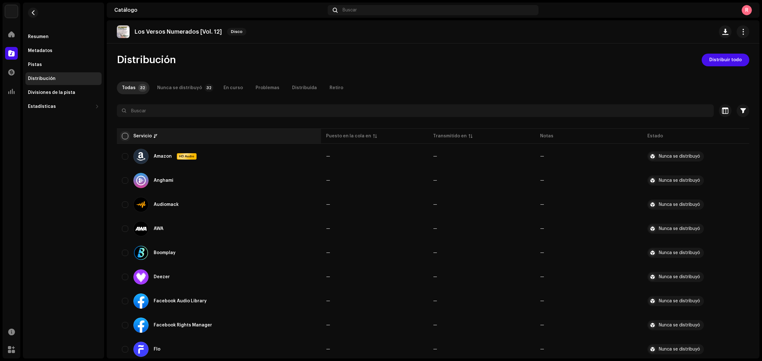
click at [124, 137] on input "checkbox" at bounding box center [125, 136] width 6 height 6
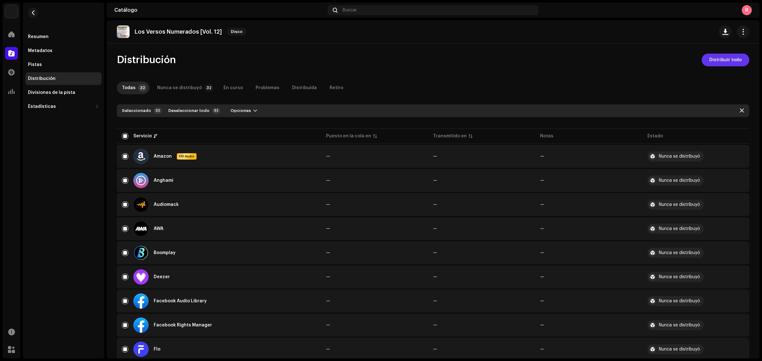
click at [677, 60] on span "Distribuir todo" at bounding box center [725, 60] width 32 height 13
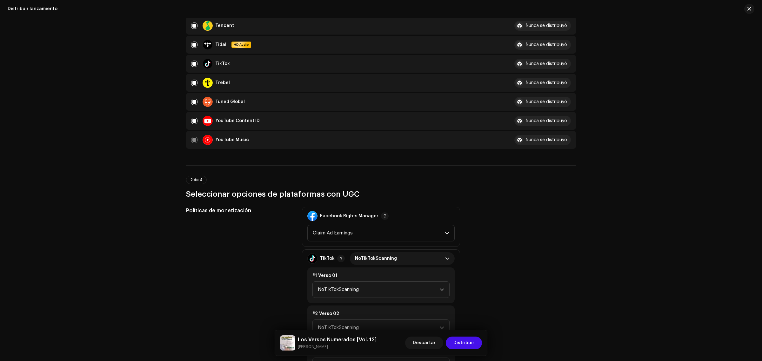
scroll to position [675, 0]
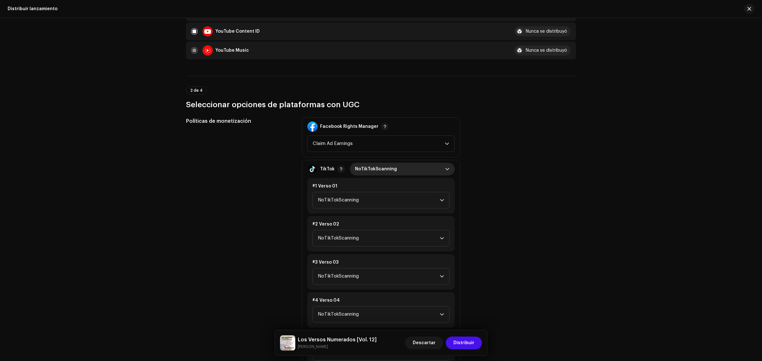
click at [449, 165] on p-select "NoTikTokScanning" at bounding box center [402, 169] width 105 height 13
click at [366, 207] on span "Monetize" at bounding box center [365, 210] width 21 height 6
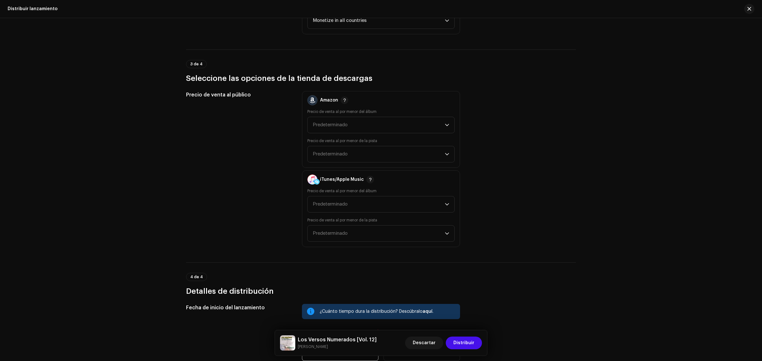
scroll to position [2654, 0]
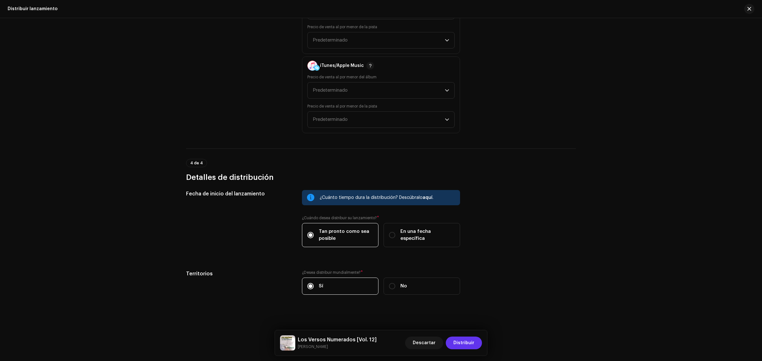
click at [459, 321] on span "Distribuir" at bounding box center [463, 343] width 21 height 13
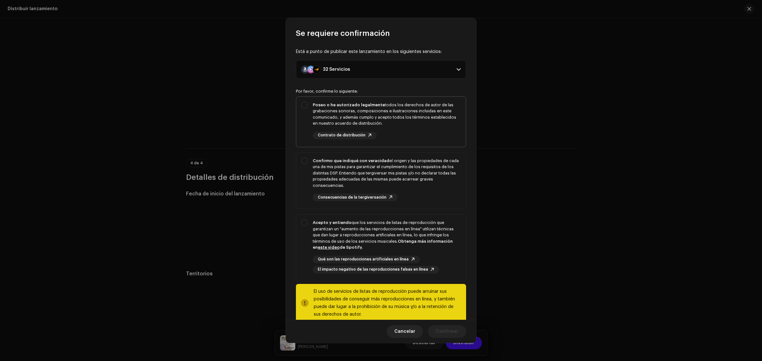
click at [440, 108] on div "Poseo o he autorizado legalmente todos los derechos de autor de las grabaciones…" at bounding box center [387, 114] width 148 height 25
click at [433, 166] on div "Confirmo que indiqué con veracidad el origen y las propiedades de cada una de m…" at bounding box center [387, 173] width 148 height 31
click at [423, 237] on div "Acepto y entiendo que los servicios de listas de reproducción que garantizan un…" at bounding box center [387, 235] width 148 height 31
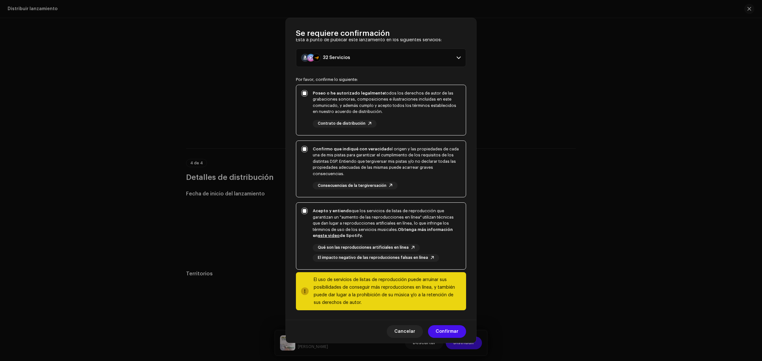
scroll to position [13, 0]
click at [445, 321] on span "Confirmar" at bounding box center [447, 331] width 23 height 13
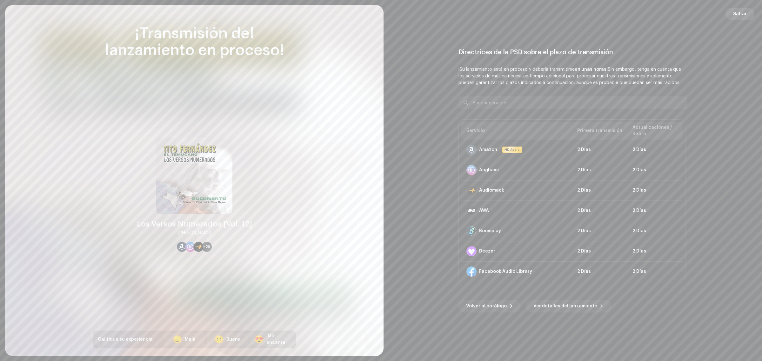
click at [677, 13] on span "Saltar" at bounding box center [740, 14] width 14 height 13
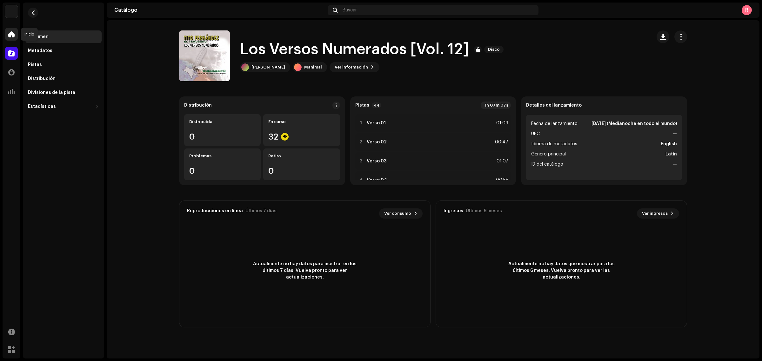
click at [9, 30] on div at bounding box center [11, 34] width 13 height 13
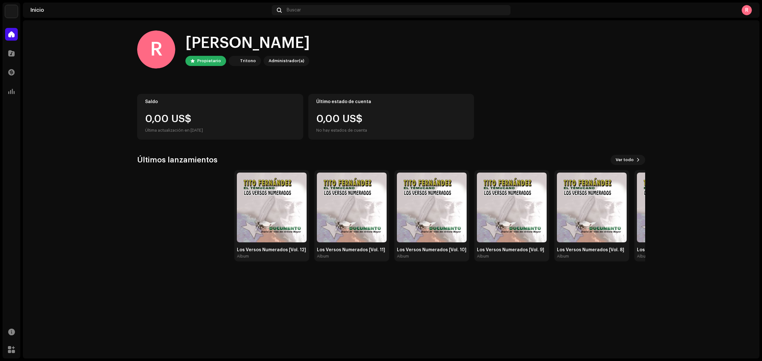
drag, startPoint x: 545, startPoint y: 215, endPoint x: 761, endPoint y: 328, distance: 244.0
click at [677, 321] on div "Manimal Inicio Catálogo Transacciones Estadísticas Recursos Mercado Inicio Busc…" at bounding box center [381, 180] width 762 height 361
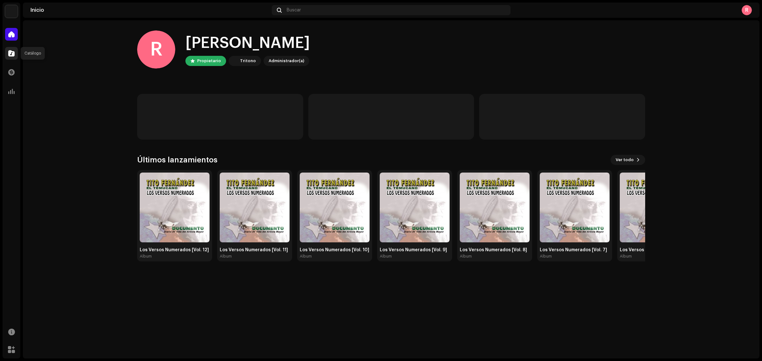
click at [9, 51] on span at bounding box center [11, 53] width 6 height 5
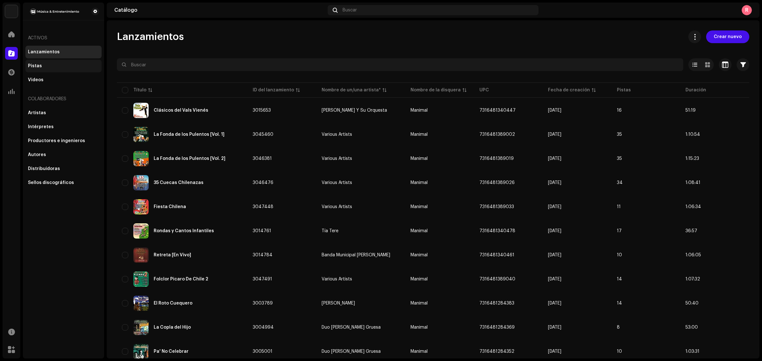
click at [42, 72] on div "Pistas" at bounding box center [63, 66] width 76 height 13
